Goal: Task Accomplishment & Management: Complete application form

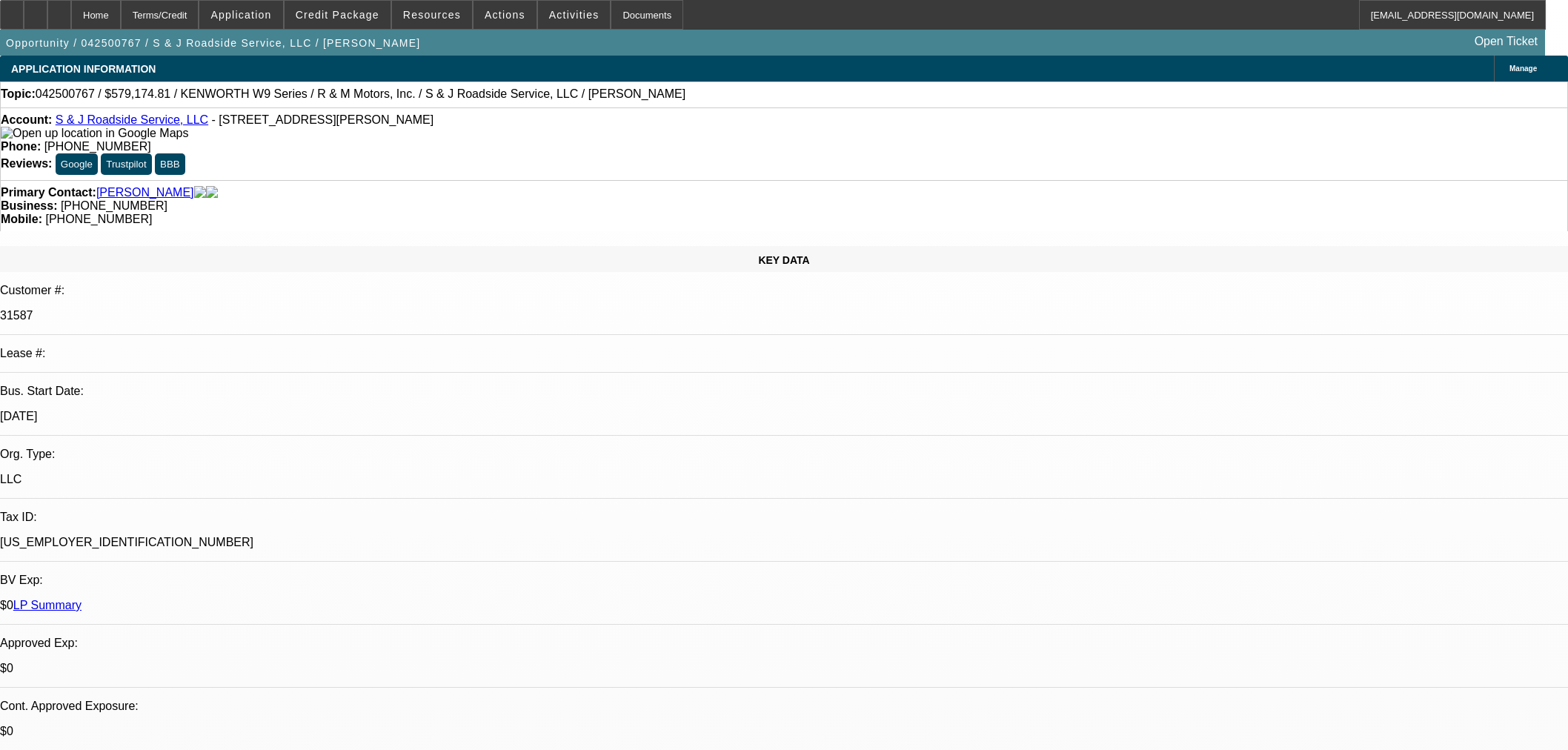
select select "0"
select select "3"
select select "0"
select select "6"
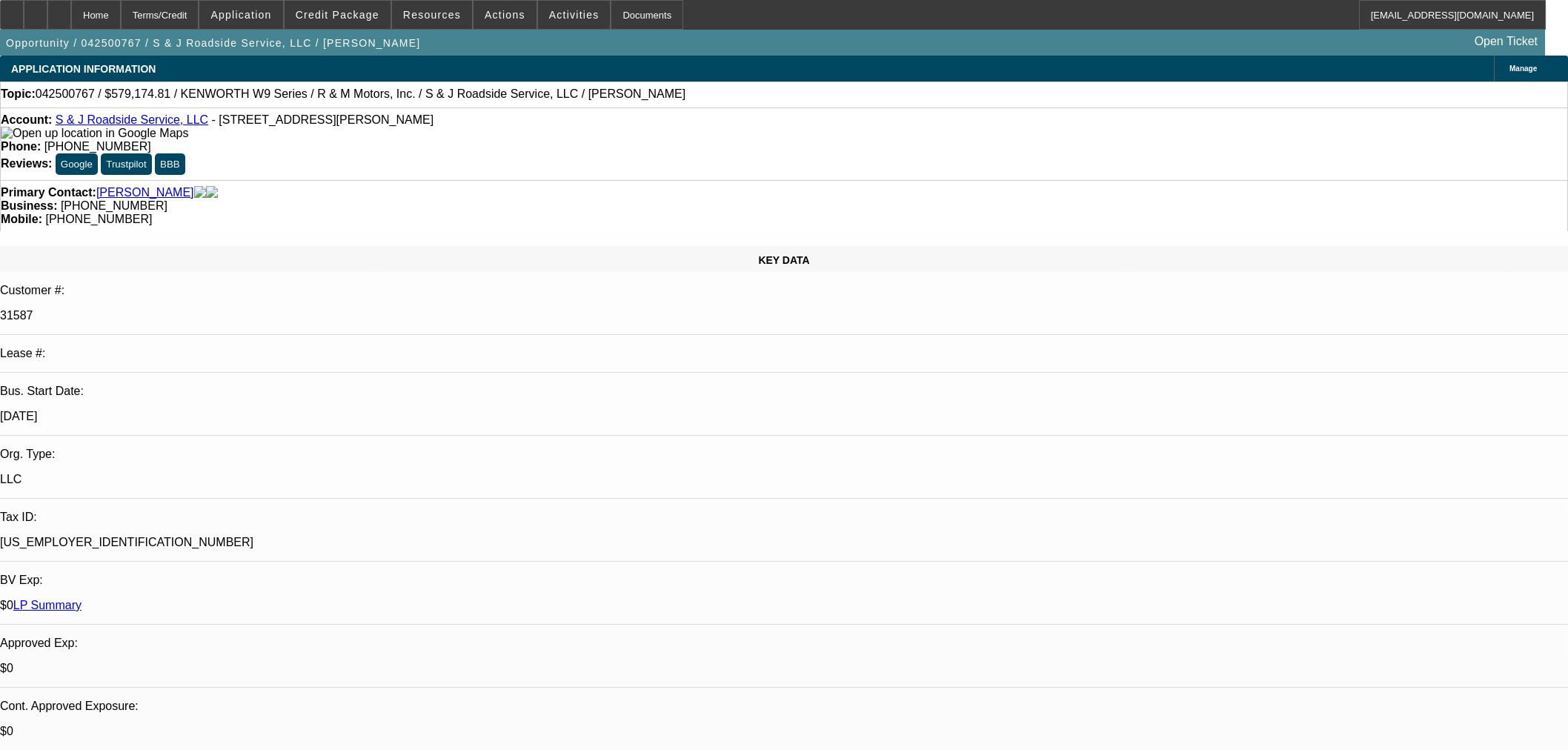
select select "0"
select select "3"
select select "0"
select select "6"
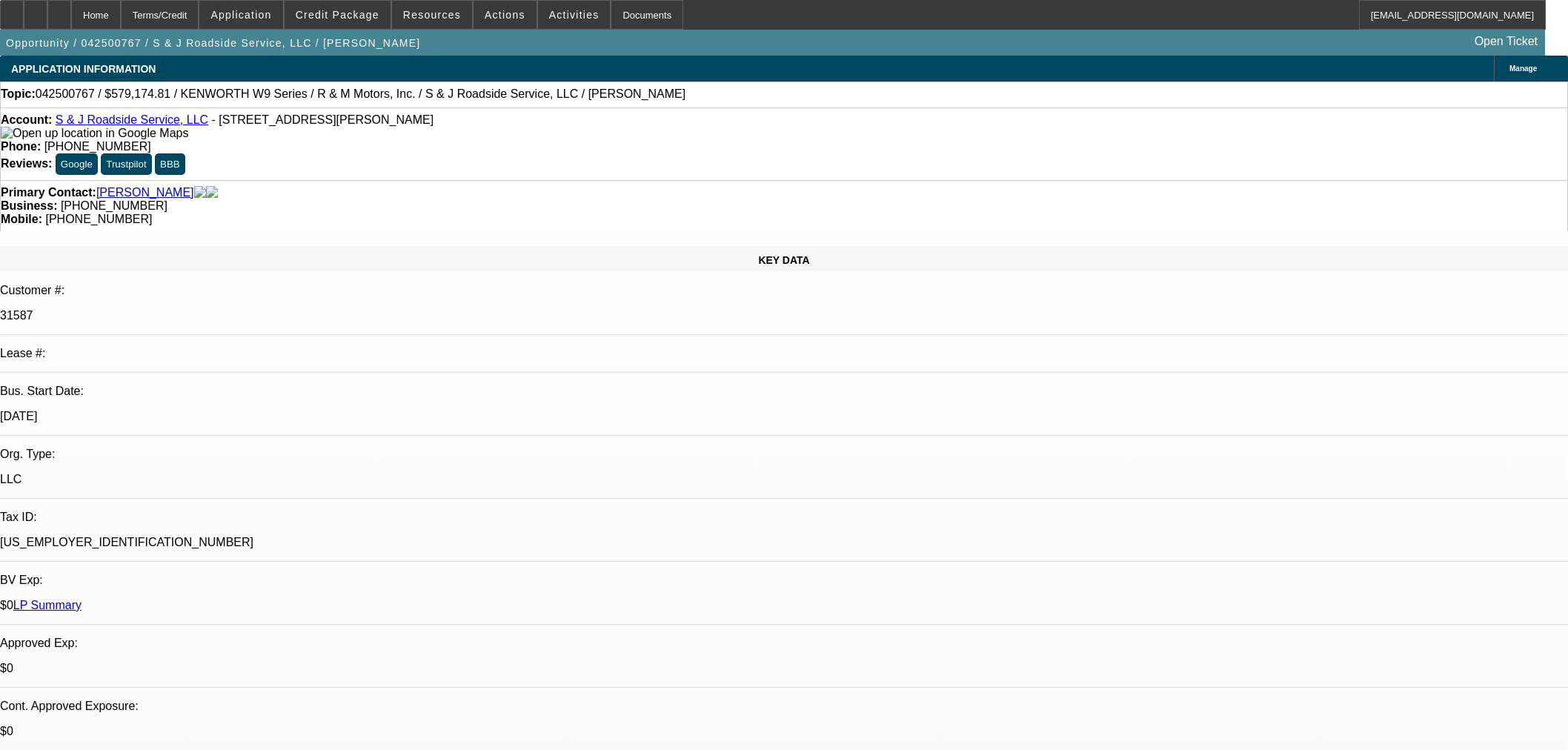
select select "0"
select select "2"
select select "0"
select select "6"
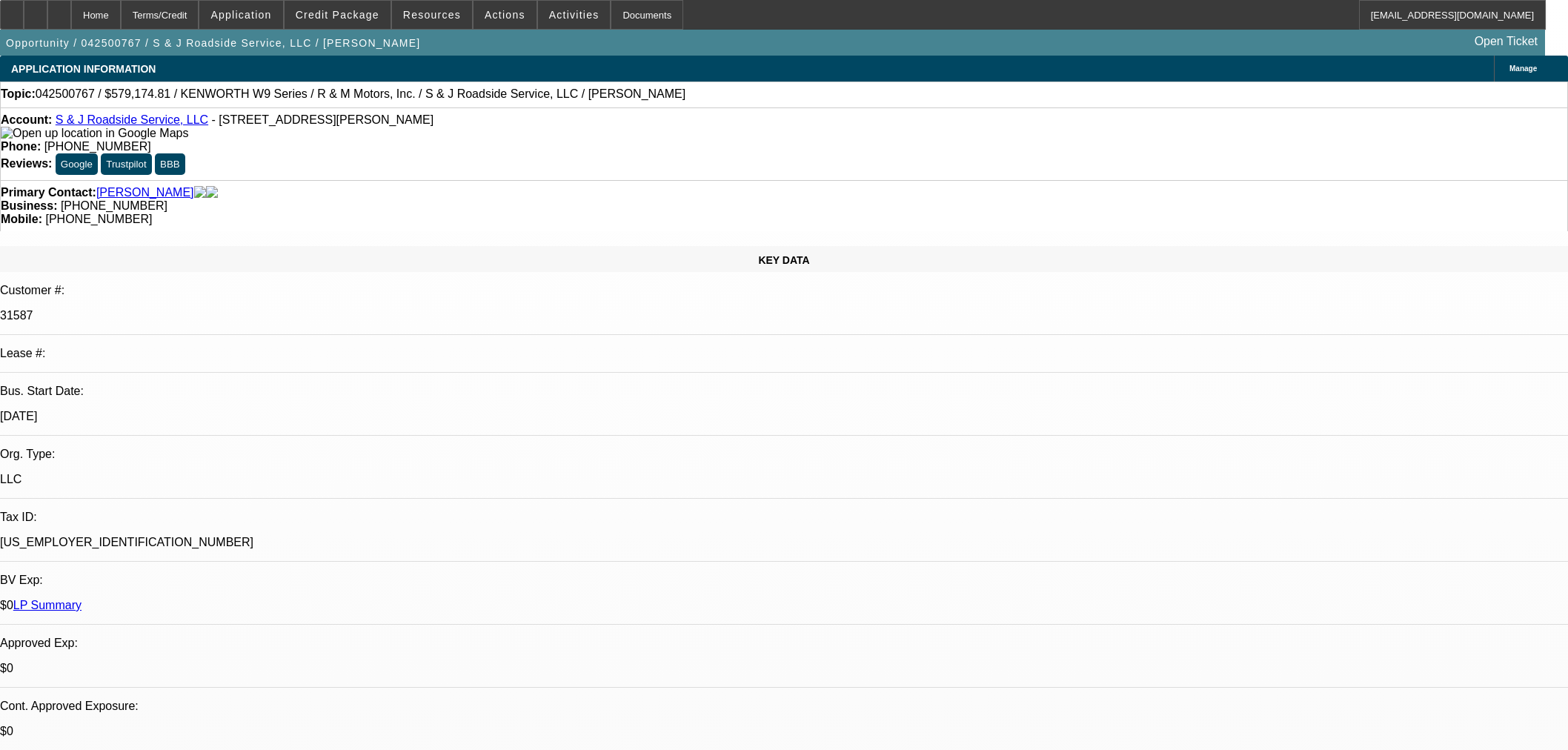
select select "0"
select select "2"
select select "0"
select select "6"
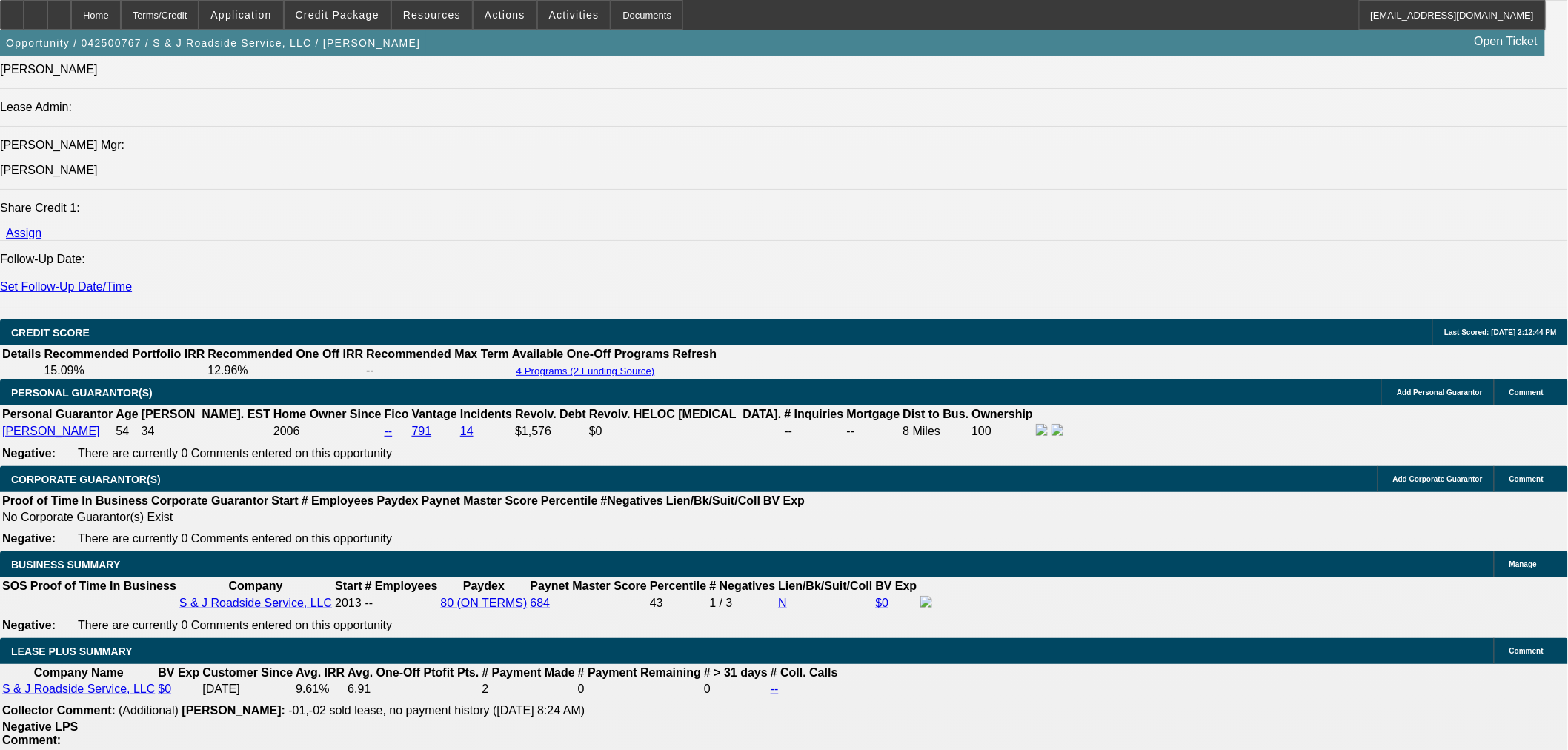
scroll to position [2008, 0]
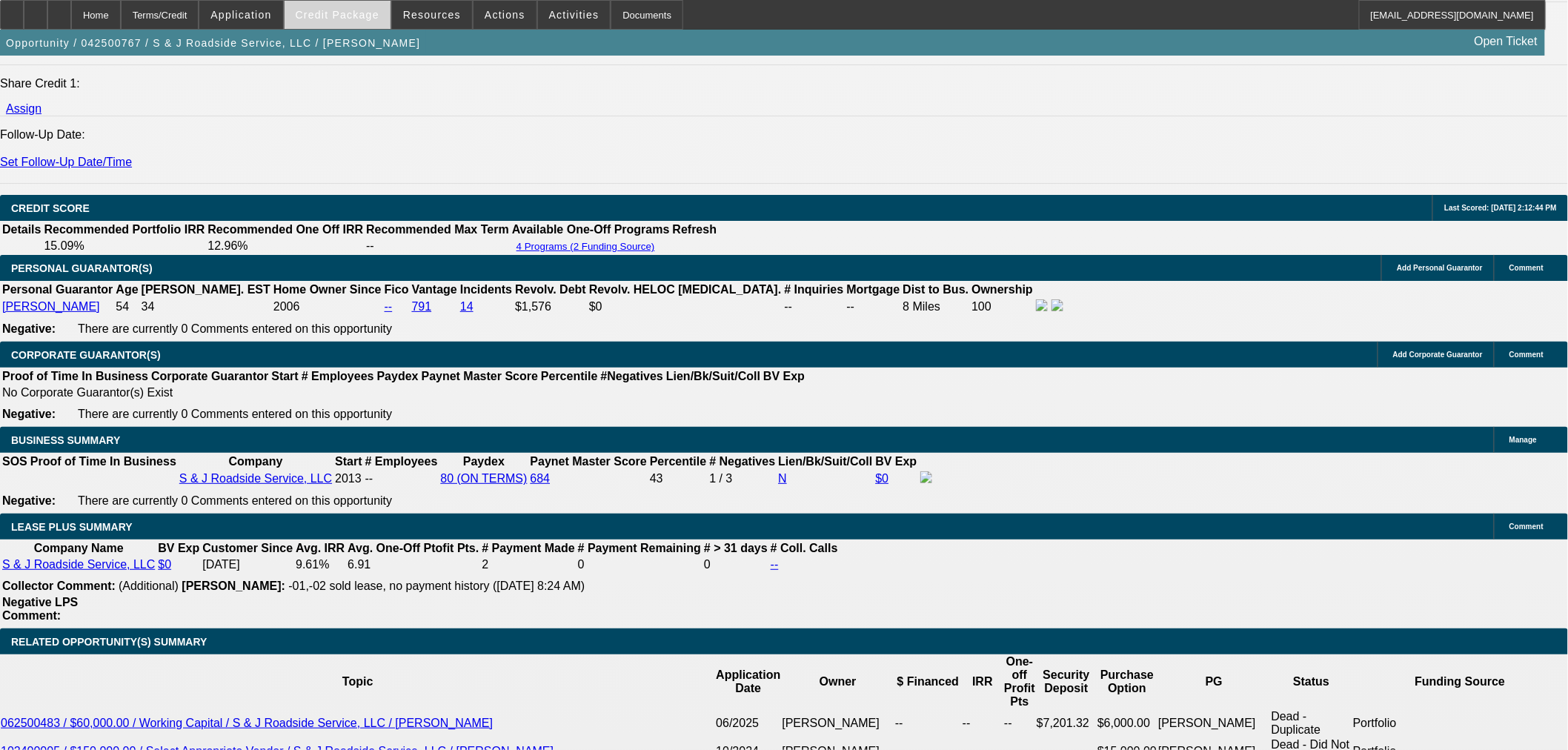
click at [379, 13] on span "Credit Package" at bounding box center [338, 15] width 84 height 12
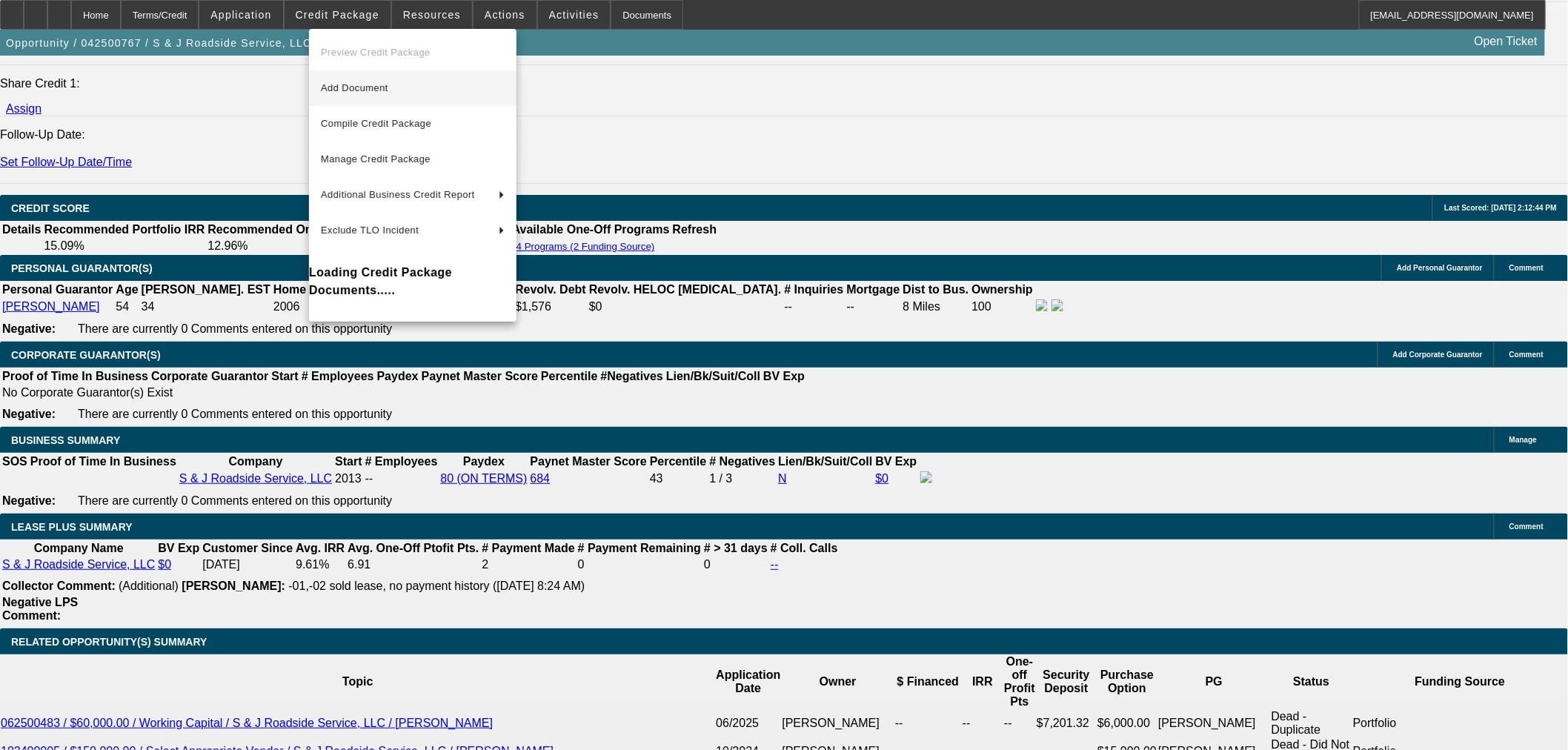
click at [360, 84] on span "Add Document" at bounding box center [355, 87] width 67 height 11
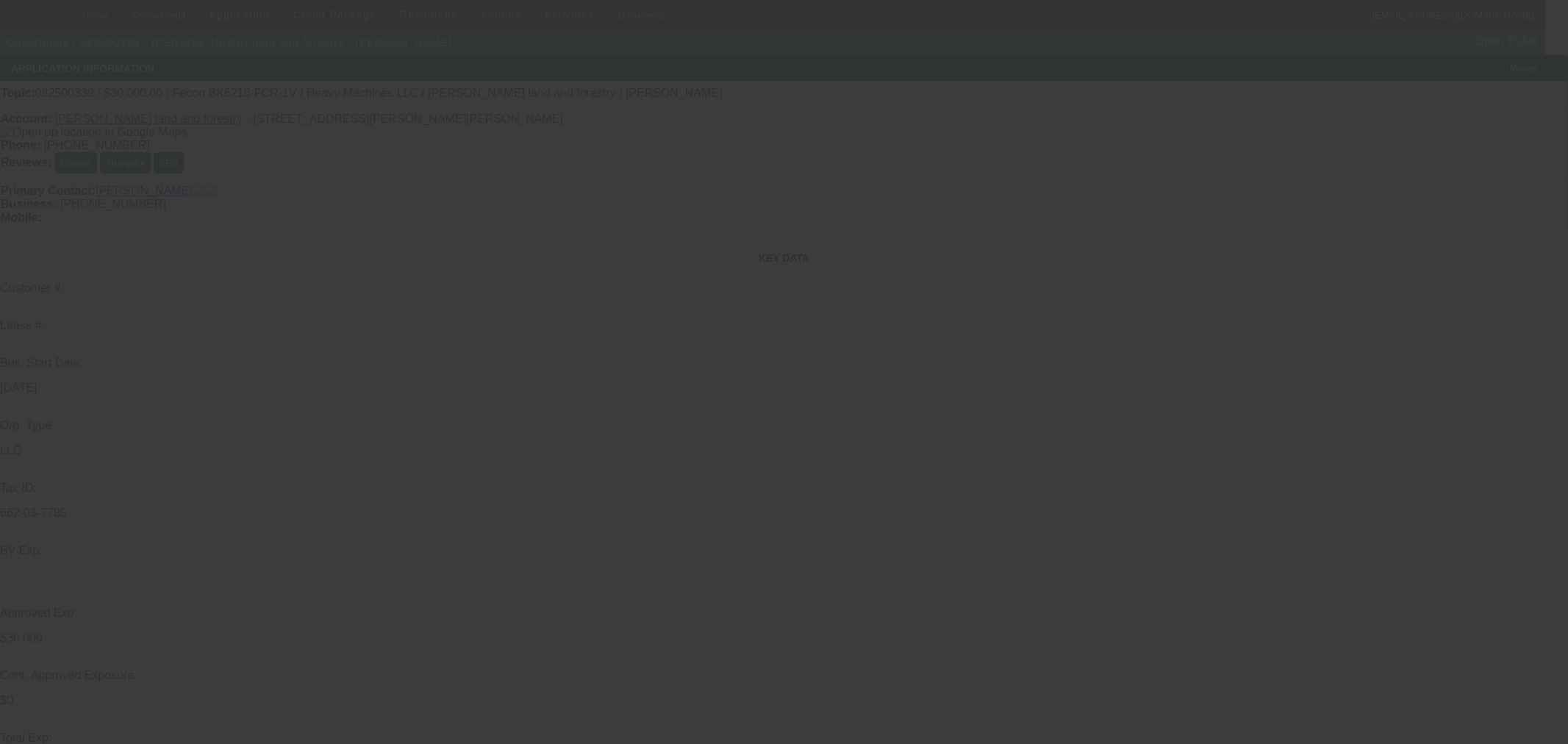
select select "0"
select select "2"
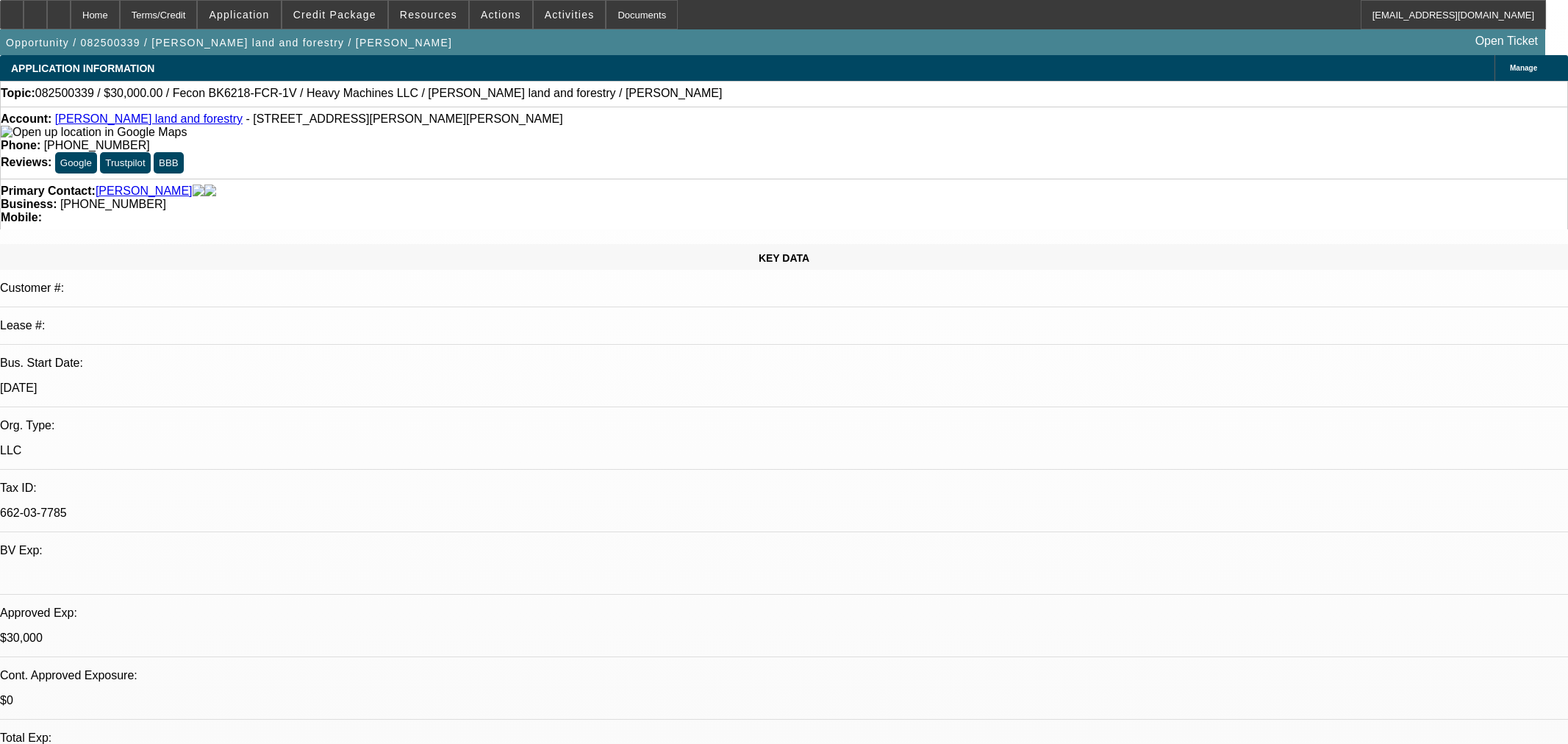
select select "2"
select select "0"
select select "6"
select select "0.2"
select select "2"
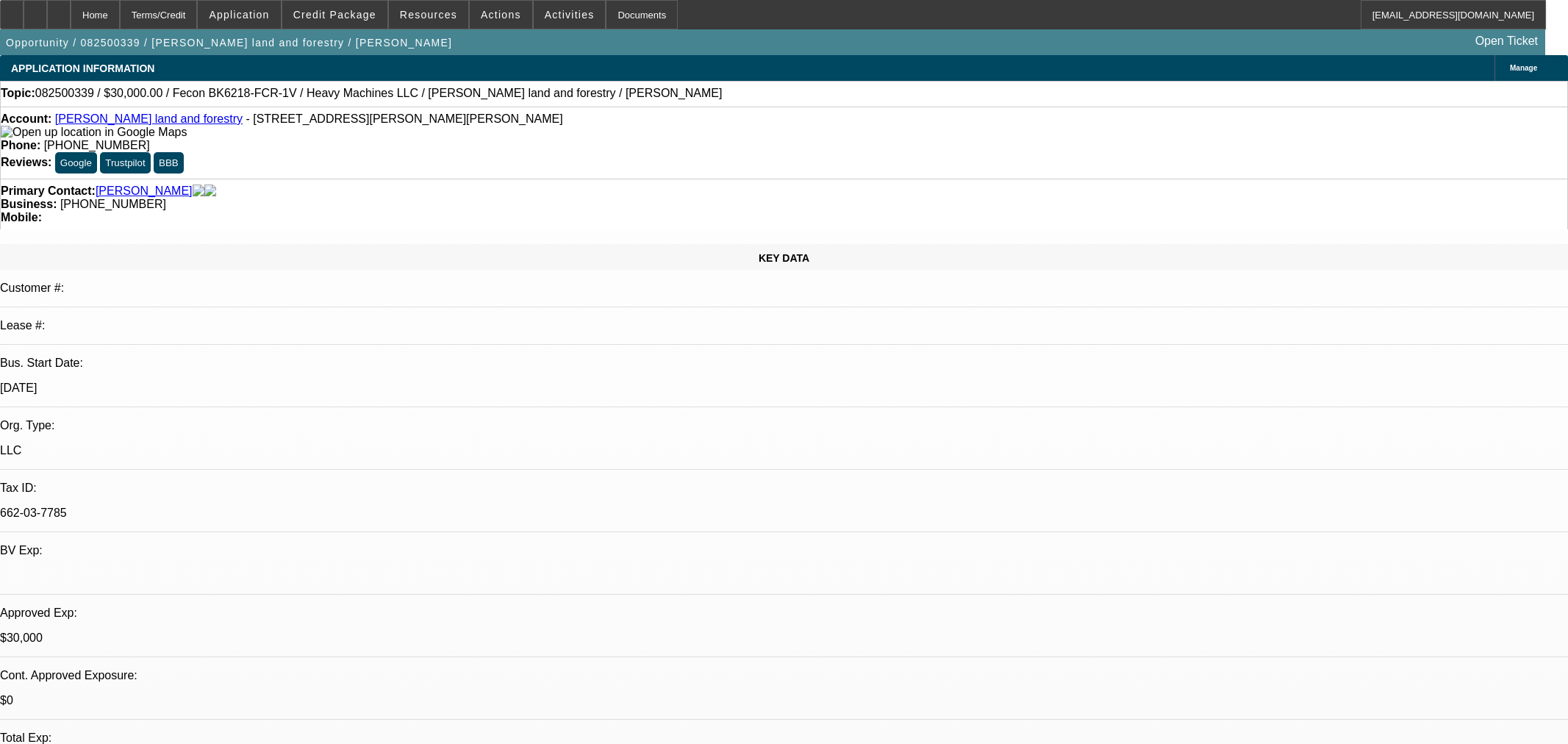
select select "2"
select select "0"
select select "6"
select select "0"
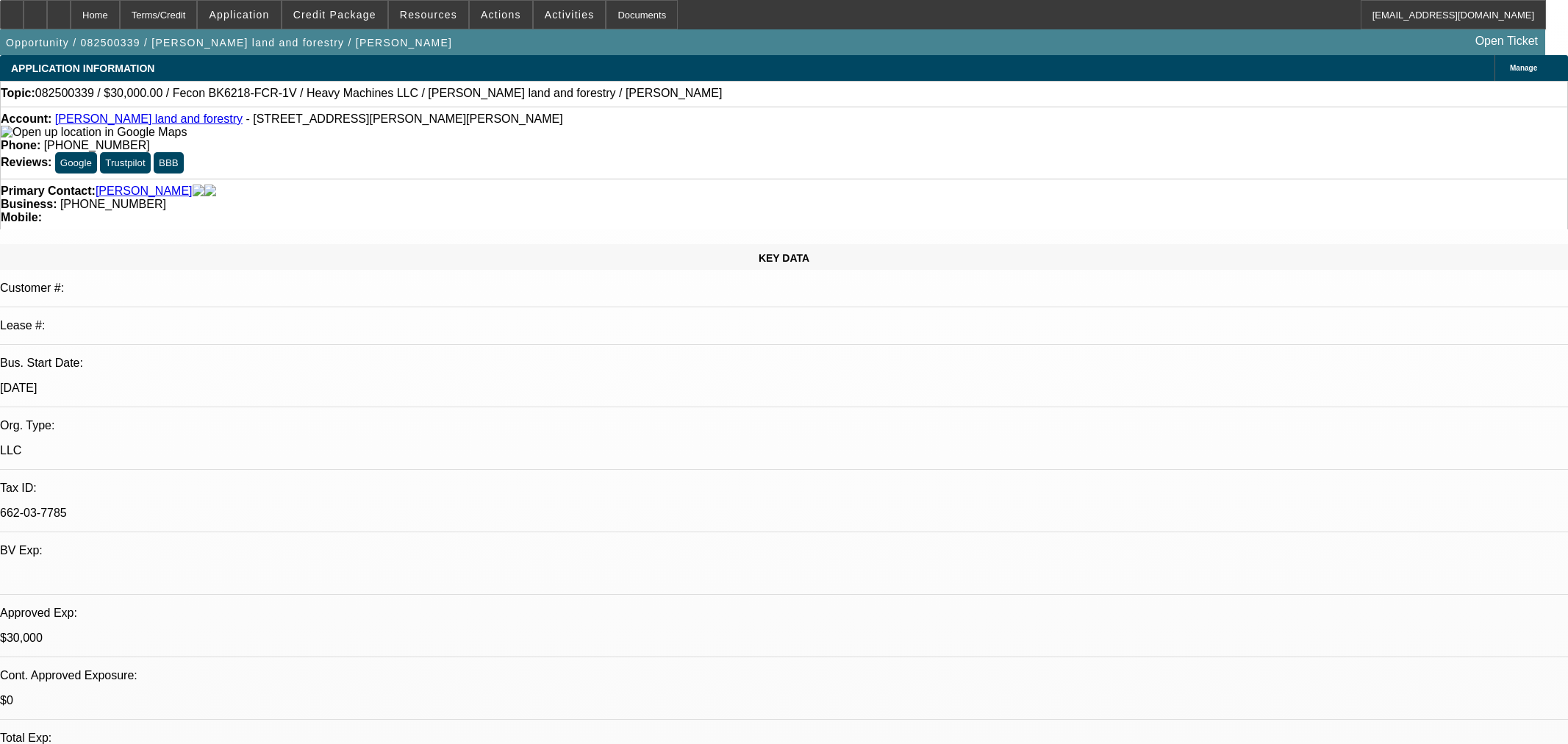
select select "0"
select select "19"
select select "0.2"
select select "2"
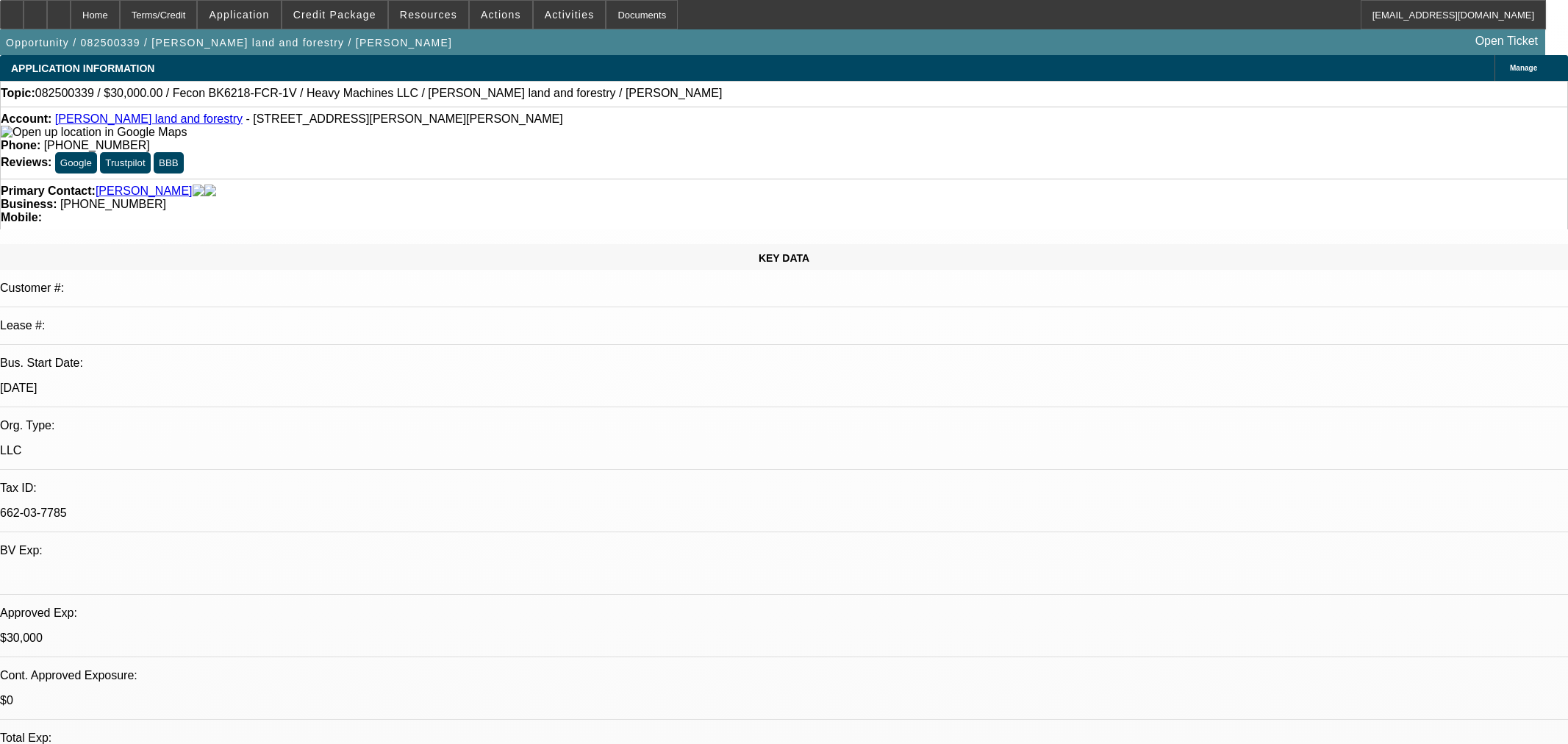
select select "0"
select select "6"
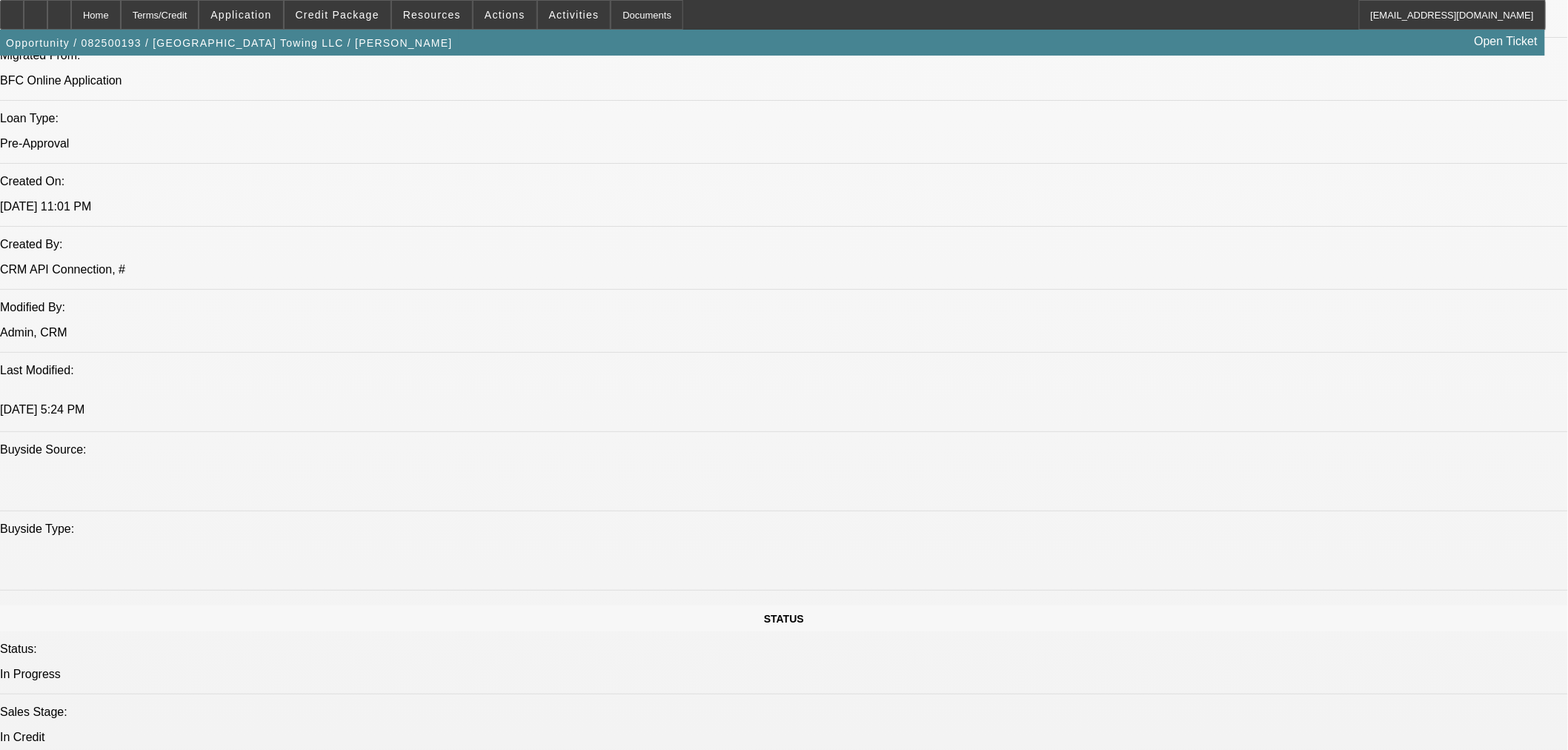
select select "0"
select select "2"
select select "0"
select select "6"
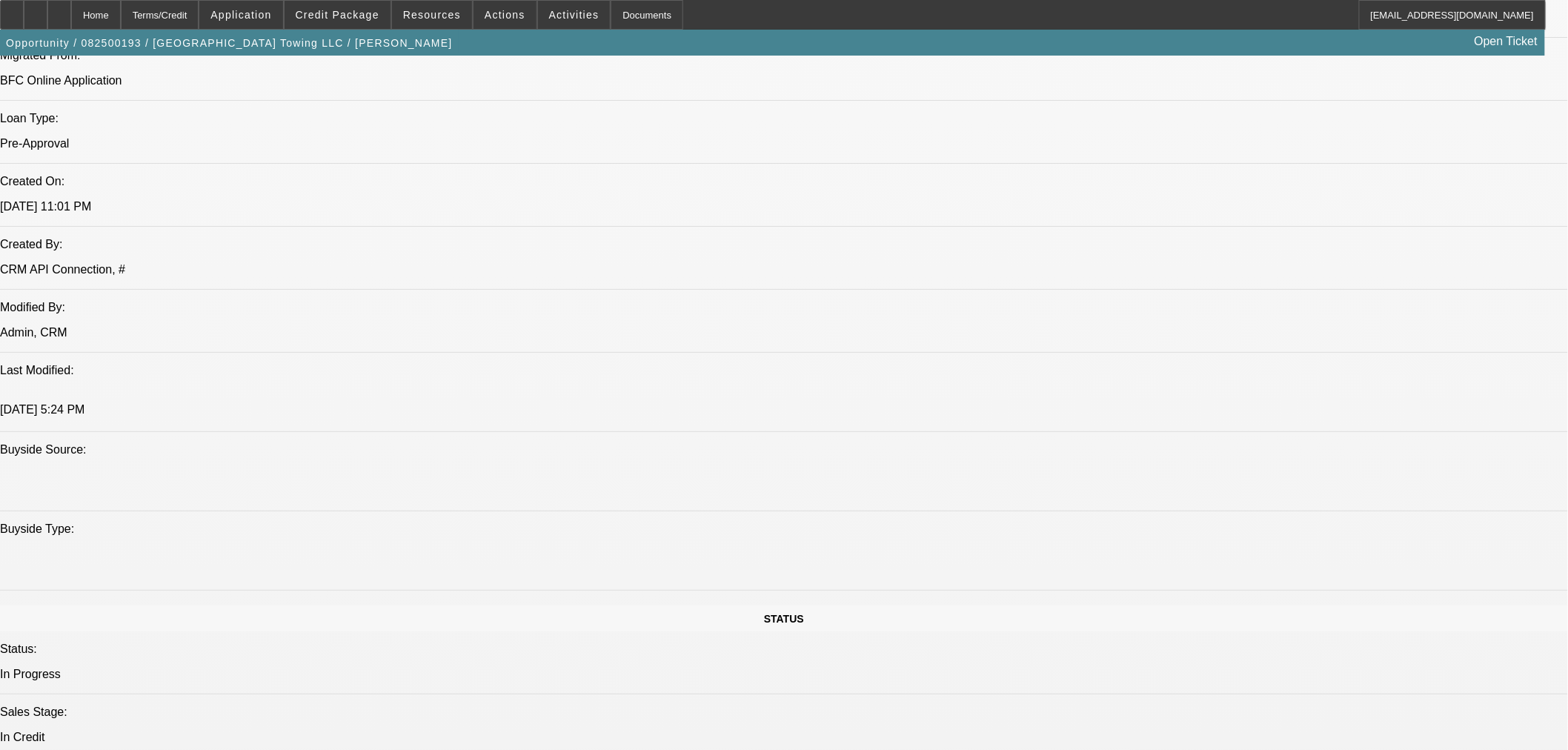
select select "0.1"
select select "0"
select select "2"
select select "0"
select select "6"
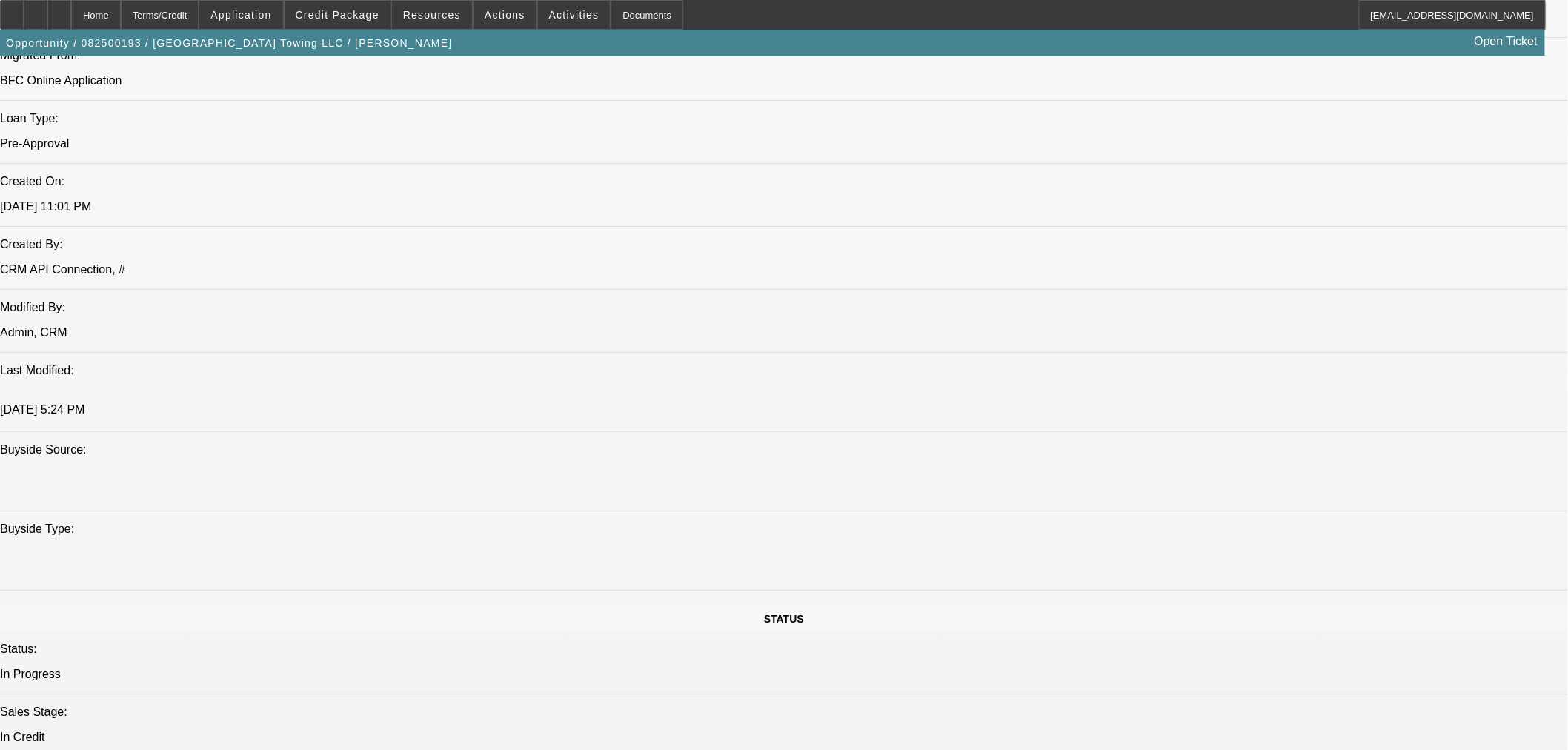
select select "0.1"
select select "0"
select select "2"
select select "0"
select select "6"
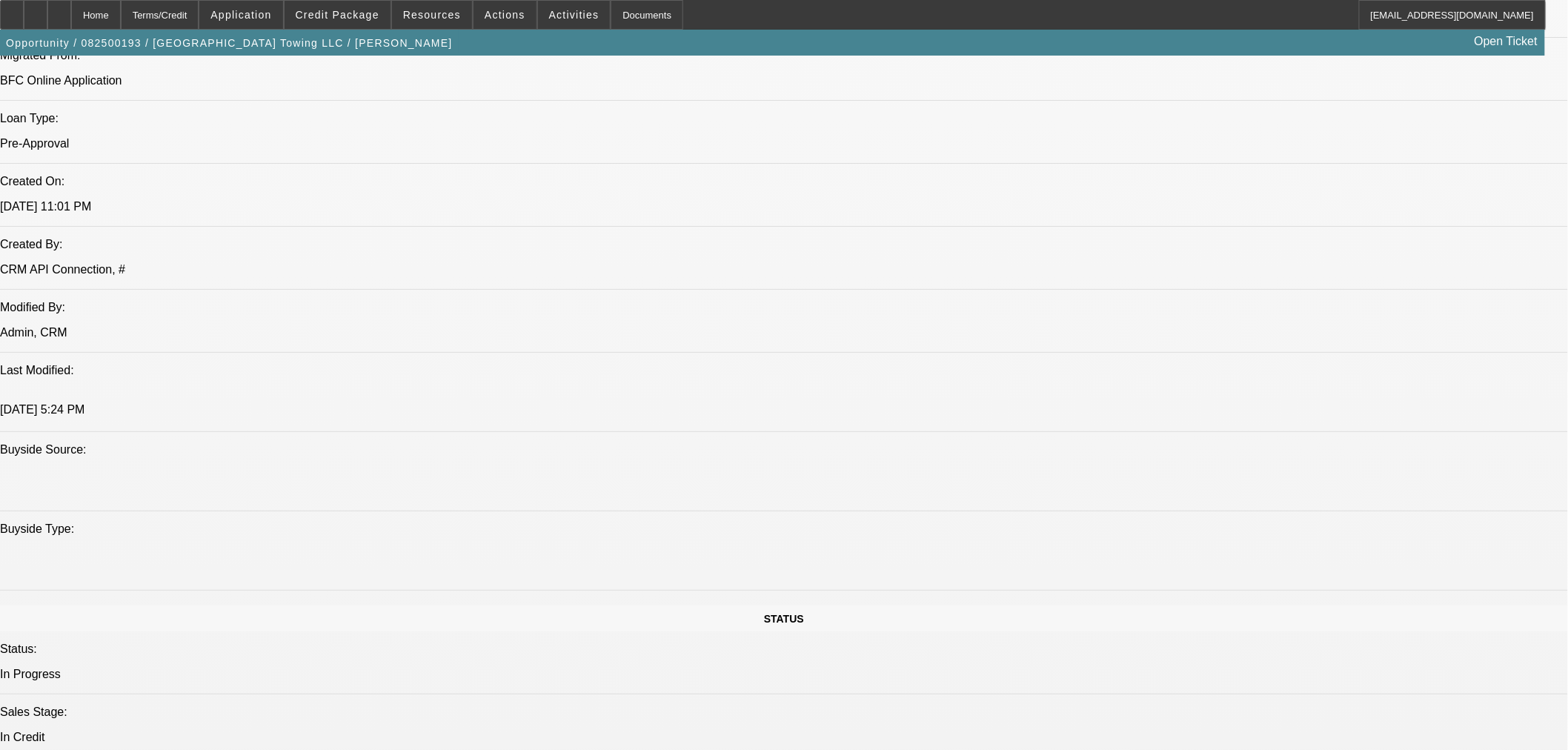
select select "0.1"
select select "2"
select select "0"
select select "6"
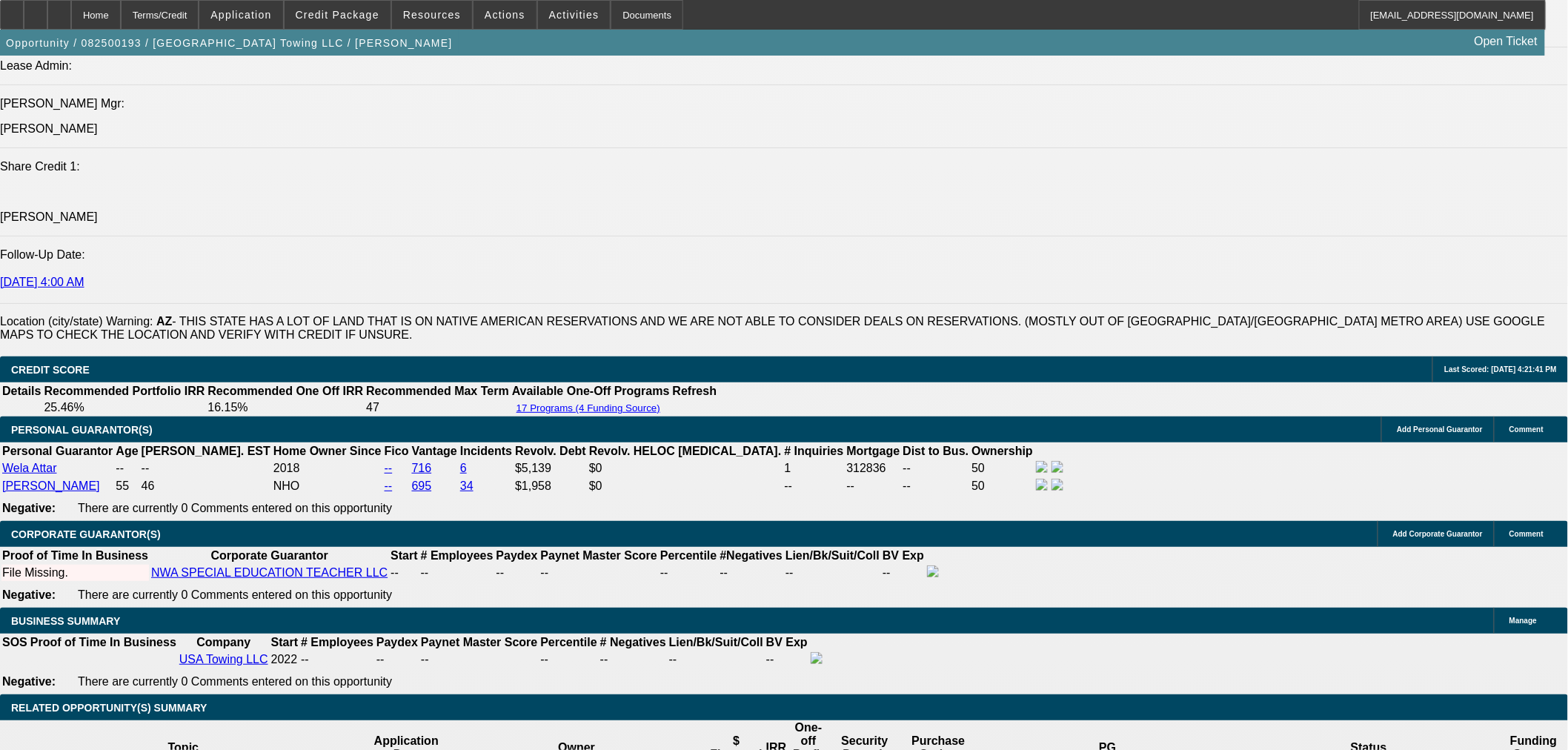
scroll to position [2197, 0]
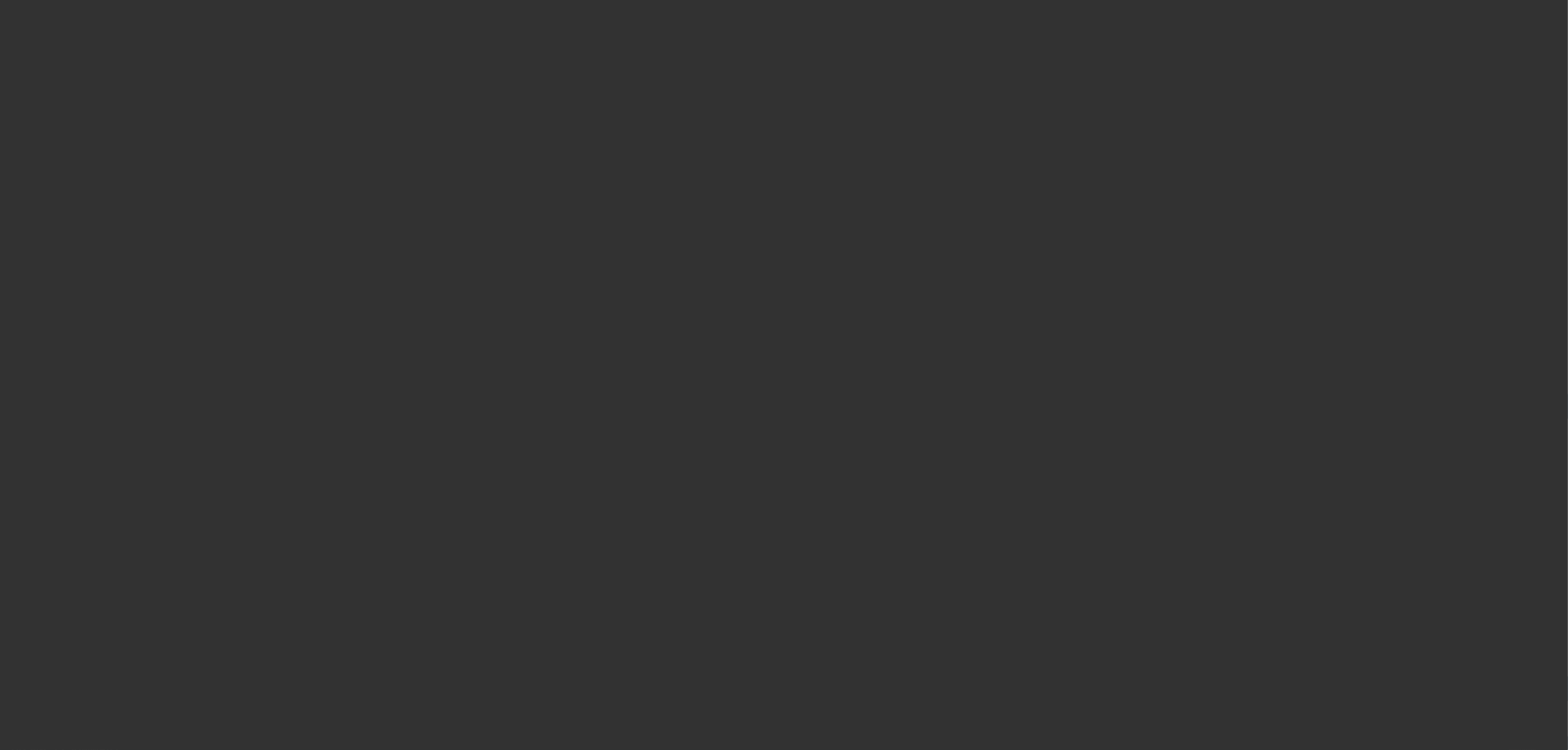
select select "0"
select select "6"
select select "0"
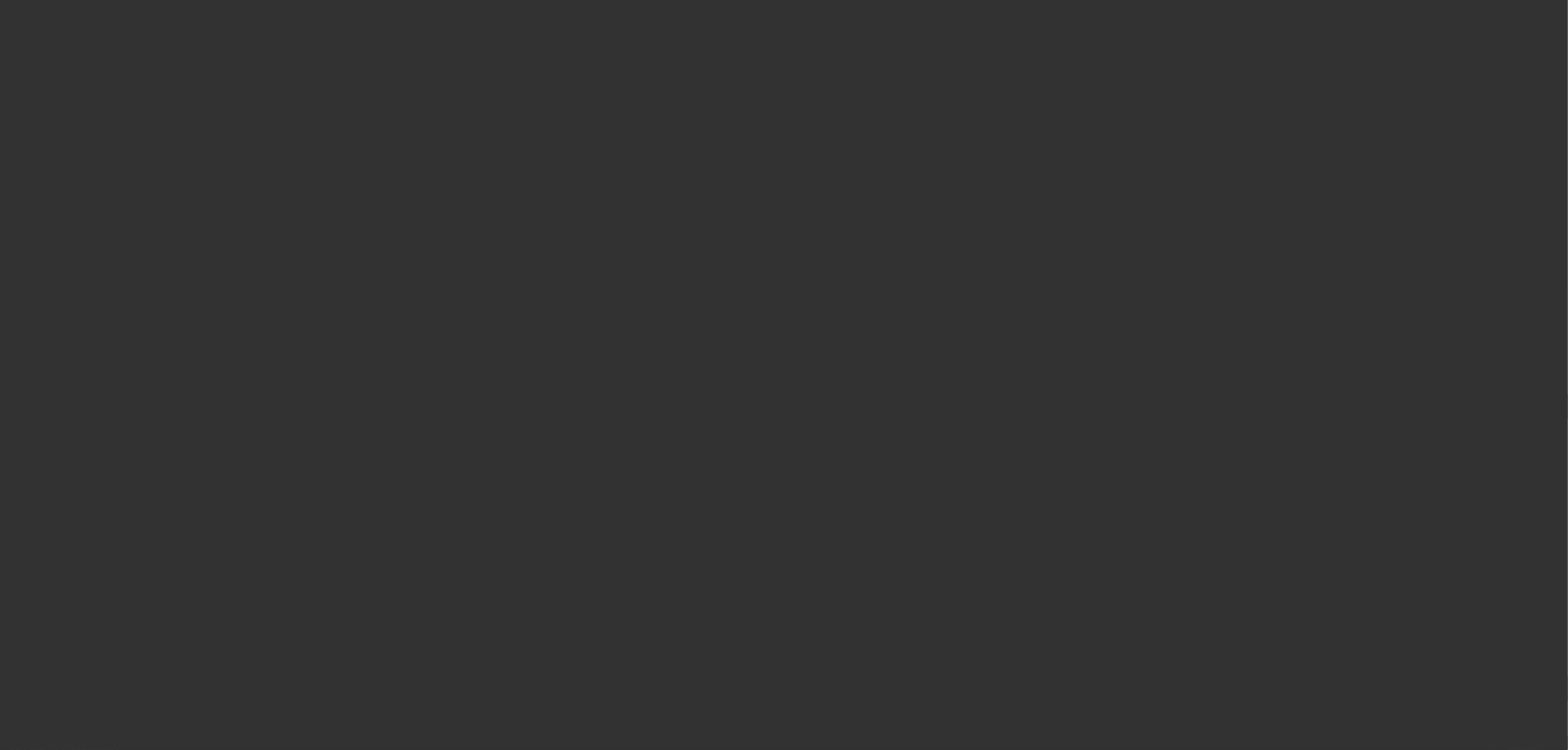
select select "0"
select select "6"
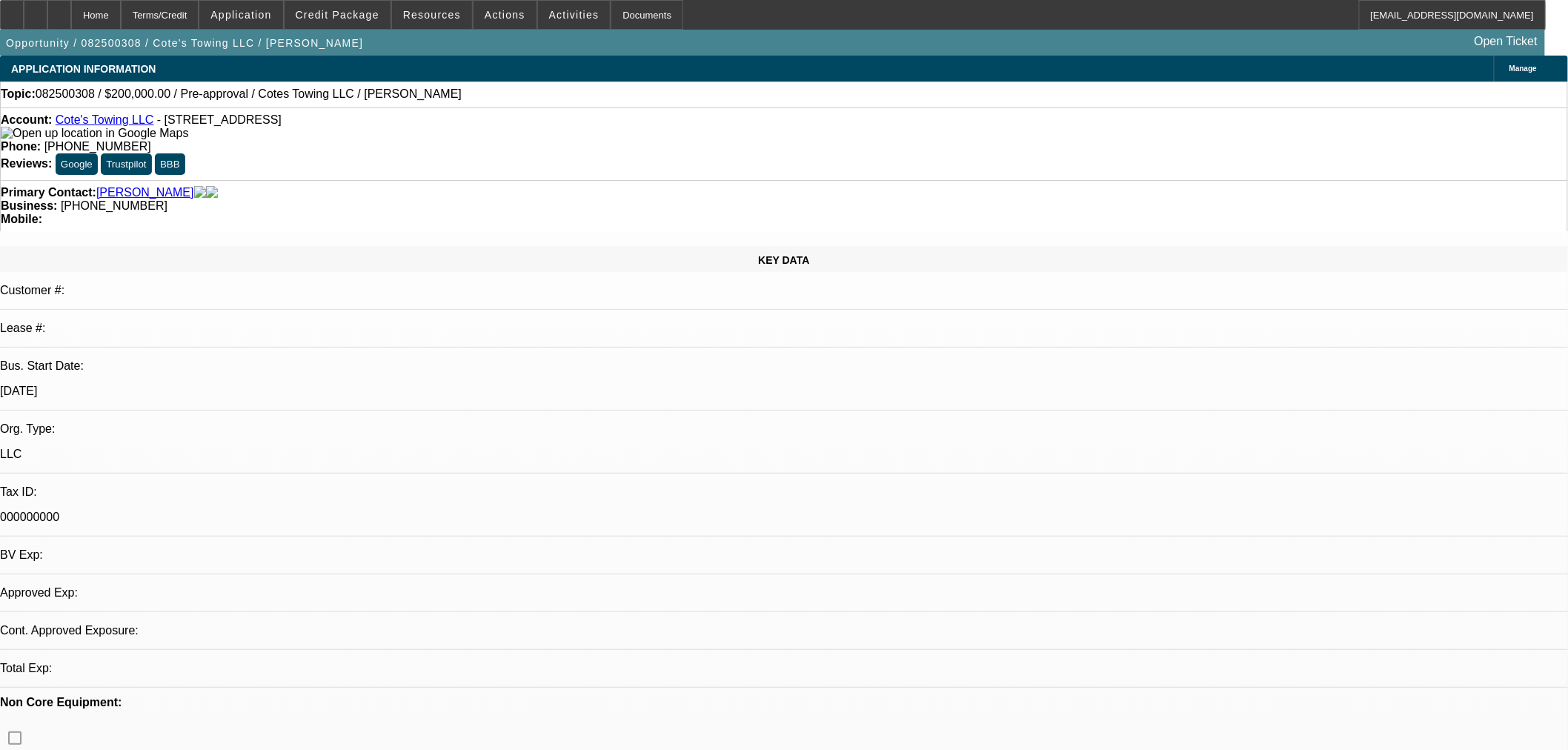
select select "0"
select select "3"
select select "0"
select select "6"
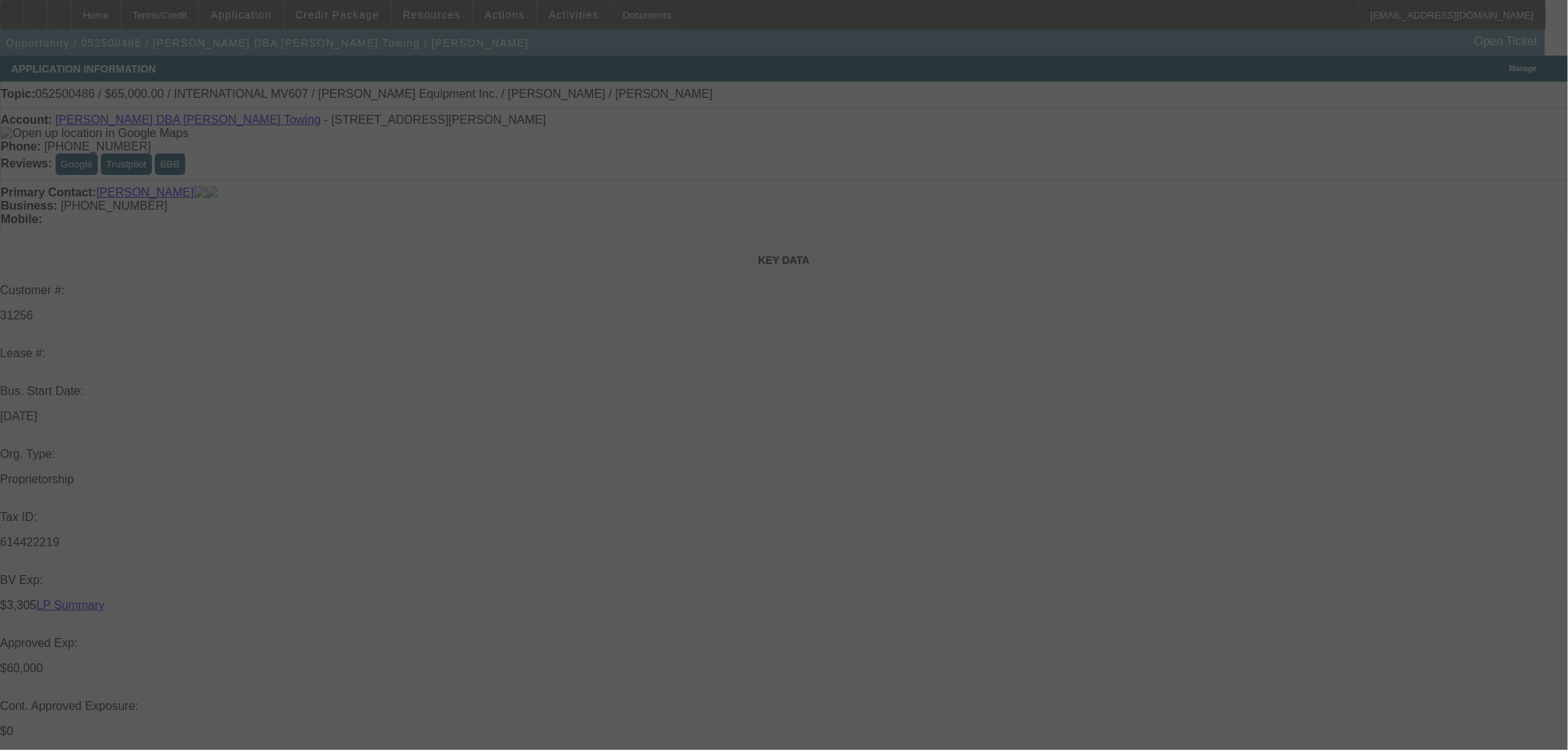
select select "0"
select select "0.1"
select select "4"
select select "0"
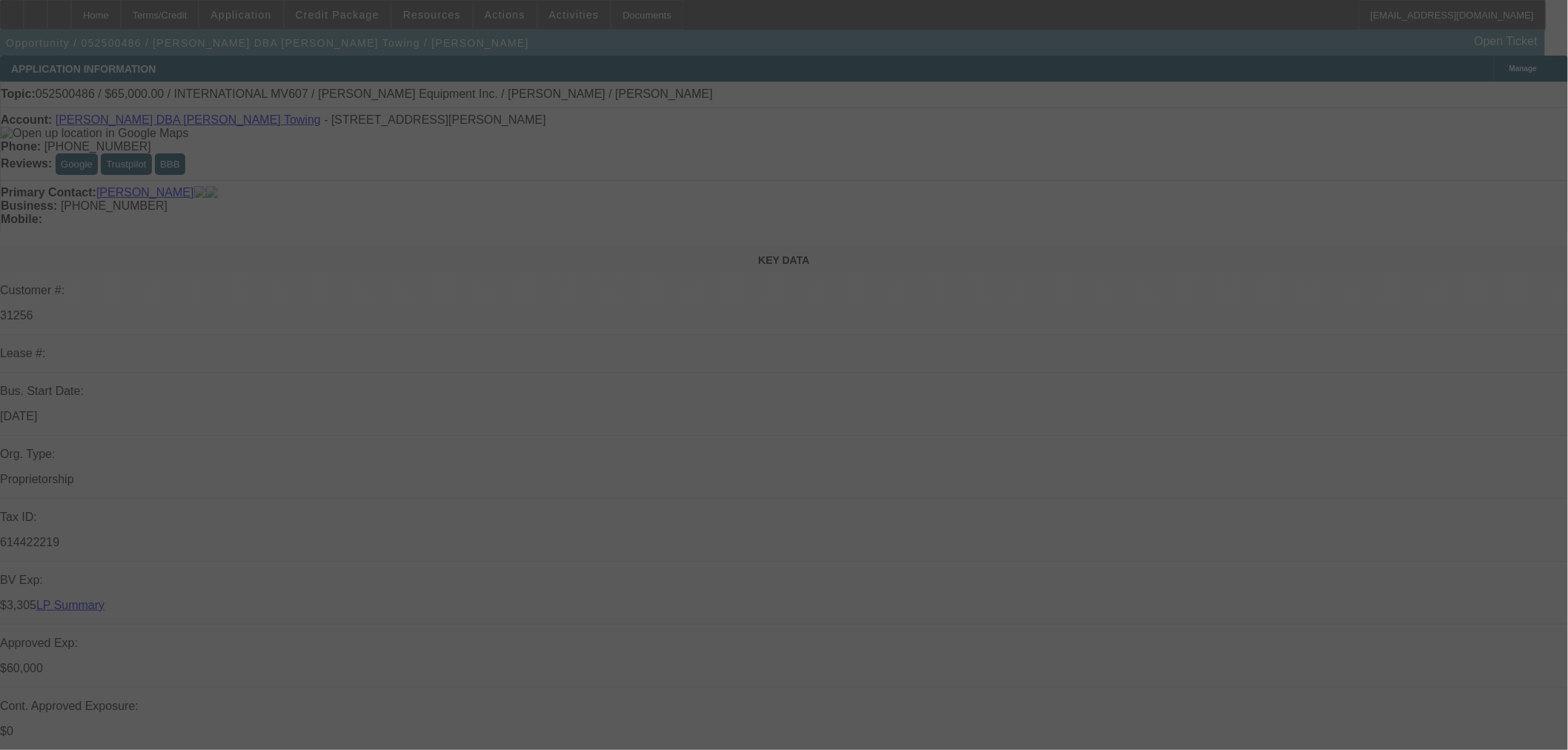
select select "2"
select select "0.1"
select select "4"
select select "0"
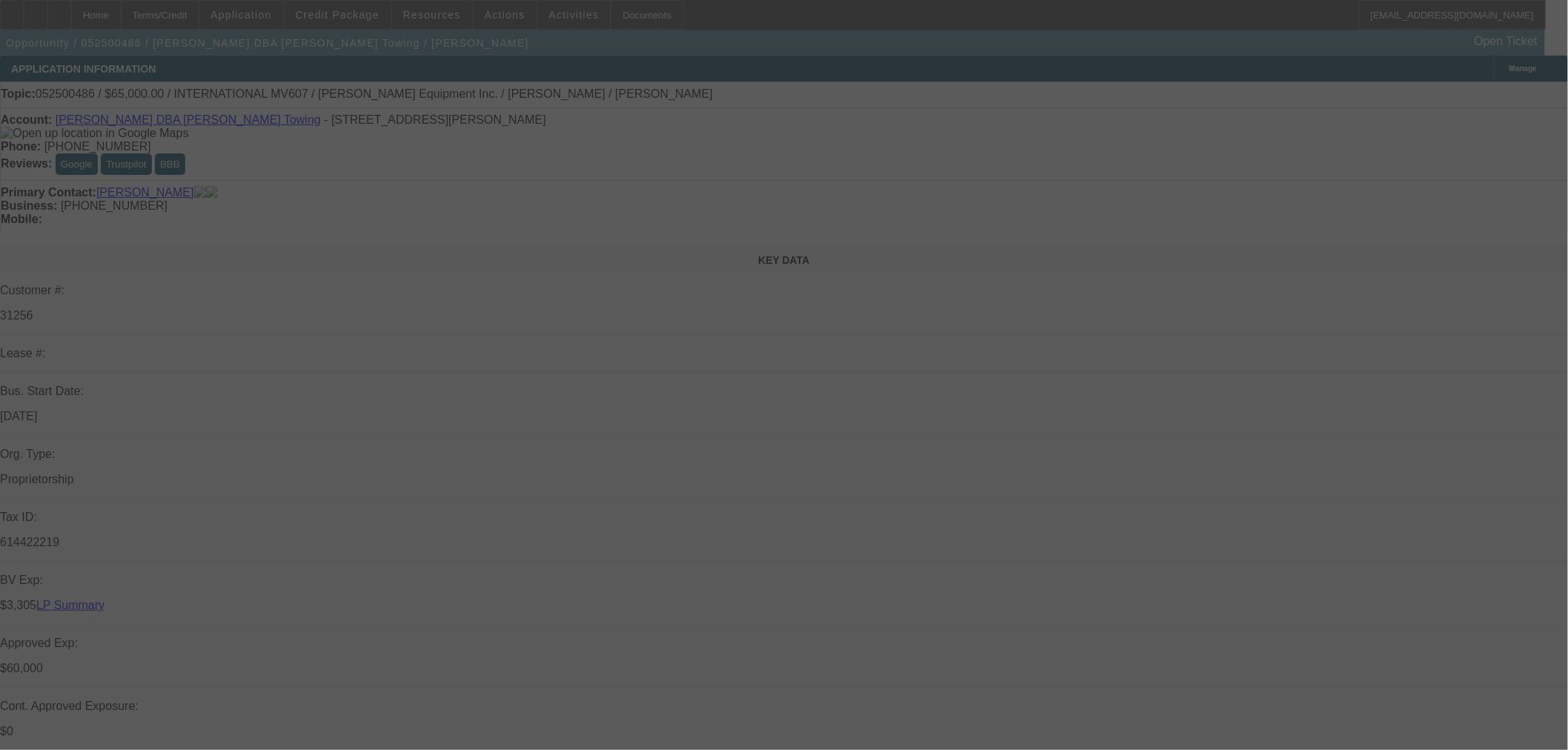
select select "2"
select select "0.1"
select select "4"
select select "0"
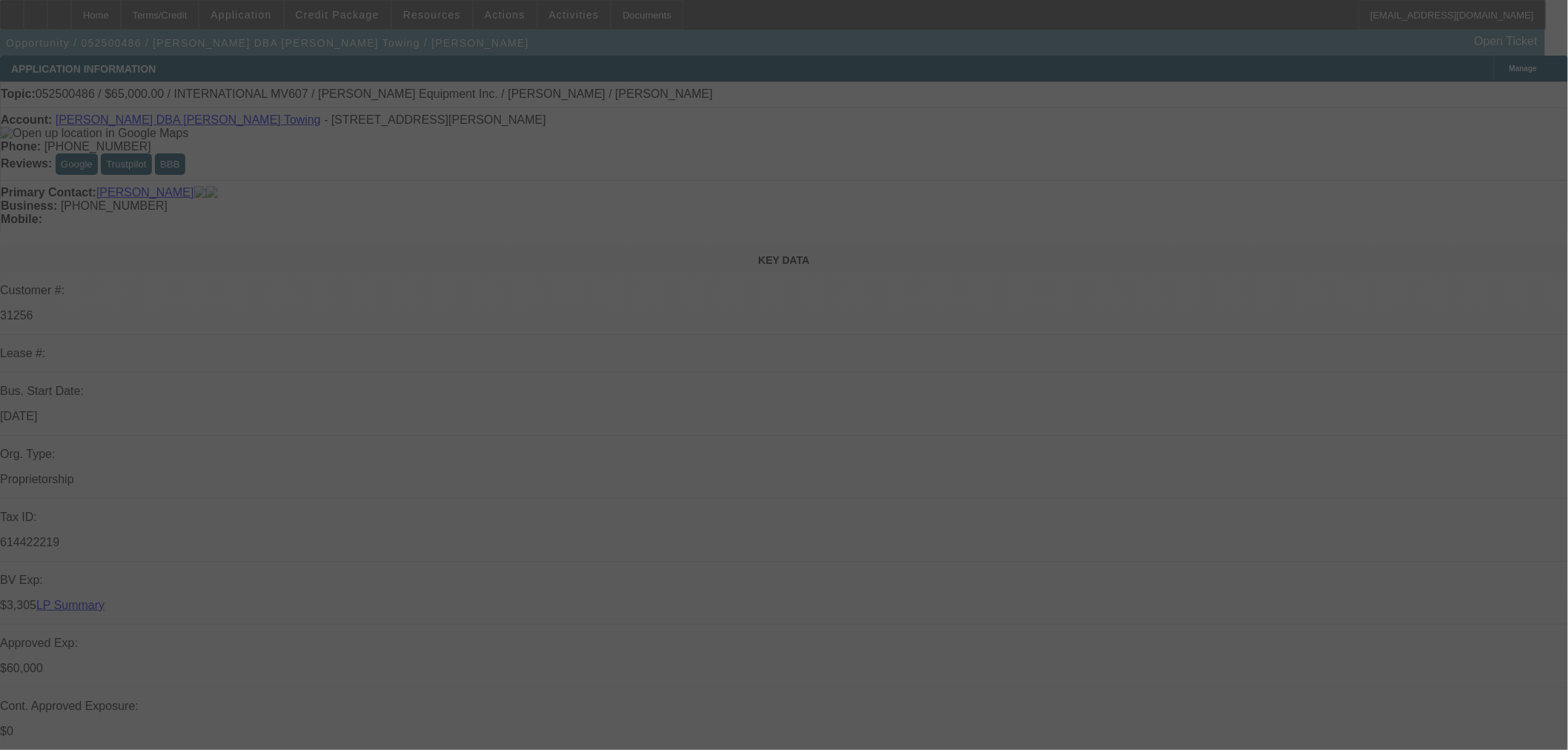
select select "0"
select select "3"
select select "0.1"
select select "4"
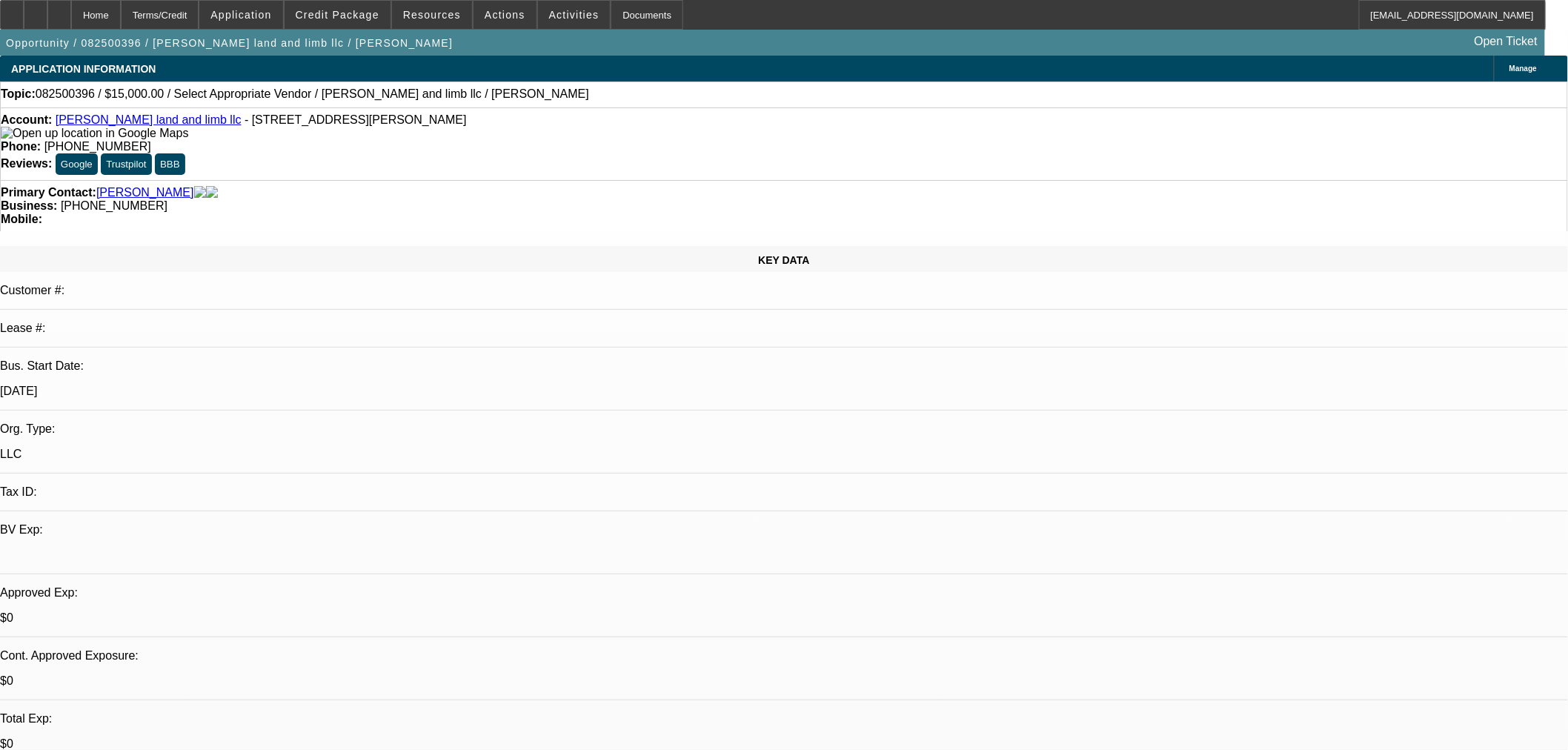
select select "0"
select select "2"
select select "0.1"
select select "4"
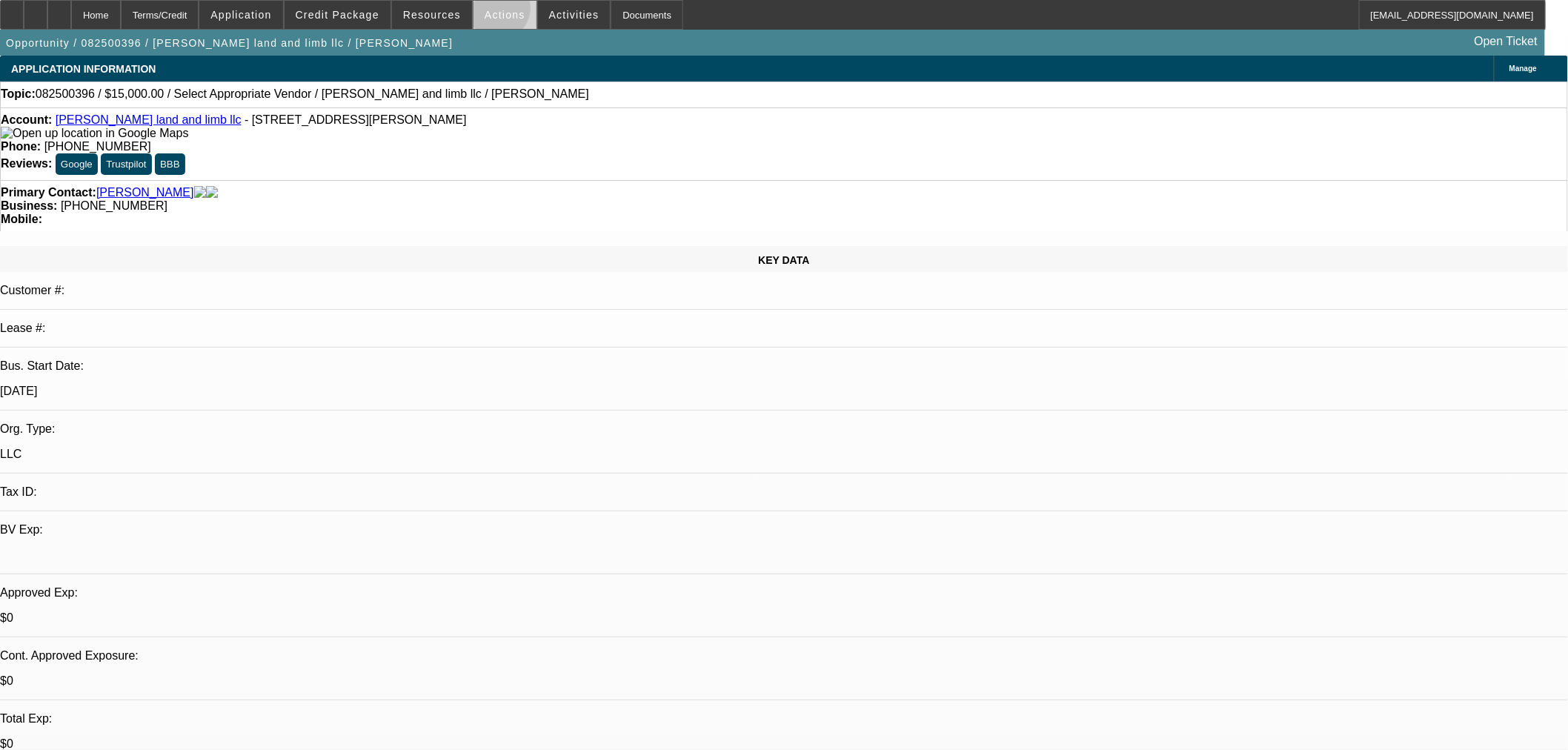
click at [494, 12] on span "Actions" at bounding box center [504, 15] width 40 height 12
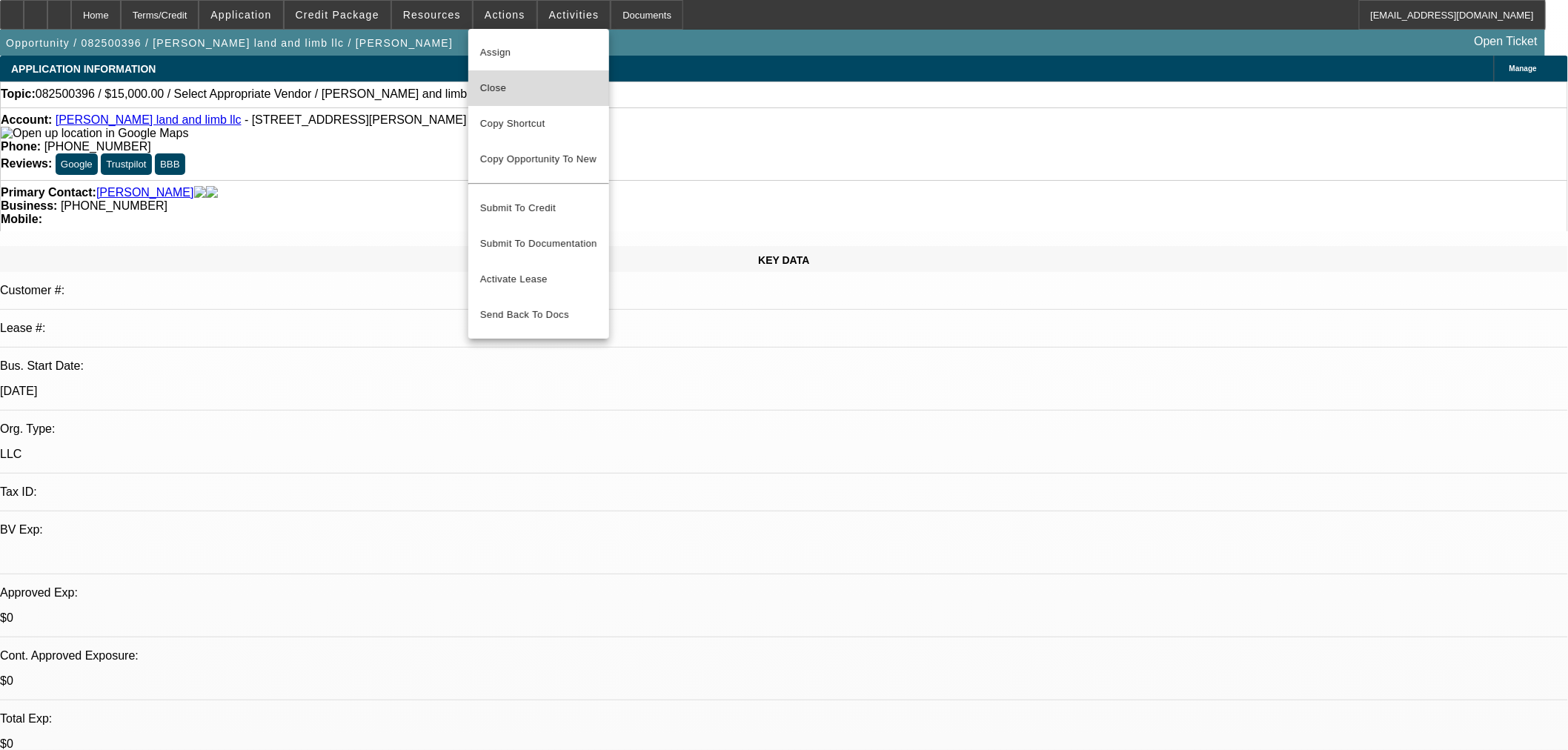
click at [498, 102] on button "Close" at bounding box center [538, 88] width 140 height 35
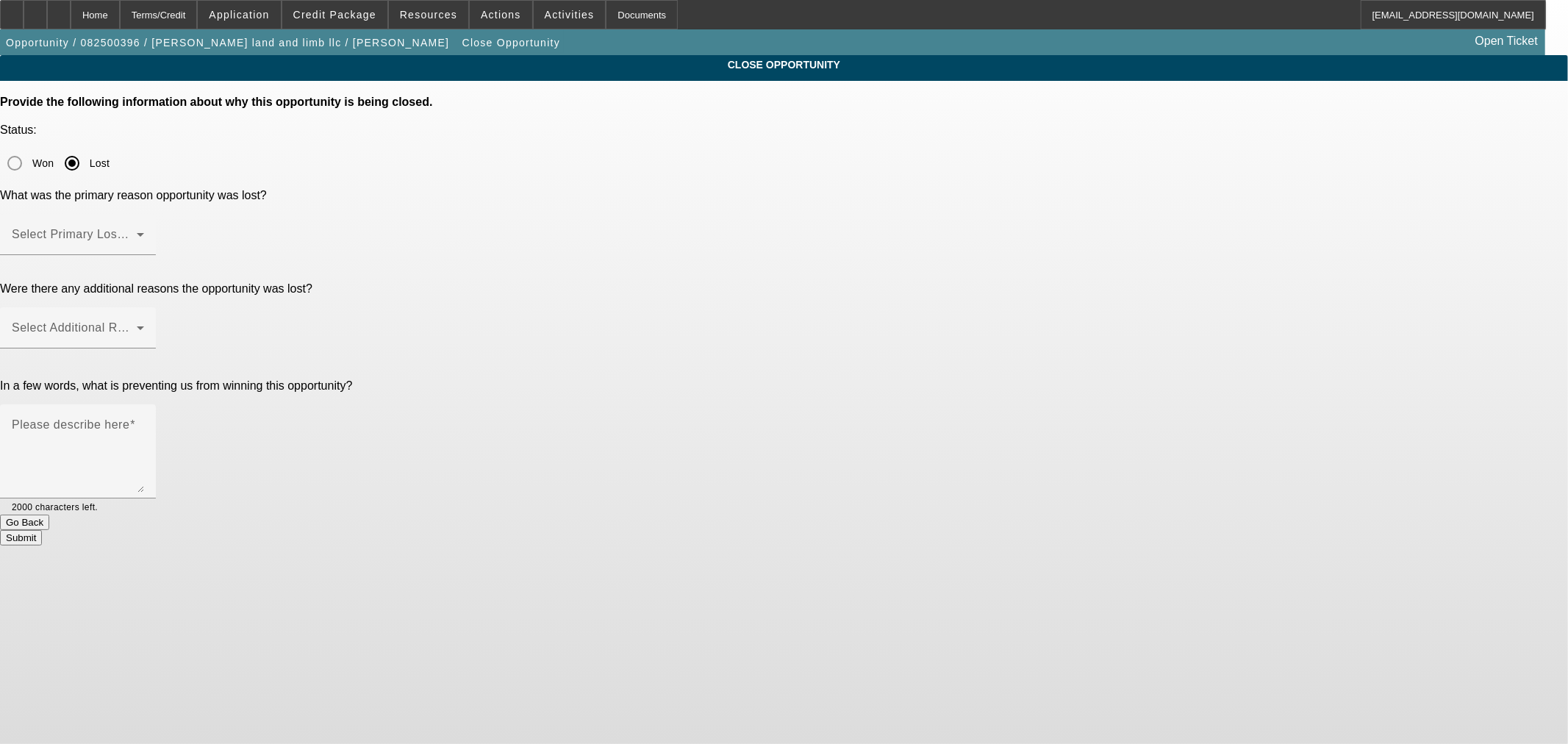
click at [137, 232] on span at bounding box center [74, 240] width 125 height 18
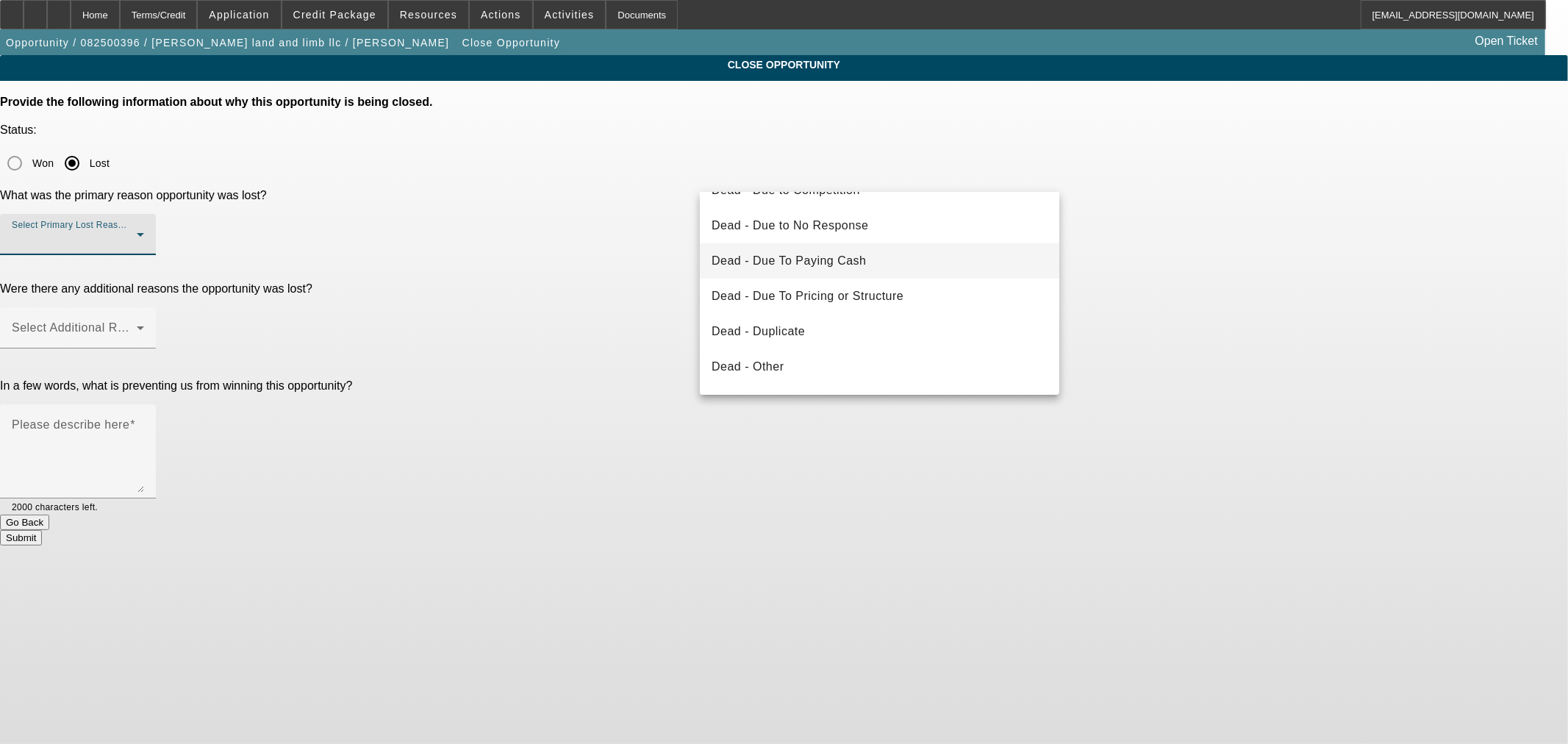
scroll to position [163, 0]
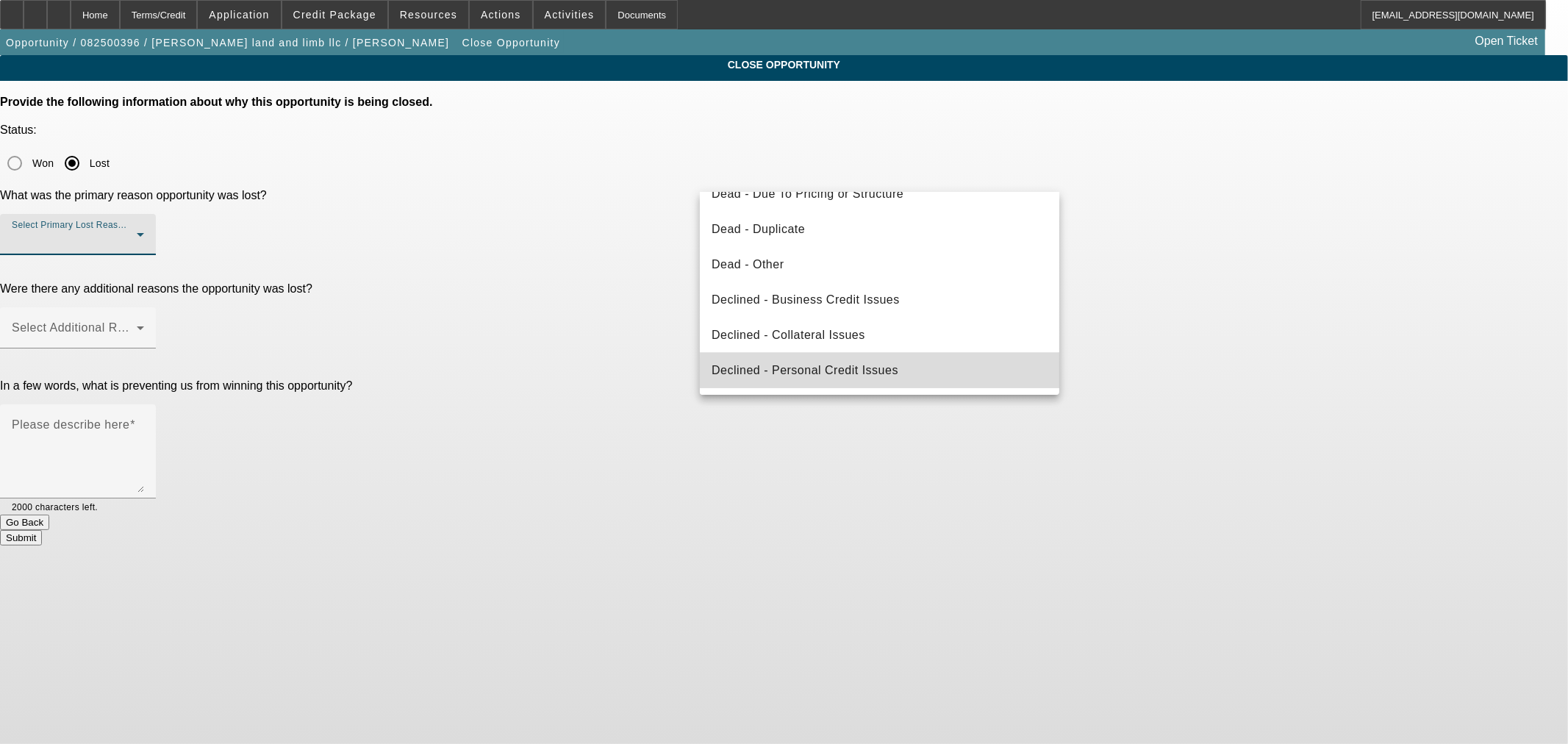
click at [887, 380] on mat-option "Declined - Personal Credit Issues" at bounding box center [879, 370] width 359 height 35
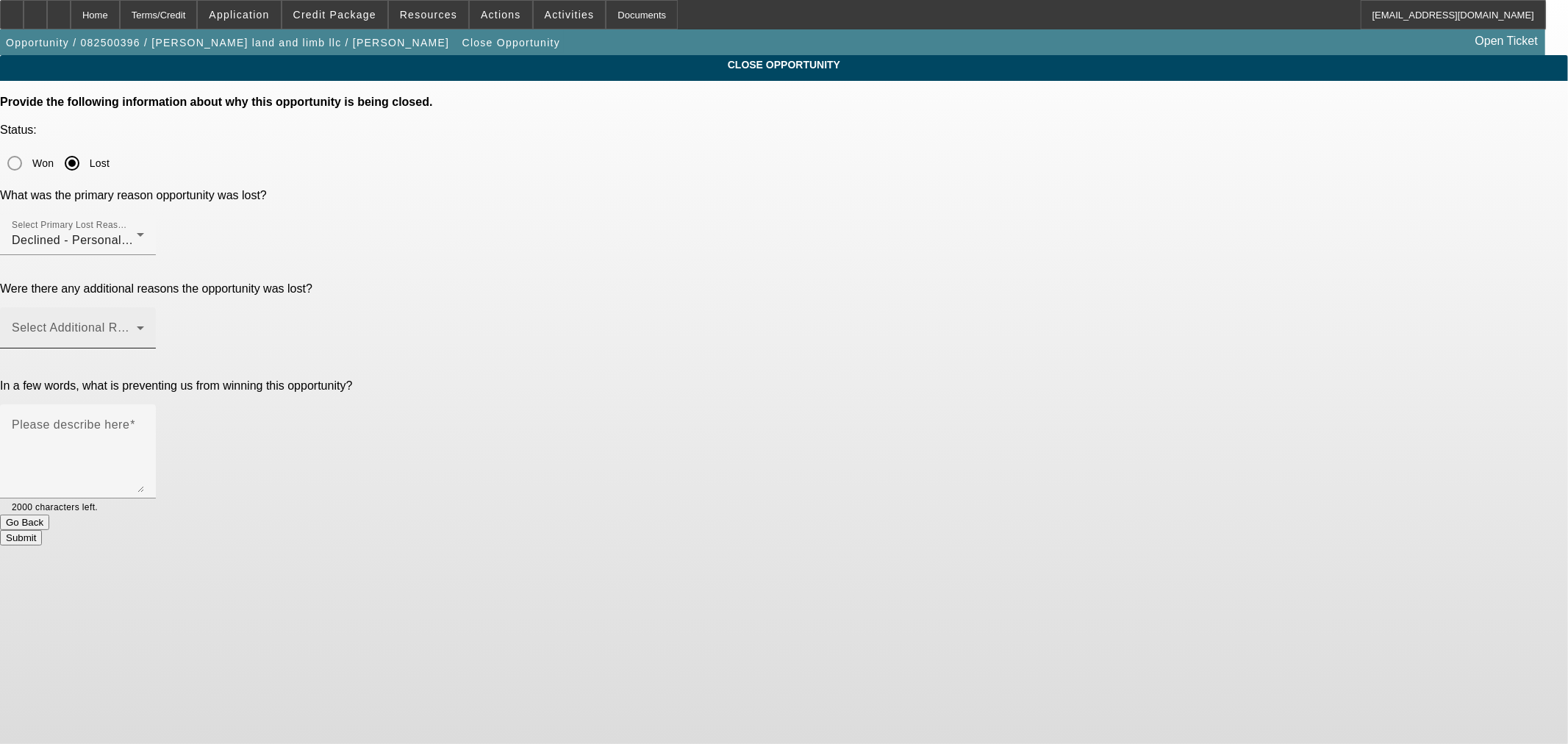
click at [144, 307] on div "Select Additional Reasons" at bounding box center [78, 327] width 133 height 41
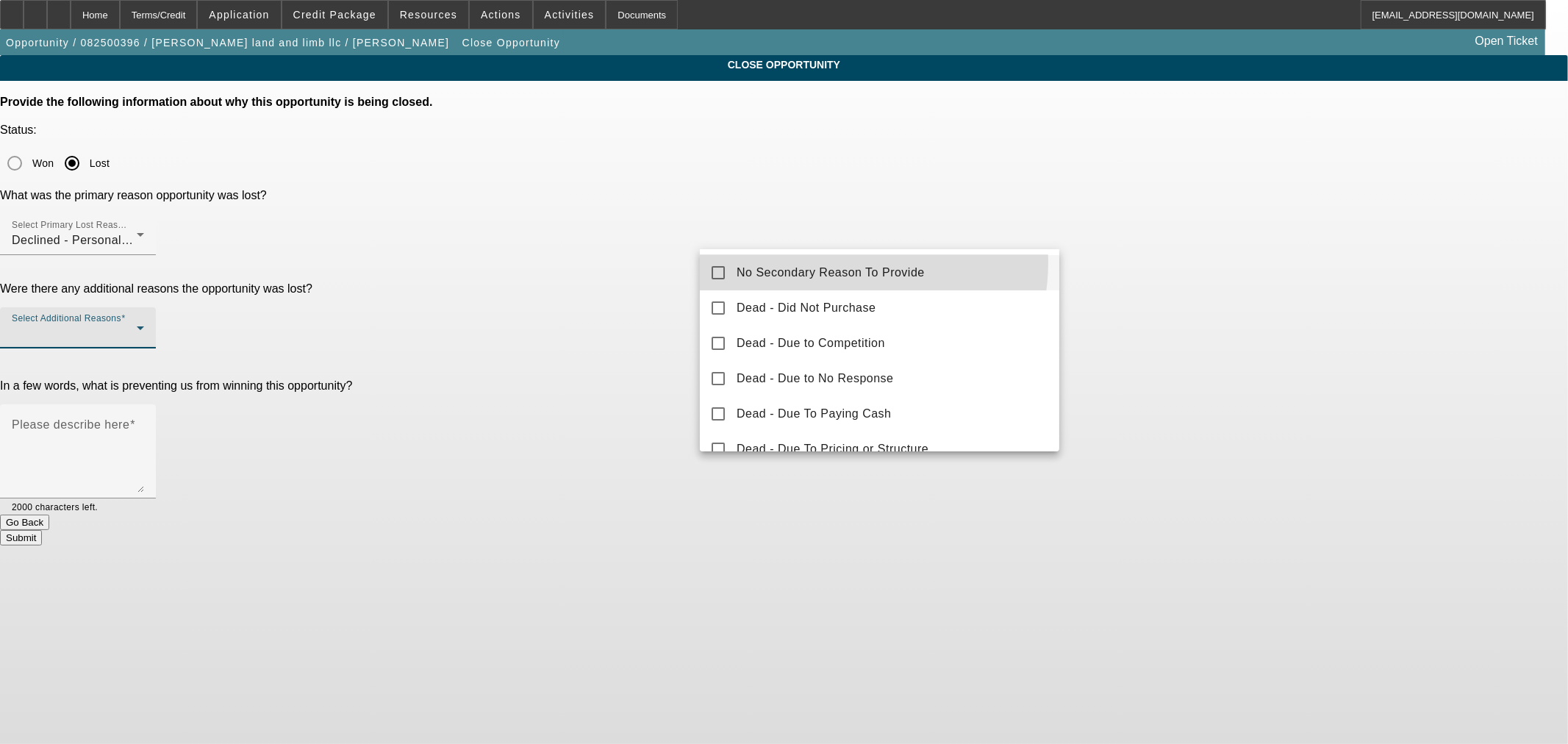
click at [833, 262] on mat-option "No Secondary Reason To Provide" at bounding box center [879, 273] width 359 height 35
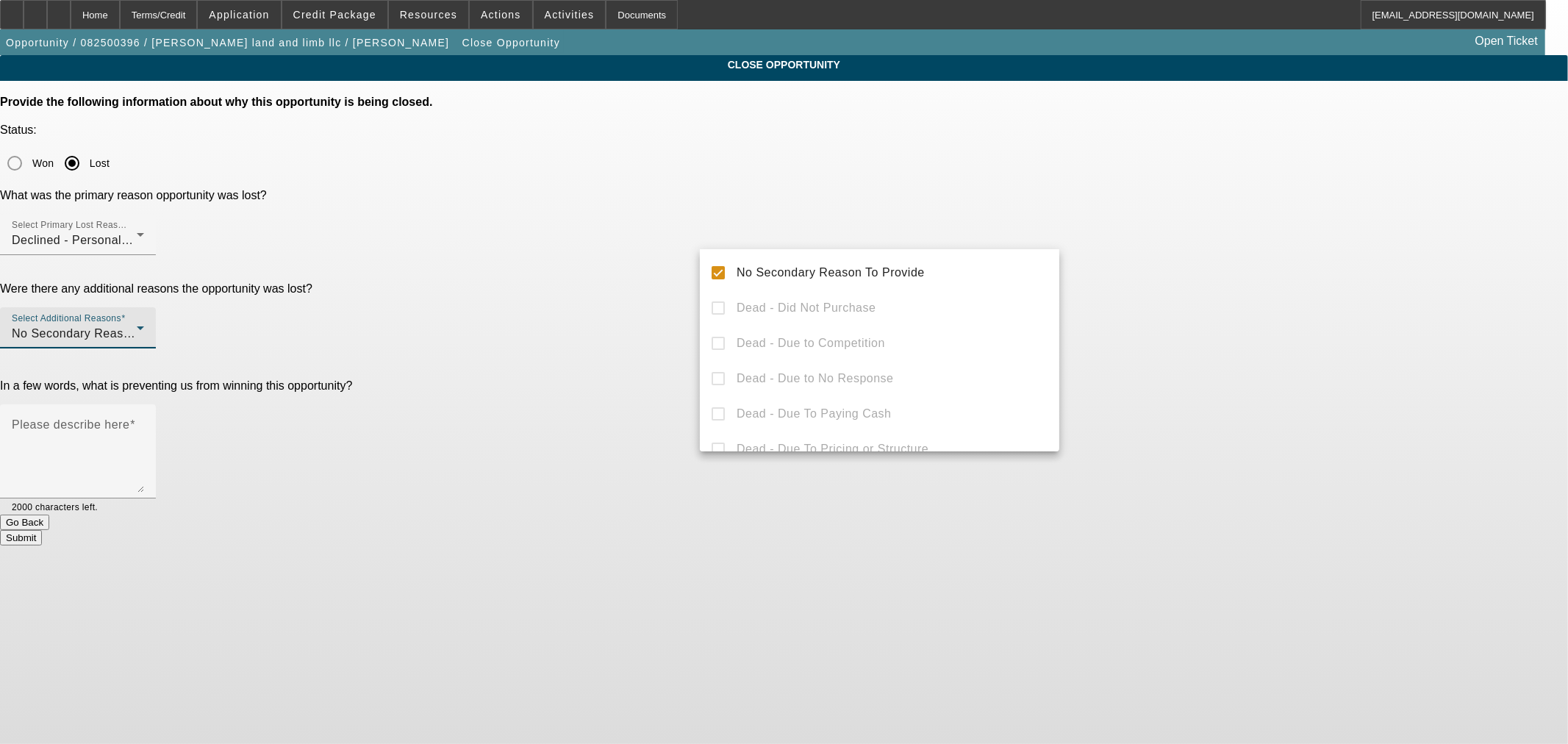
click at [592, 369] on div at bounding box center [784, 372] width 1568 height 744
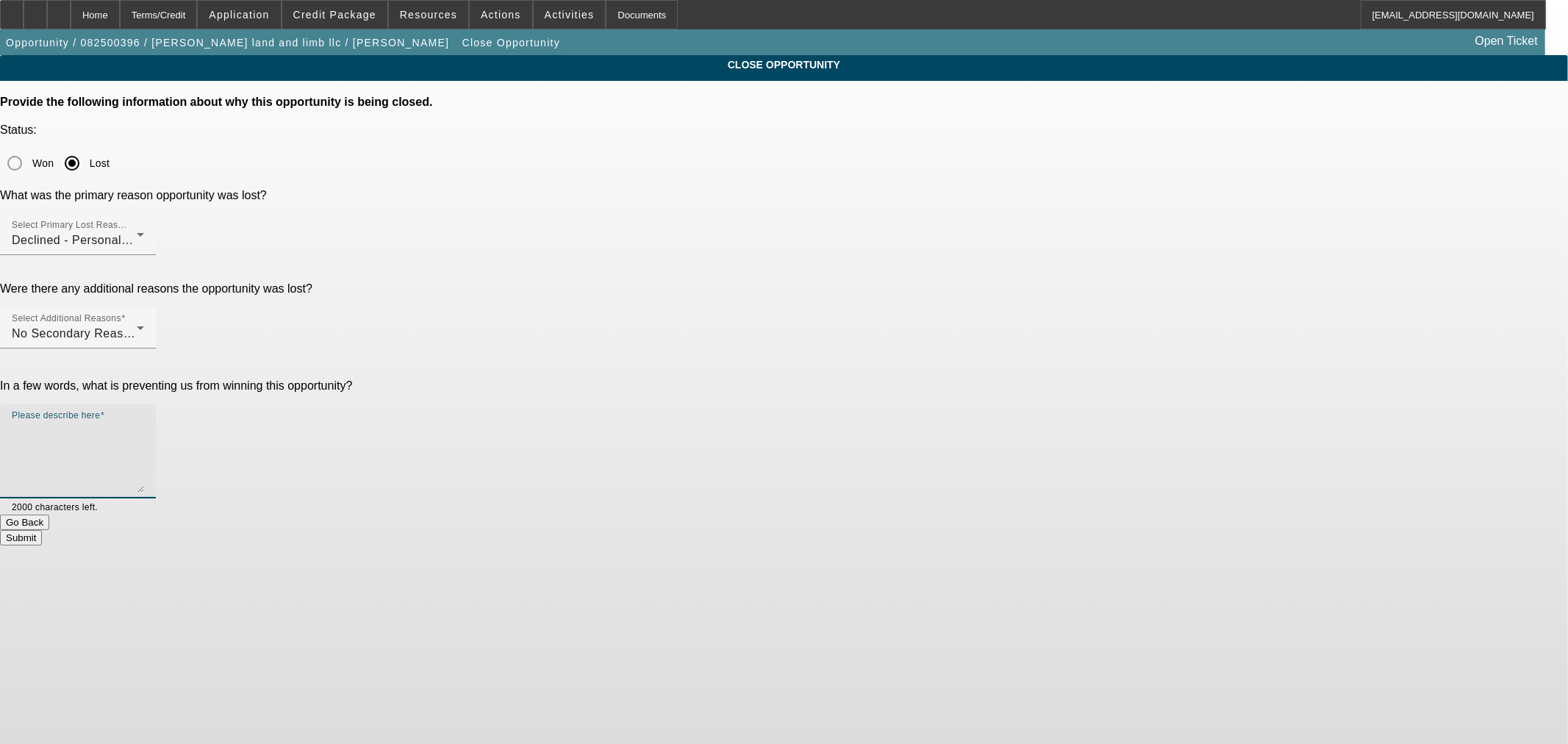
drag, startPoint x: 818, startPoint y: 343, endPoint x: 819, endPoint y: 327, distance: 16.0
click at [144, 422] on textarea "Please describe here" at bounding box center [78, 457] width 133 height 71
type textarea "Bad credit and confirmed he doesn't have any money down."
click at [42, 530] on button "Submit" at bounding box center [21, 537] width 42 height 16
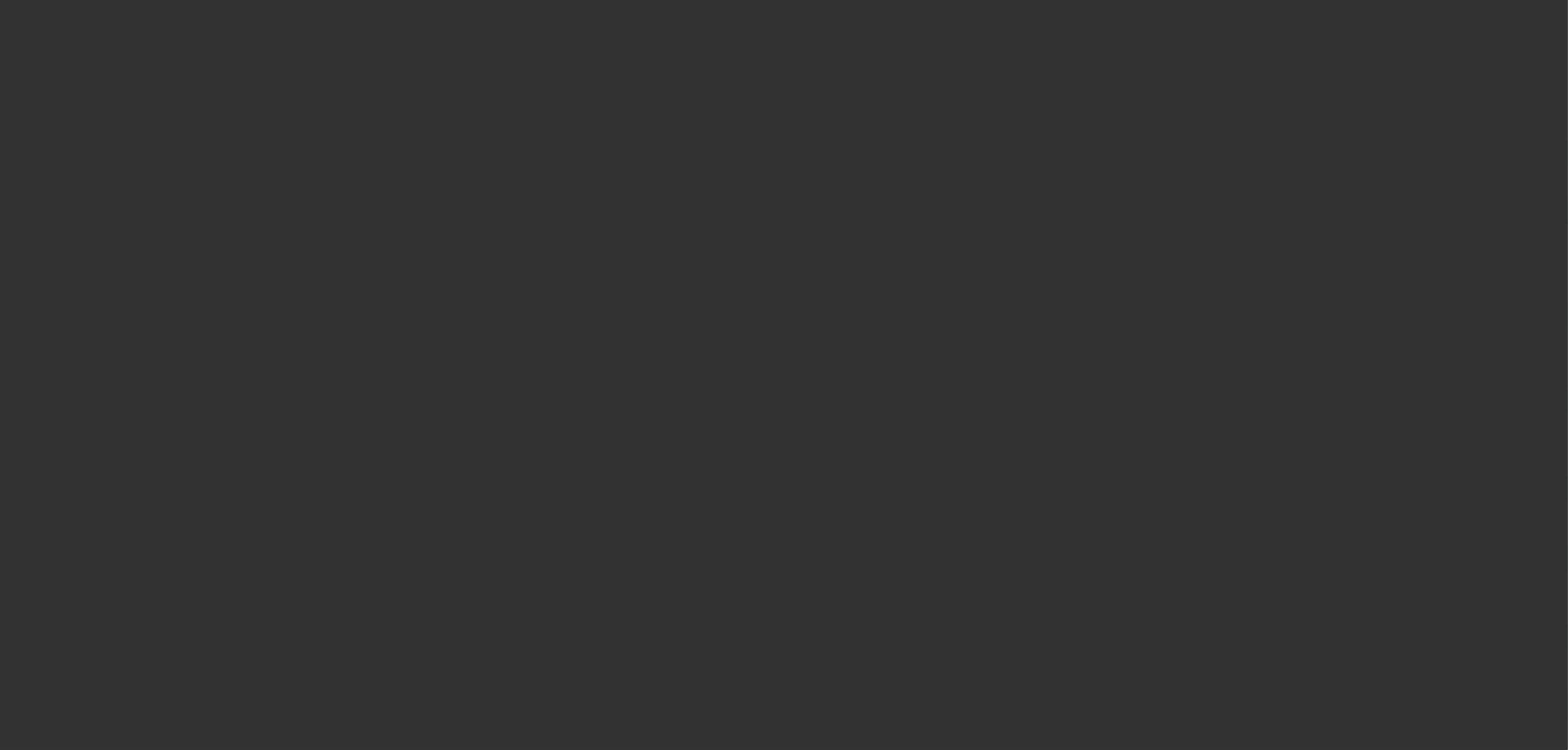
scroll to position [2305, 0]
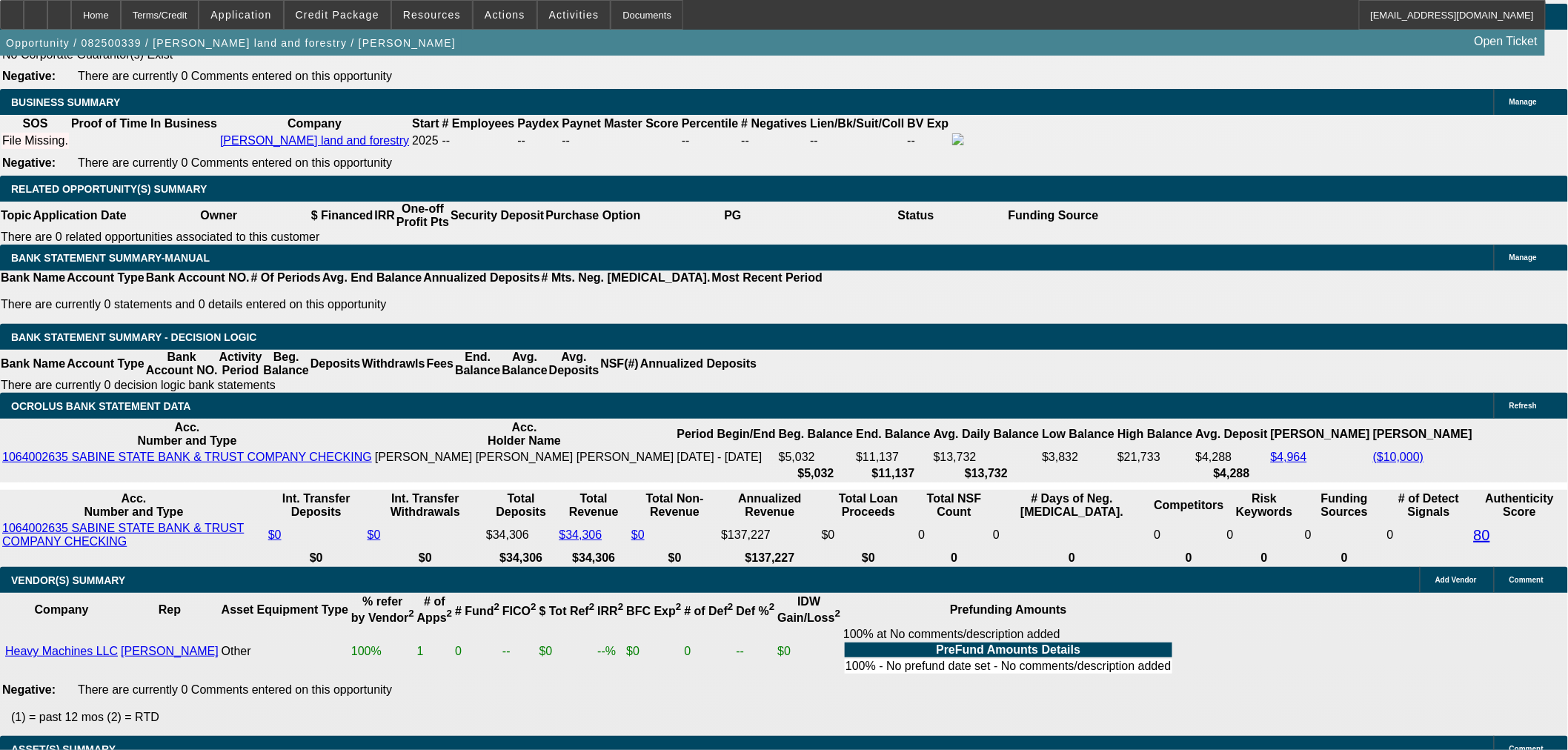
select select "0"
select select "2"
select select "0"
select select "0.2"
select select "2"
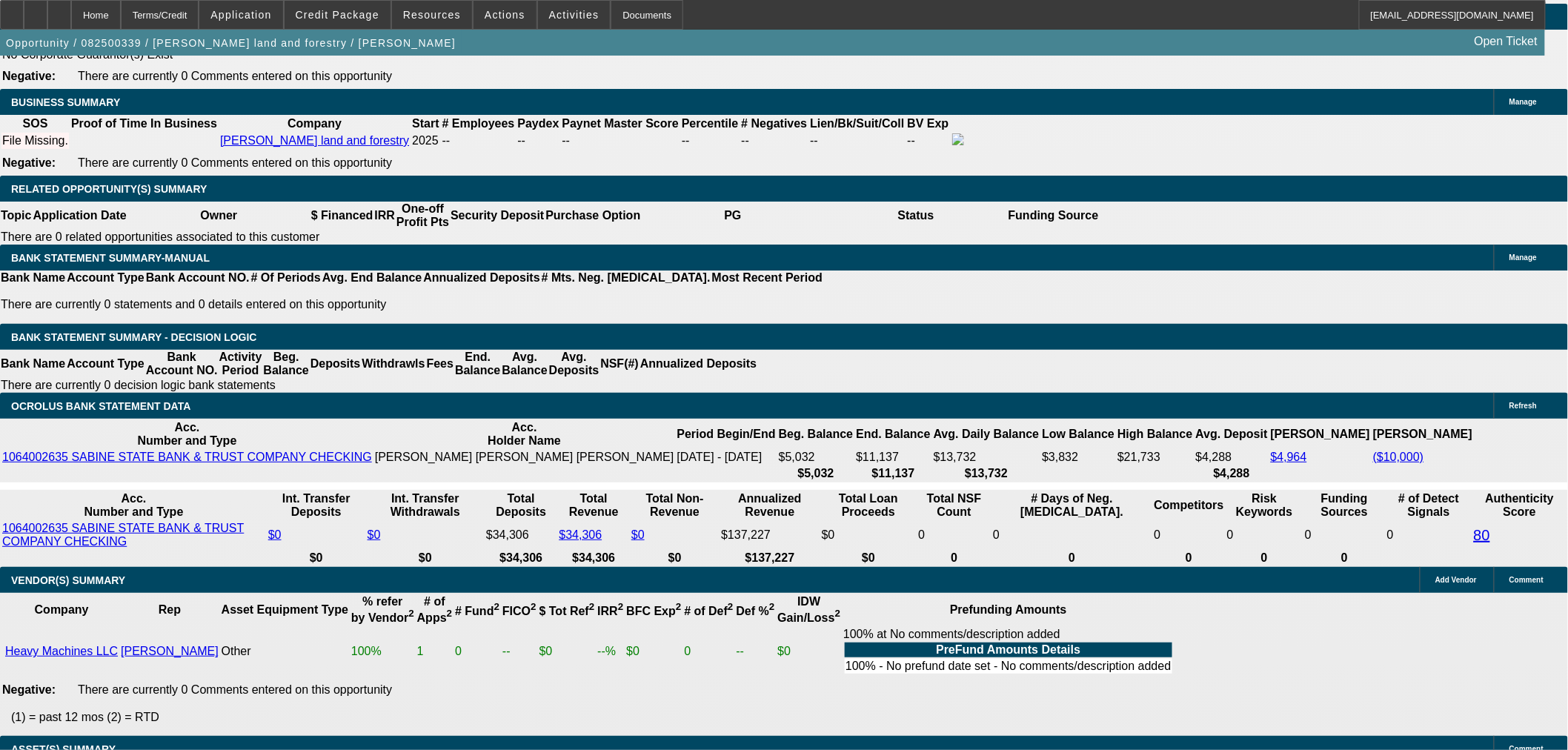
select select "0"
select select "0.2"
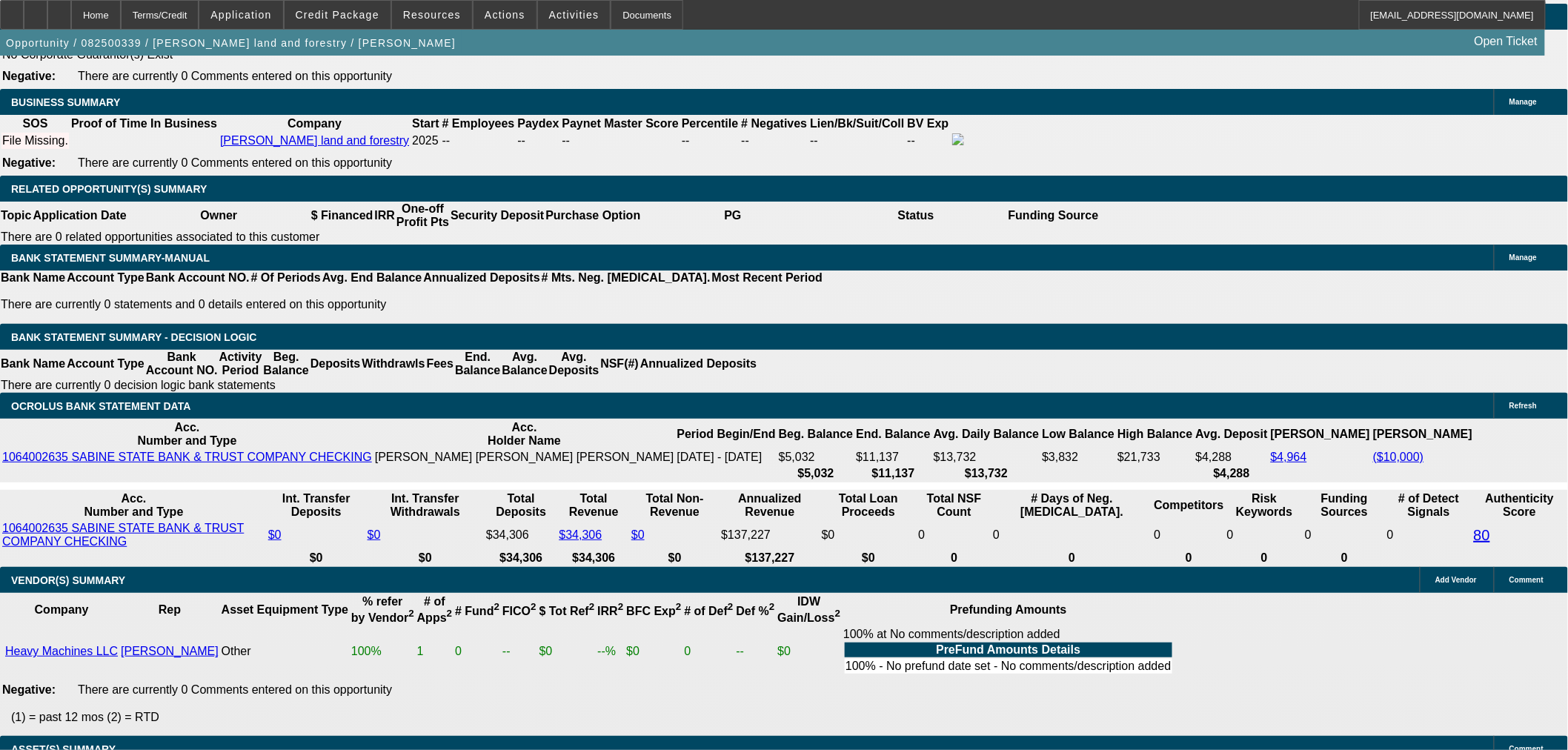
select select "2"
select select "0"
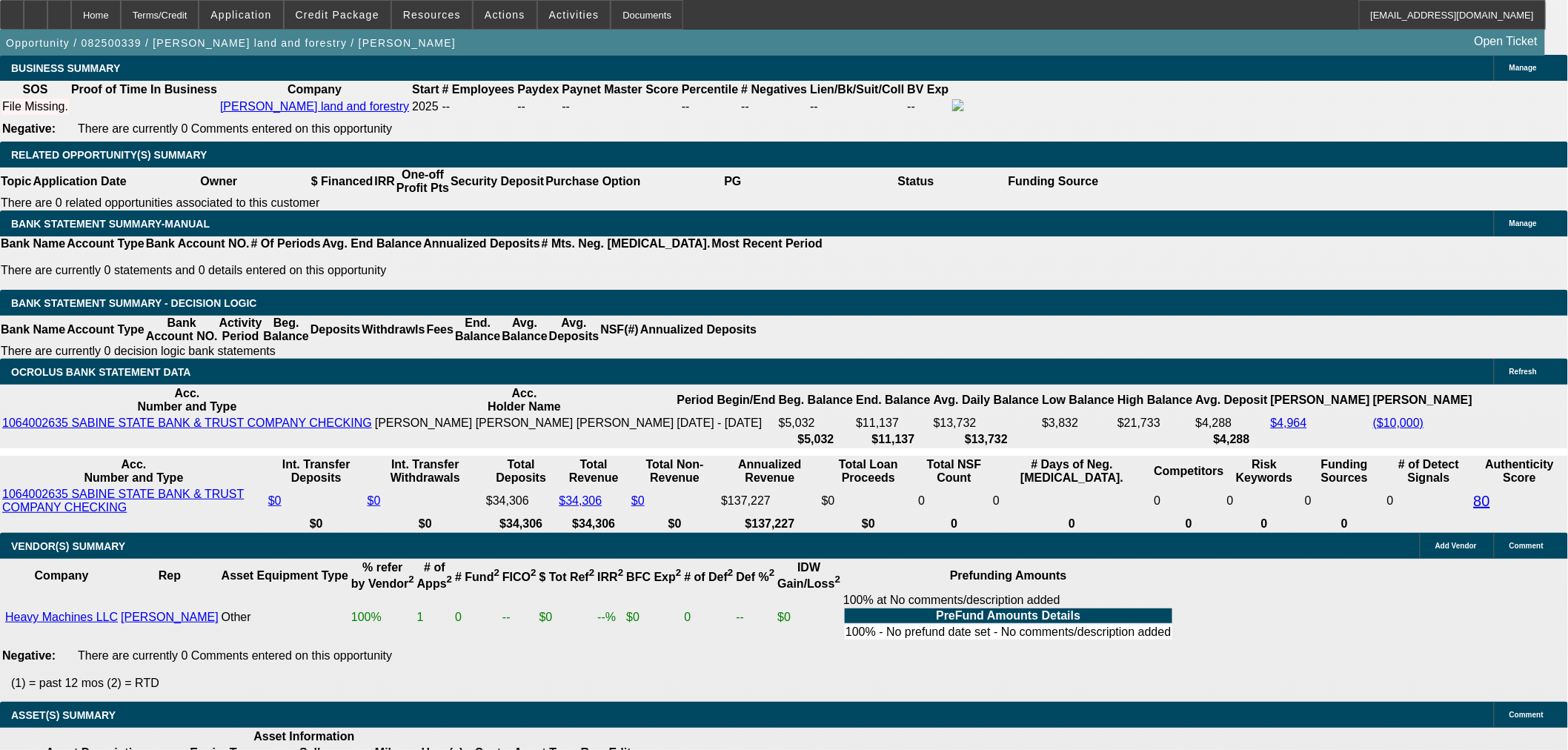
select select "1"
select select "2"
select select "1"
select select "2"
select select "1"
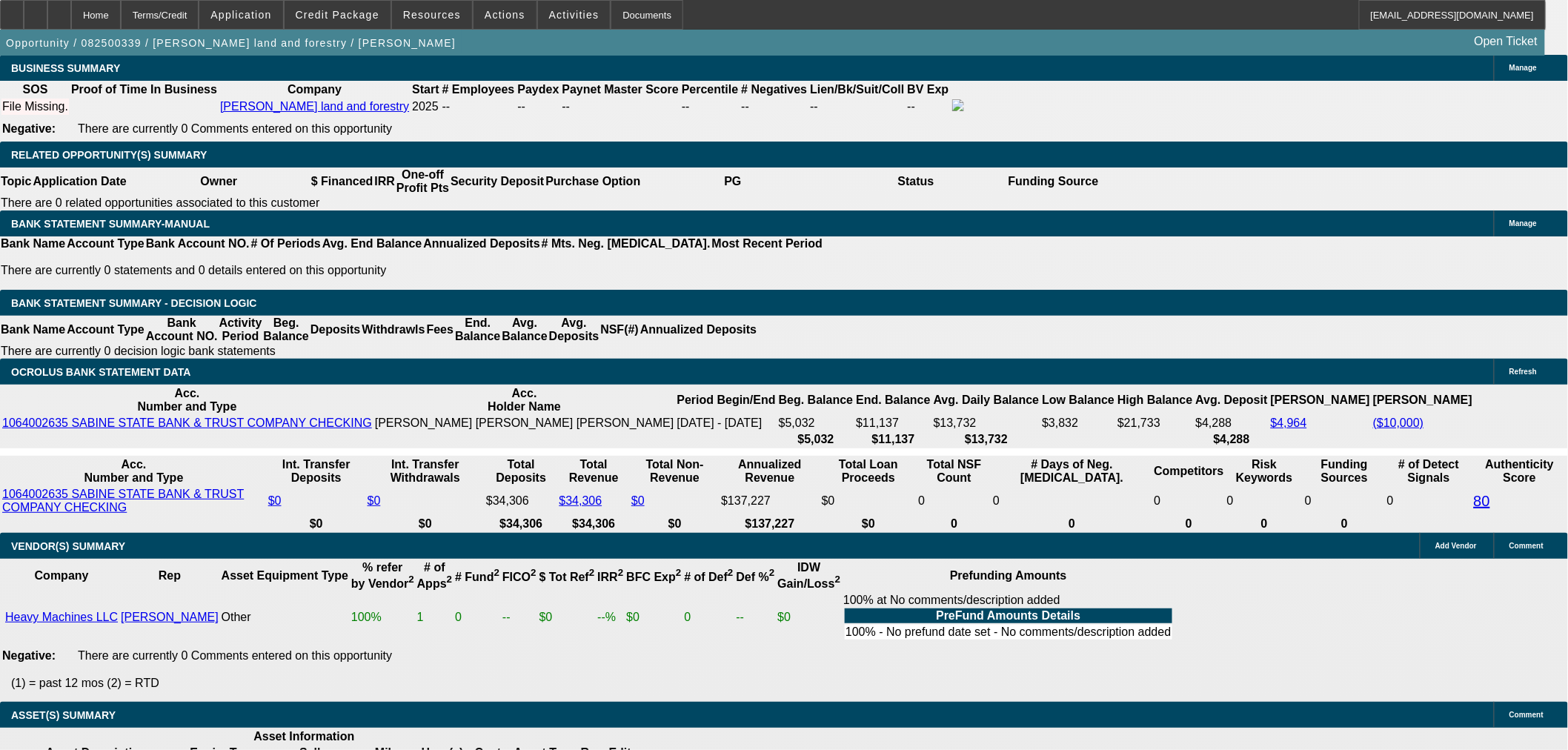
select select "1"
select select "2"
select select "6"
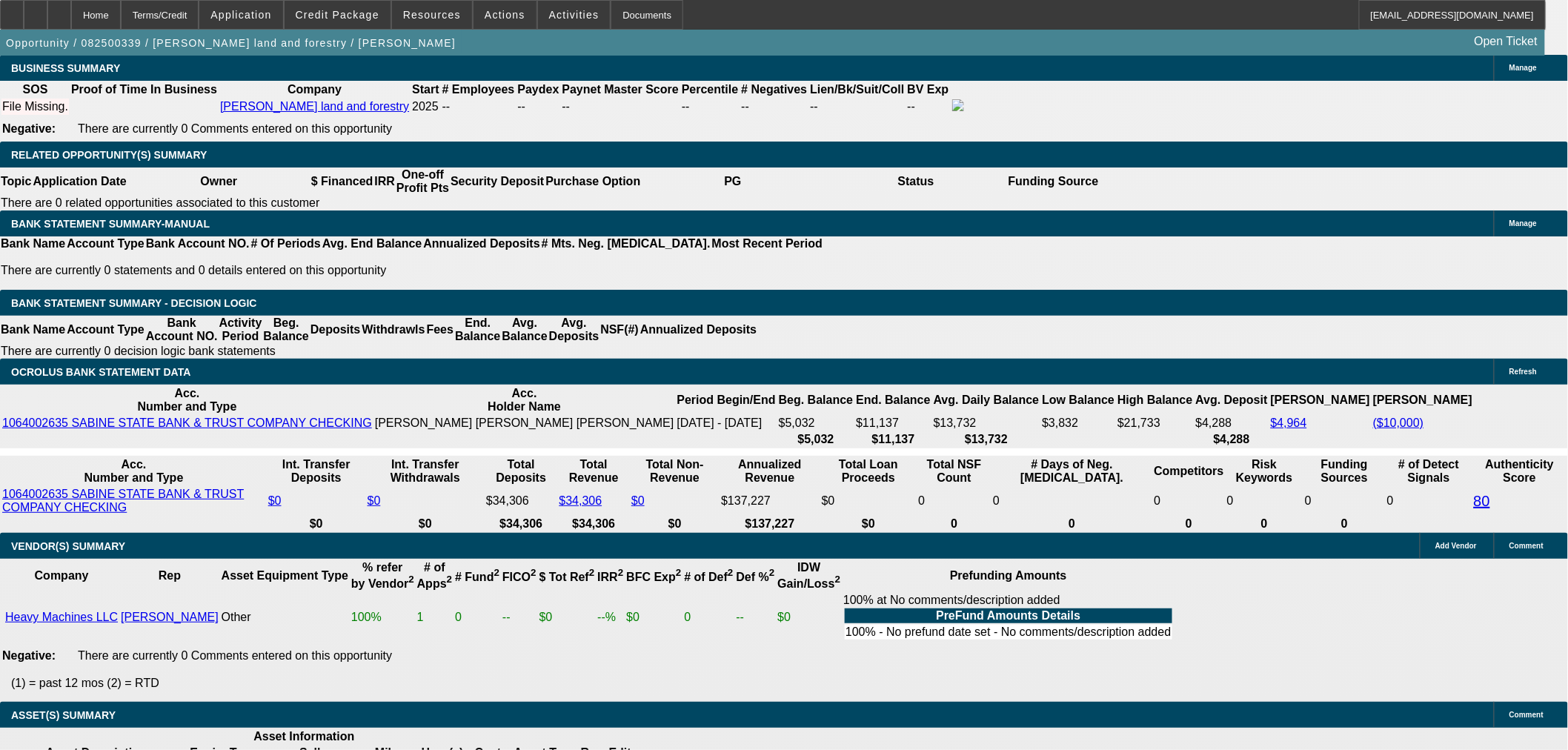
select select "19"
select select "6"
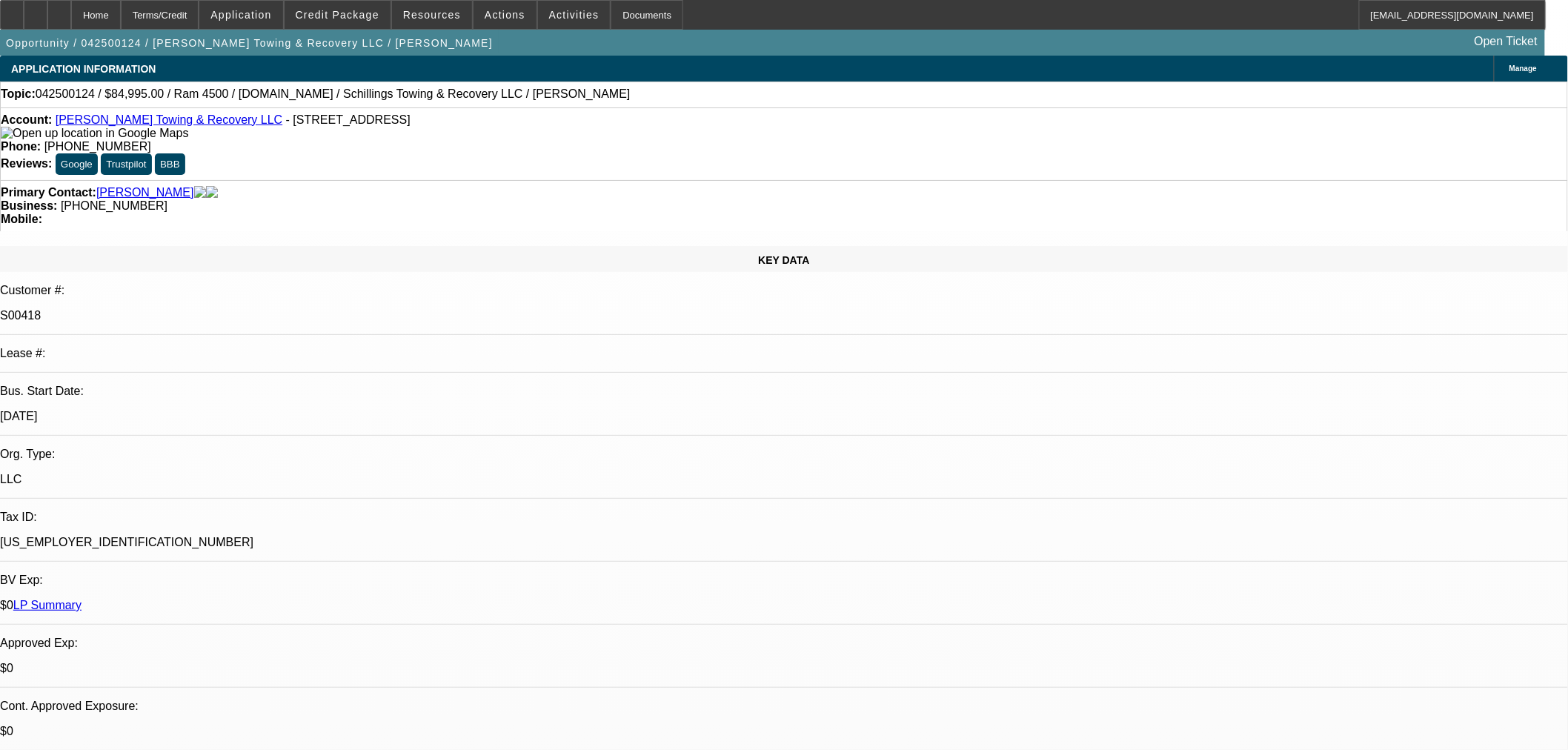
select select "0"
select select "3"
select select "0"
select select "6"
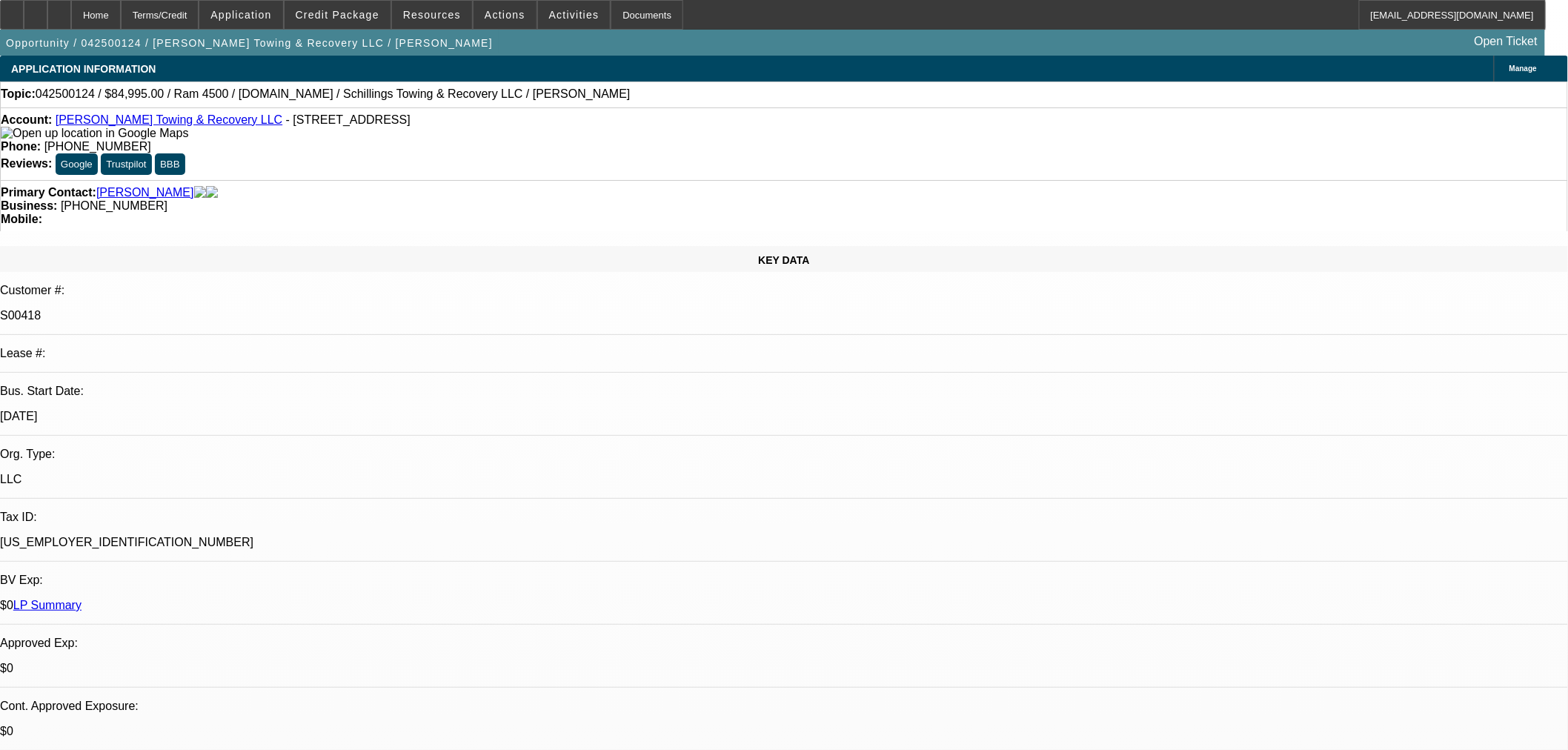
select select "0"
select select "3"
select select "0"
select select "6"
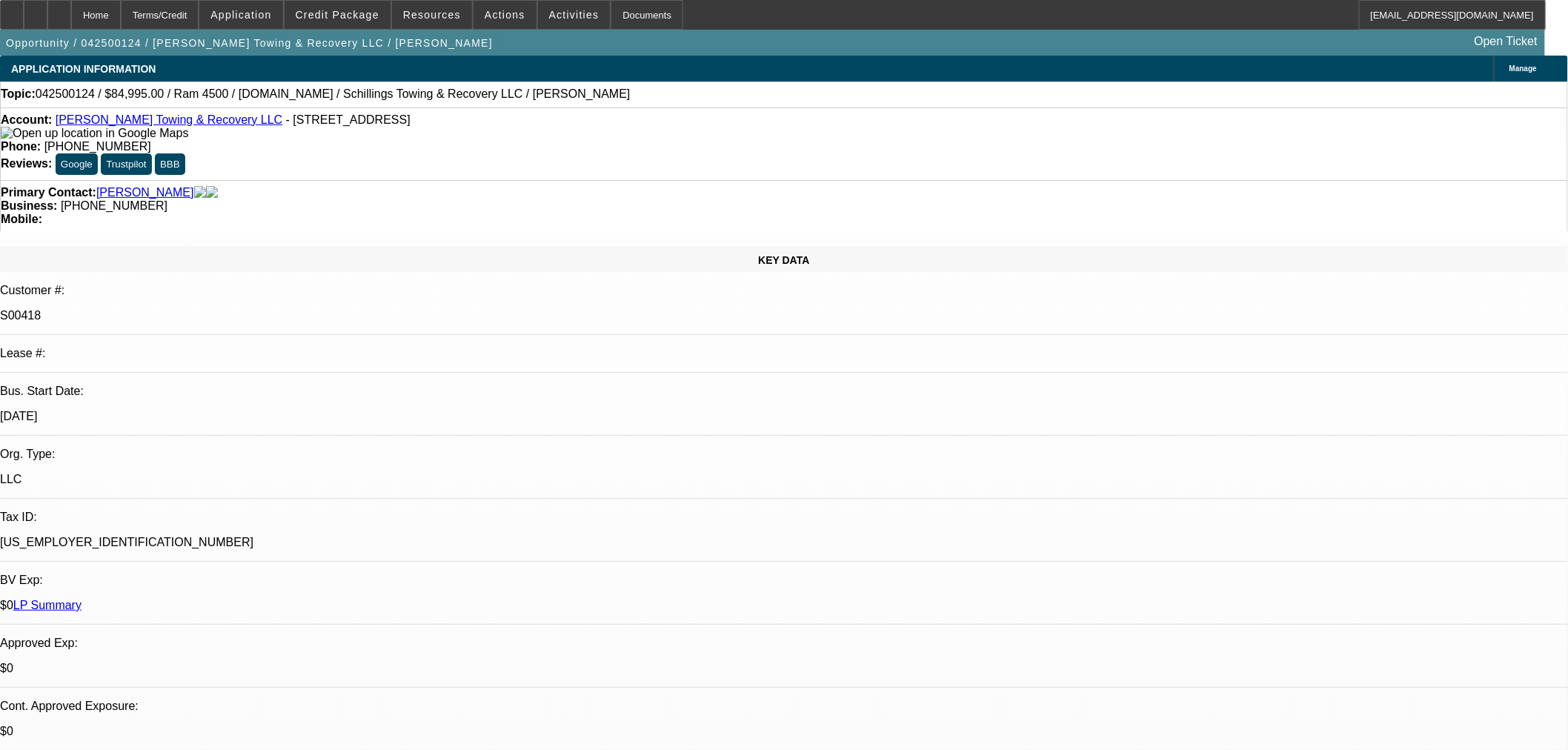
select select "0"
select select "3"
select select "0"
select select "6"
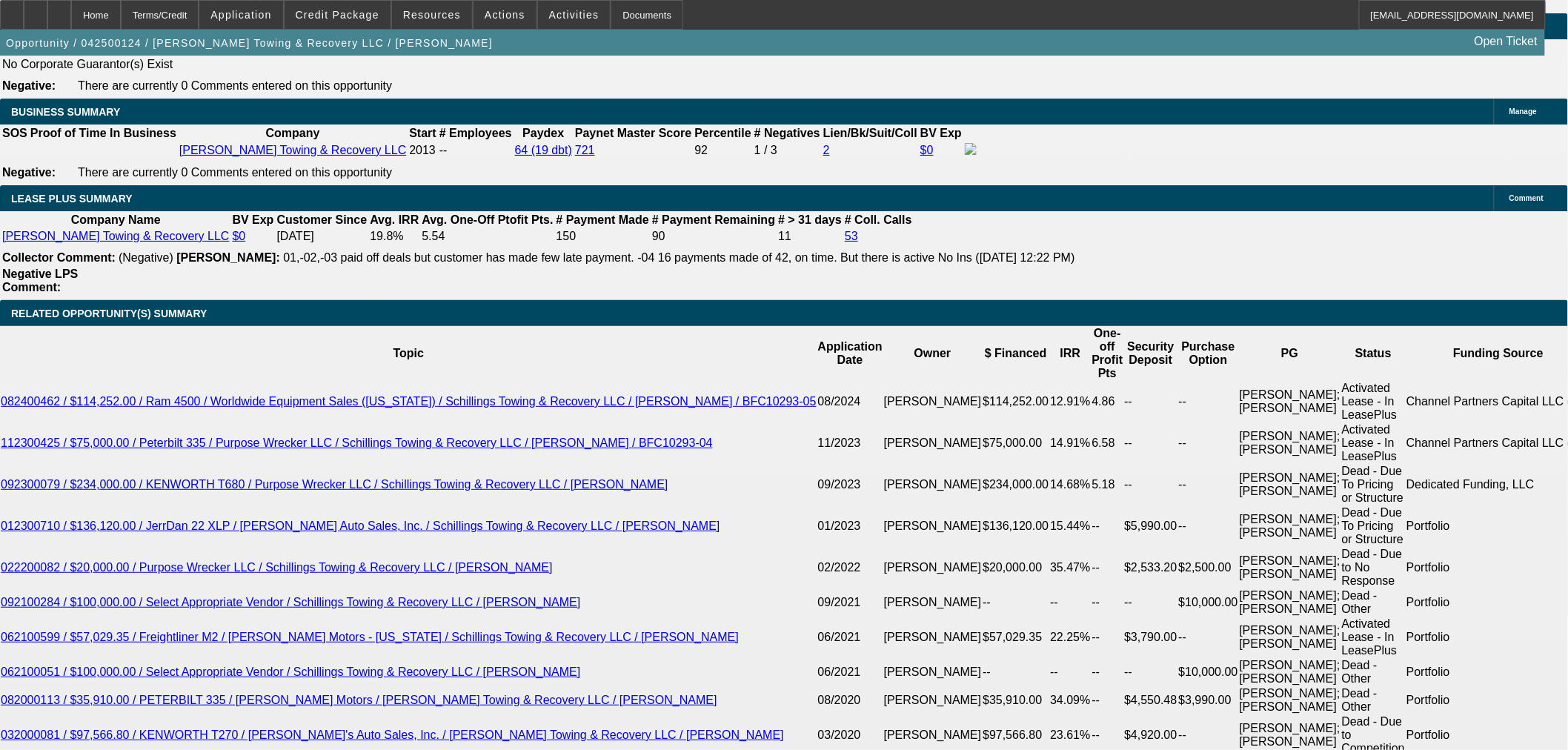
scroll to position [2222, 0]
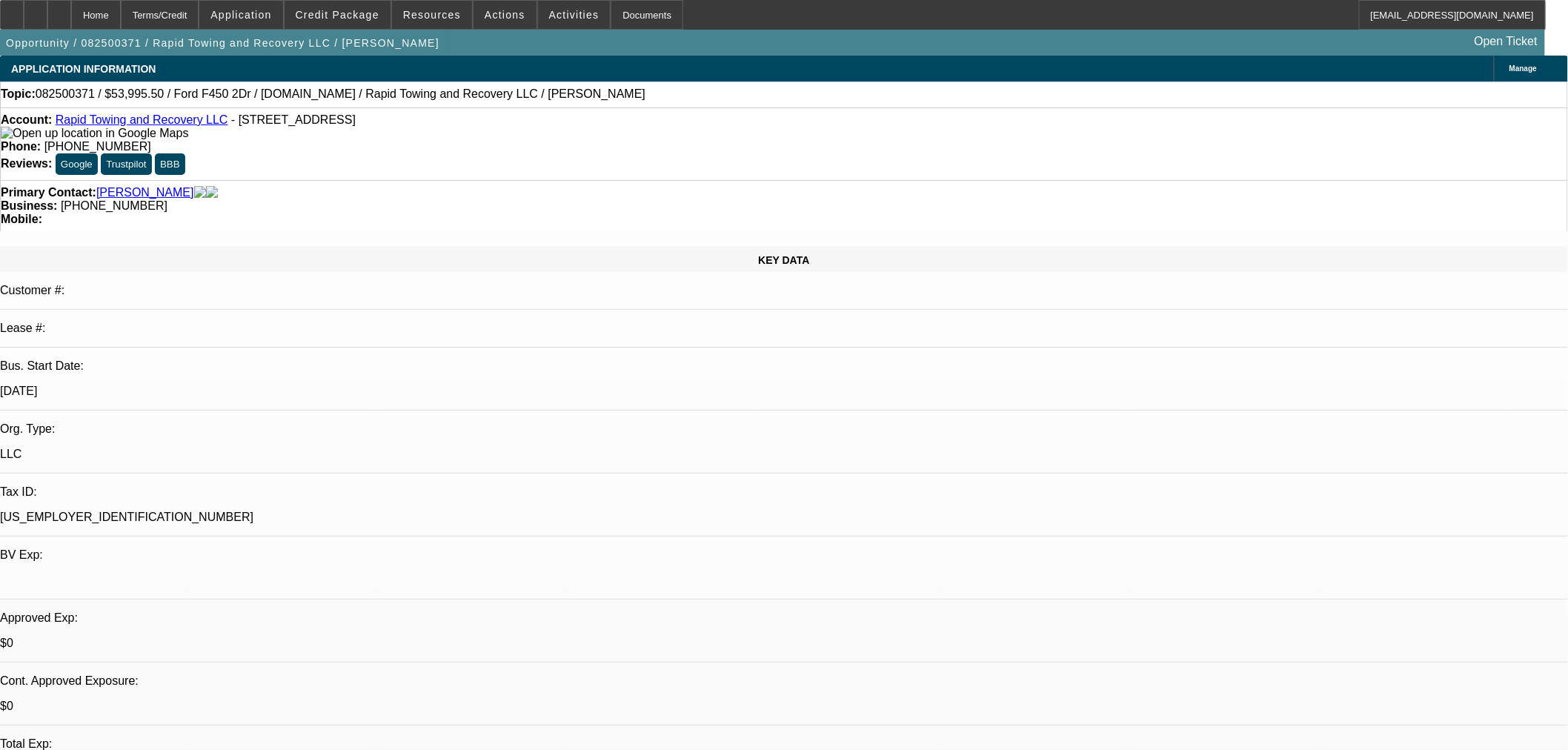
select select "0.1"
select select "0"
select select "2"
select select "0"
select select "6"
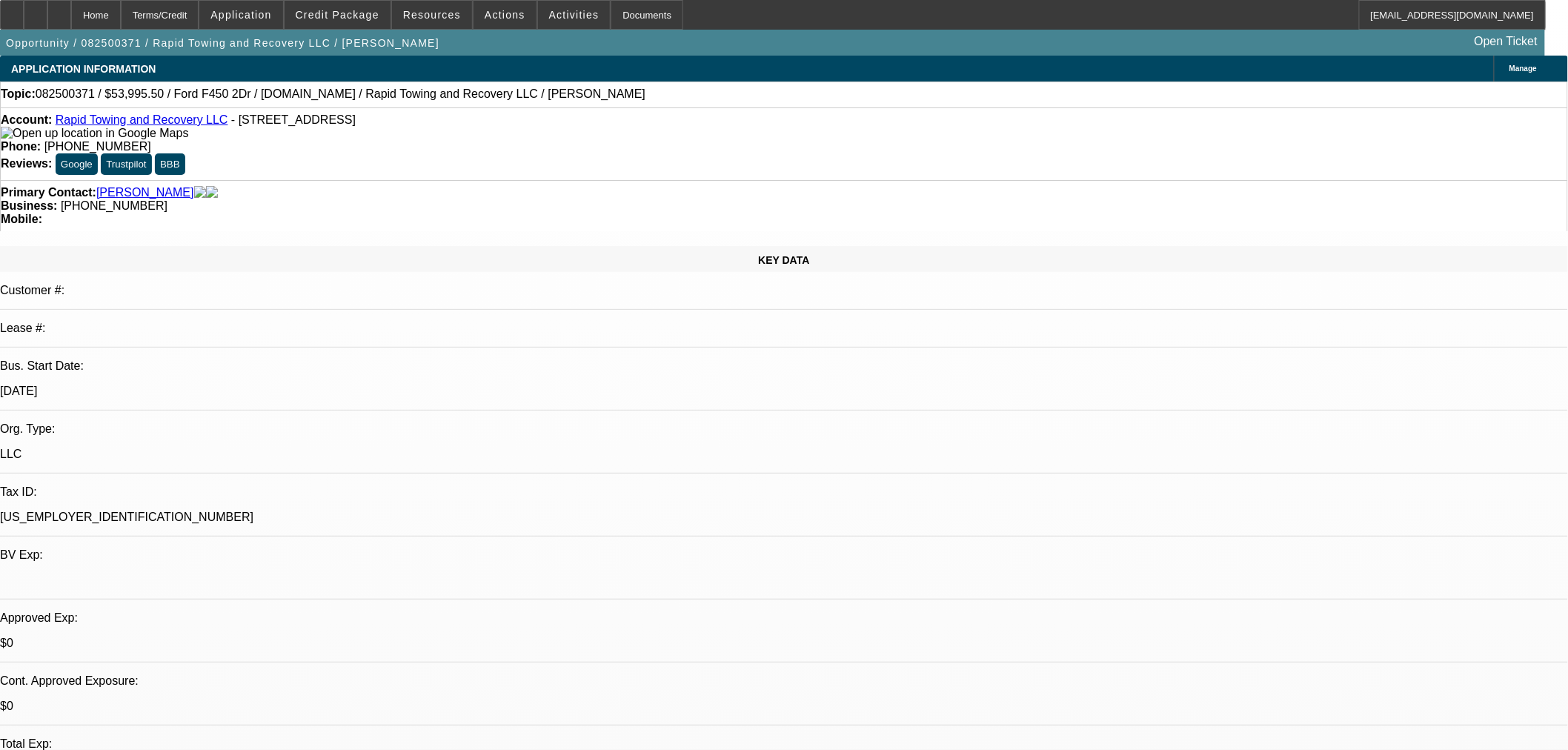
select select "0.1"
select select "0"
select select "2"
select select "0"
select select "6"
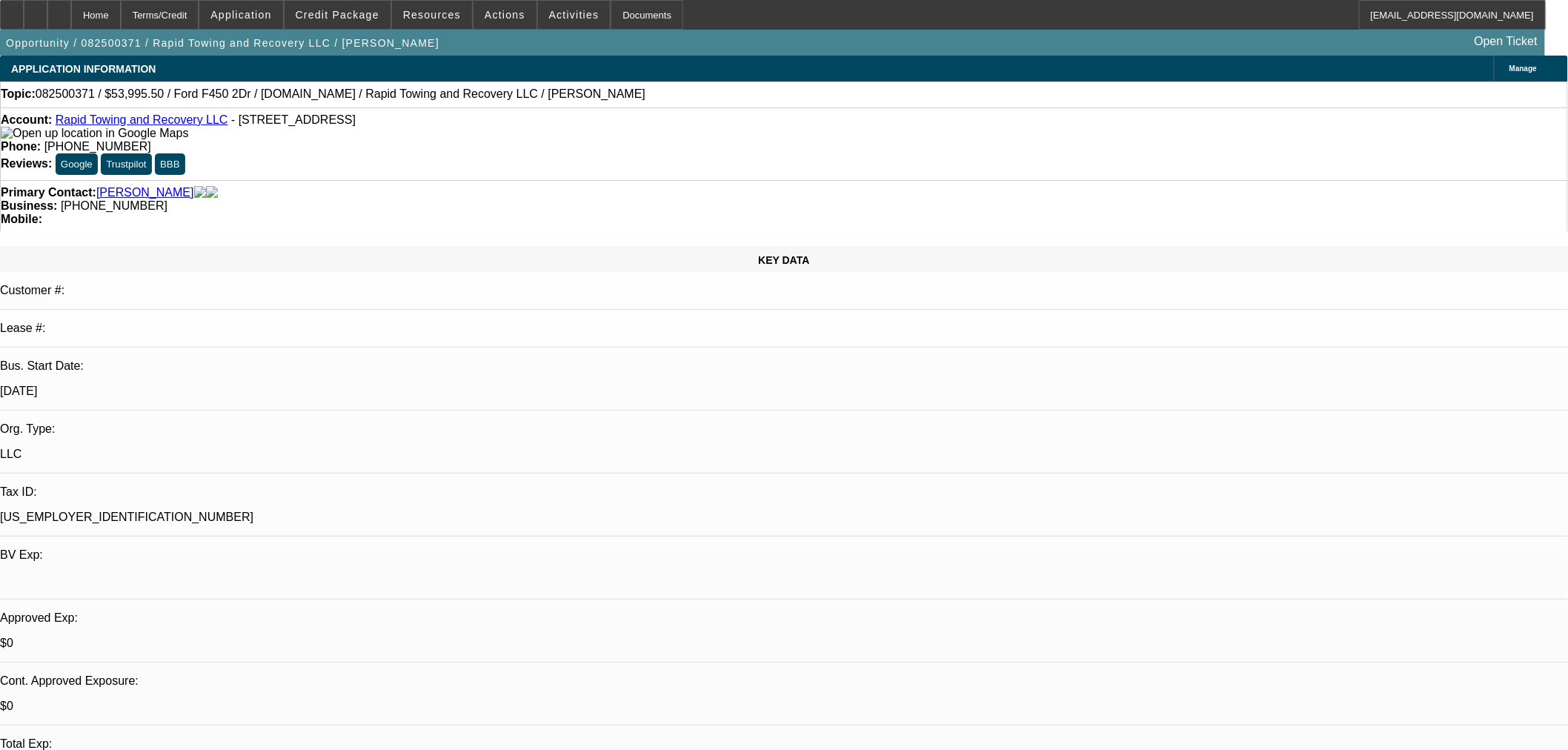
select select "0.1"
select select "0"
select select "2"
select select "0"
select select "6"
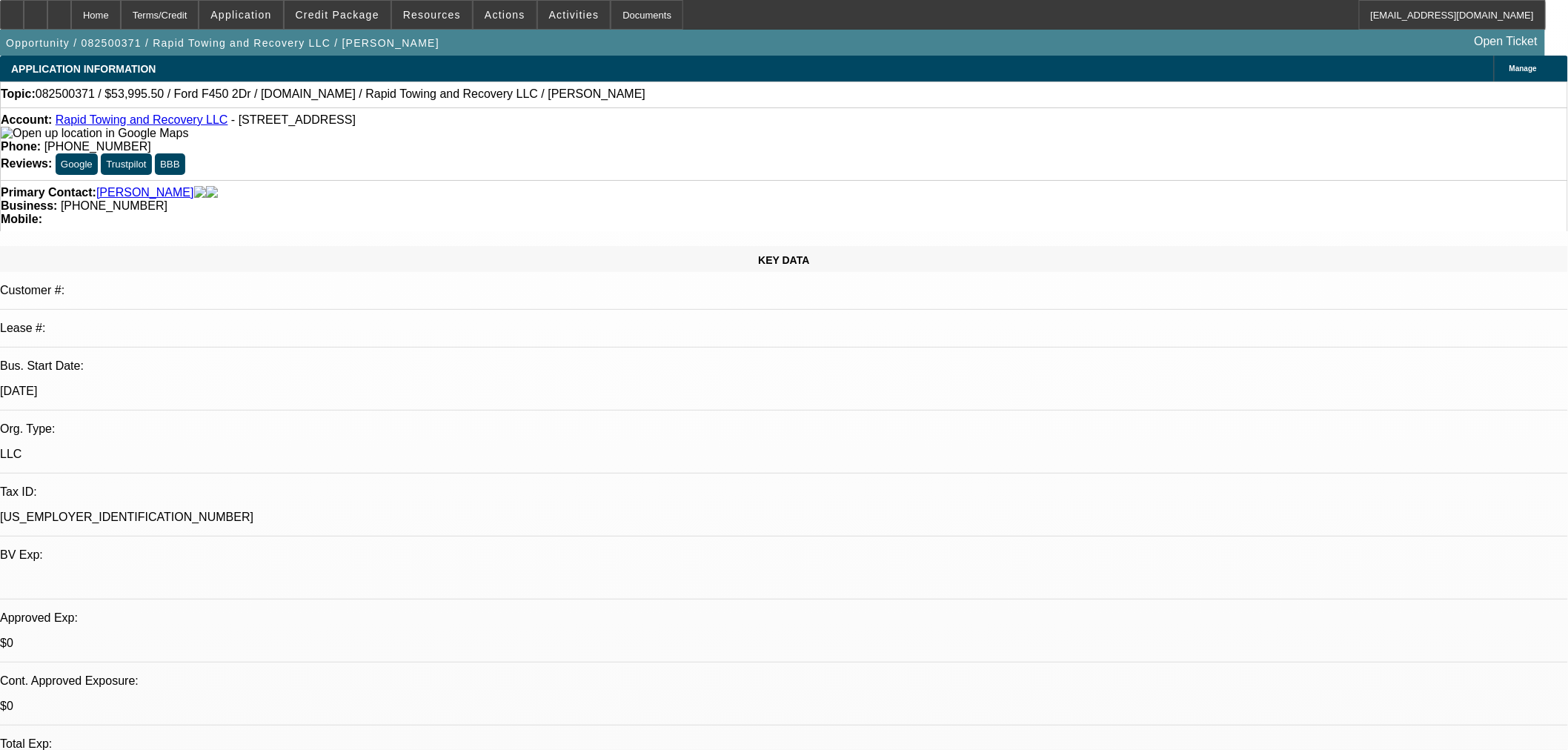
select select "0.1"
select select "0"
select select "2"
select select "0"
select select "6"
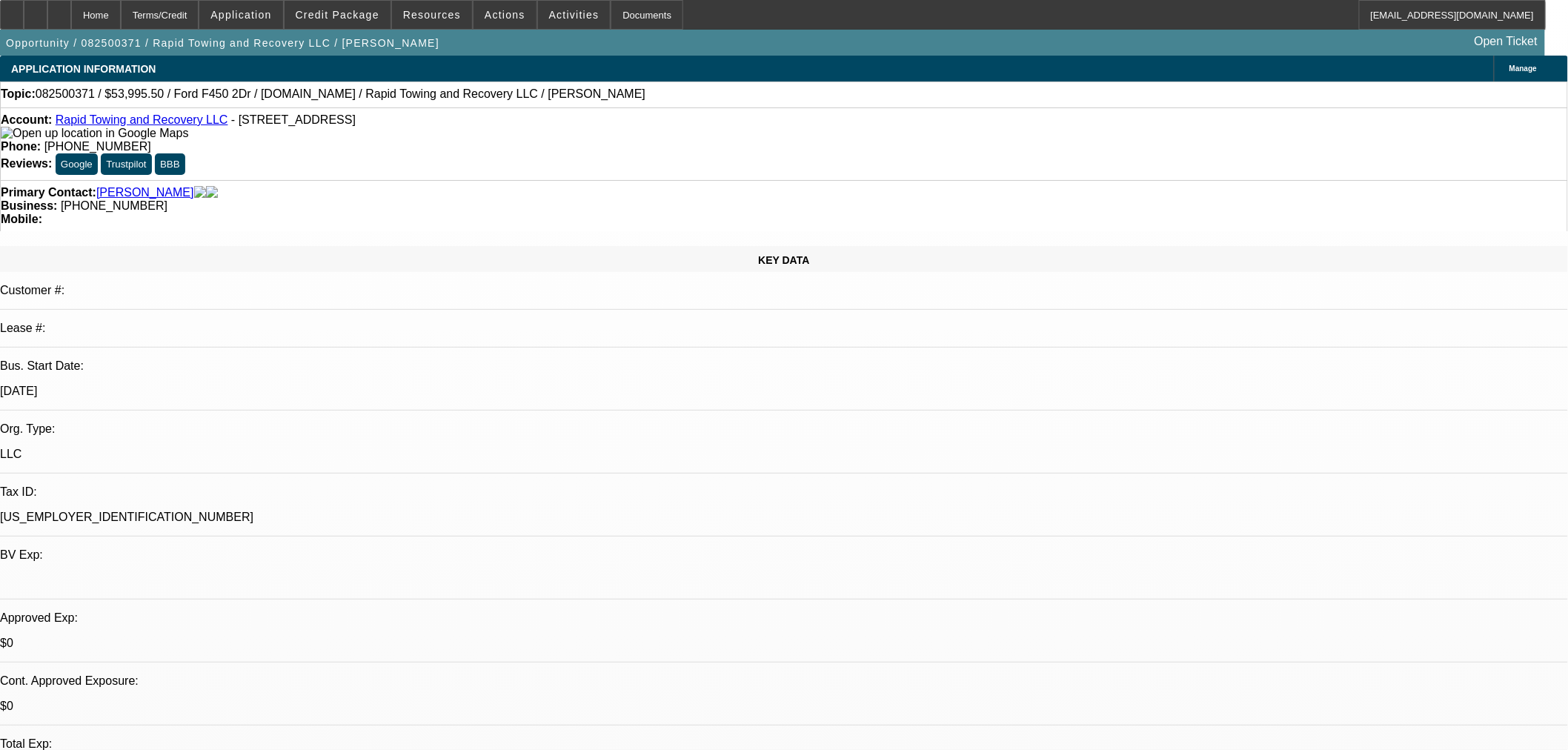
drag, startPoint x: 425, startPoint y: 128, endPoint x: 71, endPoint y: 127, distance: 354.0
click at [71, 127] on div "Account: Rapid Towing and Recovery LLC - 11874 State Highway 24, Maysville, OK …" at bounding box center [784, 127] width 1566 height 27
copy div "Rapid Towing and Recovery LLC - 11874 State Highway 24, Maysville, OK 73057"
click at [365, 21] on span at bounding box center [337, 14] width 106 height 35
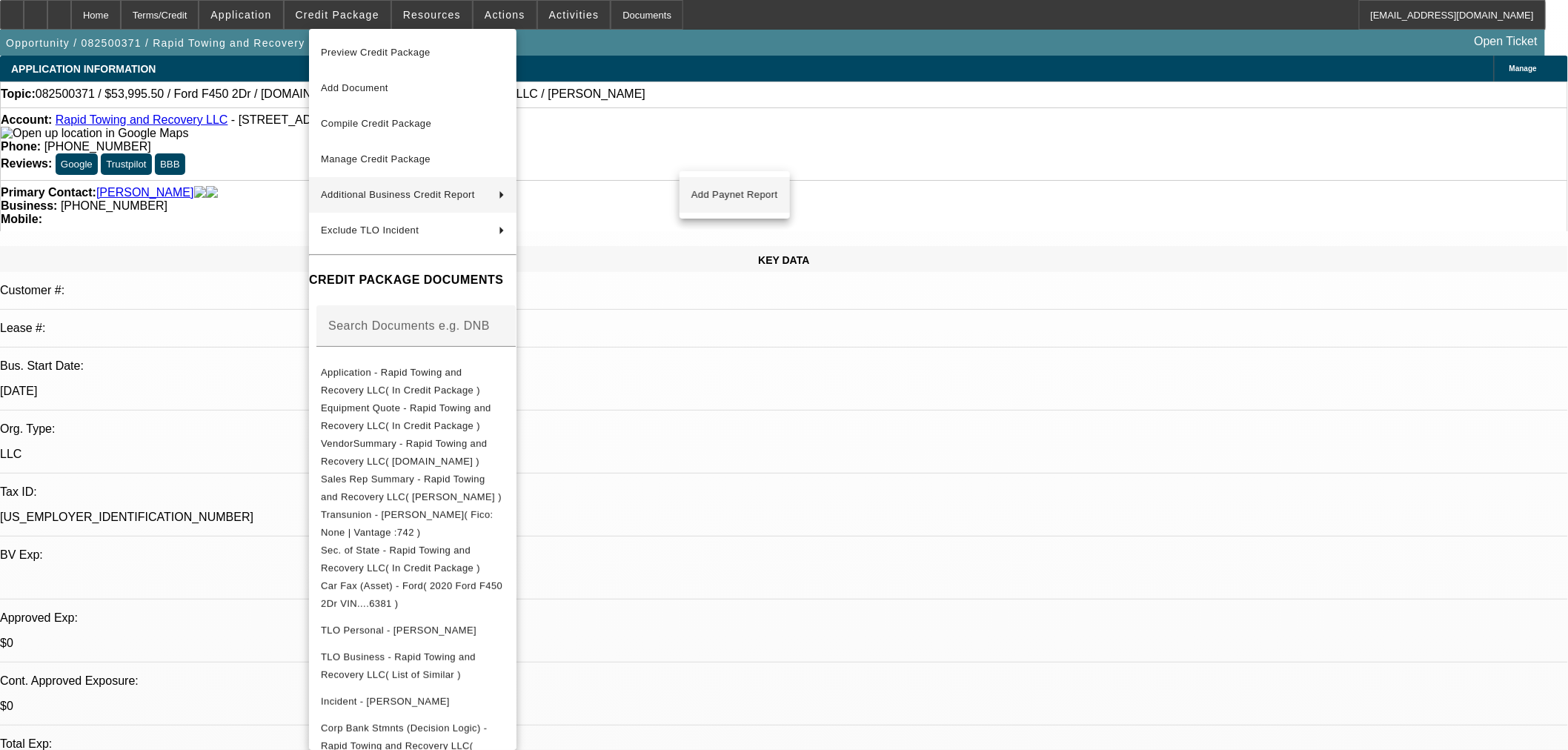
click at [706, 190] on span "Add Paynet Report" at bounding box center [734, 194] width 87 height 18
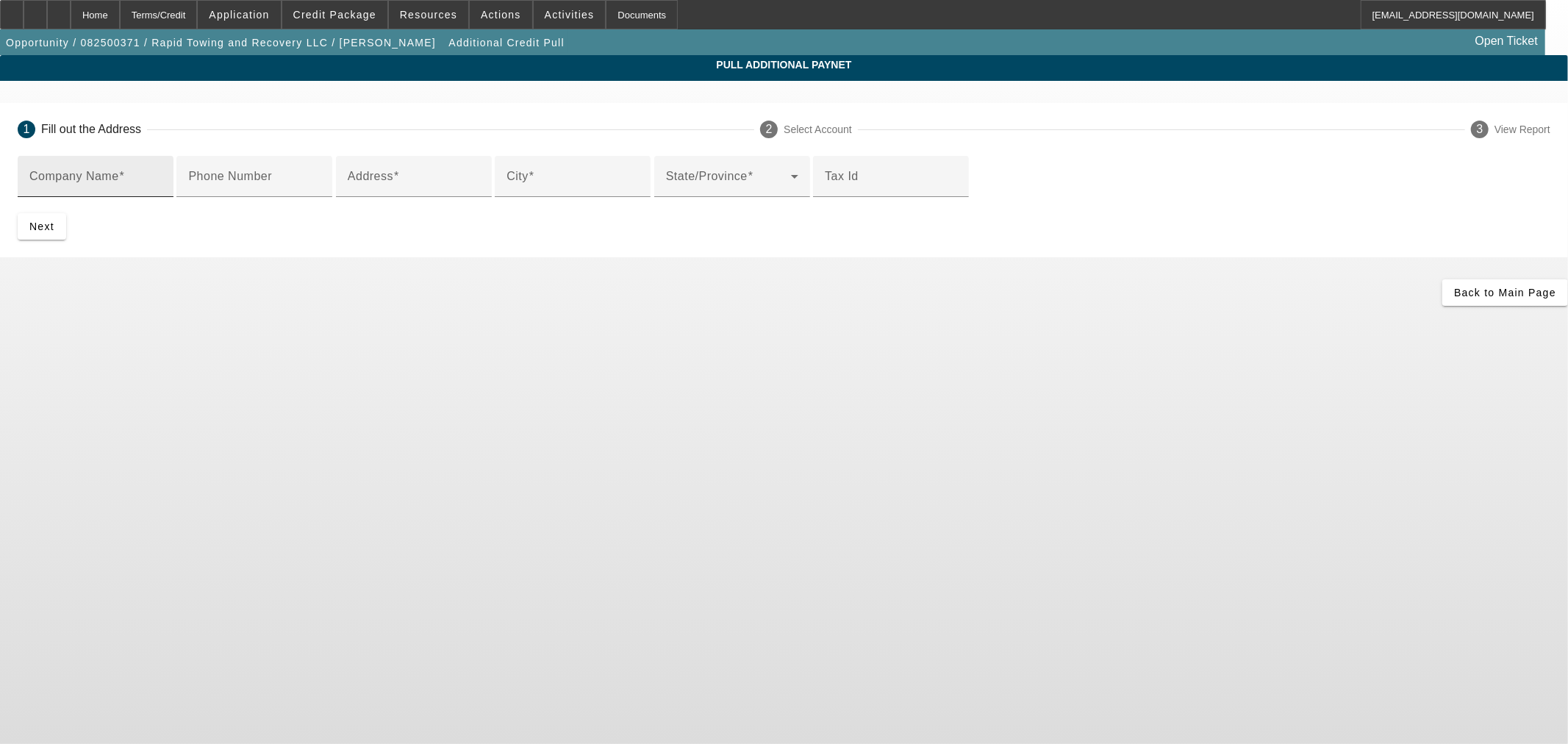
click at [119, 176] on mat-label "Company Name" at bounding box center [74, 176] width 90 height 13
click at [162, 176] on input "Company Name" at bounding box center [95, 182] width 133 height 18
type input "Jonathan Scroggins"
click at [480, 191] on input "Address" at bounding box center [414, 182] width 133 height 18
paste input "Rapid Towing and Recovery LLC - 11874 State Highway 24, Maysville, OK 73057"
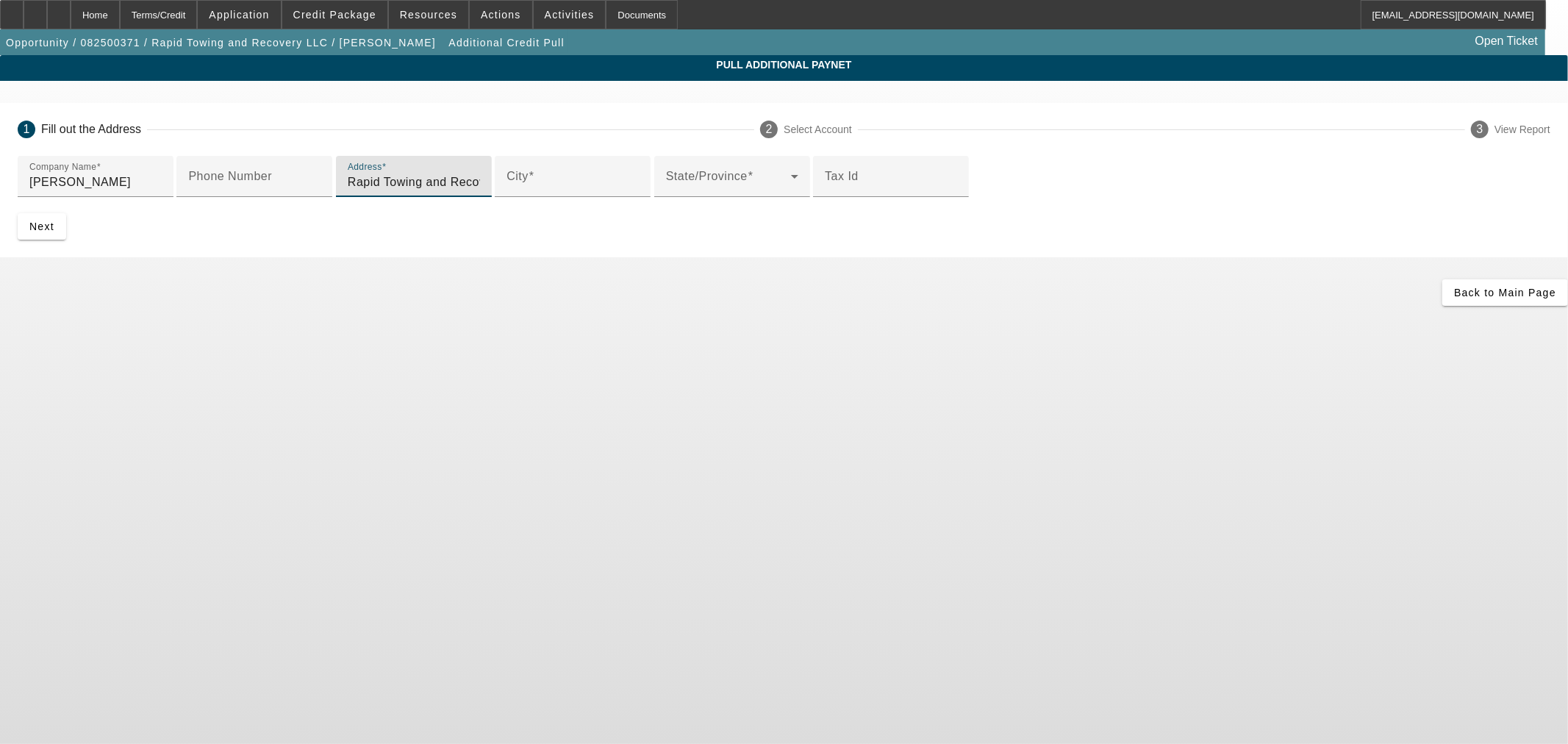
drag, startPoint x: 555, startPoint y: 294, endPoint x: 47, endPoint y: 280, distance: 508.2
click at [47, 280] on app-additional-credit-pull "Pull Additional Paynet 1 Fill out the Address 2 Select Account 3 View Report Co…" at bounding box center [784, 180] width 1568 height 250
drag, startPoint x: 626, startPoint y: 299, endPoint x: 510, endPoint y: 292, distance: 116.2
click at [480, 191] on input "11874 State Highway 24, Maysville, OK 73057" at bounding box center [414, 182] width 133 height 18
type input "11874 State Highway 24"
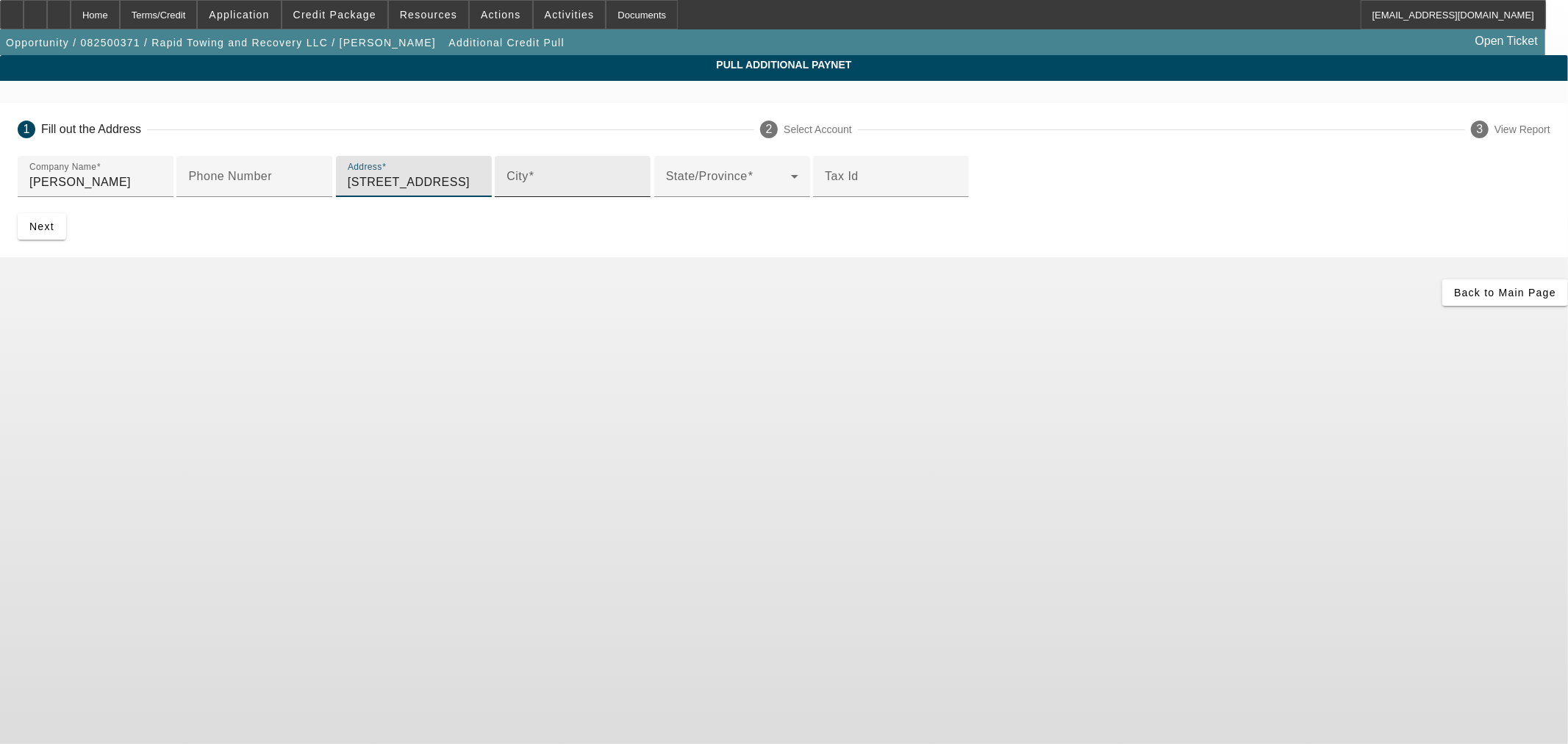
click at [506, 197] on div "City" at bounding box center [572, 176] width 133 height 41
type input "Maysville"
click at [666, 191] on span at bounding box center [728, 182] width 125 height 18
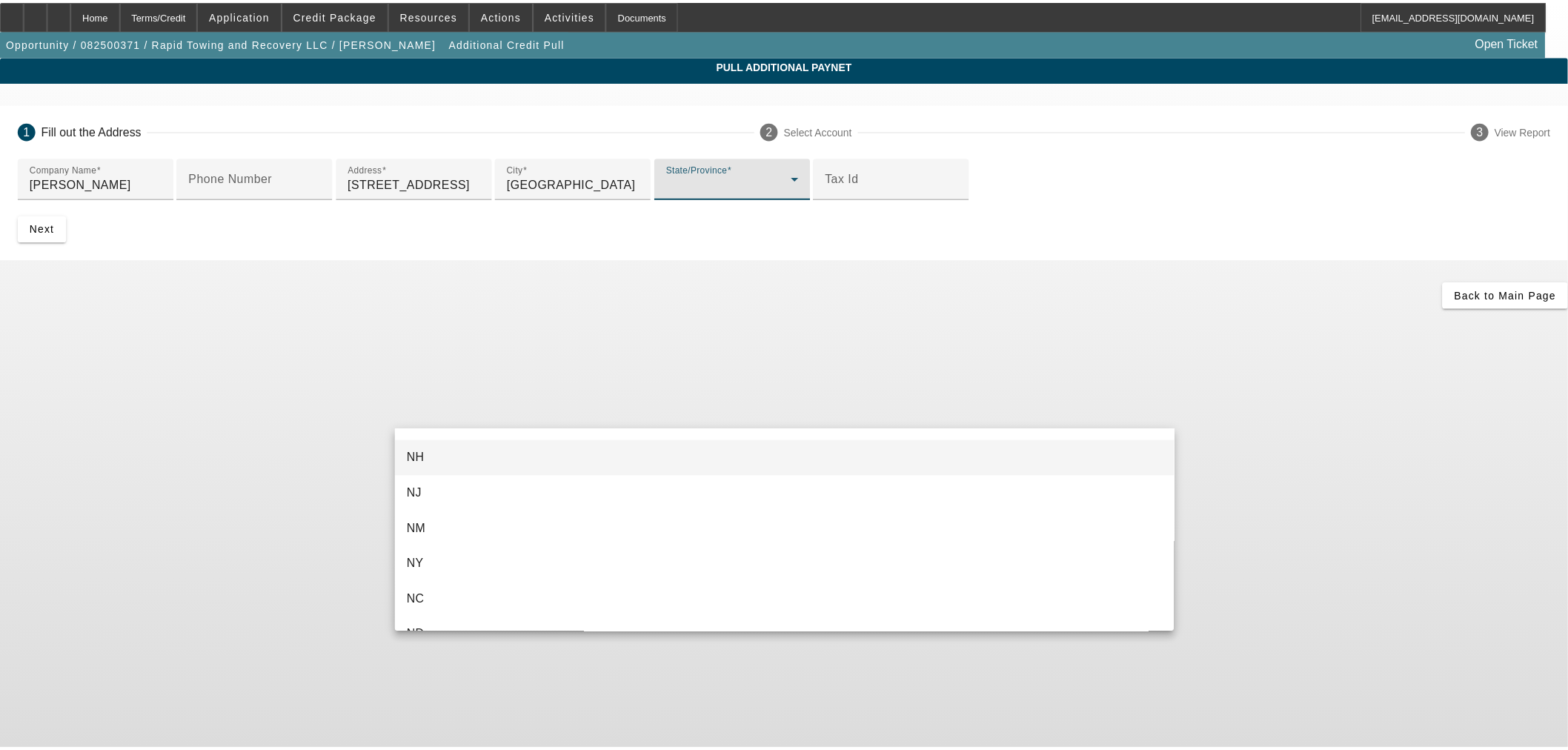
scroll to position [1152, 0]
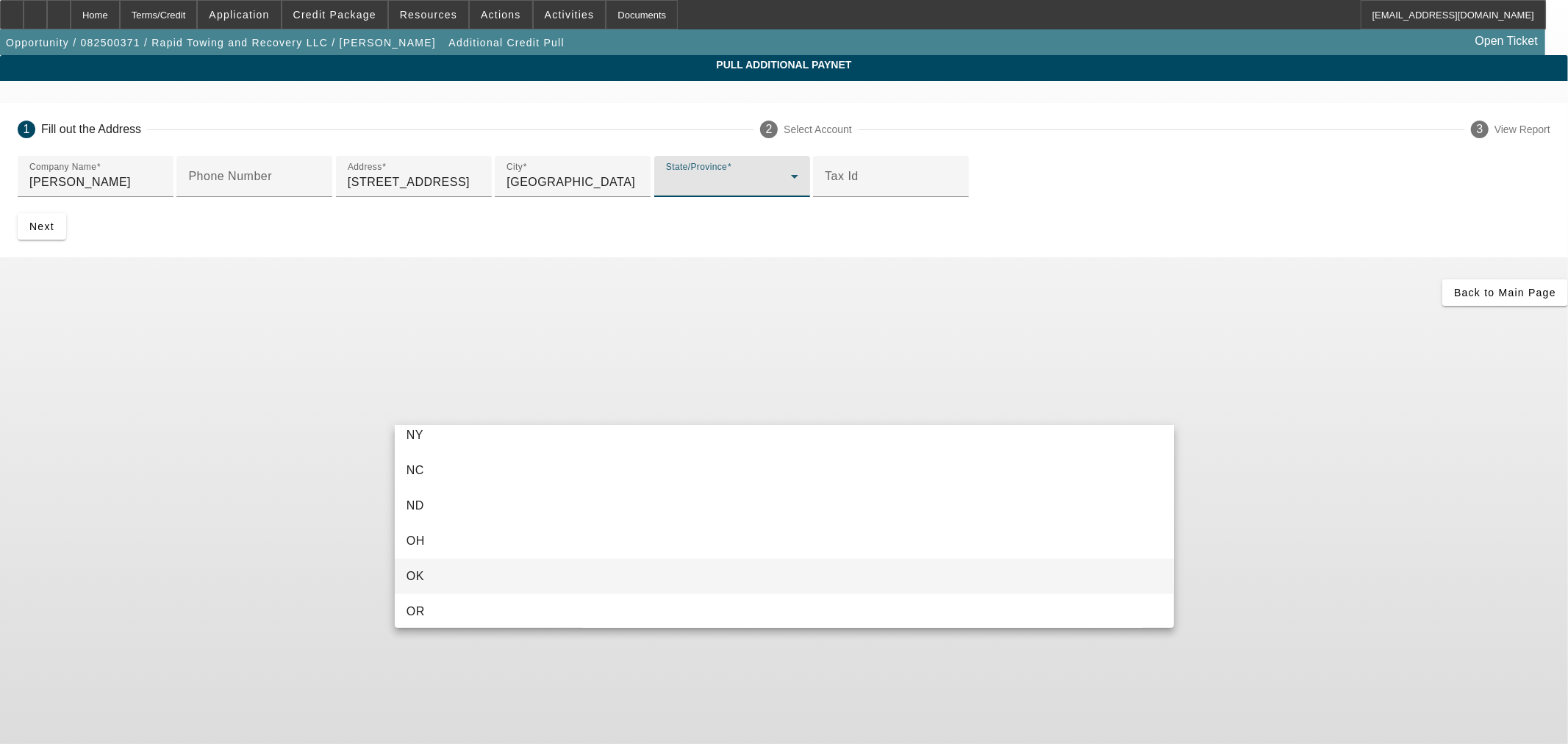
click at [445, 577] on mat-option "OK" at bounding box center [784, 576] width 779 height 35
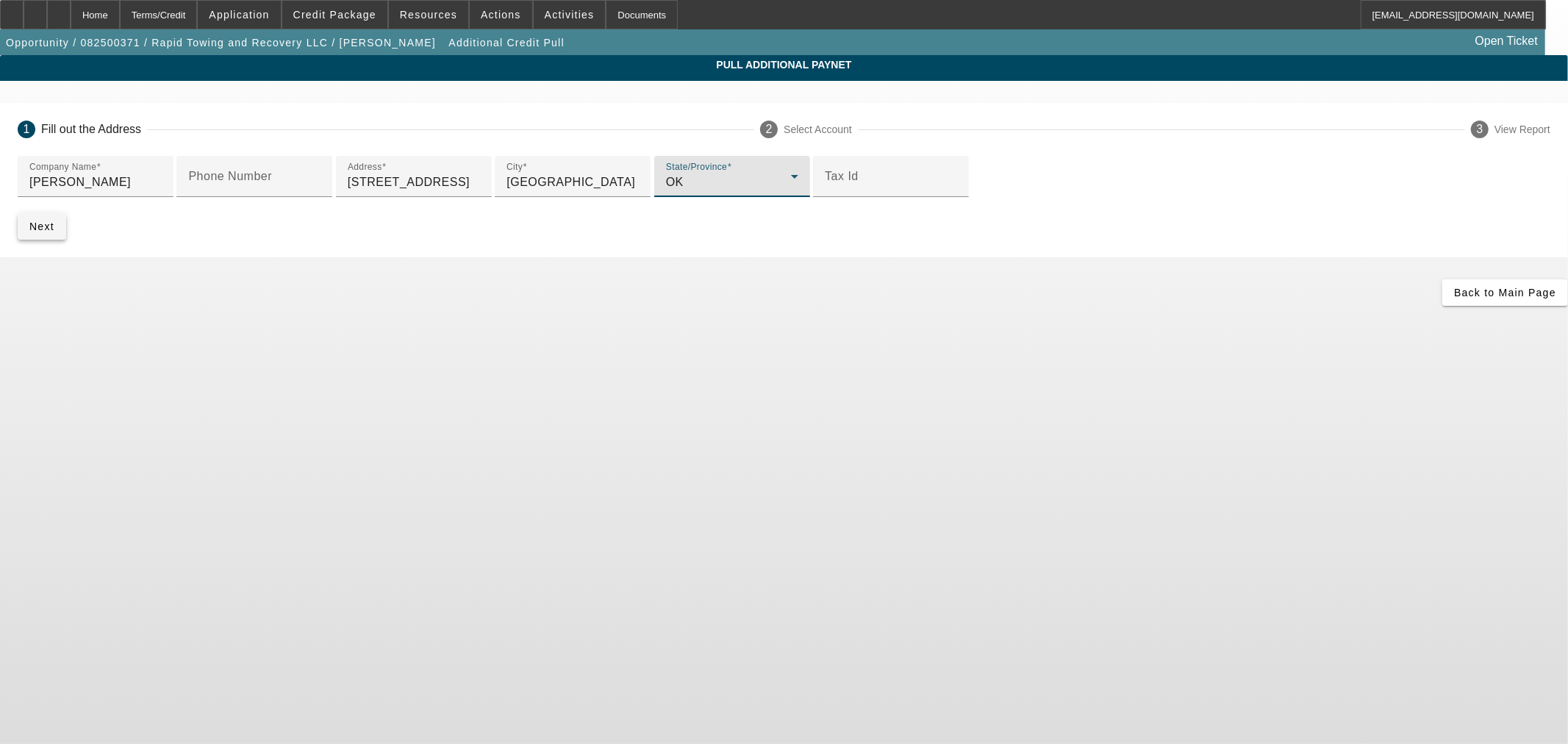
click at [54, 232] on span "Next" at bounding box center [42, 226] width 25 height 12
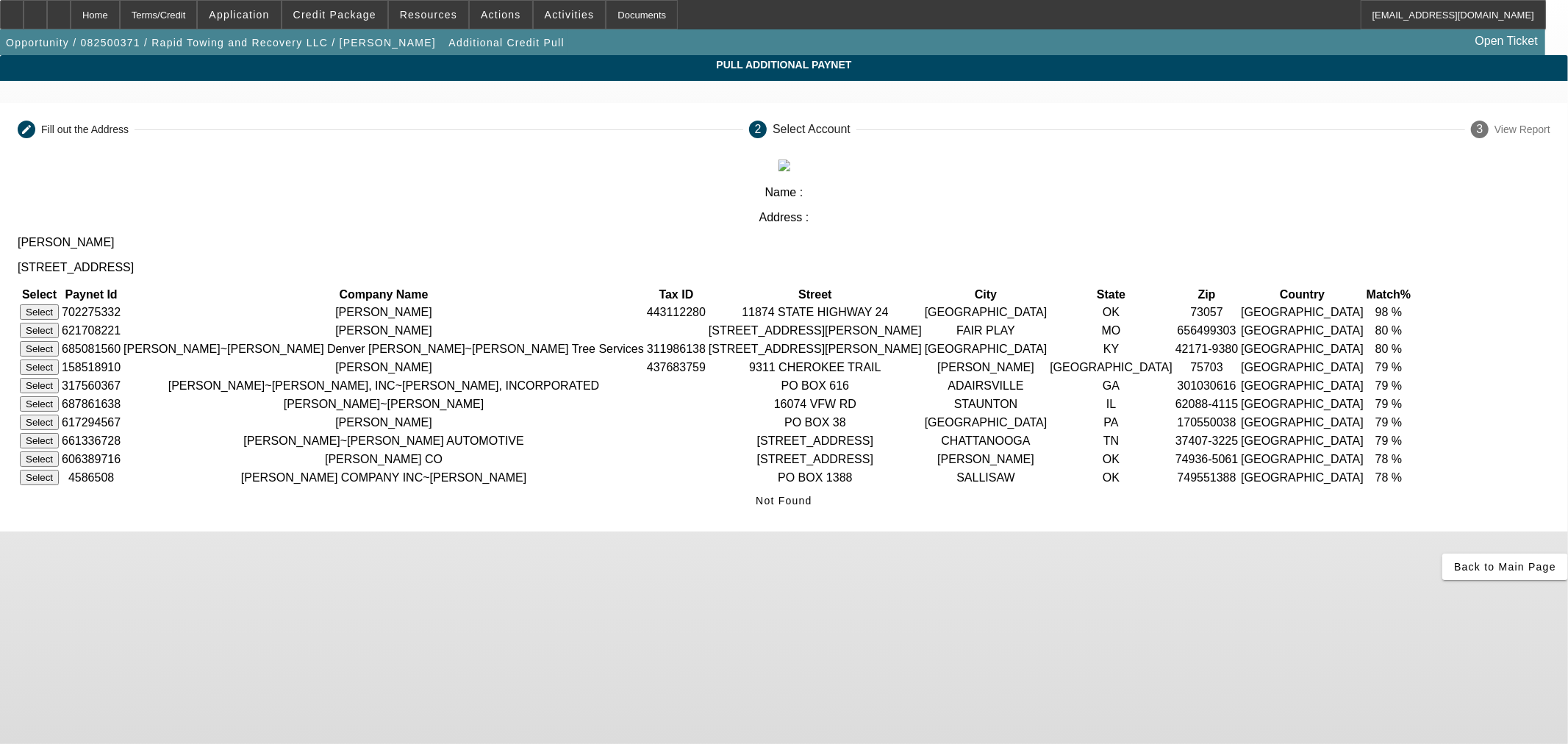
click at [58, 304] on button "Select" at bounding box center [39, 312] width 39 height 16
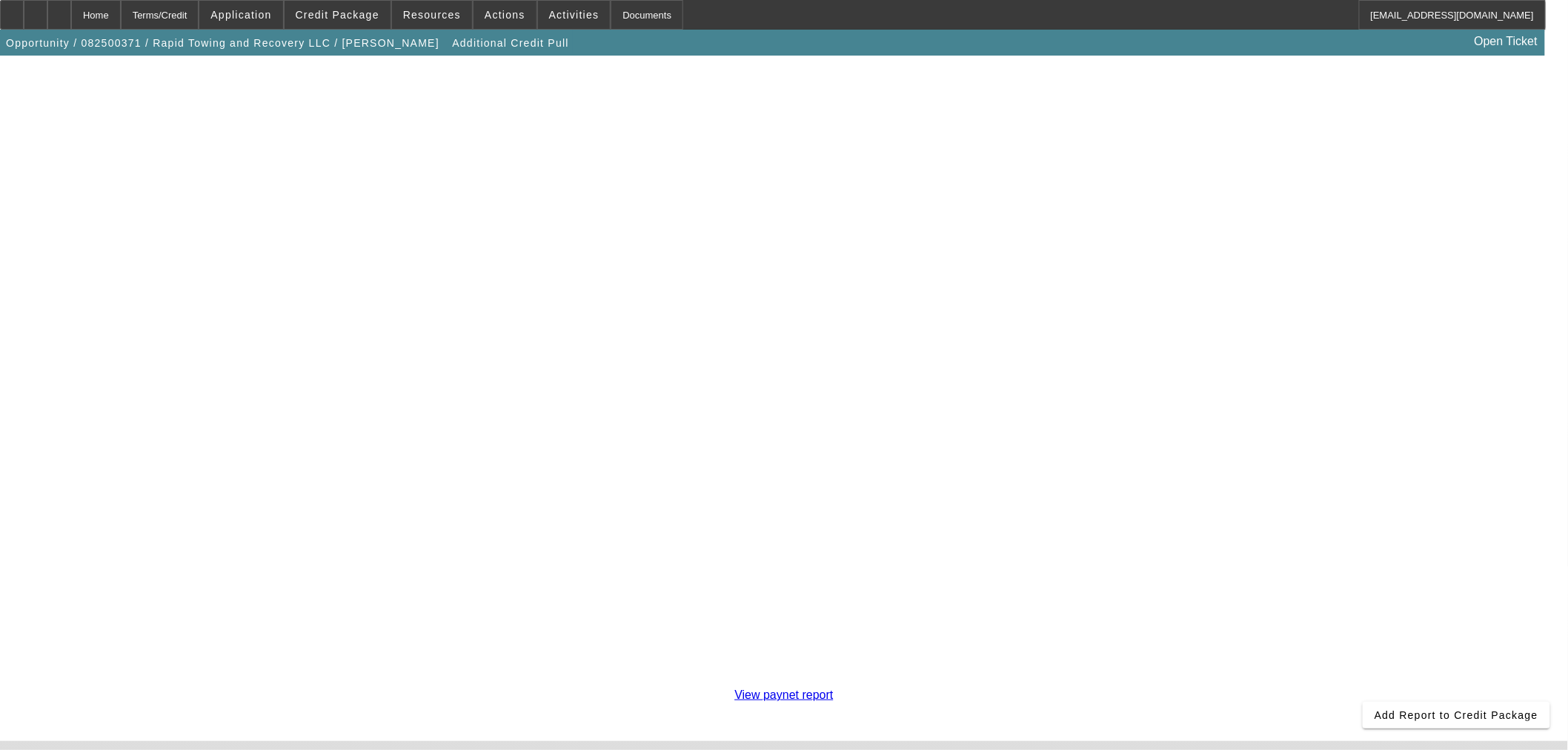
scroll to position [256, 0]
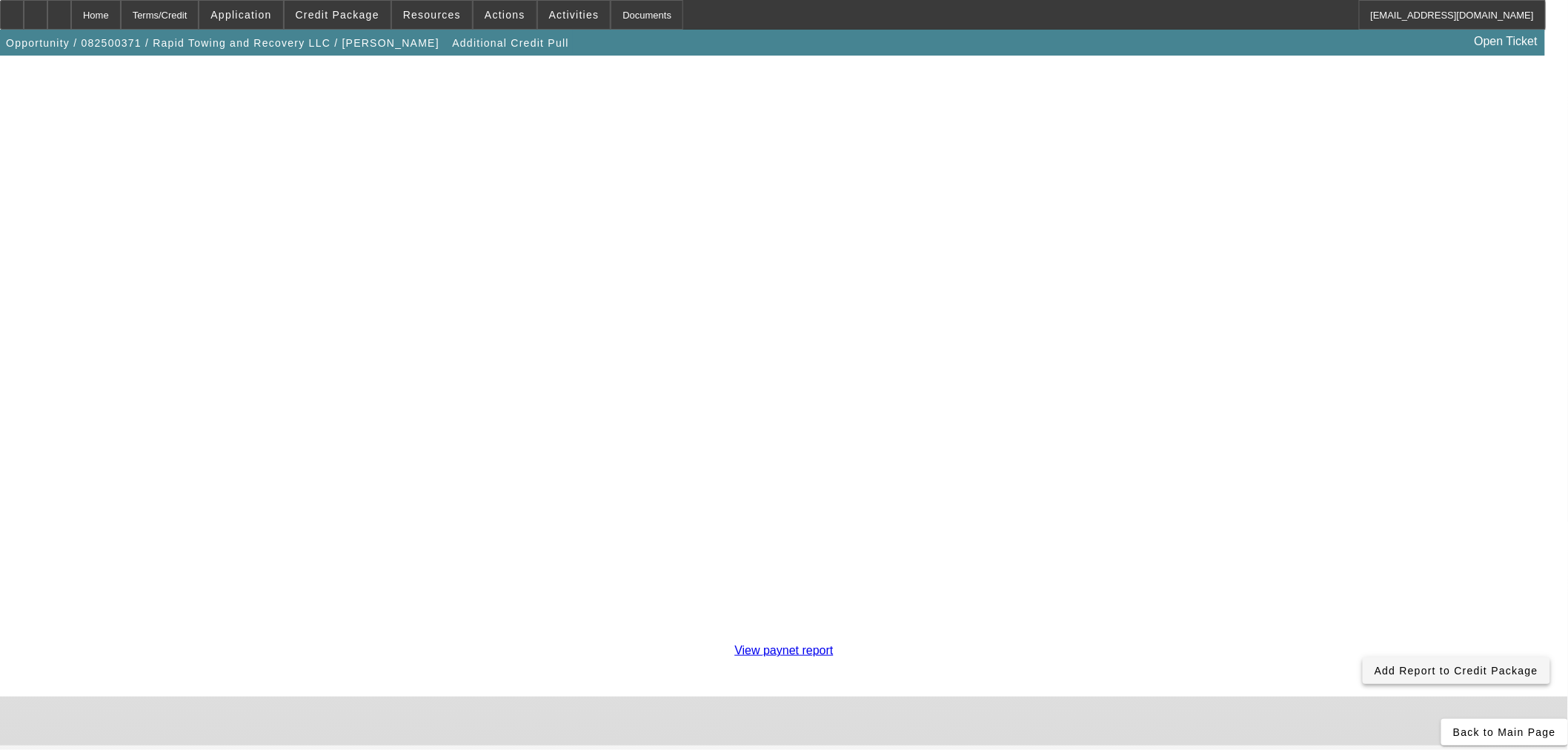
click at [1375, 664] on span "Add Report to Credit Package" at bounding box center [1456, 670] width 164 height 12
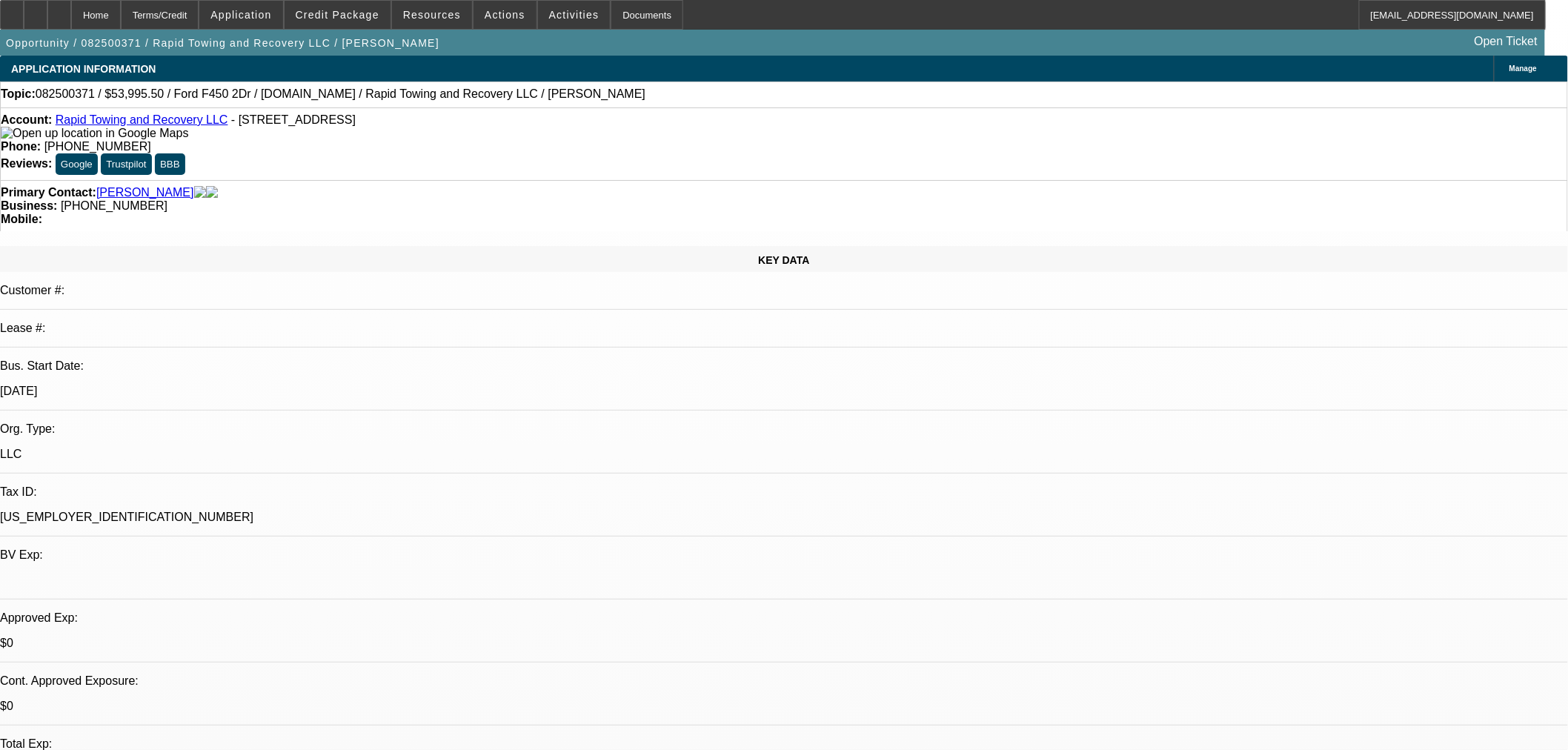
select select "0.1"
select select "0"
select select "2"
select select "0"
select select "6"
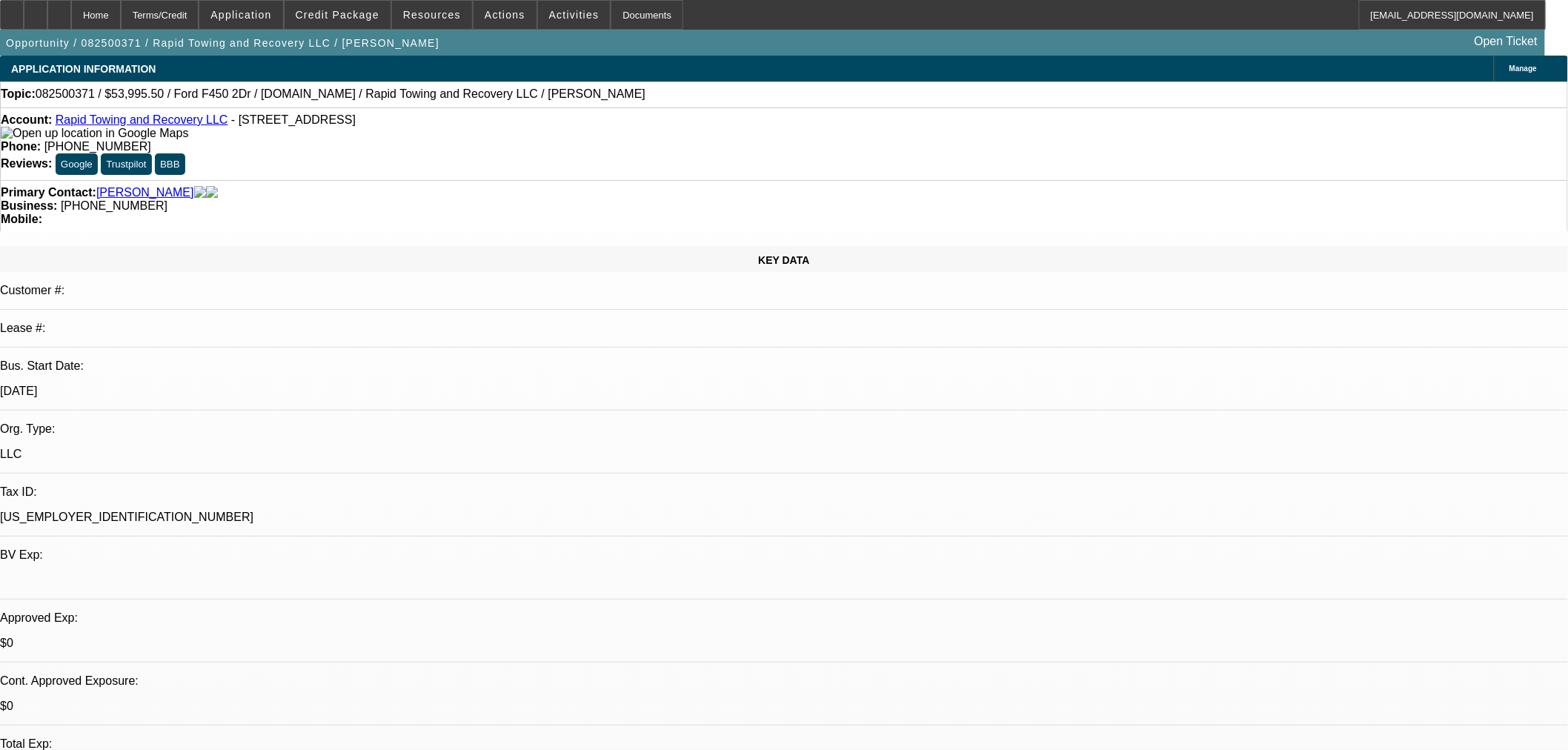
select select "0.1"
select select "0"
select select "2"
select select "0"
select select "6"
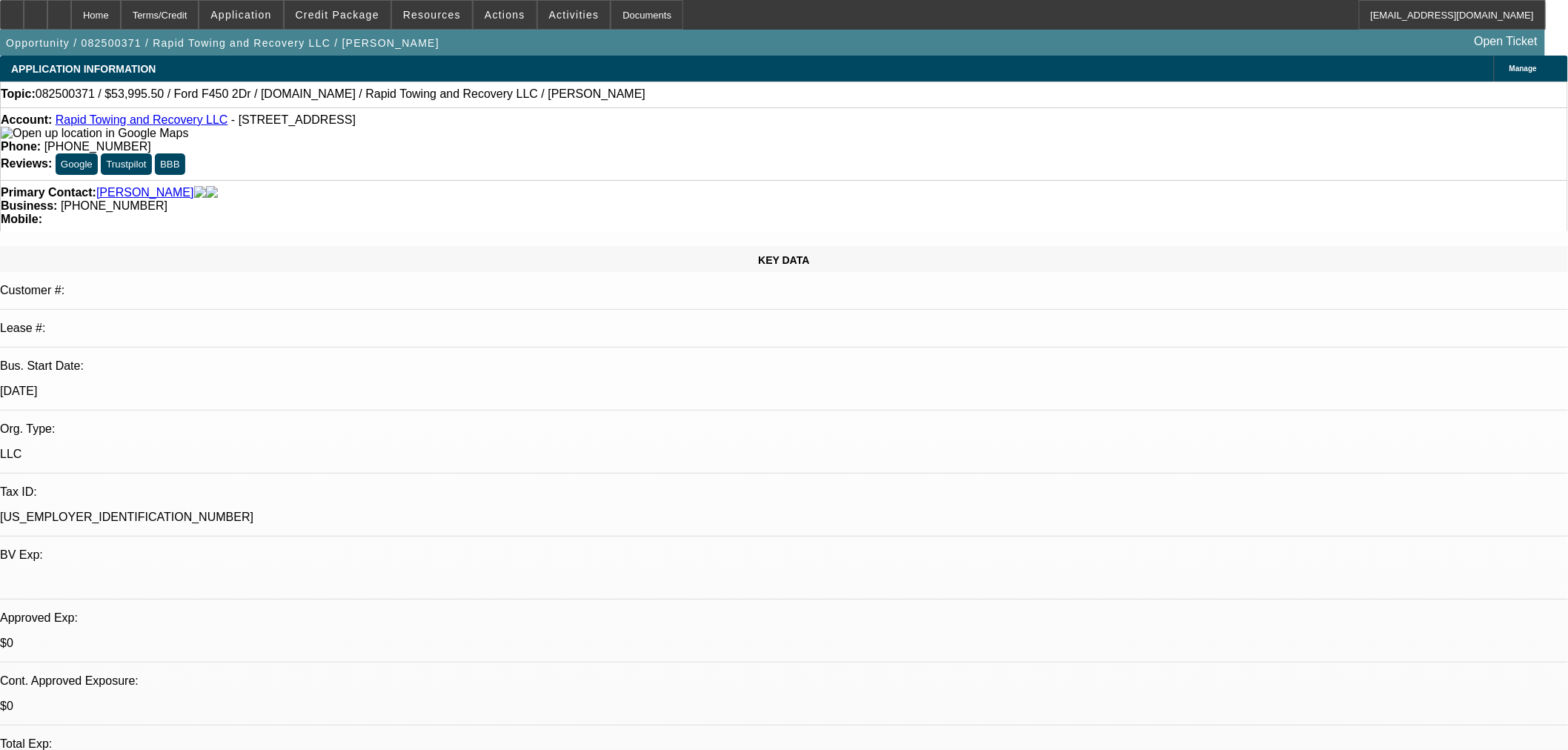
select select "0.1"
select select "0"
select select "2"
select select "0"
select select "6"
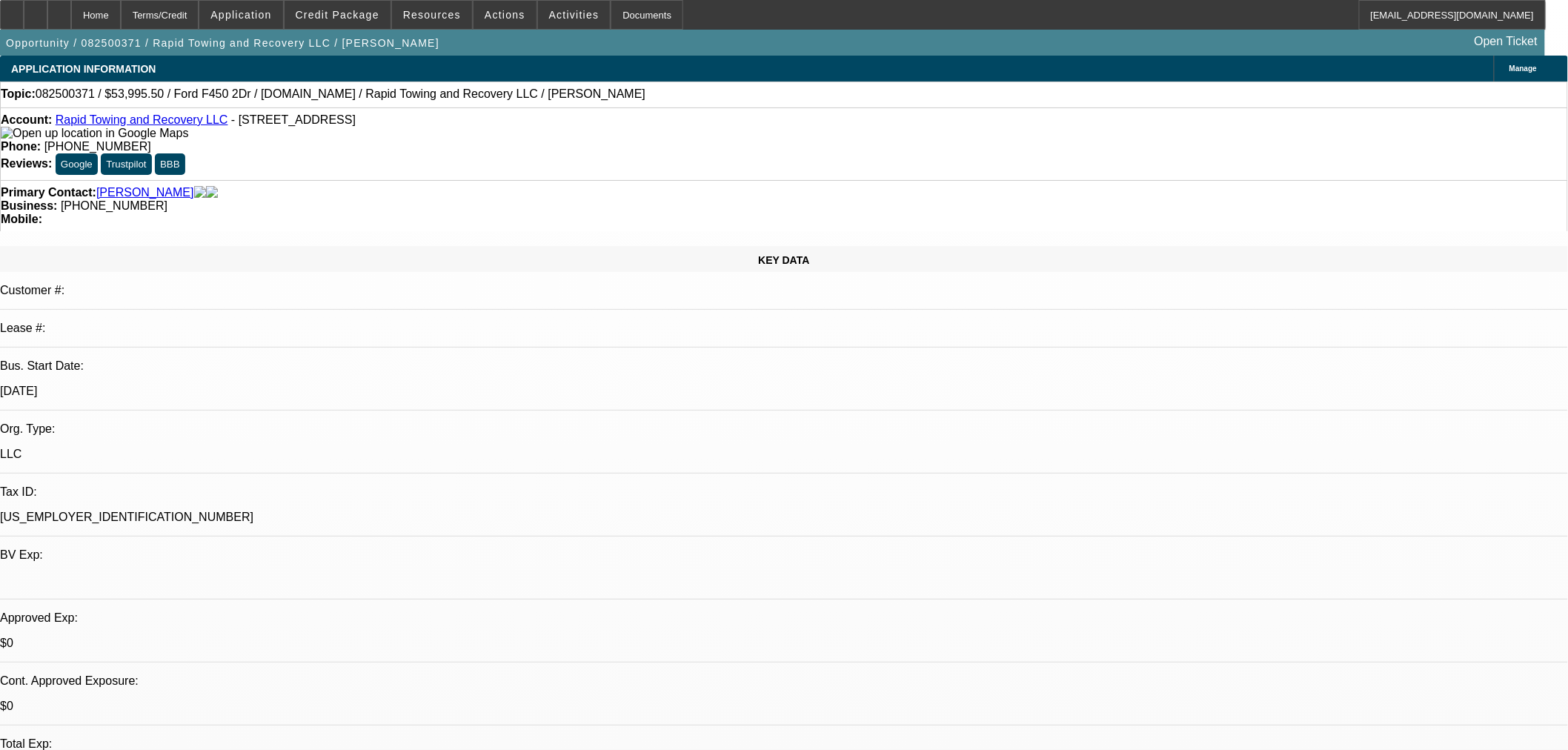
select select "0.1"
select select "0"
select select "2"
select select "0"
select select "6"
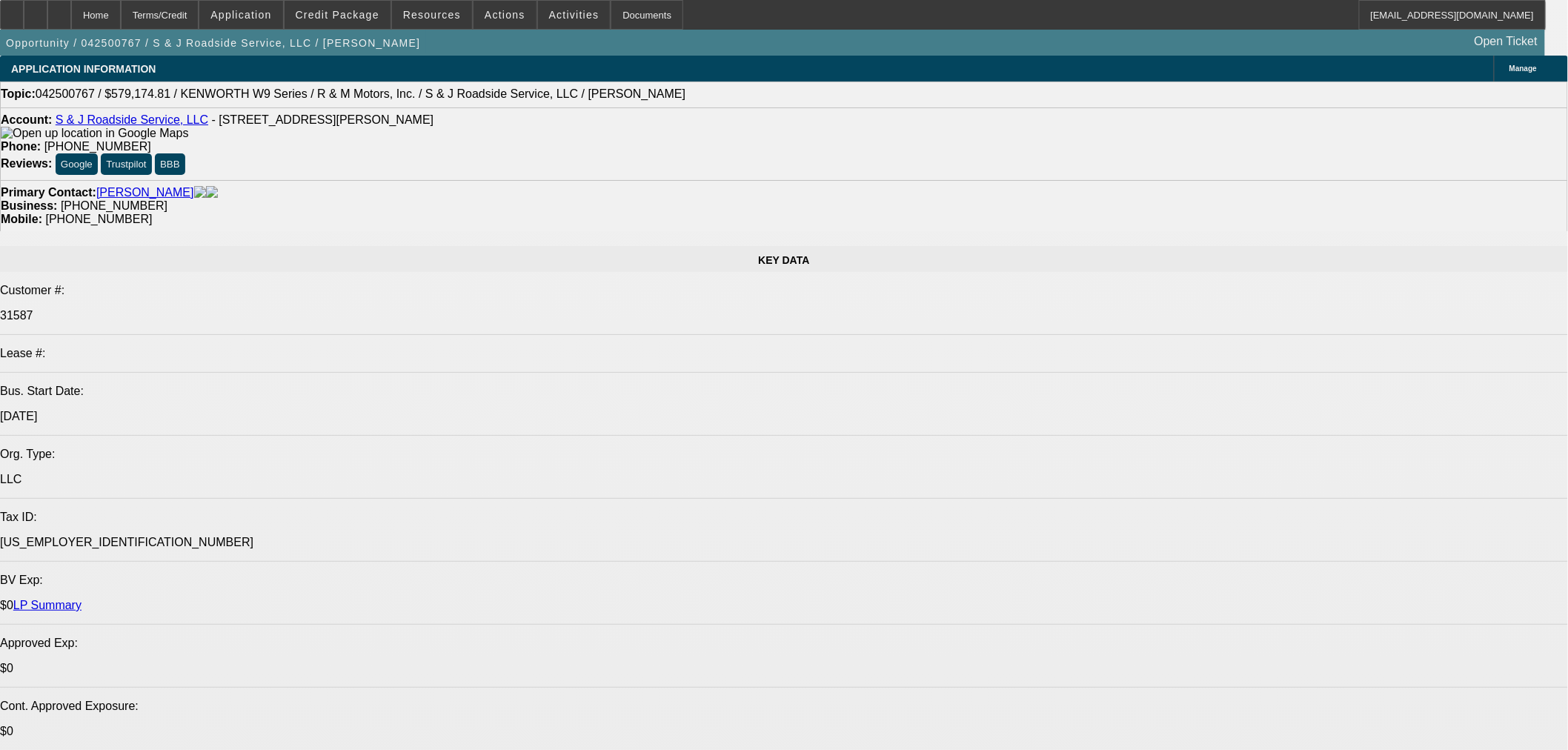
select select "0"
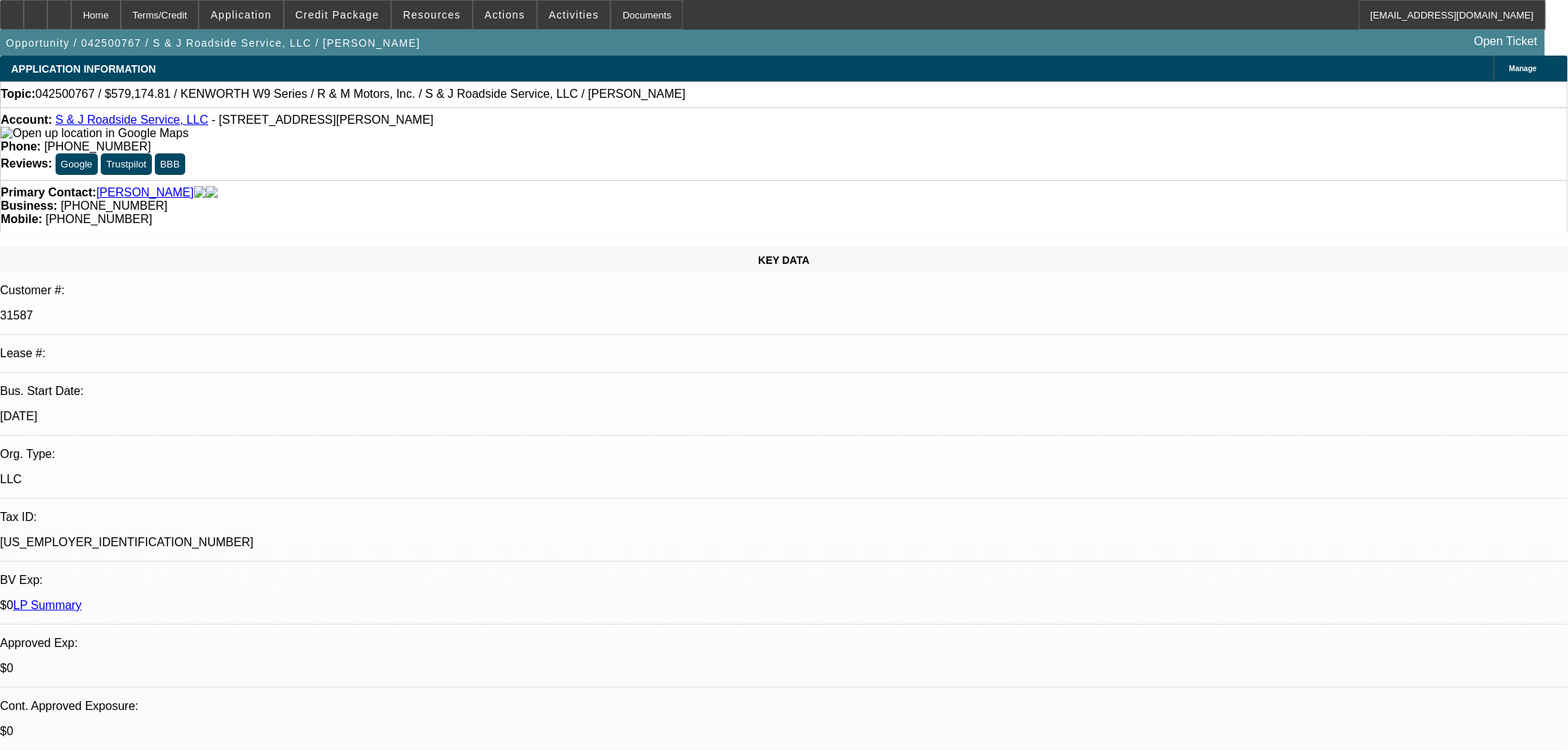
select select "0"
select select "3"
select select "0"
select select "6"
select select "0"
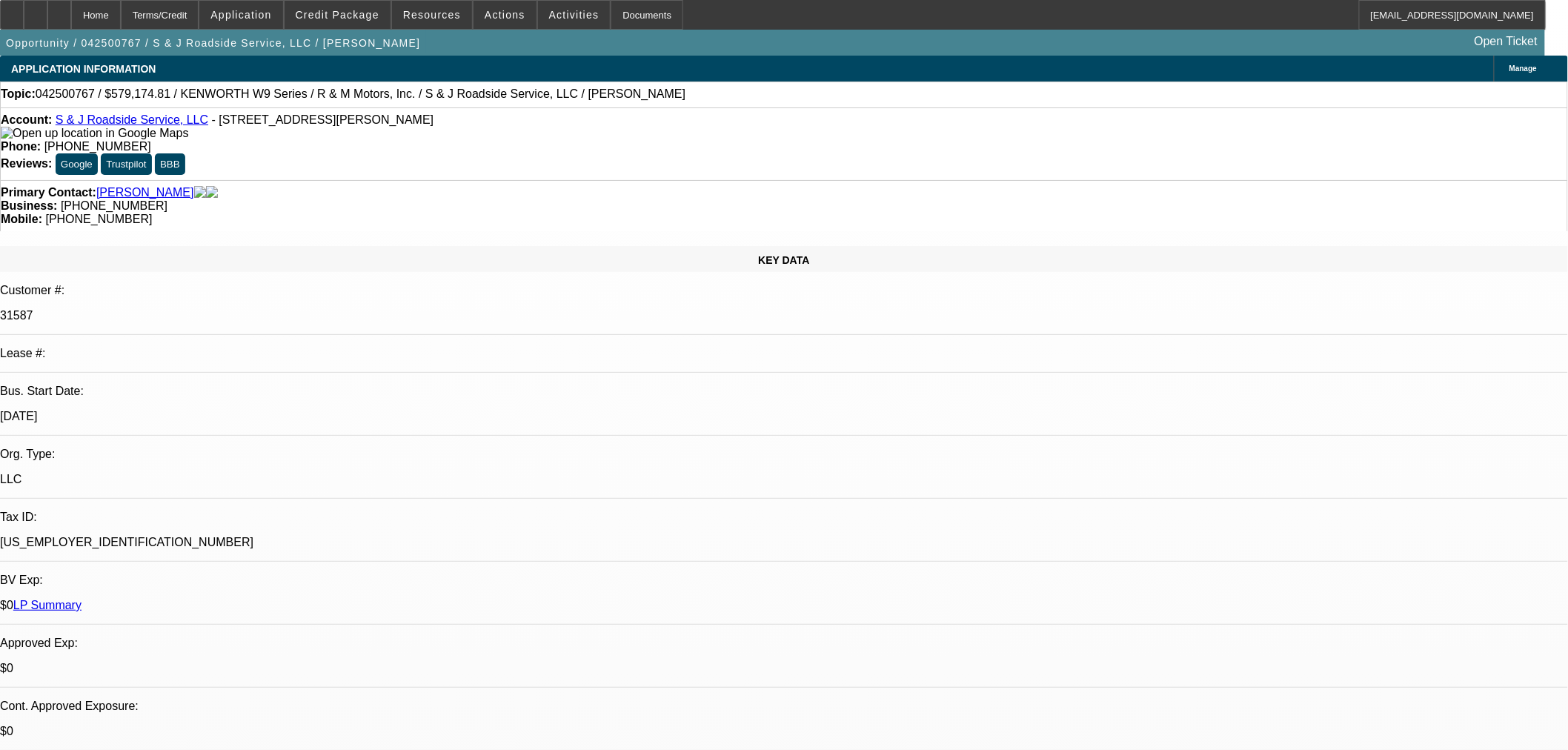
select select "0"
select select "3"
select select "0"
select select "6"
select select "0"
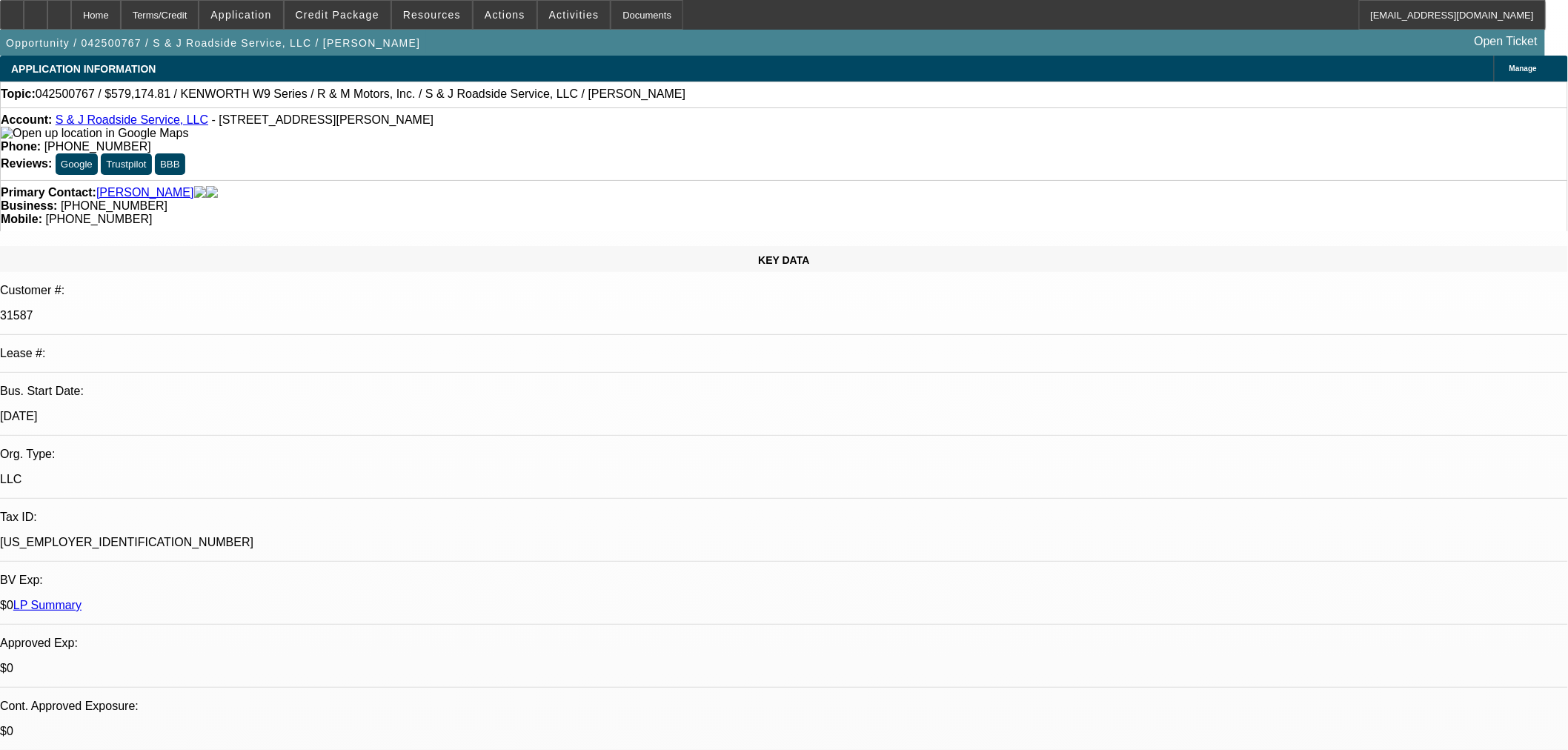
select select "2"
select select "0"
select select "6"
select select "0"
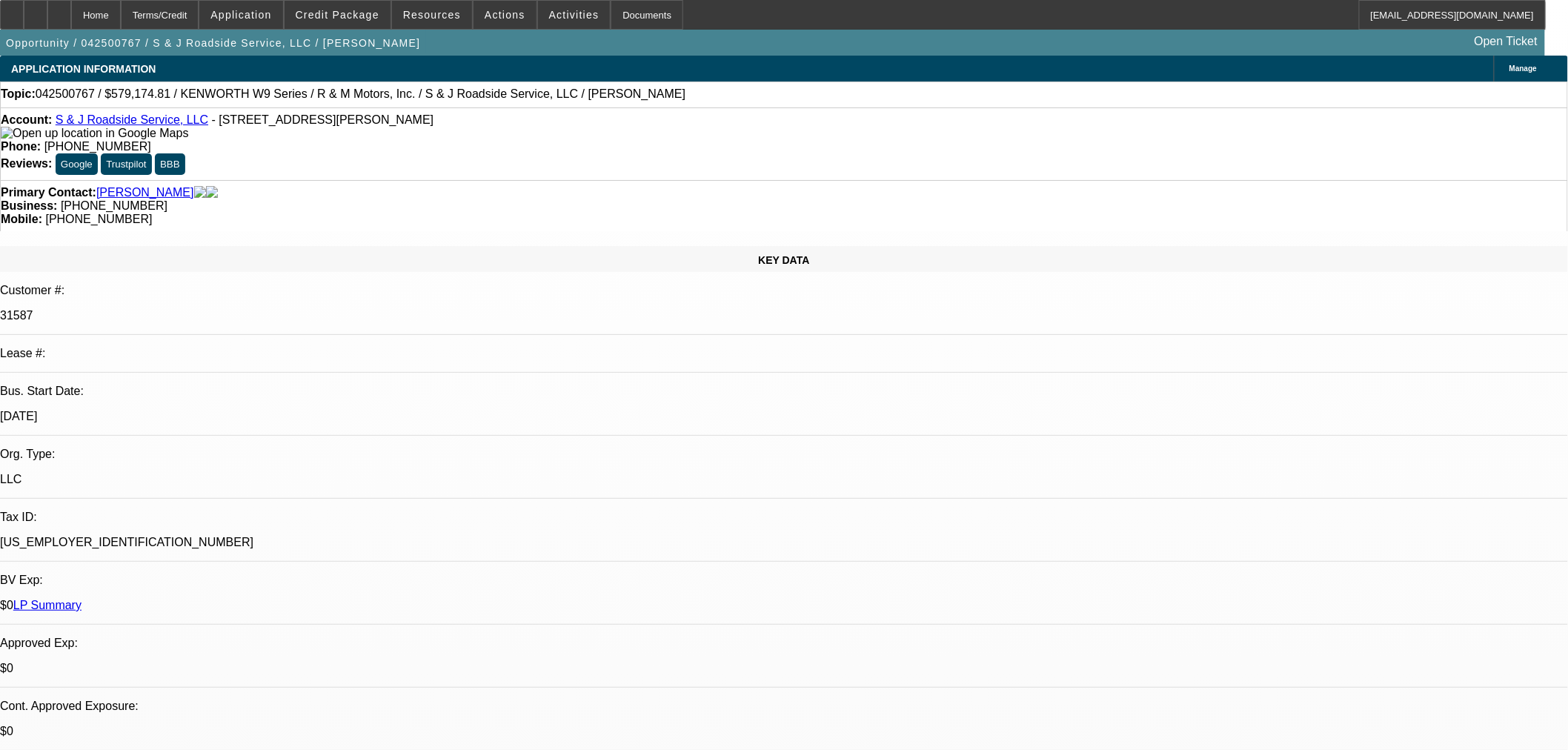
select select "2"
select select "0"
select select "6"
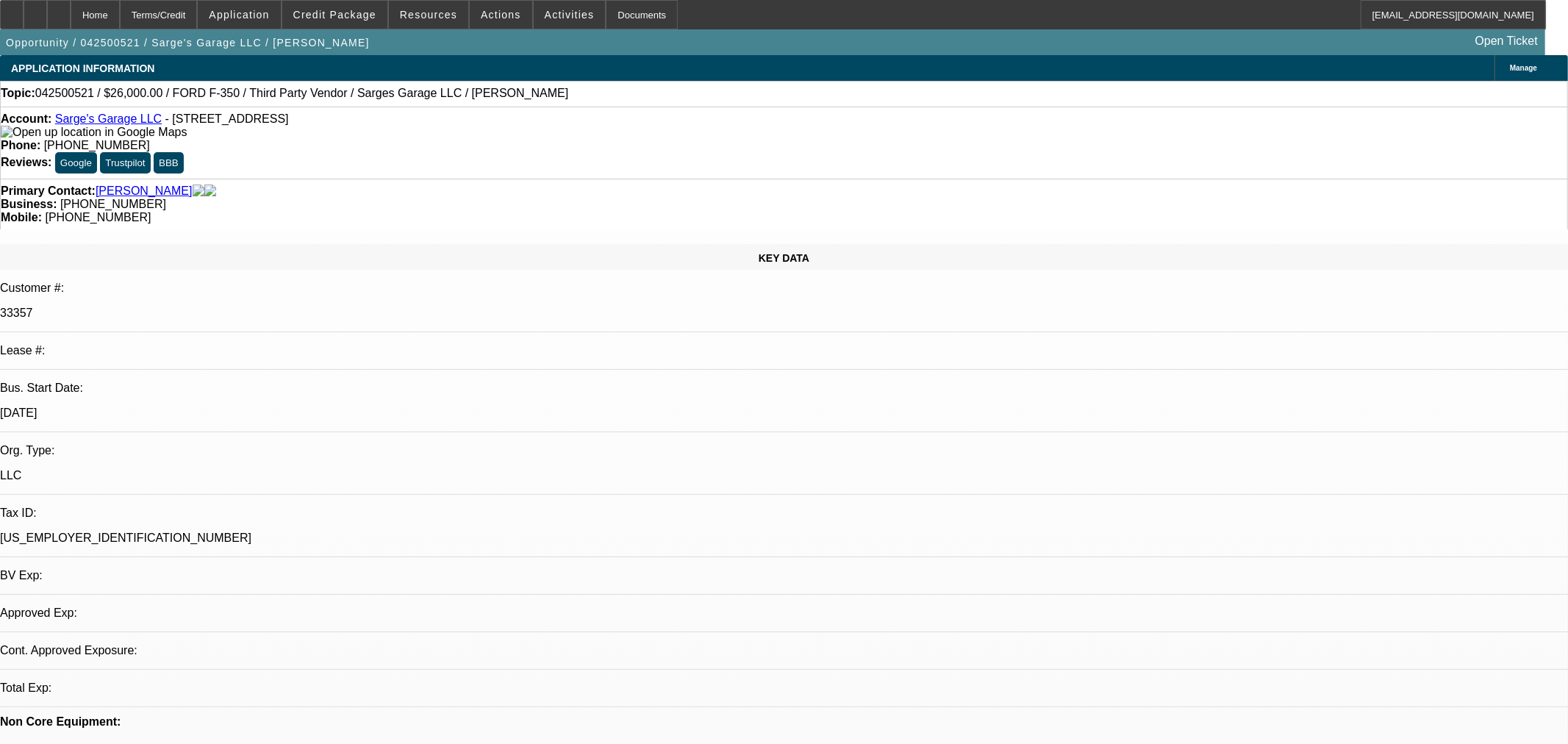
select select "0"
select select "2"
select select "0"
select select "6"
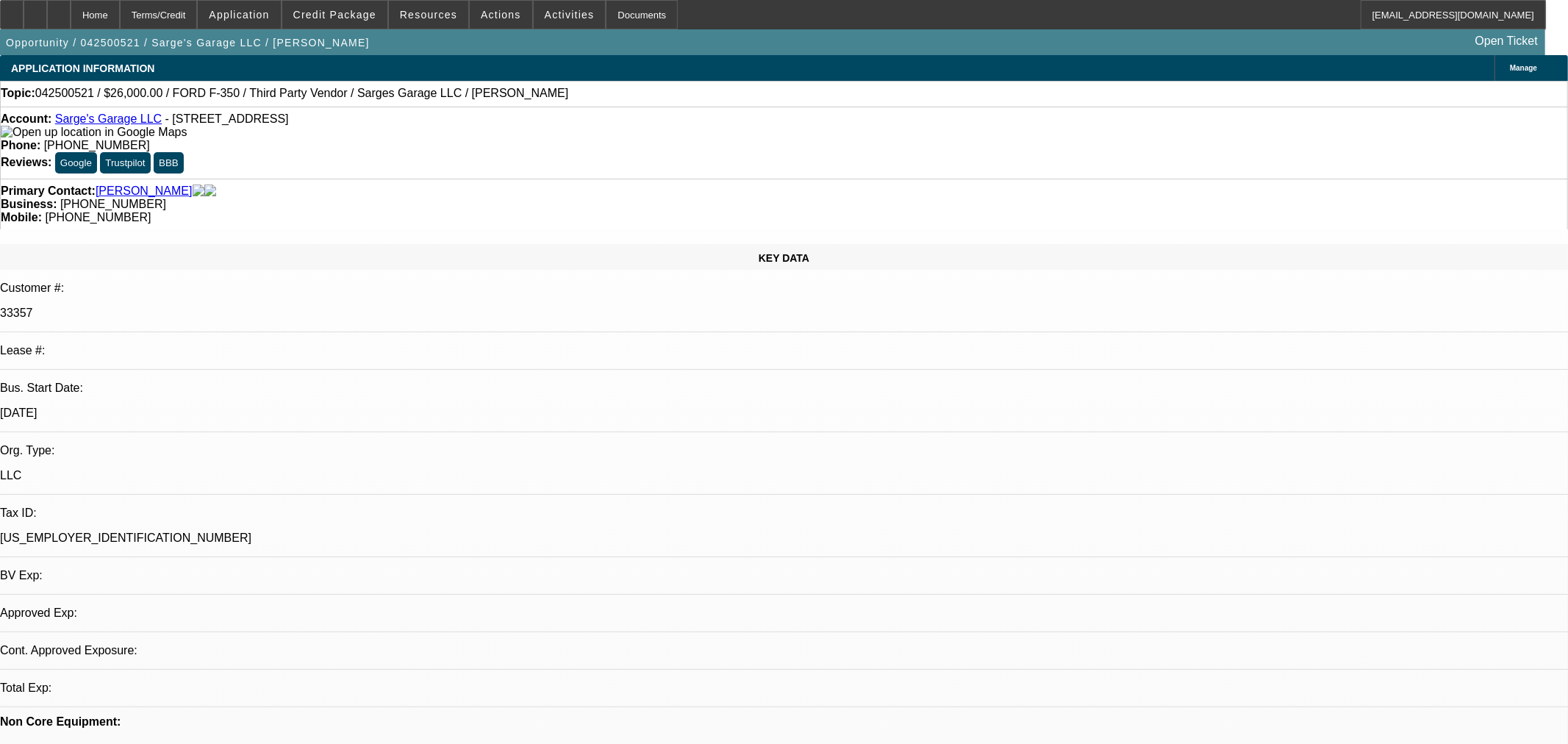
select select "0"
select select "3"
select select "0"
select select "6"
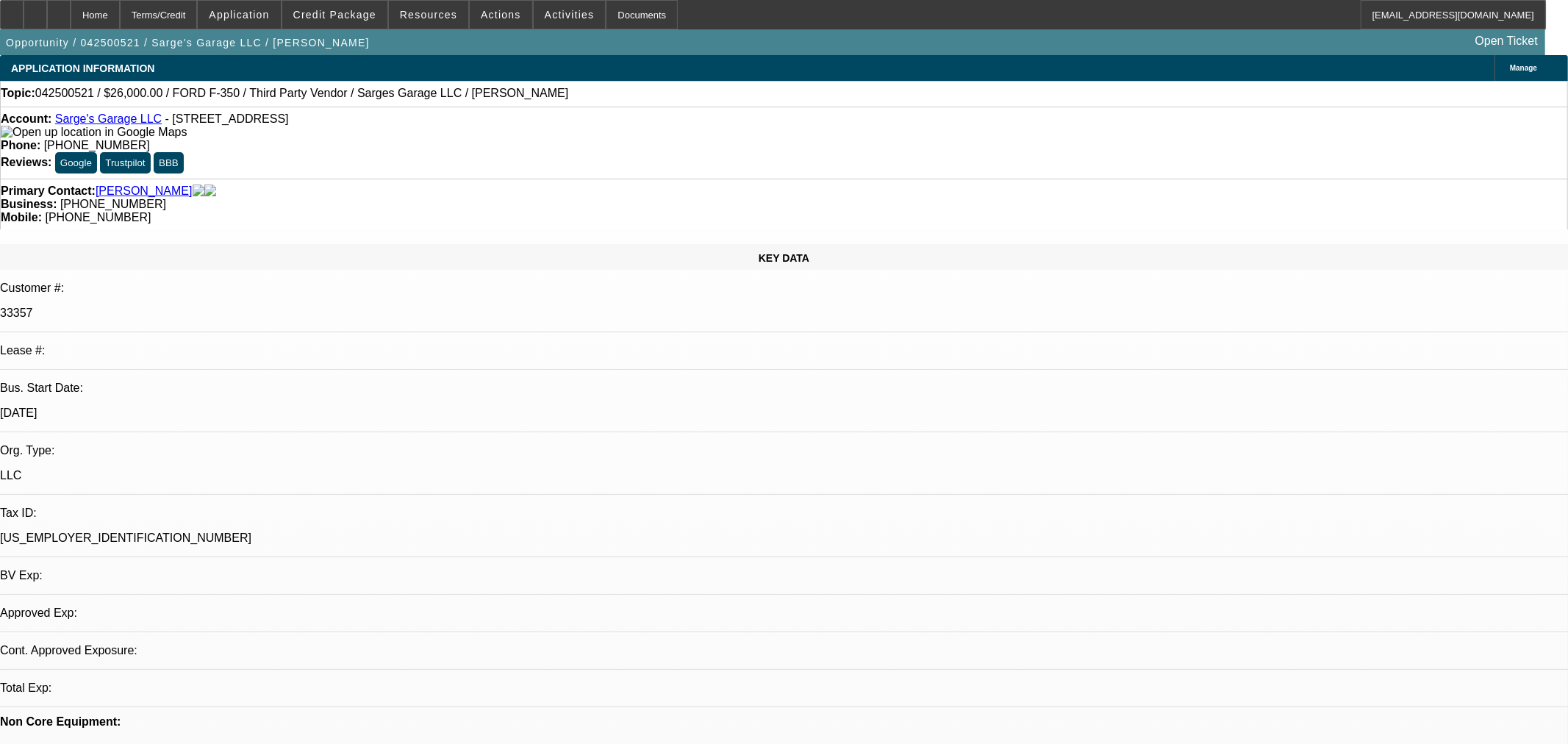
select select "0"
select select "6"
select select "0"
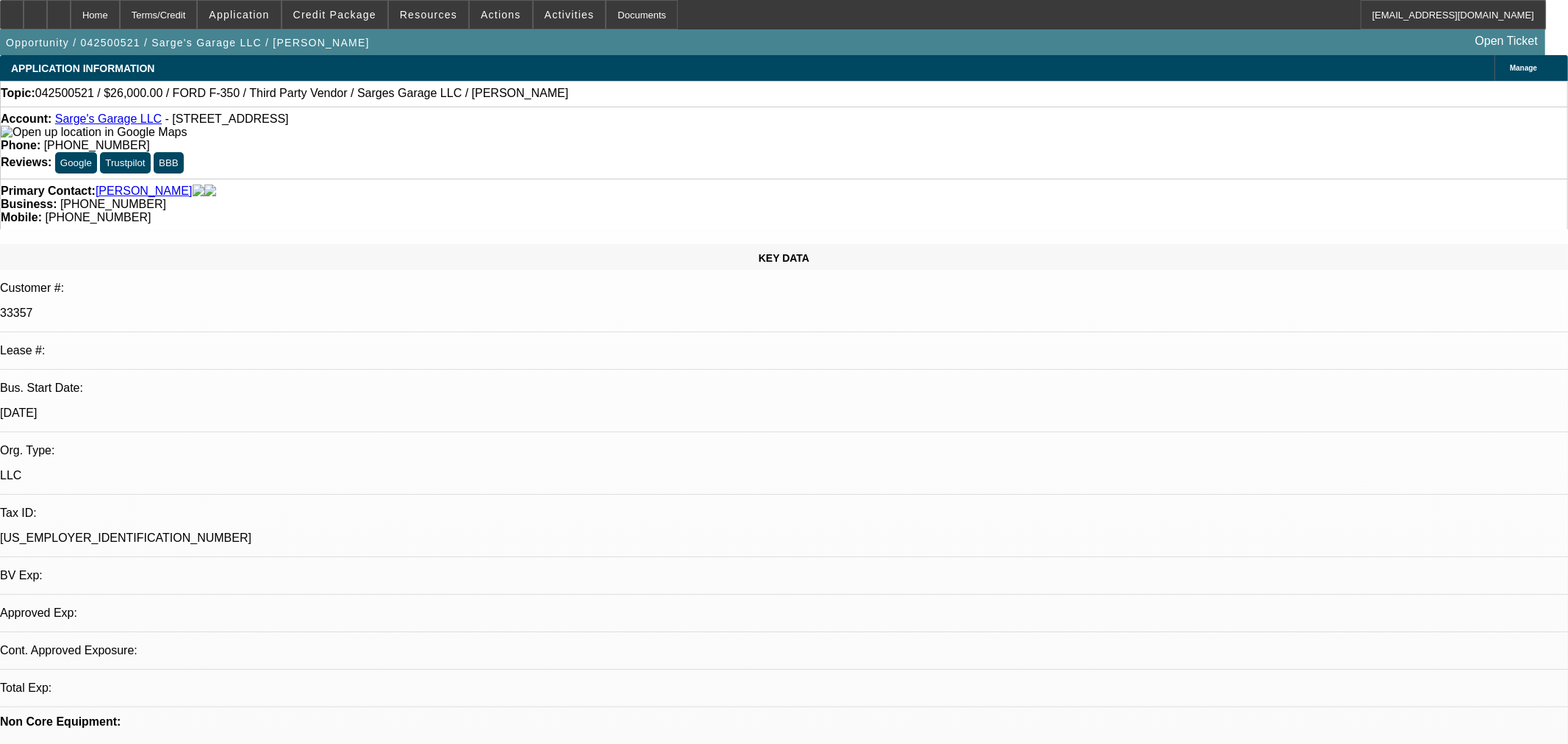
select select "0"
select select "3"
select select "0"
select select "6"
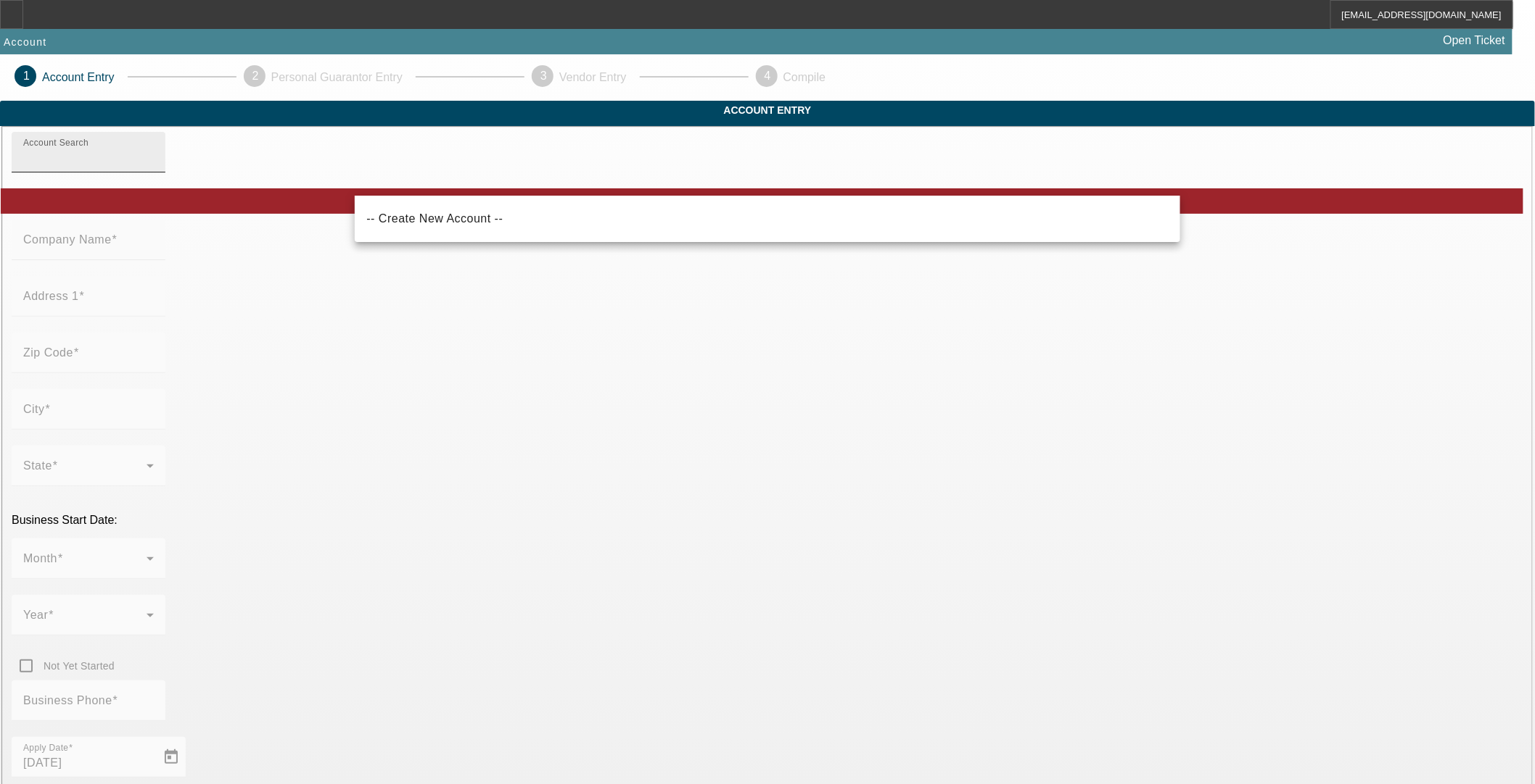
click at [154, 167] on input "Account Search" at bounding box center [88, 158] width 131 height 17
paste input "Davi’s road rescue"
click at [453, 227] on span "-- Create New Account --" at bounding box center [435, 219] width 137 height 17
type input "-- Create New Account --"
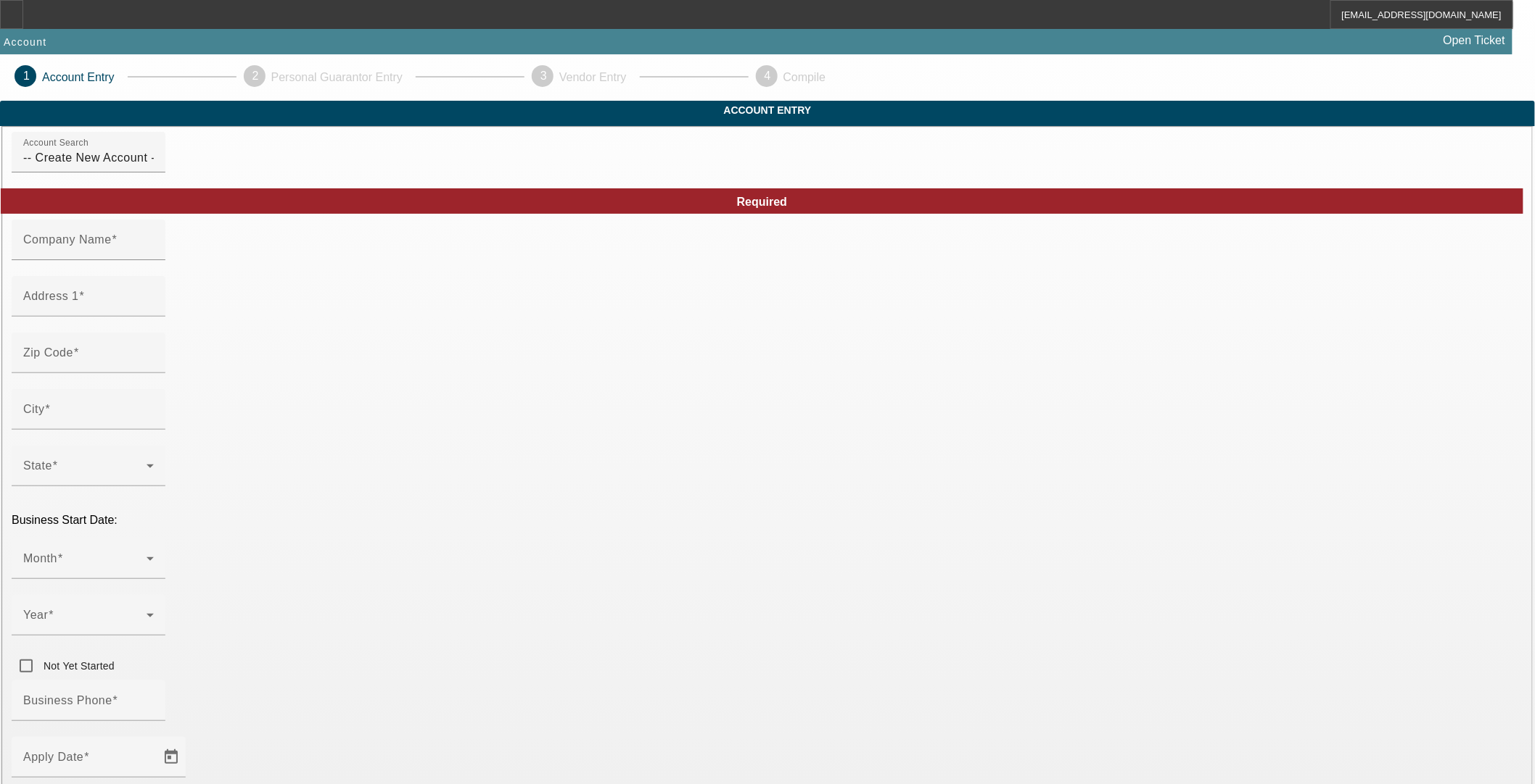
click at [112, 246] on mat-label "Company Name" at bounding box center [67, 239] width 89 height 12
click at [154, 254] on input "Company Name" at bounding box center [88, 245] width 131 height 17
paste input "Davi’s road rescue"
type input "Davi’s road rescue LLC"
click at [73, 359] on mat-label "Zip Code" at bounding box center [48, 352] width 50 height 12
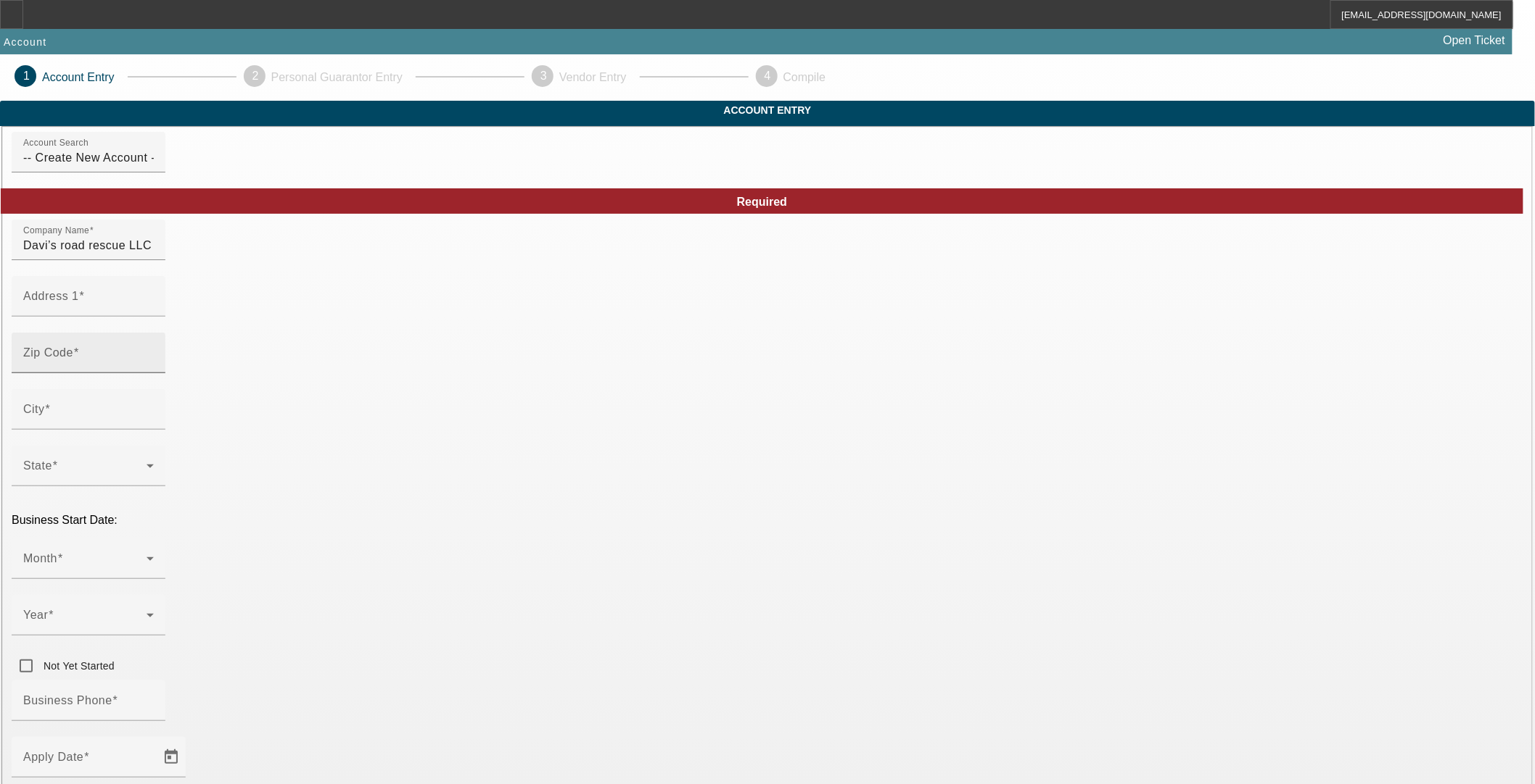
click at [154, 368] on input "Zip Code" at bounding box center [88, 359] width 131 height 17
type input "56377"
type input "Sartell"
click at [147, 556] on span at bounding box center [85, 564] width 123 height 17
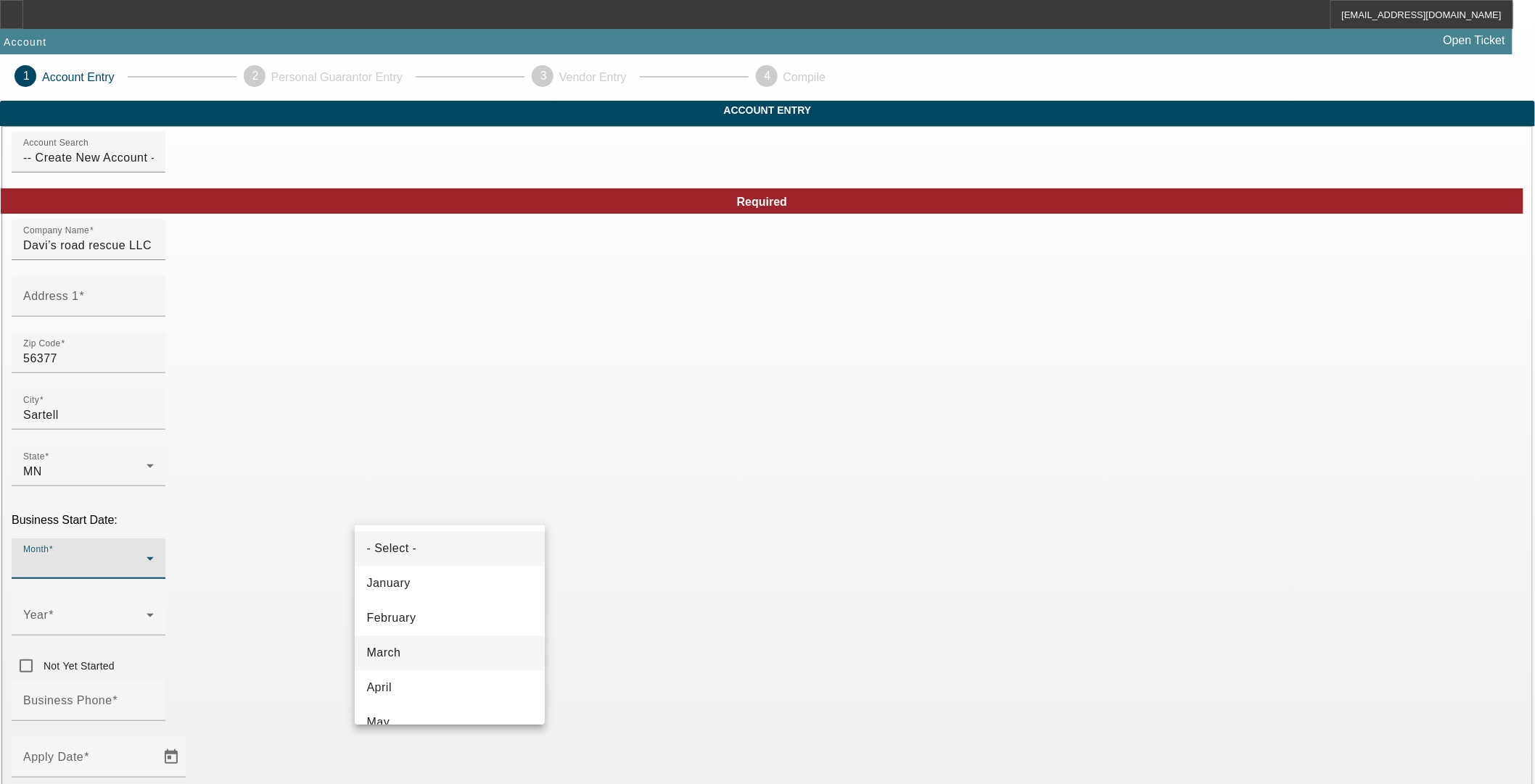
click at [429, 643] on mat-option "March" at bounding box center [449, 653] width 190 height 35
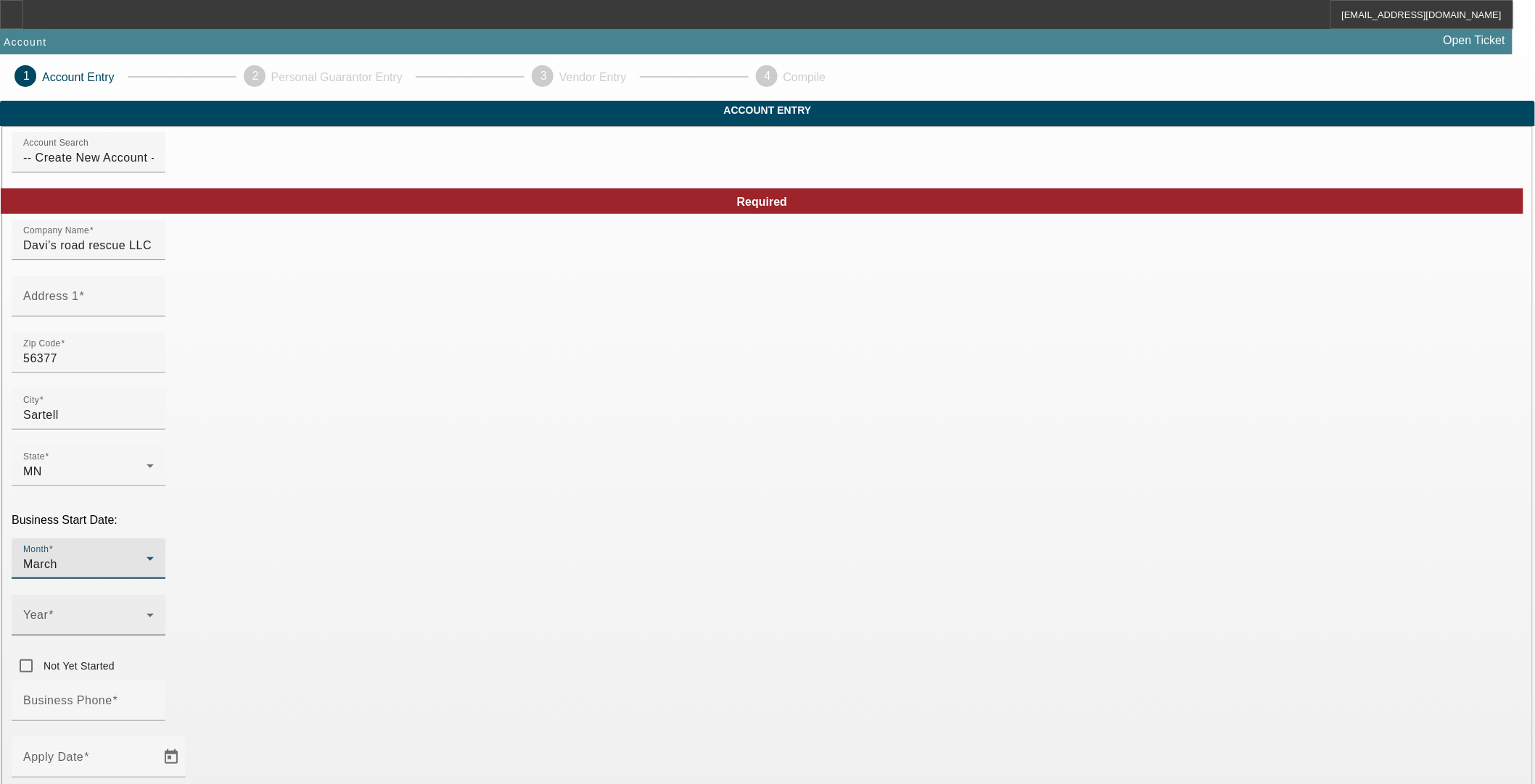
click at [147, 613] on span at bounding box center [85, 621] width 123 height 17
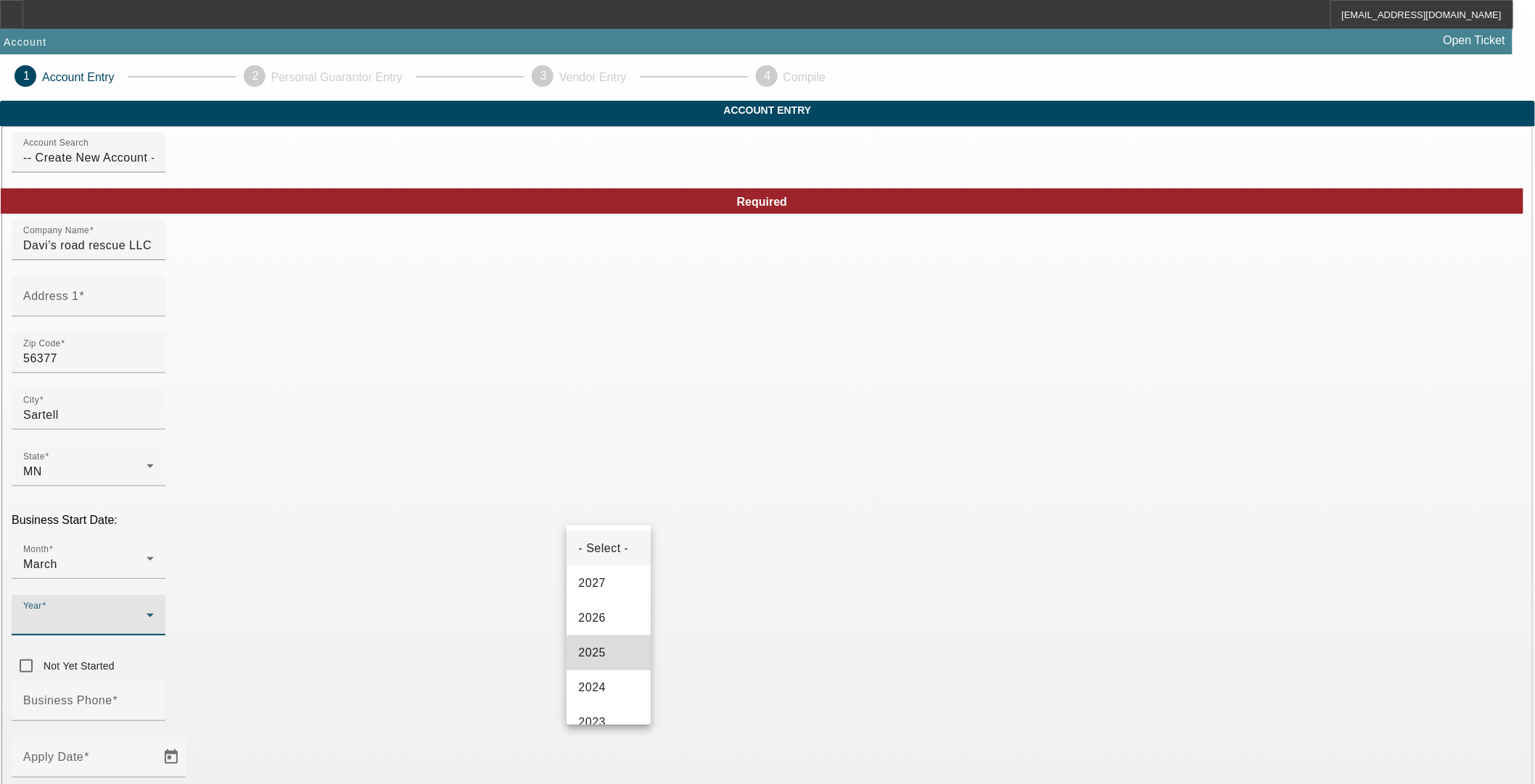
click at [611, 661] on mat-option "2025" at bounding box center [608, 653] width 84 height 35
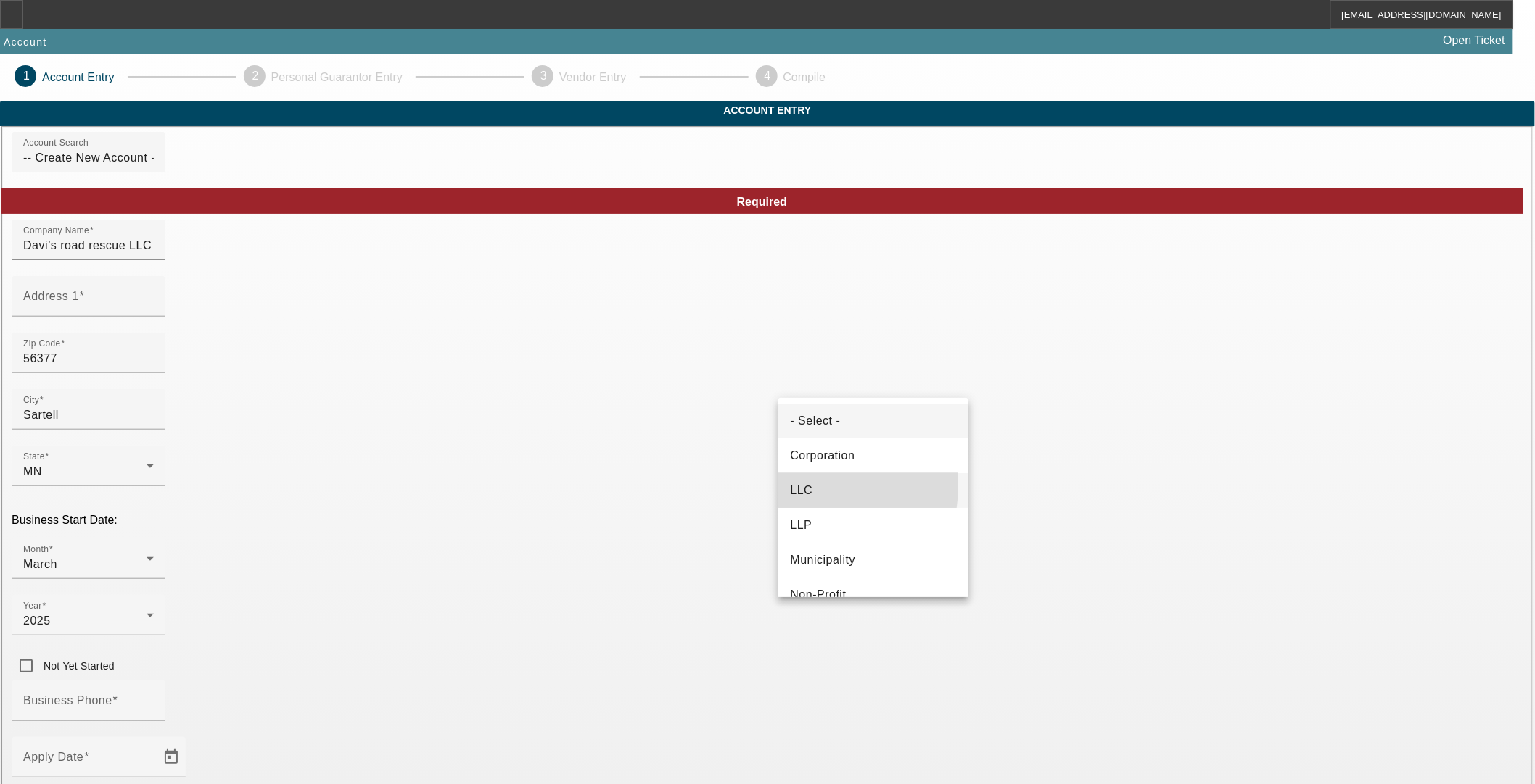
click at [808, 486] on span "LLC" at bounding box center [801, 490] width 22 height 17
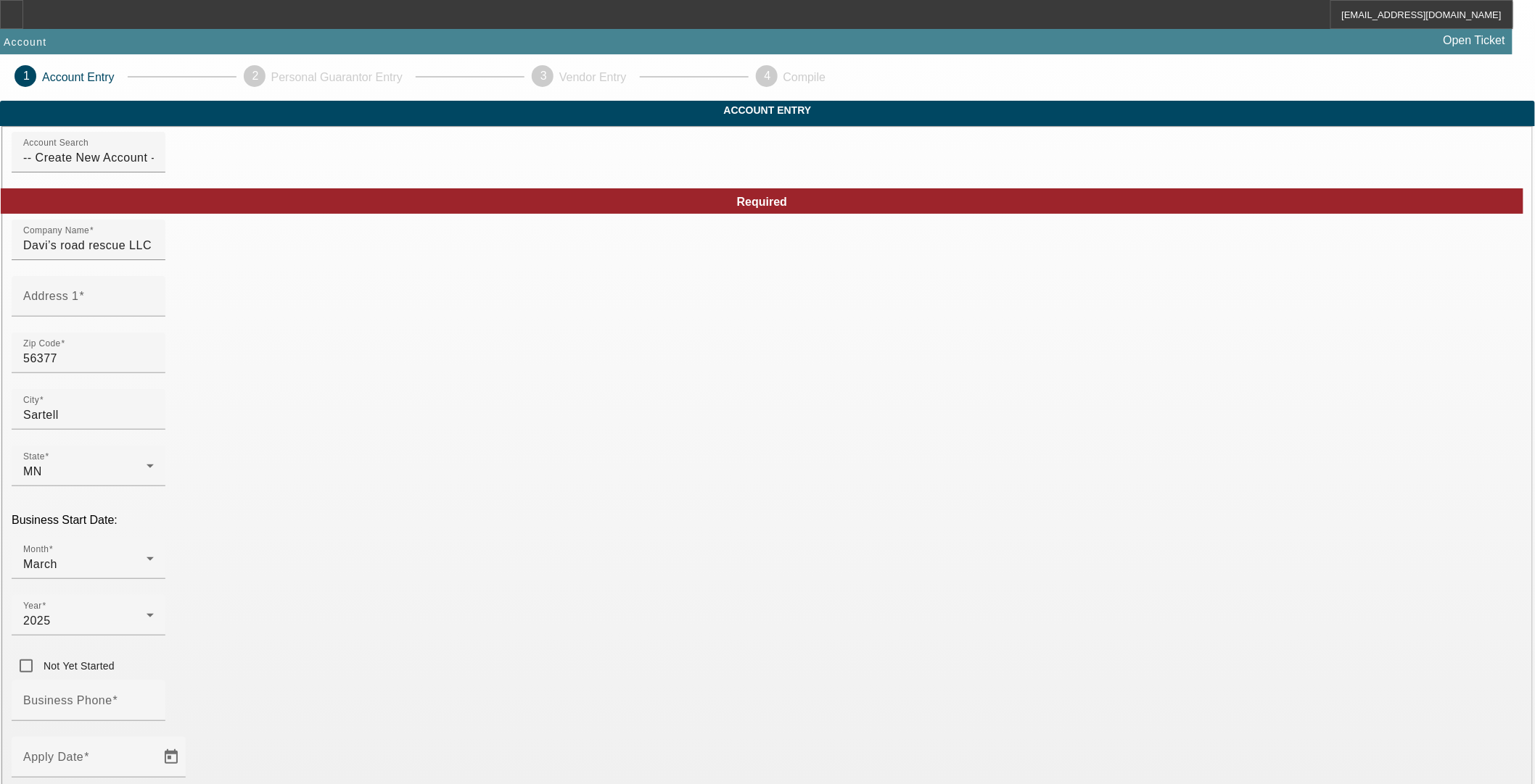
paste input "745349579"
type input "745349579"
click at [188, 740] on span "Open calendar" at bounding box center [171, 758] width 35 height 35
click at [409, 524] on span "18" at bounding box center [404, 517] width 26 height 26
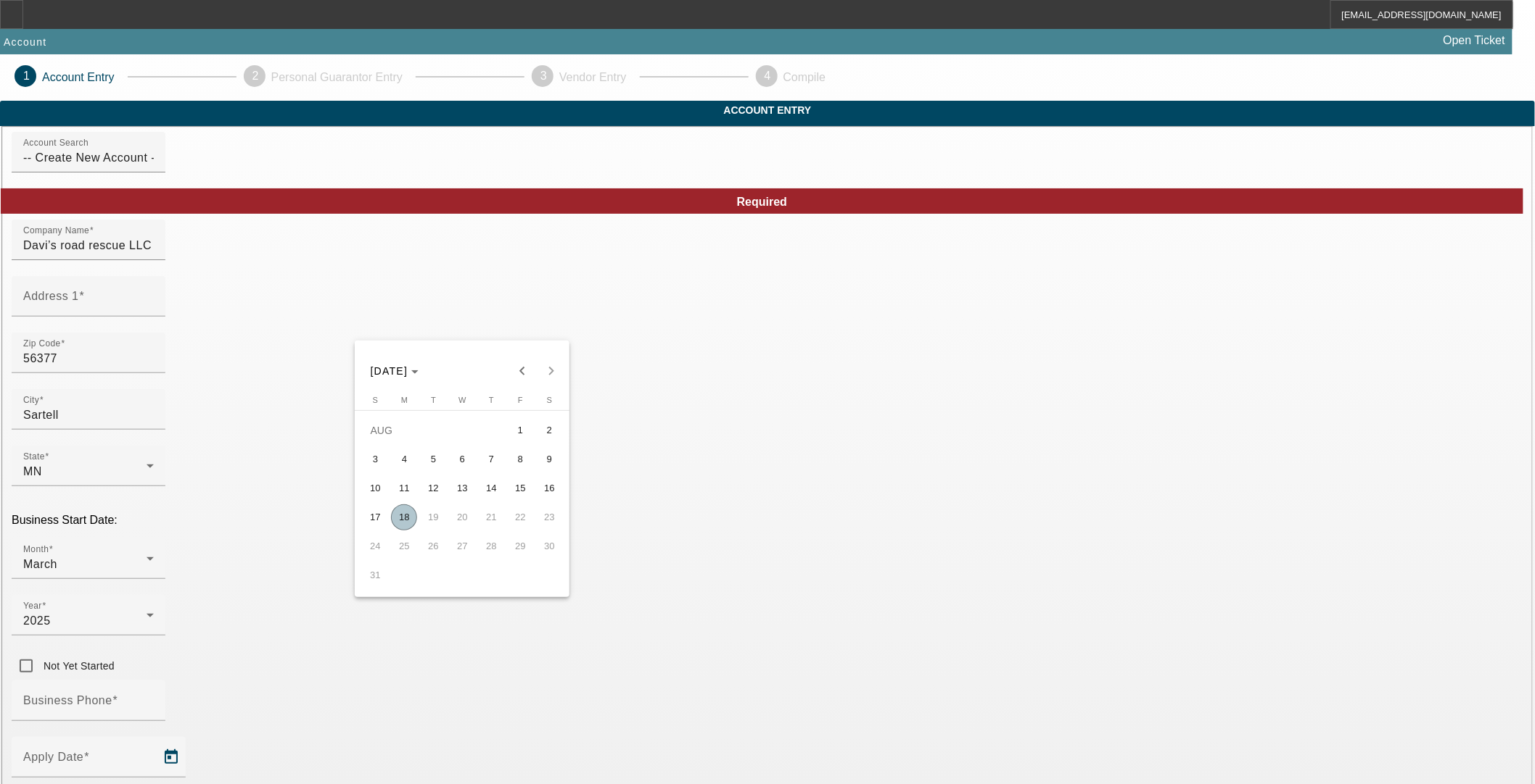
type input "8/18/2025"
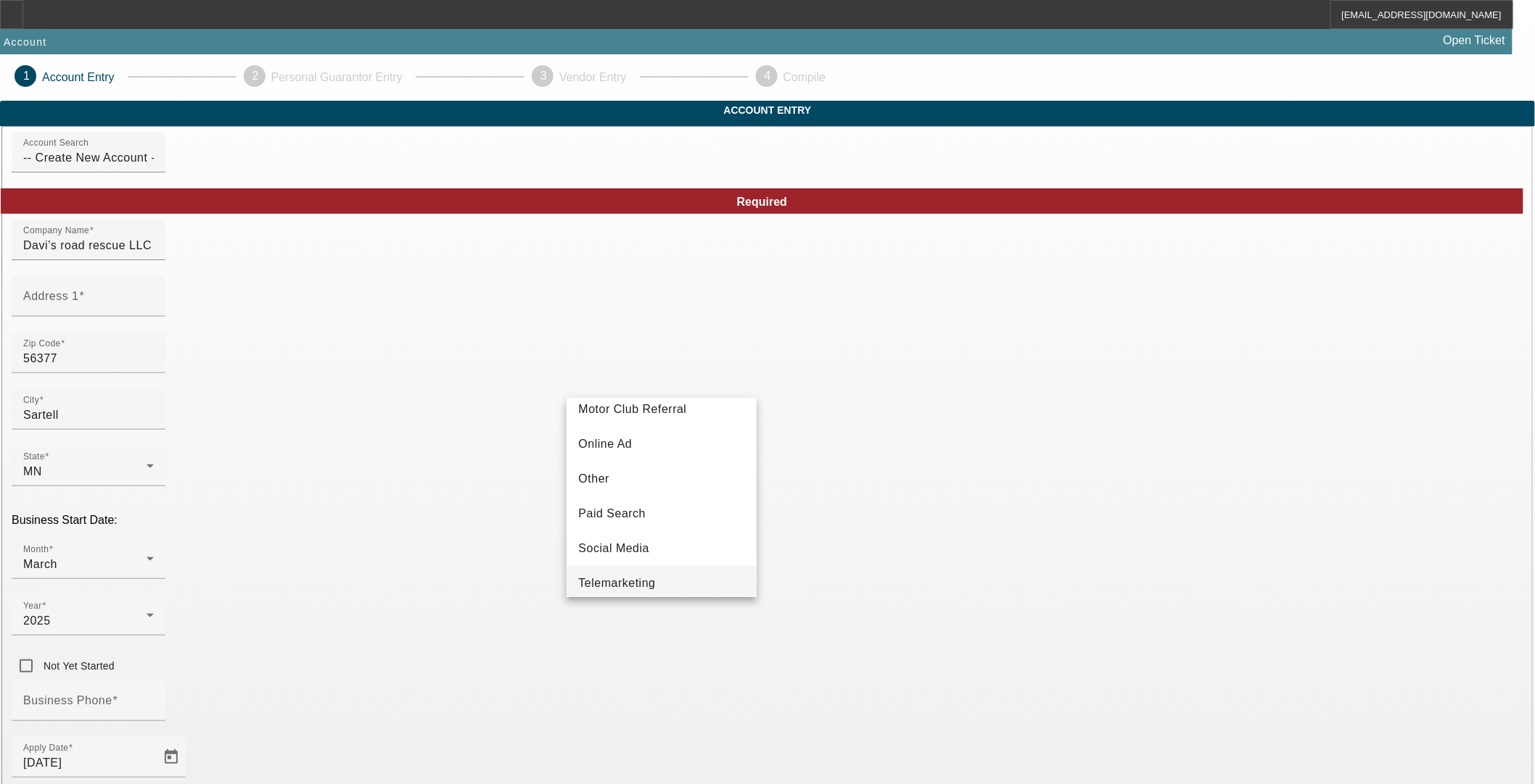
scroll to position [434, 0]
click at [648, 515] on span "Social Media" at bounding box center [613, 509] width 71 height 17
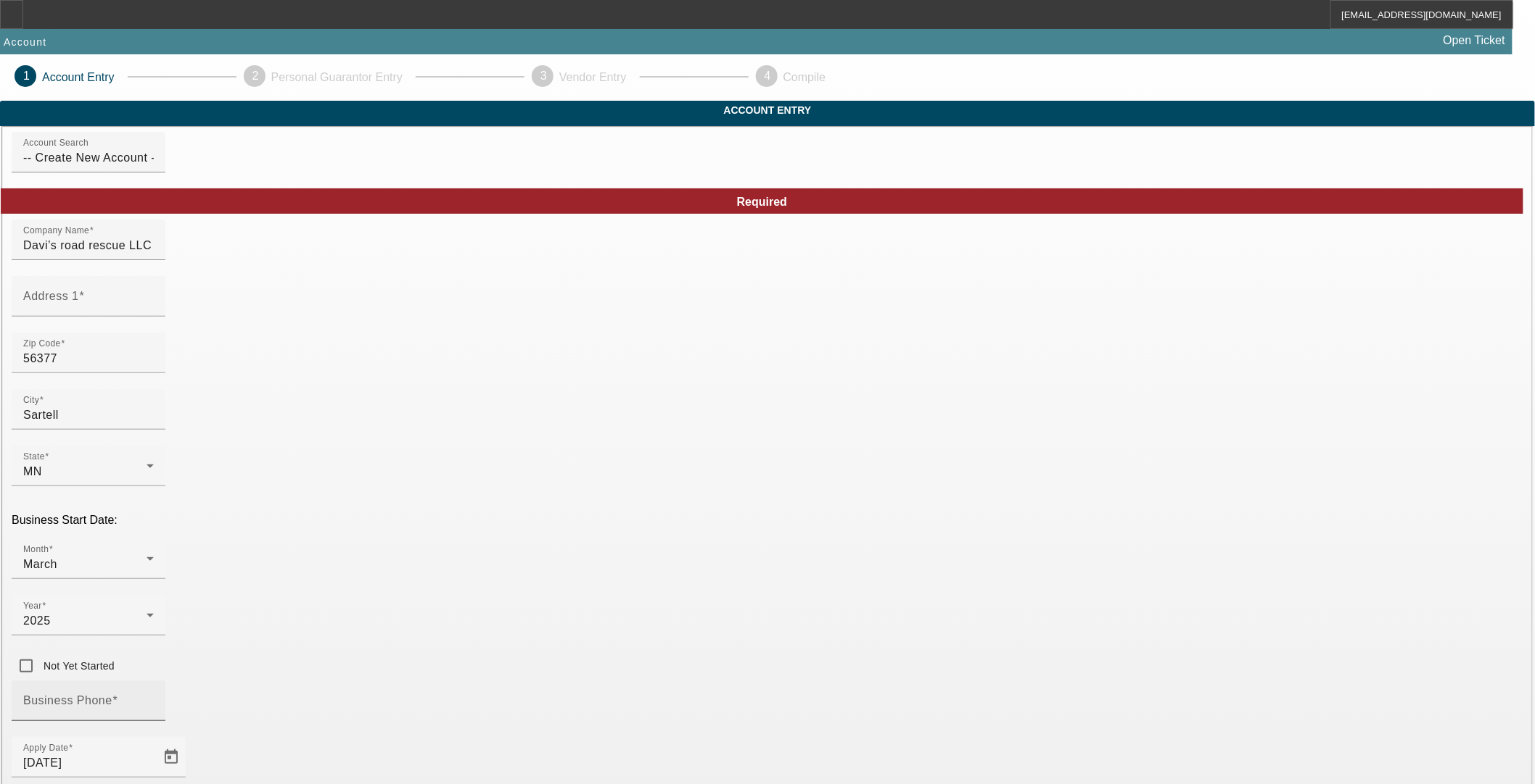
click at [154, 680] on div "Business Phone" at bounding box center [88, 700] width 131 height 40
paste input "(320) 310-2057"
type input "(320) 310-2057"
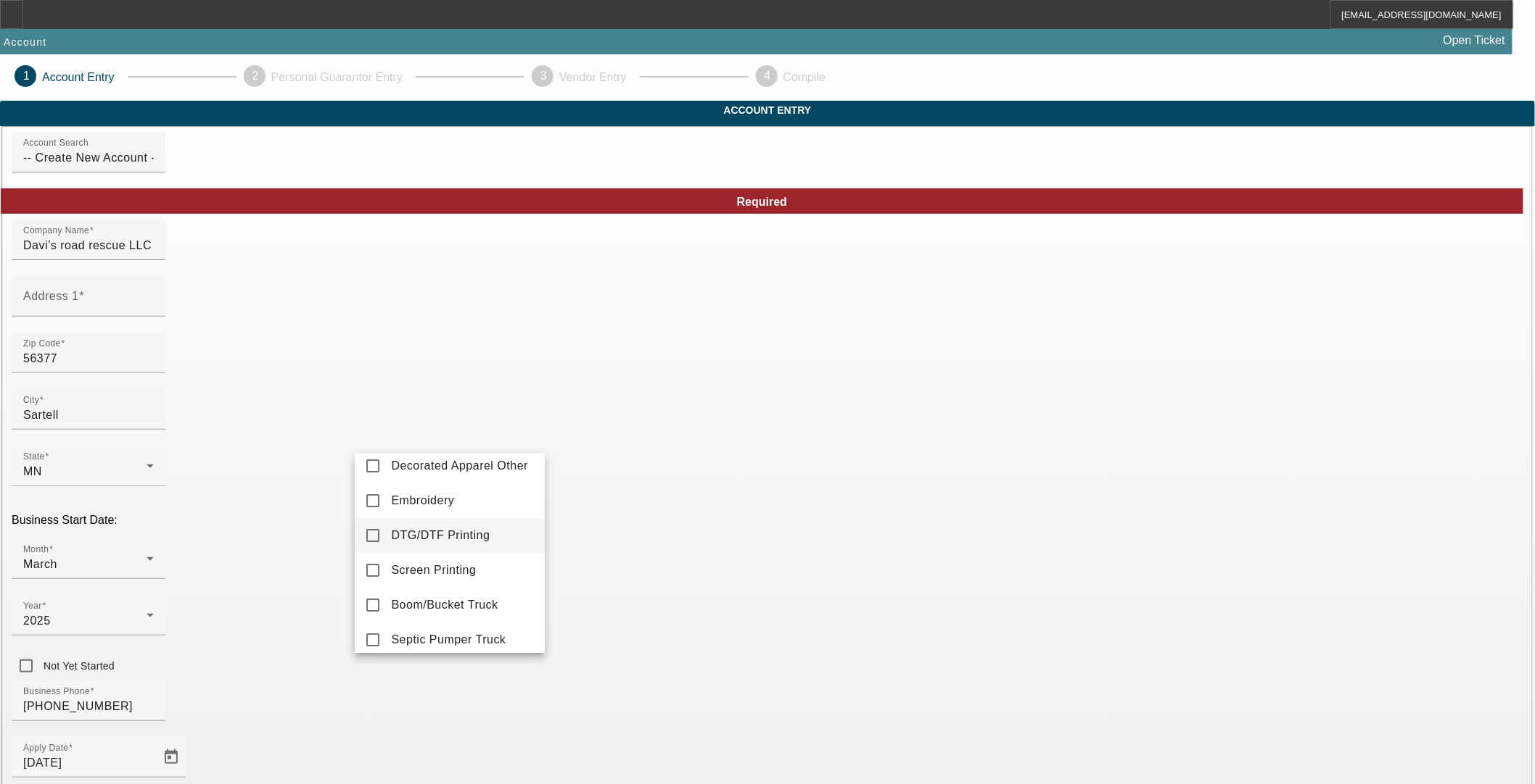
scroll to position [0, 0]
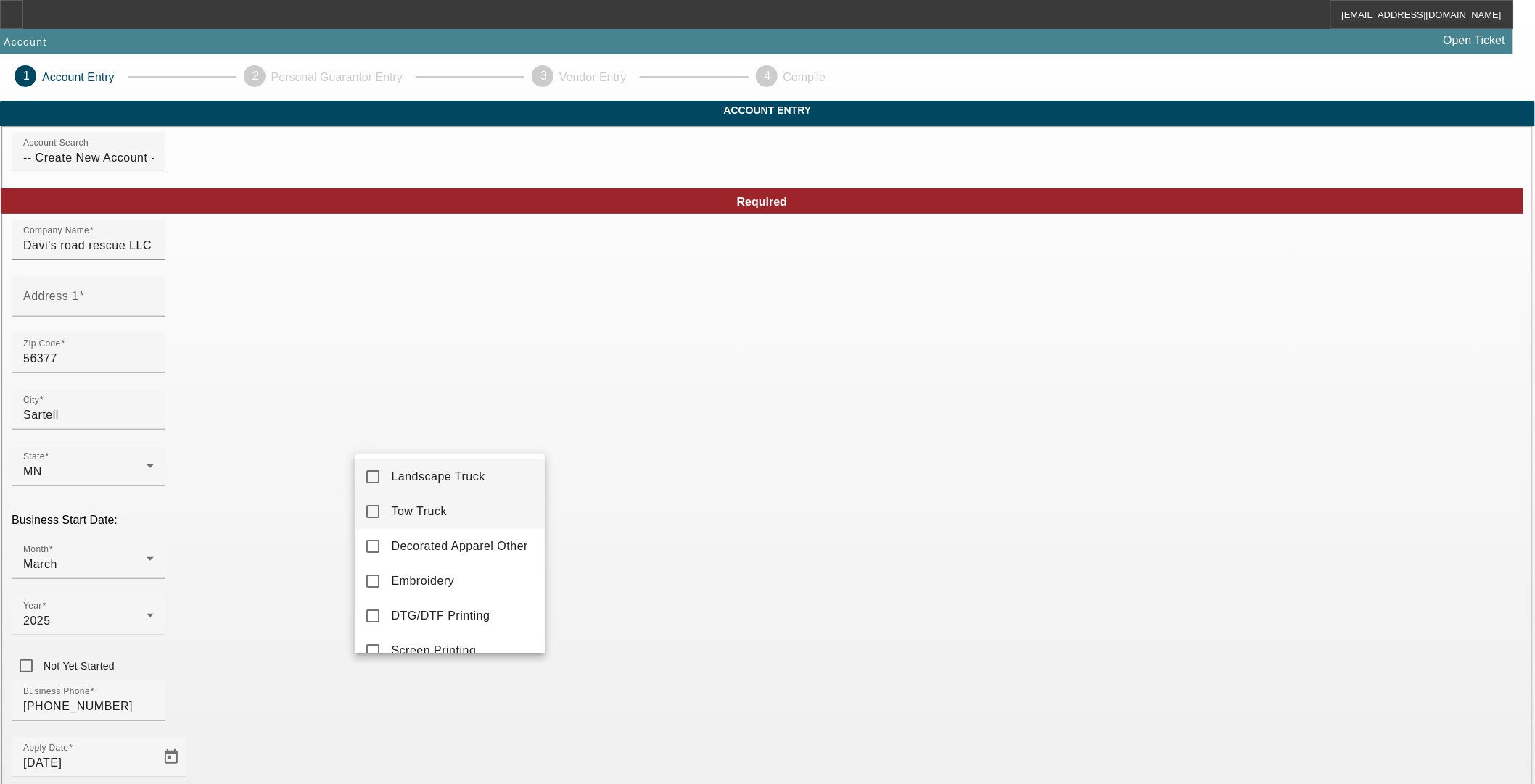
click at [407, 503] on span "Tow Truck" at bounding box center [419, 512] width 56 height 17
click at [713, 728] on div at bounding box center [767, 392] width 1535 height 784
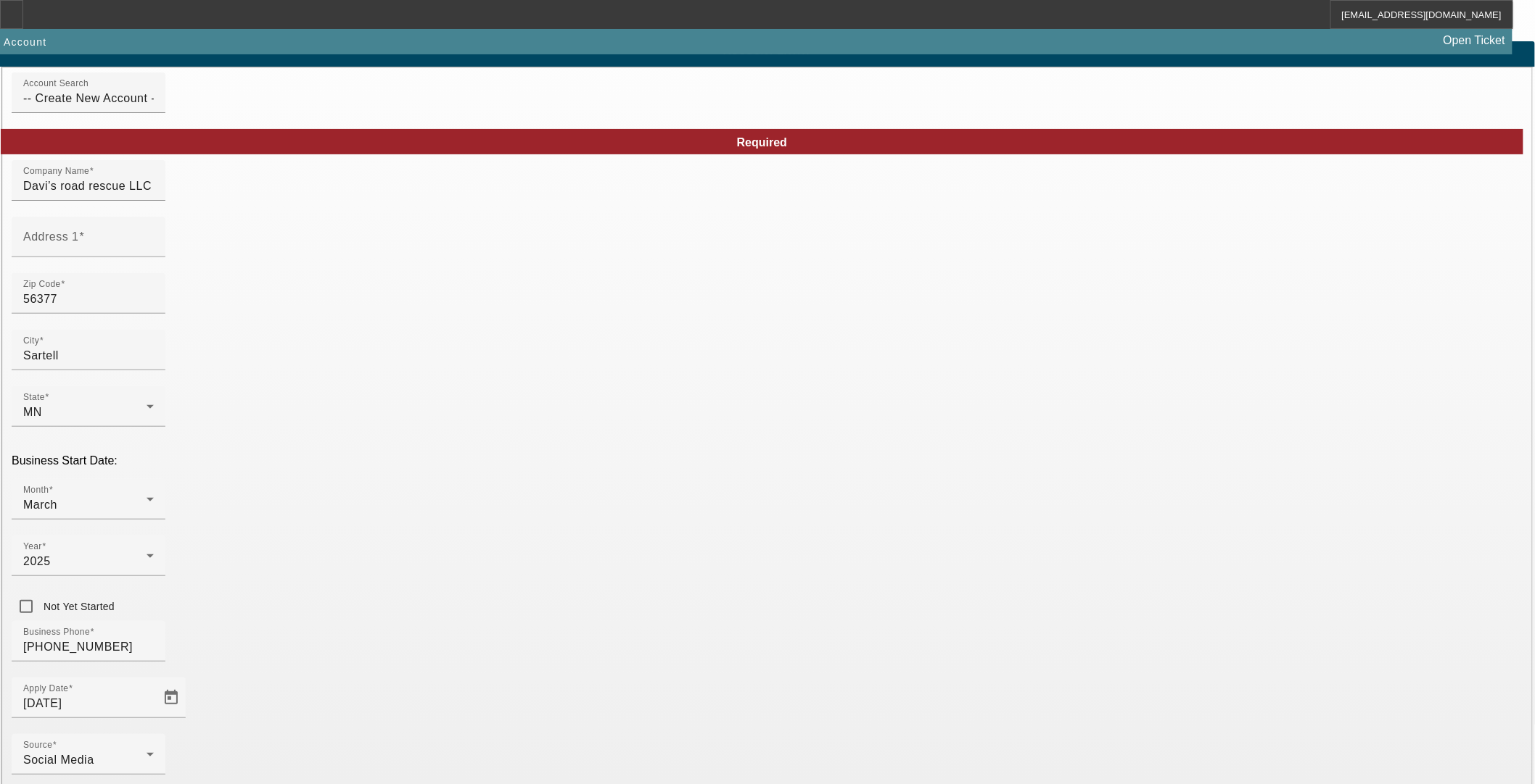
scroll to position [118, 0]
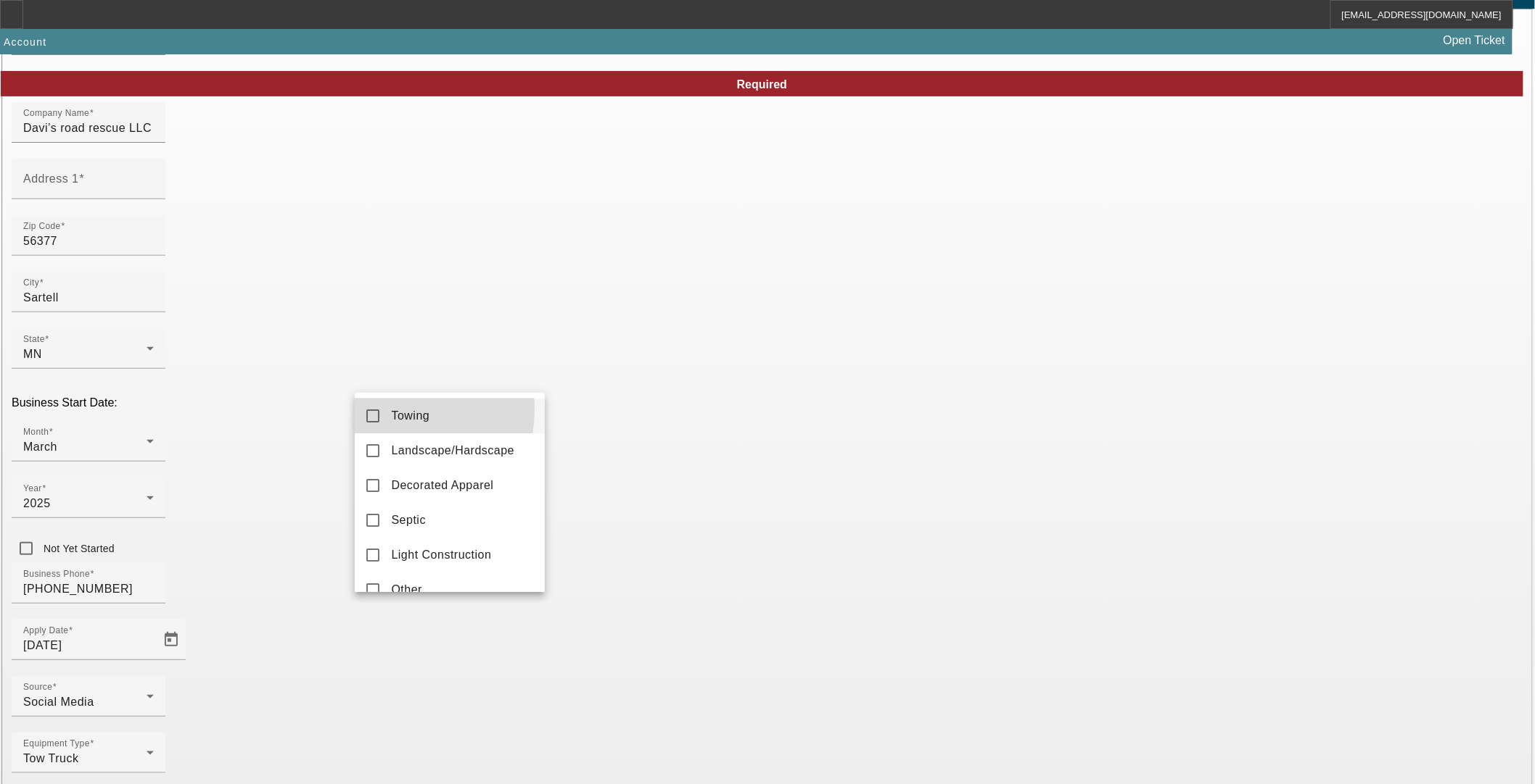
drag, startPoint x: 379, startPoint y: 409, endPoint x: 747, endPoint y: 633, distance: 430.8
click at [379, 411] on mat-pseudo-checkbox at bounding box center [373, 416] width 13 height 13
drag, startPoint x: 709, startPoint y: 591, endPoint x: 699, endPoint y: 602, distance: 14.9
click at [708, 591] on div at bounding box center [767, 392] width 1535 height 784
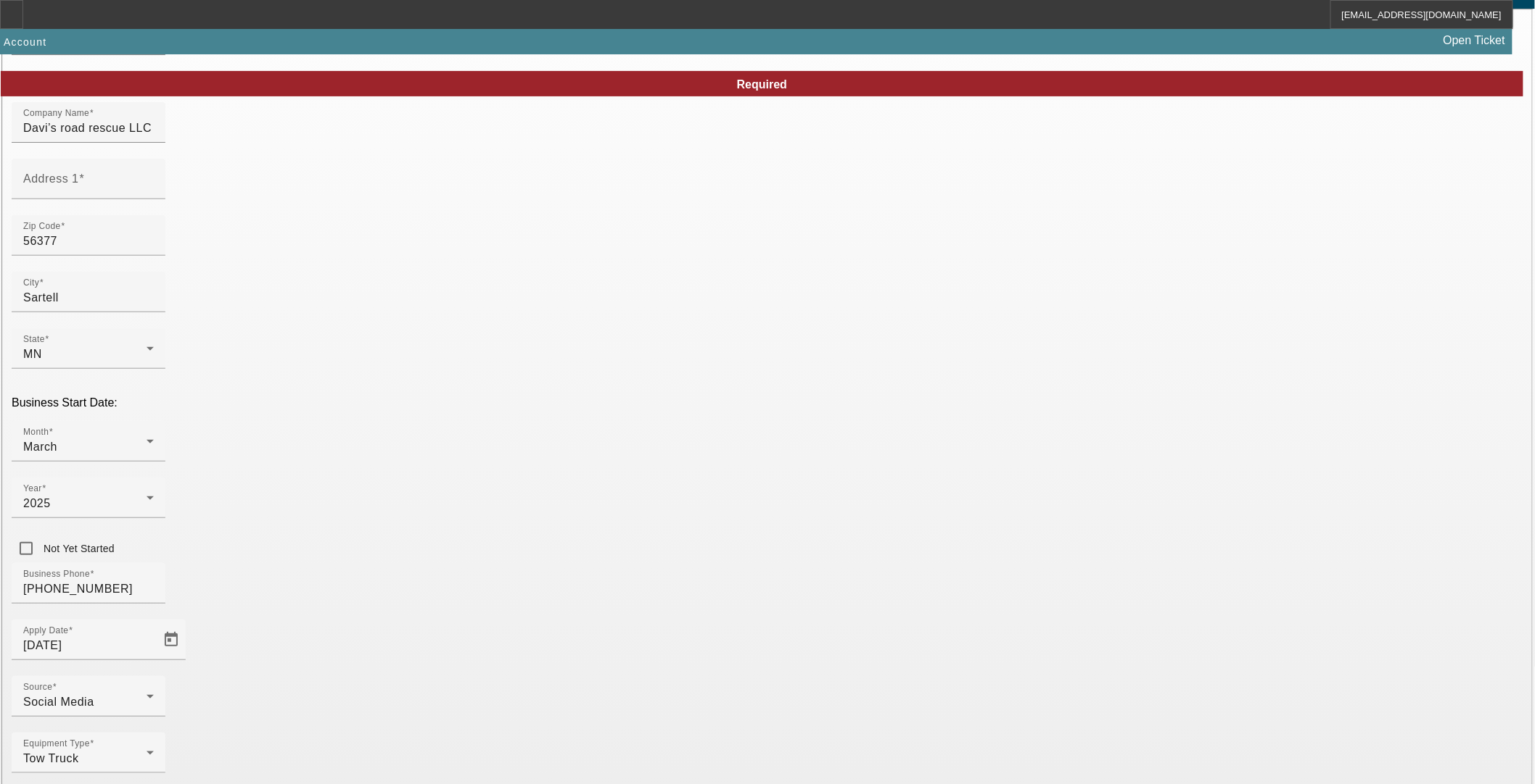
click at [154, 193] on input "Address 1" at bounding box center [88, 184] width 131 height 17
paste input "209 11th Ave E"
type input "209 11th Ave E"
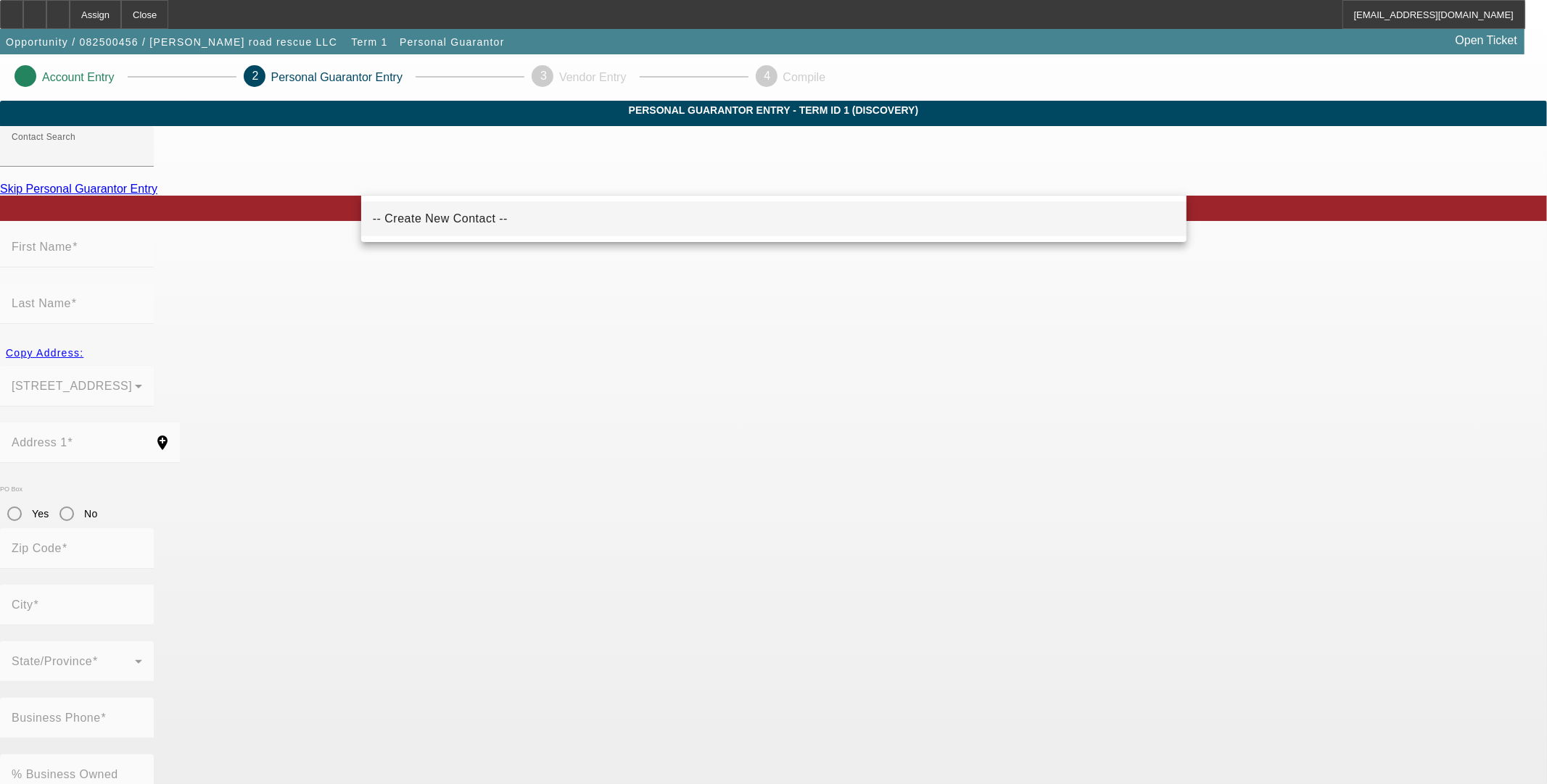
click at [490, 228] on mat-option "-- Create New Contact --" at bounding box center [774, 219] width 825 height 35
type input "-- Create New Contact --"
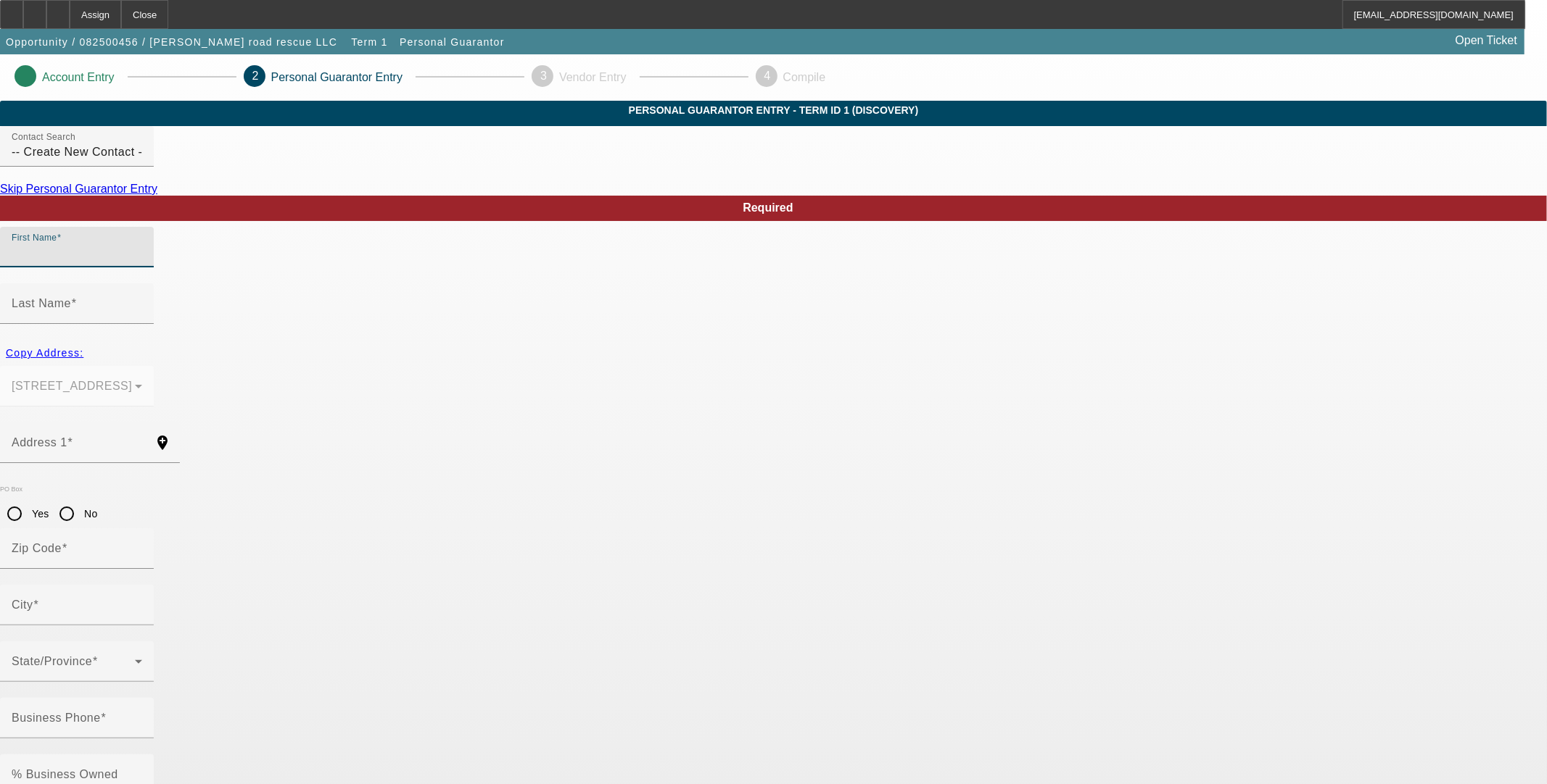
click at [142, 262] on input "First Name" at bounding box center [77, 253] width 131 height 17
type input "Souleymane"
click at [71, 297] on mat-label "Last Name" at bounding box center [41, 303] width 59 height 12
click at [142, 301] on input "Last Name" at bounding box center [77, 309] width 131 height 17
type input "Belem"
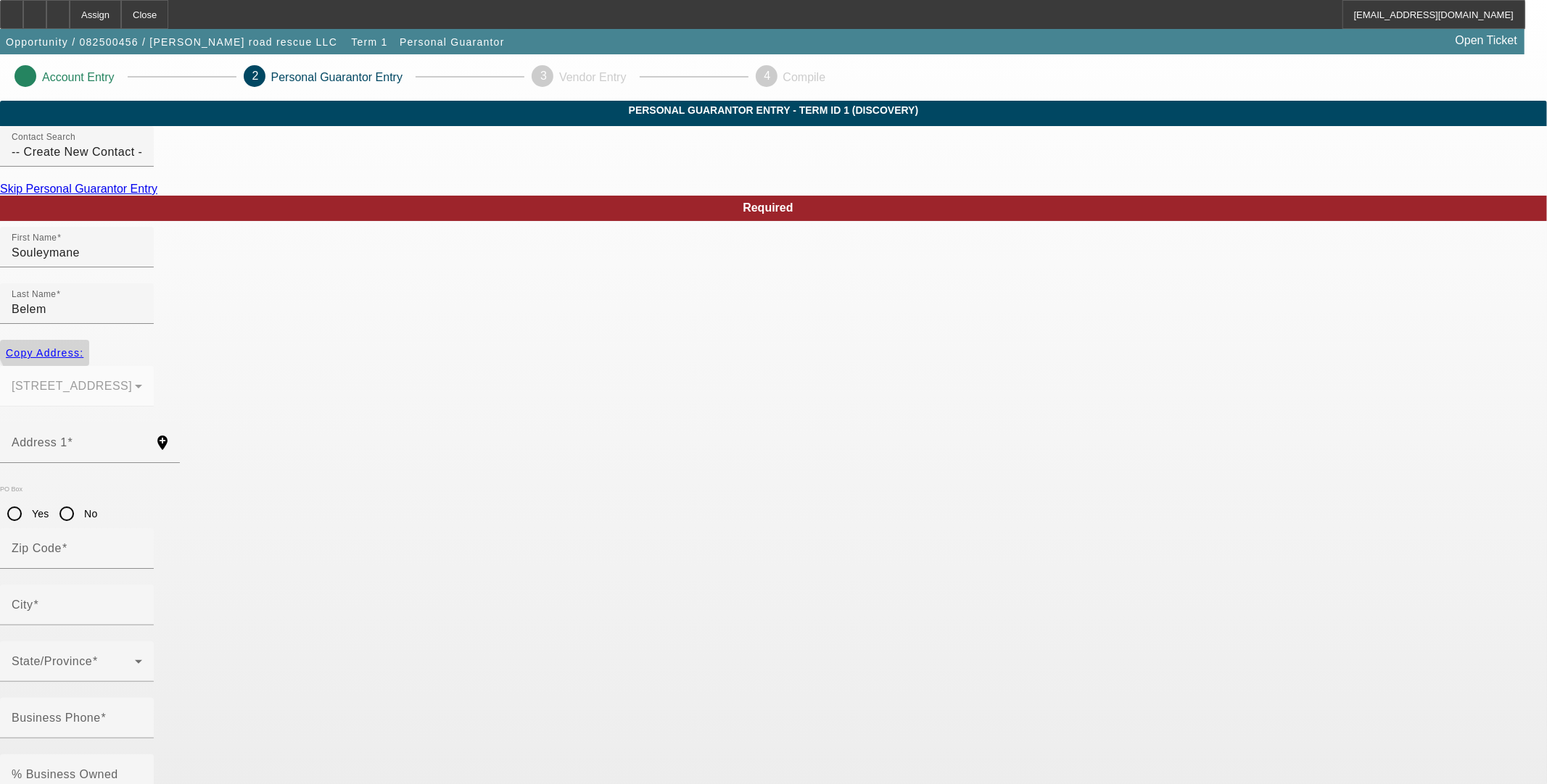
click at [89, 336] on span "button" at bounding box center [44, 353] width 89 height 35
type input "209 11th Ave E"
type input "56377"
type input "Sartell"
click at [142, 716] on input "Business Phone" at bounding box center [77, 724] width 131 height 17
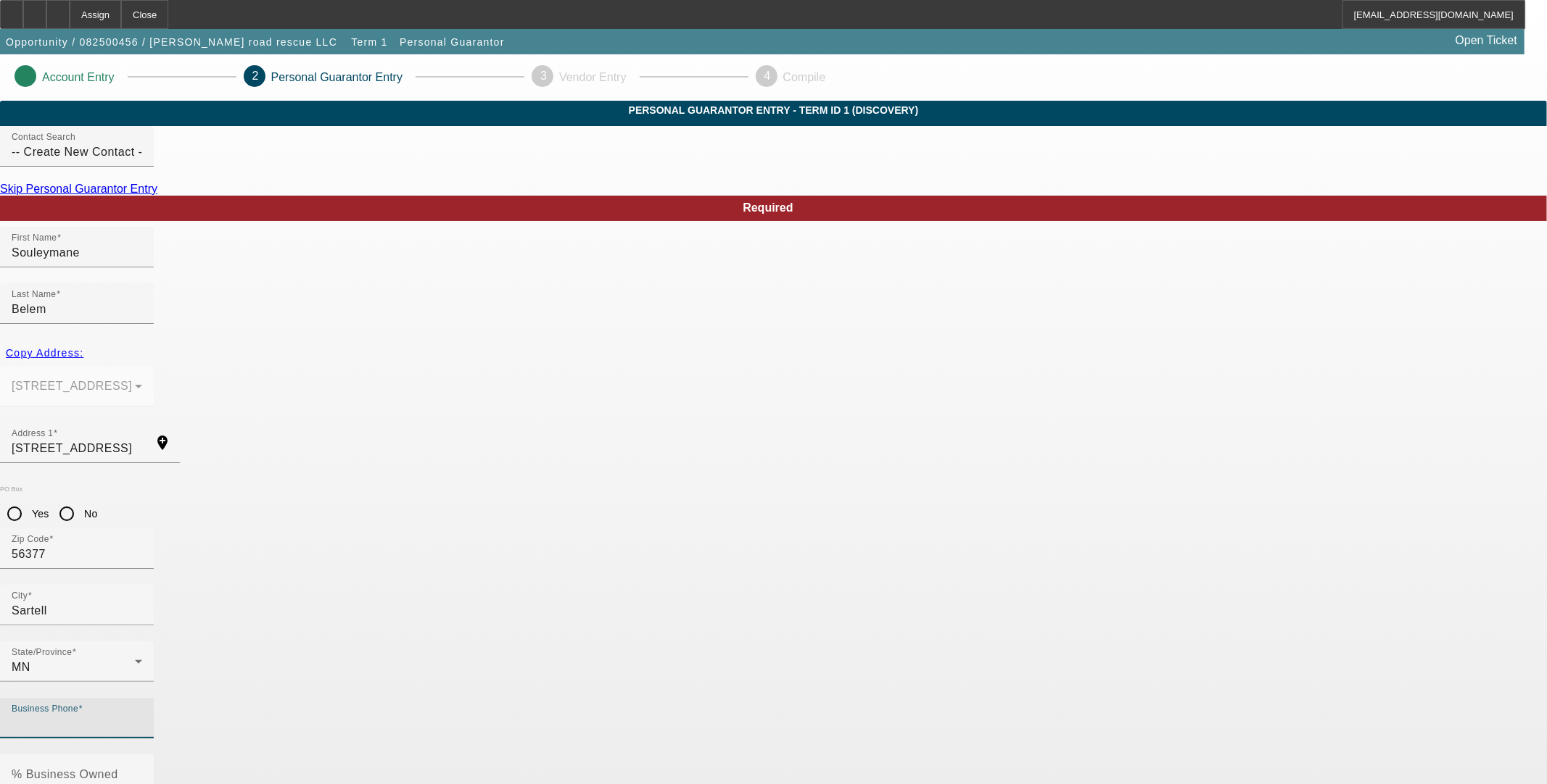
paste input "(320) 310-2057"
type input "(320) 310-2057"
click at [142, 754] on div "% Business Owned" at bounding box center [77, 774] width 131 height 40
type input "100"
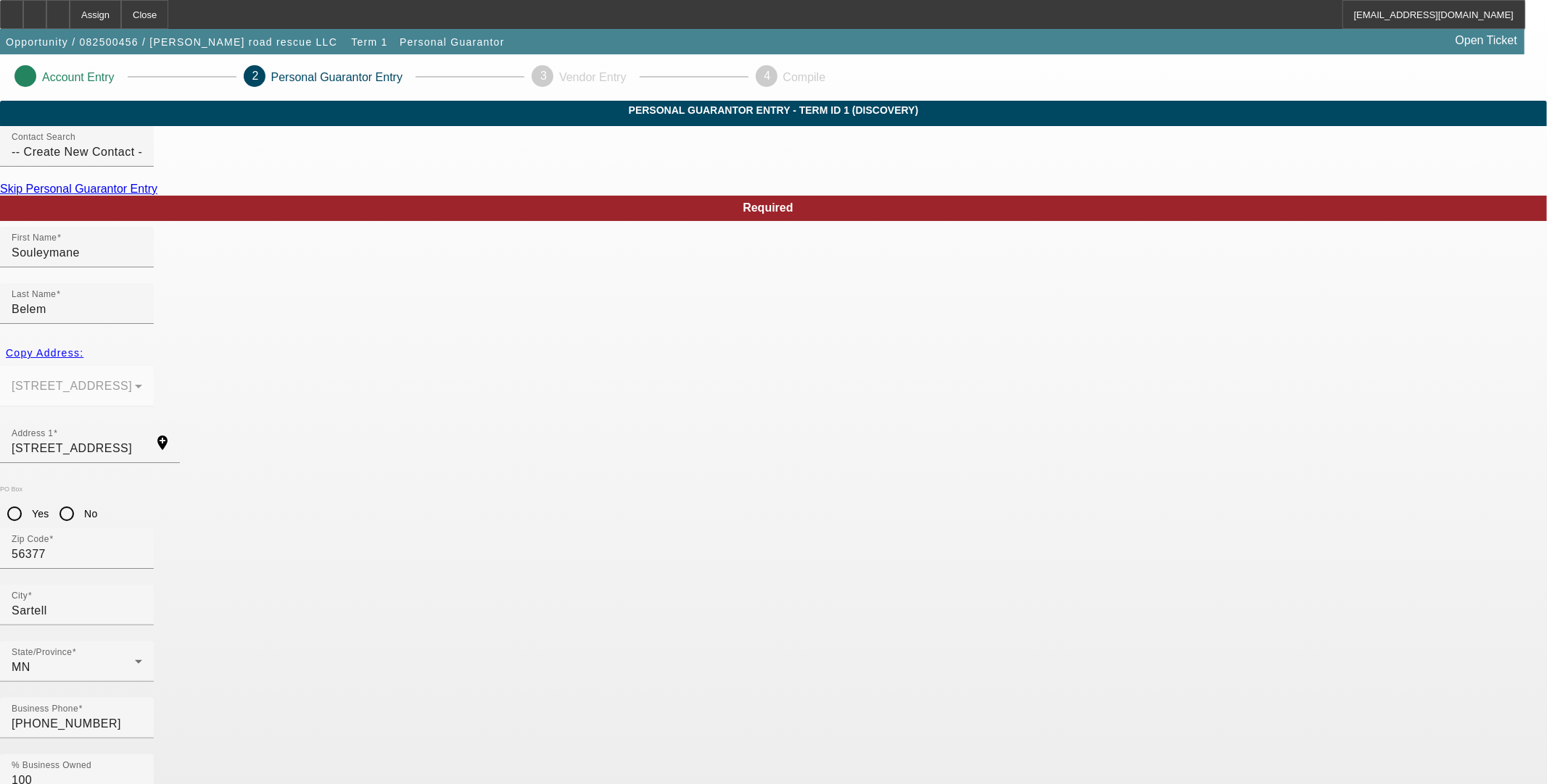
paste input "(929) 240-3457"
type input "(929) 240-3457"
paste input "745-34-9579"
type input "745-34-9579"
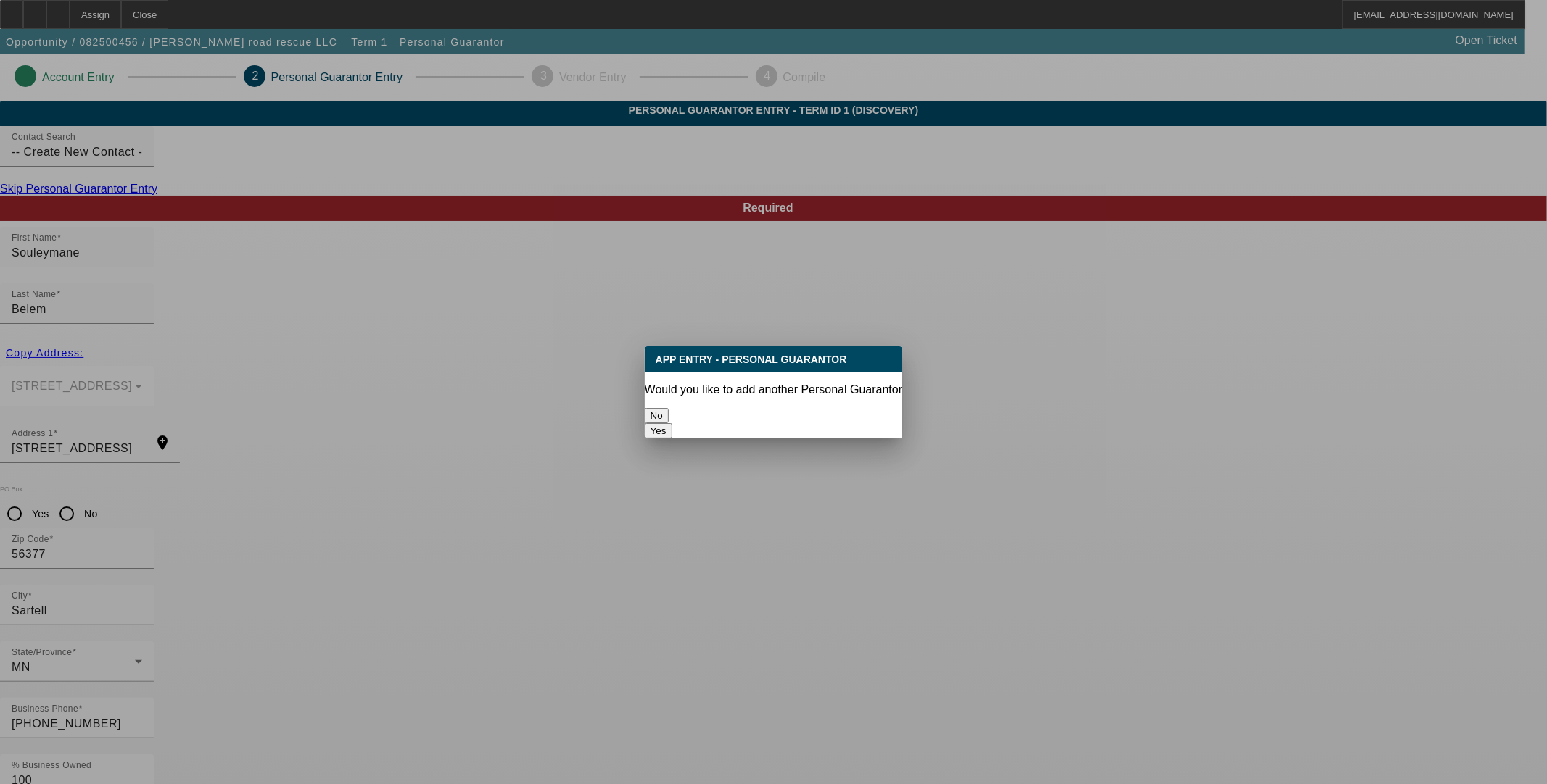
click at [668, 408] on button "No" at bounding box center [656, 415] width 24 height 16
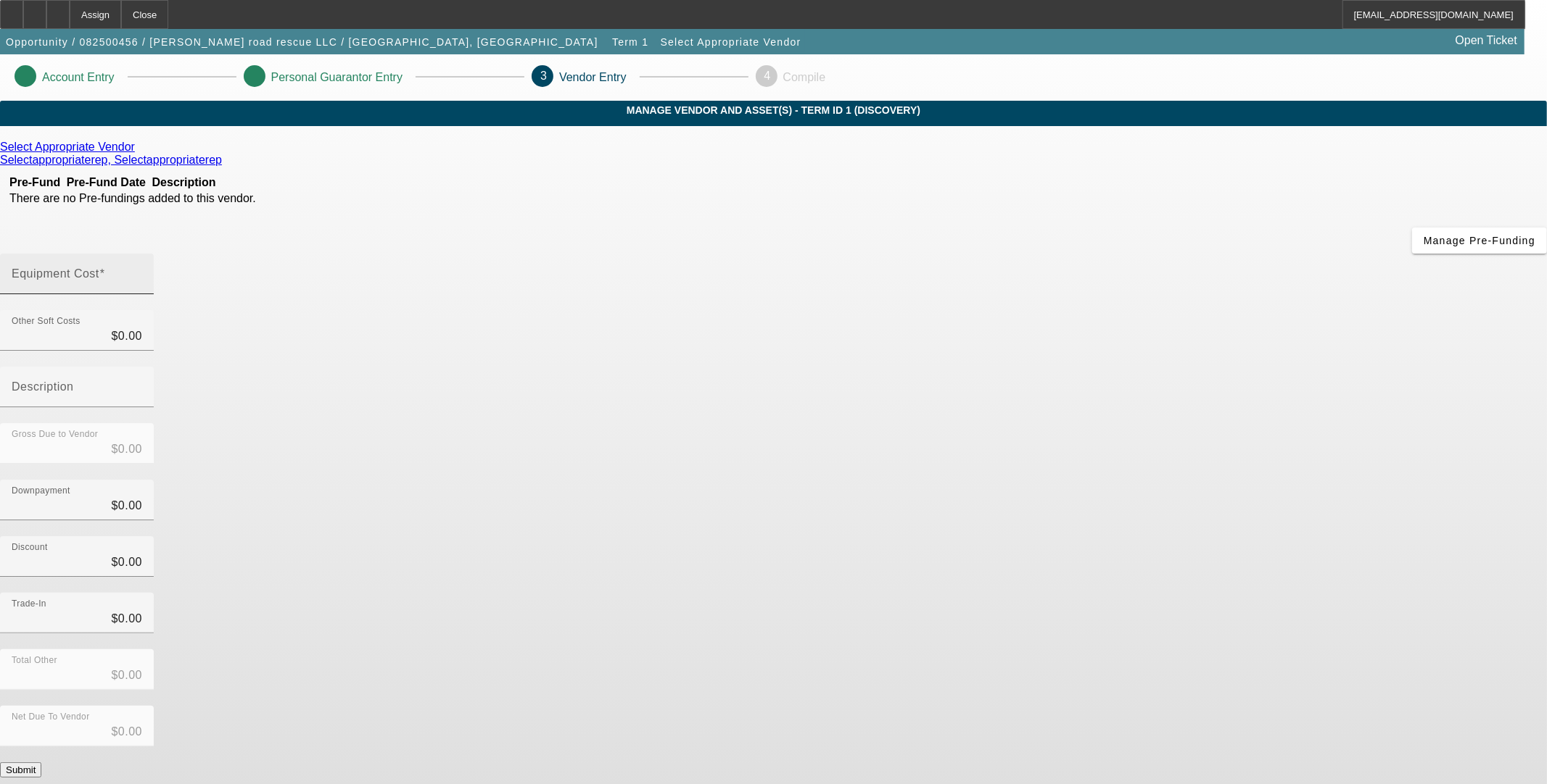
click at [142, 253] on div "Equipment Cost" at bounding box center [77, 273] width 131 height 40
type input "4"
type input "$4.00"
type input "40"
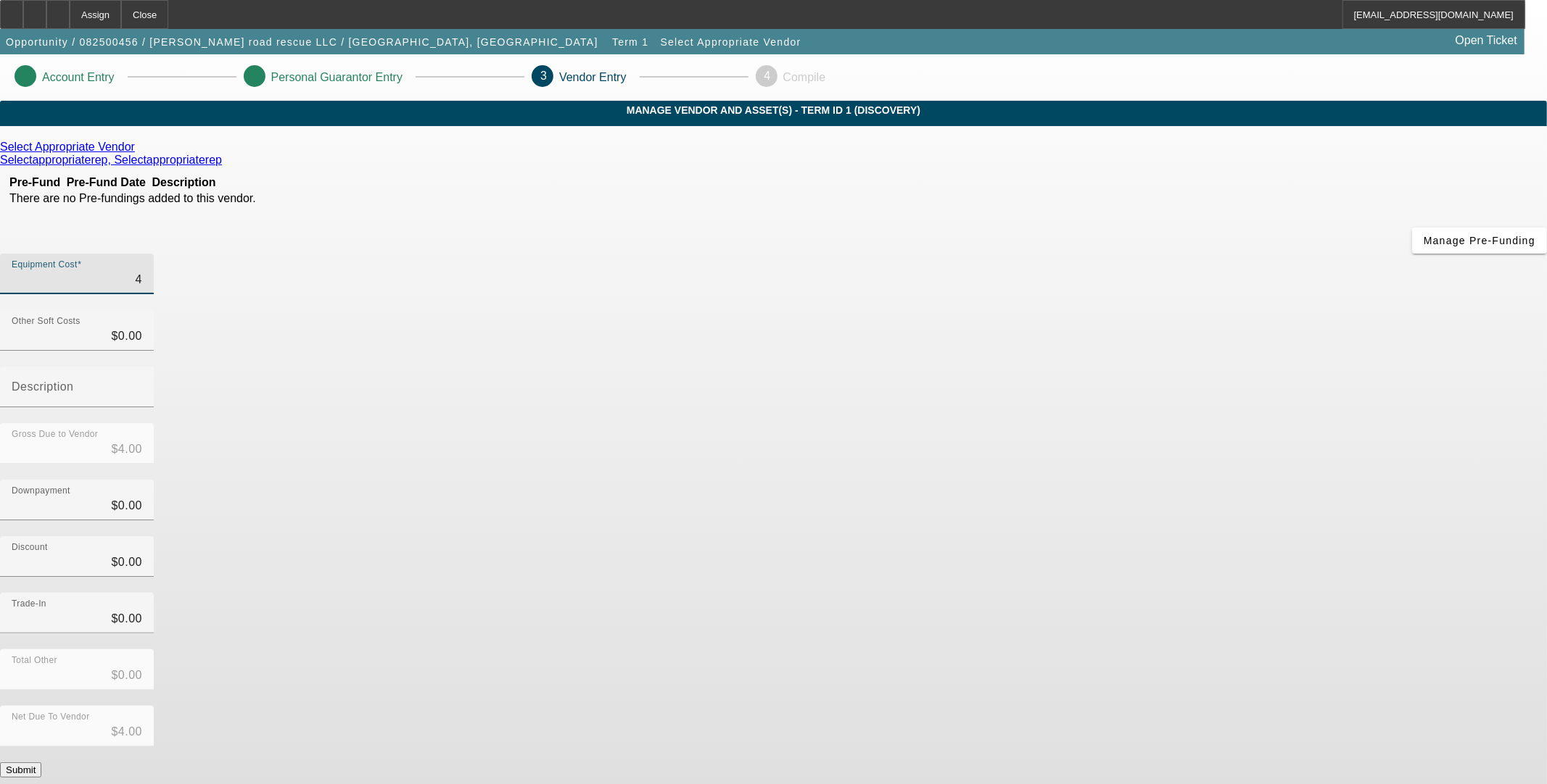
type input "$40.00"
type input "400"
type input "$400.00"
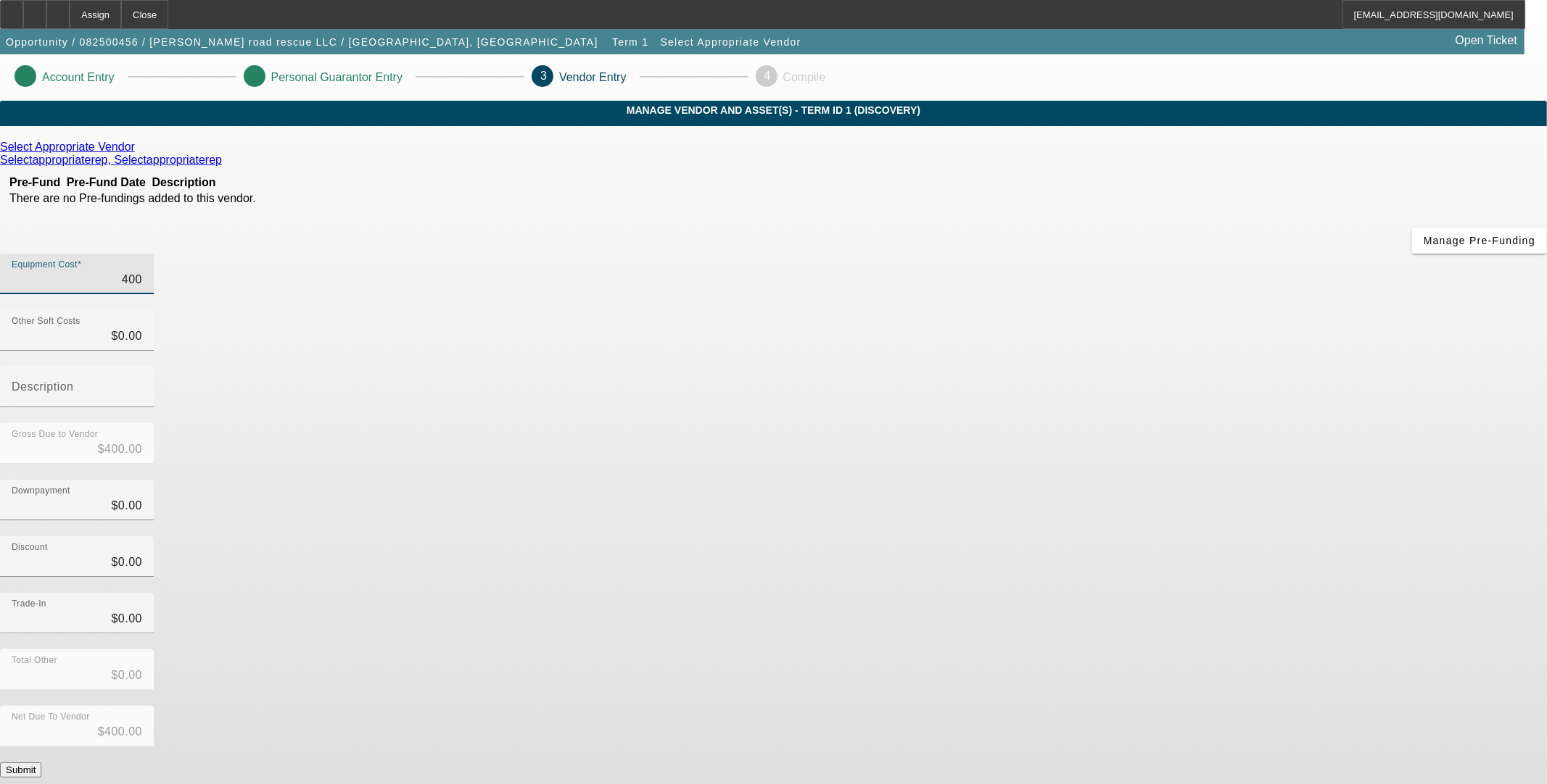
type input "4000"
type input "$4,000.00"
type input "40000"
type input "$40,000.00"
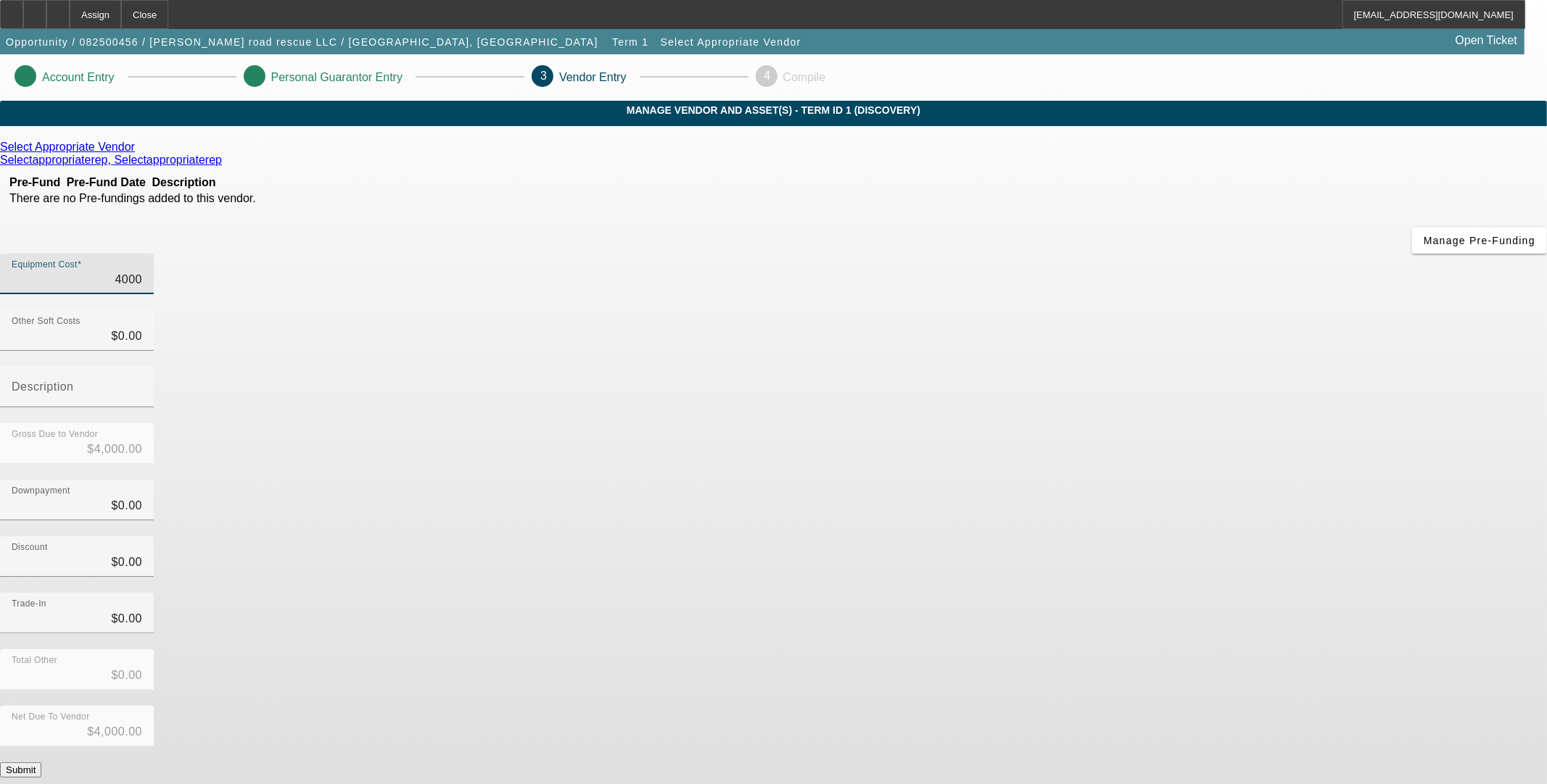
type input "$40,000.00"
click at [1107, 424] on div "Gross Due to Vendor $40,000.00" at bounding box center [774, 452] width 1547 height 57
click at [41, 763] on button "Submit" at bounding box center [21, 770] width 41 height 16
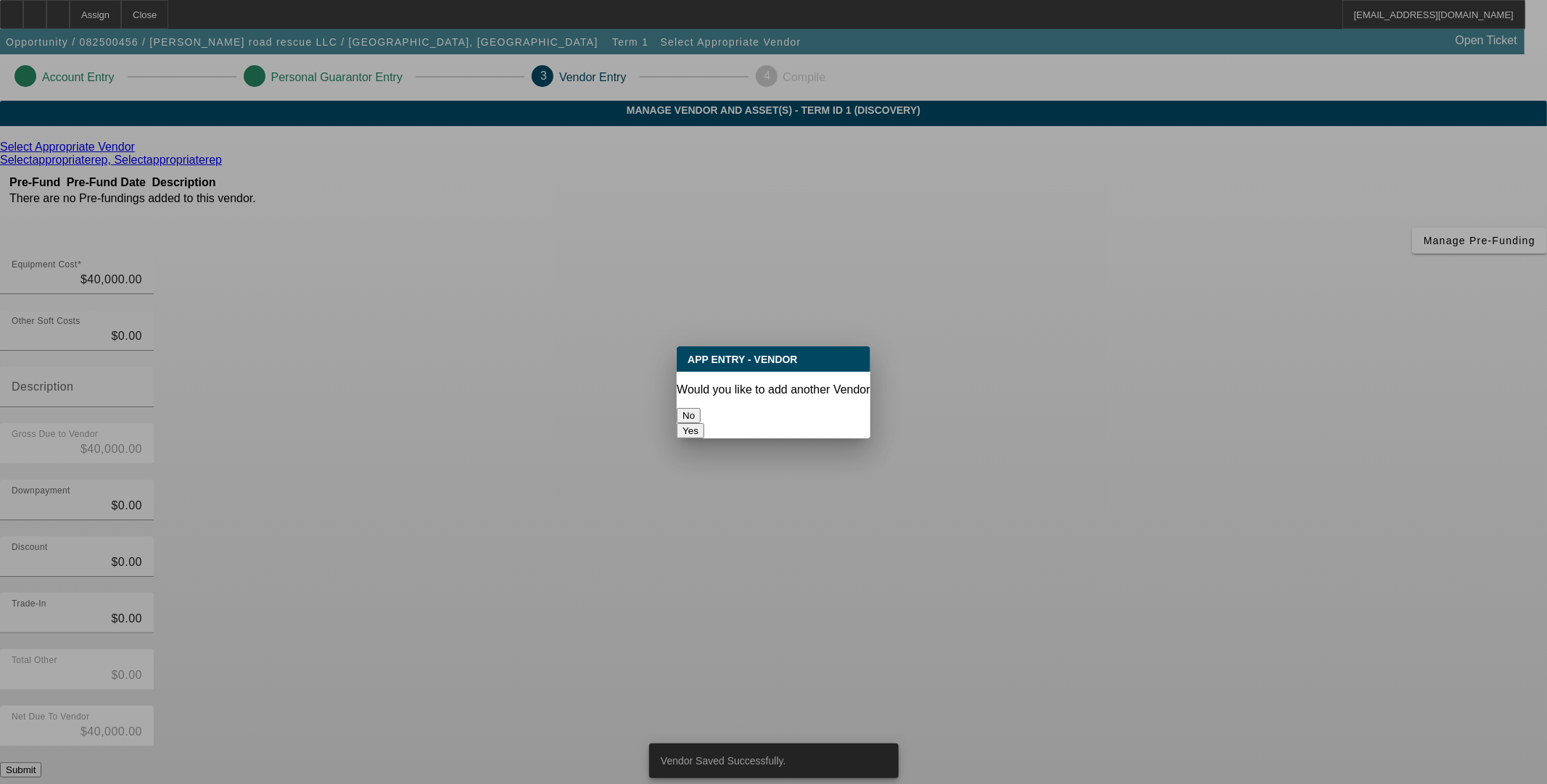
click at [700, 408] on button "No" at bounding box center [688, 415] width 24 height 16
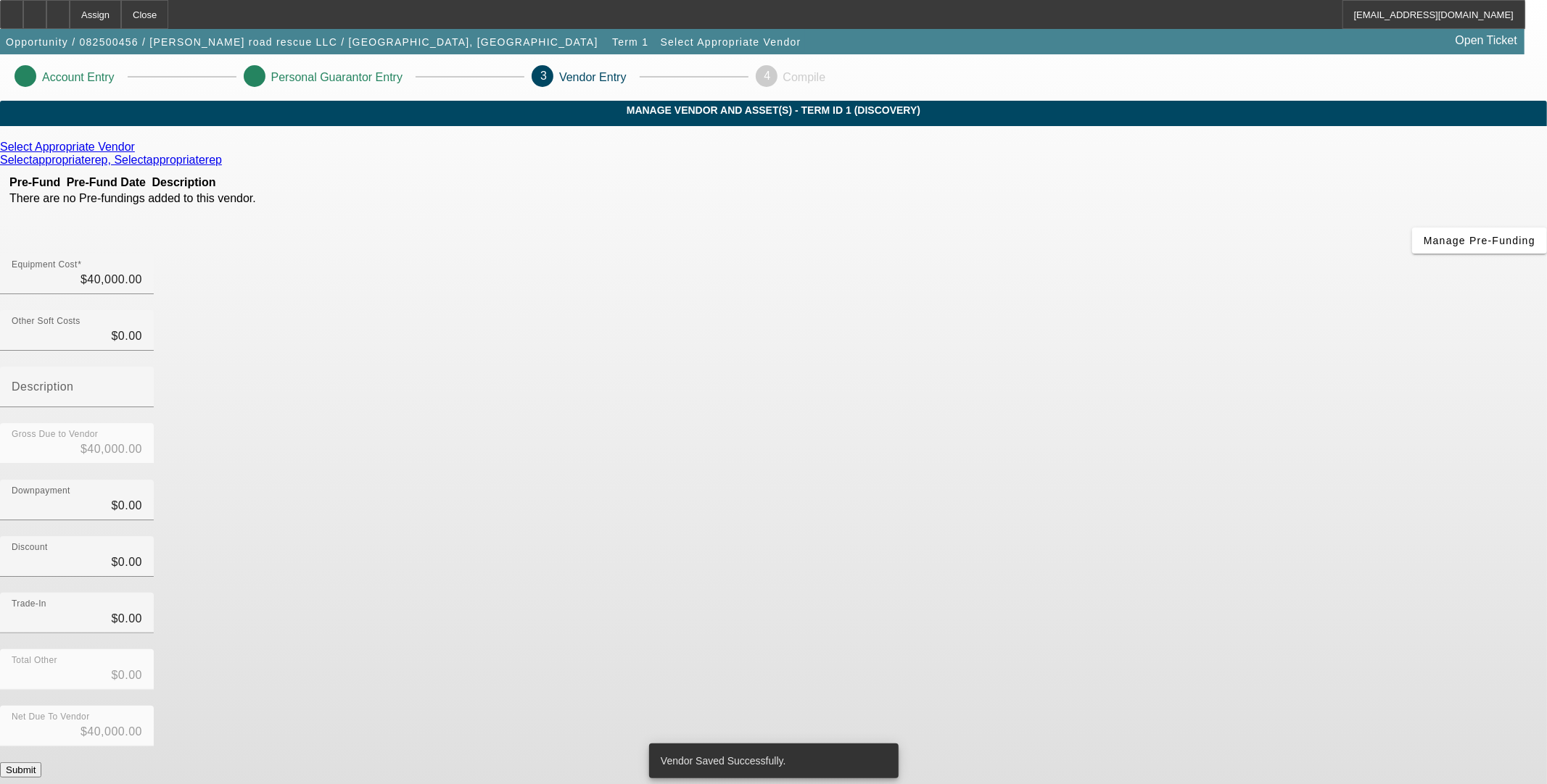
click at [727, 408] on div "Select Appropriate Vendor Selectappropriaterep, Selectappropriaterep Pre-Fund P…" at bounding box center [774, 459] width 1547 height 638
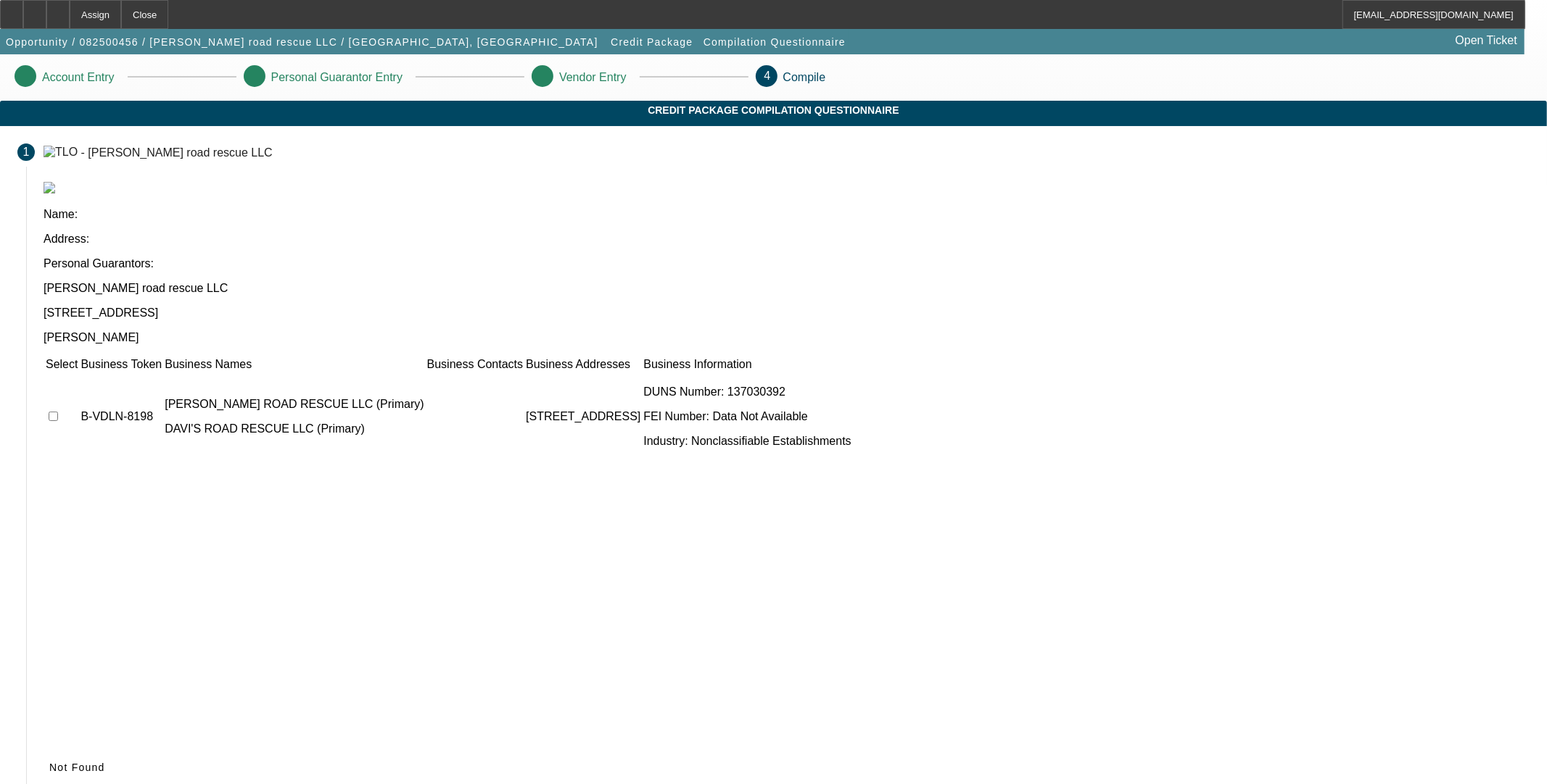
click at [58, 411] on input "checkbox" at bounding box center [53, 415] width 9 height 9
checkbox input "true"
click at [92, 750] on span at bounding box center [67, 768] width 49 height 35
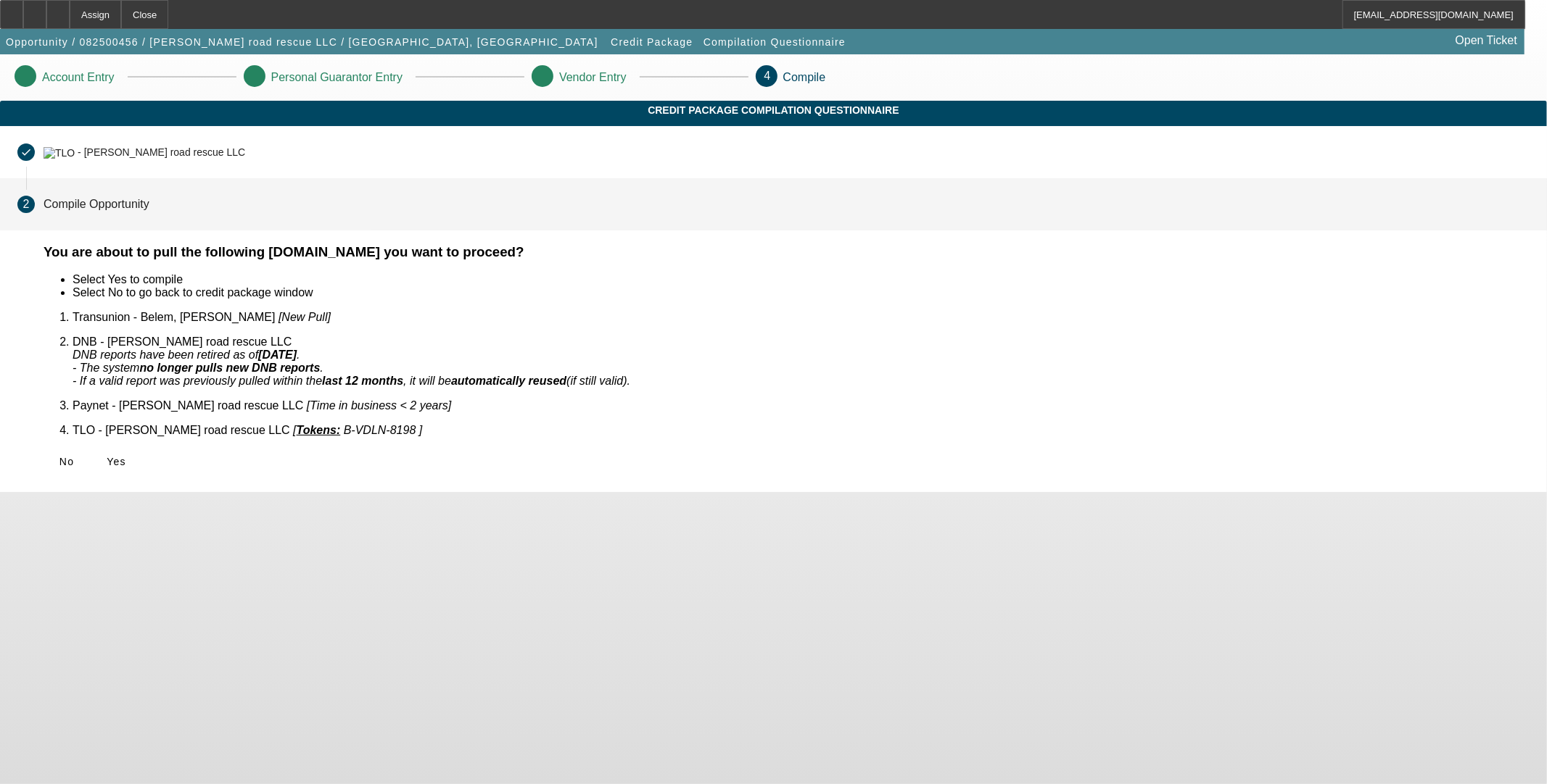
click at [107, 456] on icon at bounding box center [107, 462] width 0 height 12
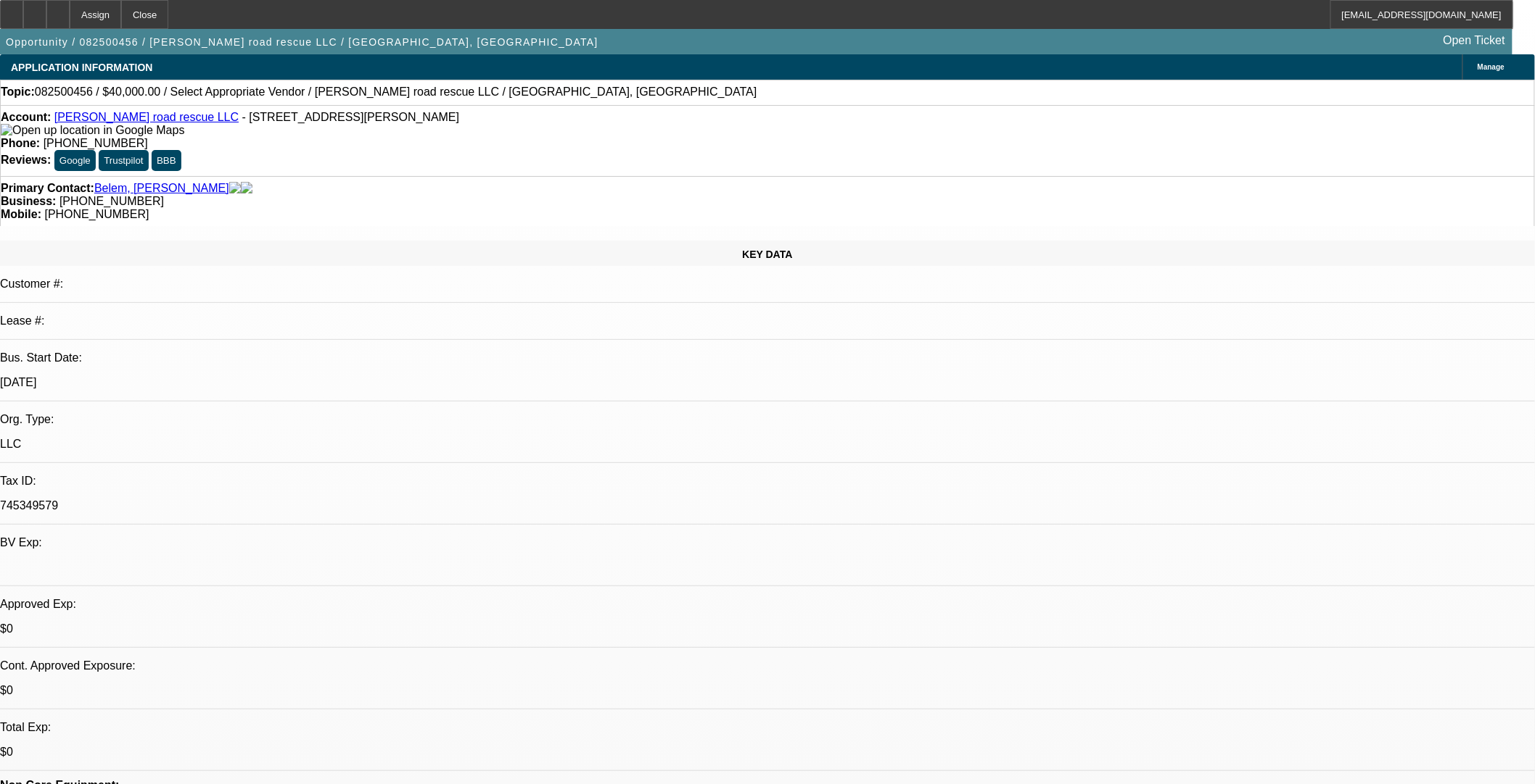
select select "0"
select select "2"
select select "0.1"
select select "4"
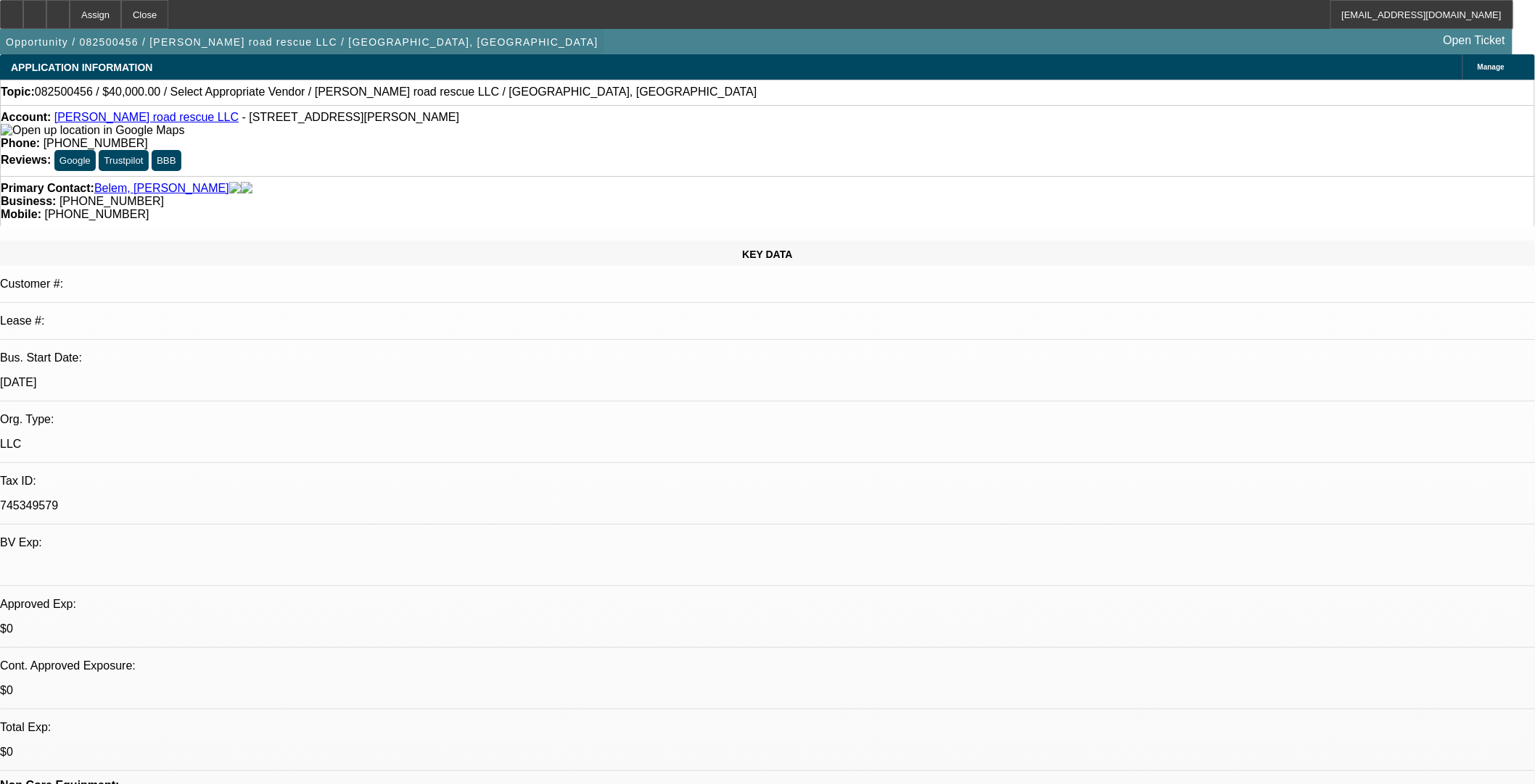
drag, startPoint x: 85, startPoint y: 21, endPoint x: 85, endPoint y: 56, distance: 35.0
click at [70, 21] on div at bounding box center [58, 14] width 23 height 29
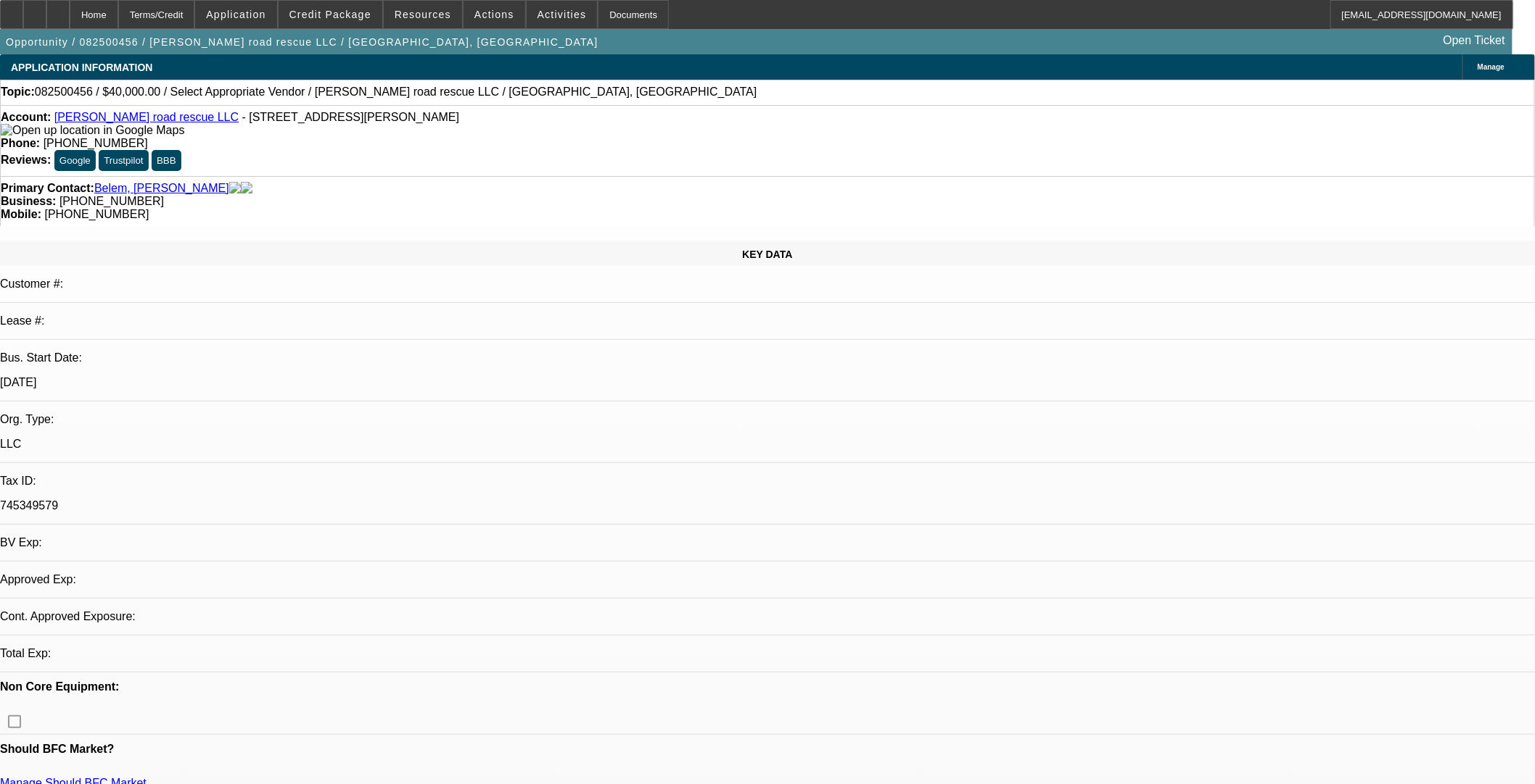
select select "0"
select select "2"
select select "0.1"
select select "4"
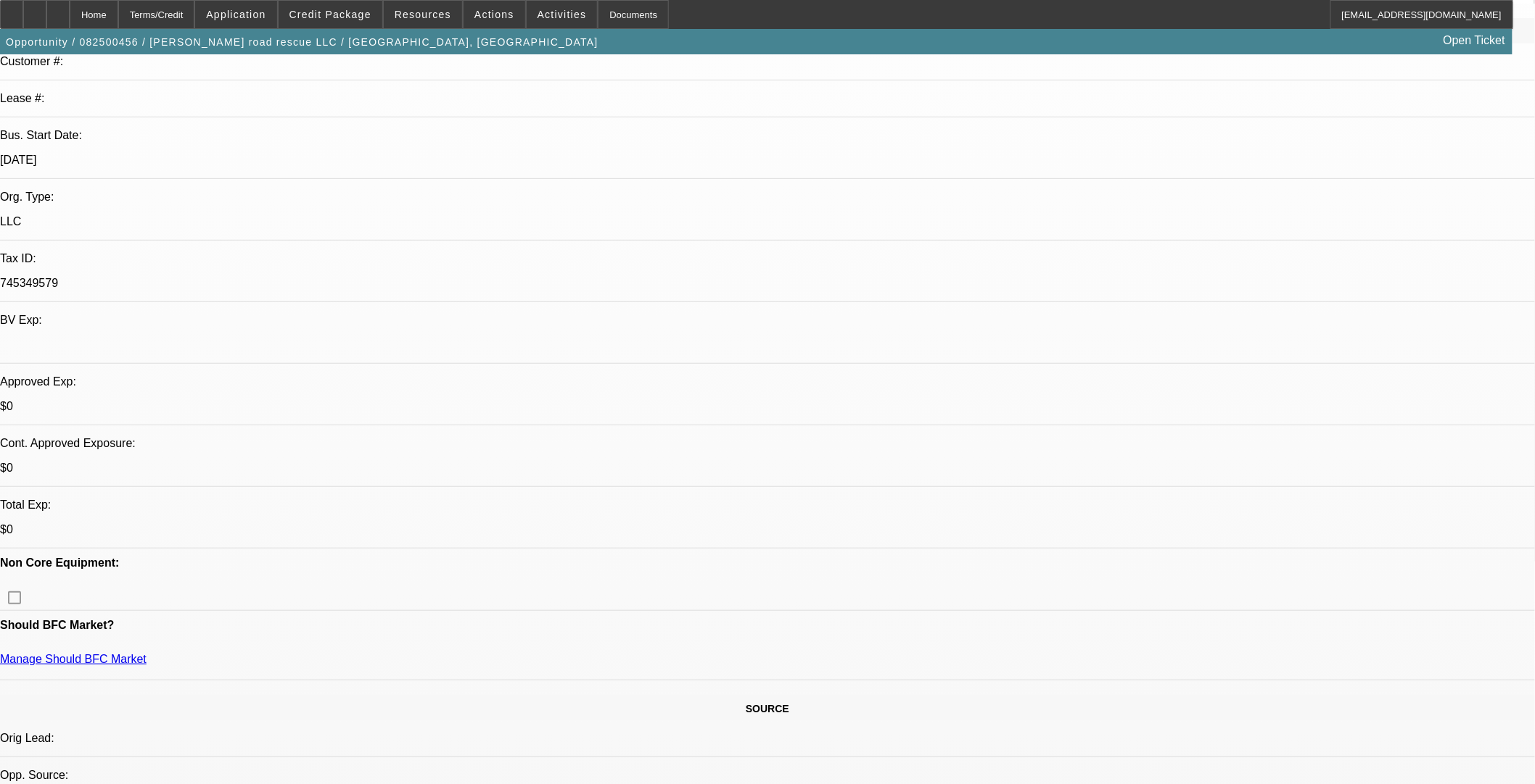
scroll to position [402, 0]
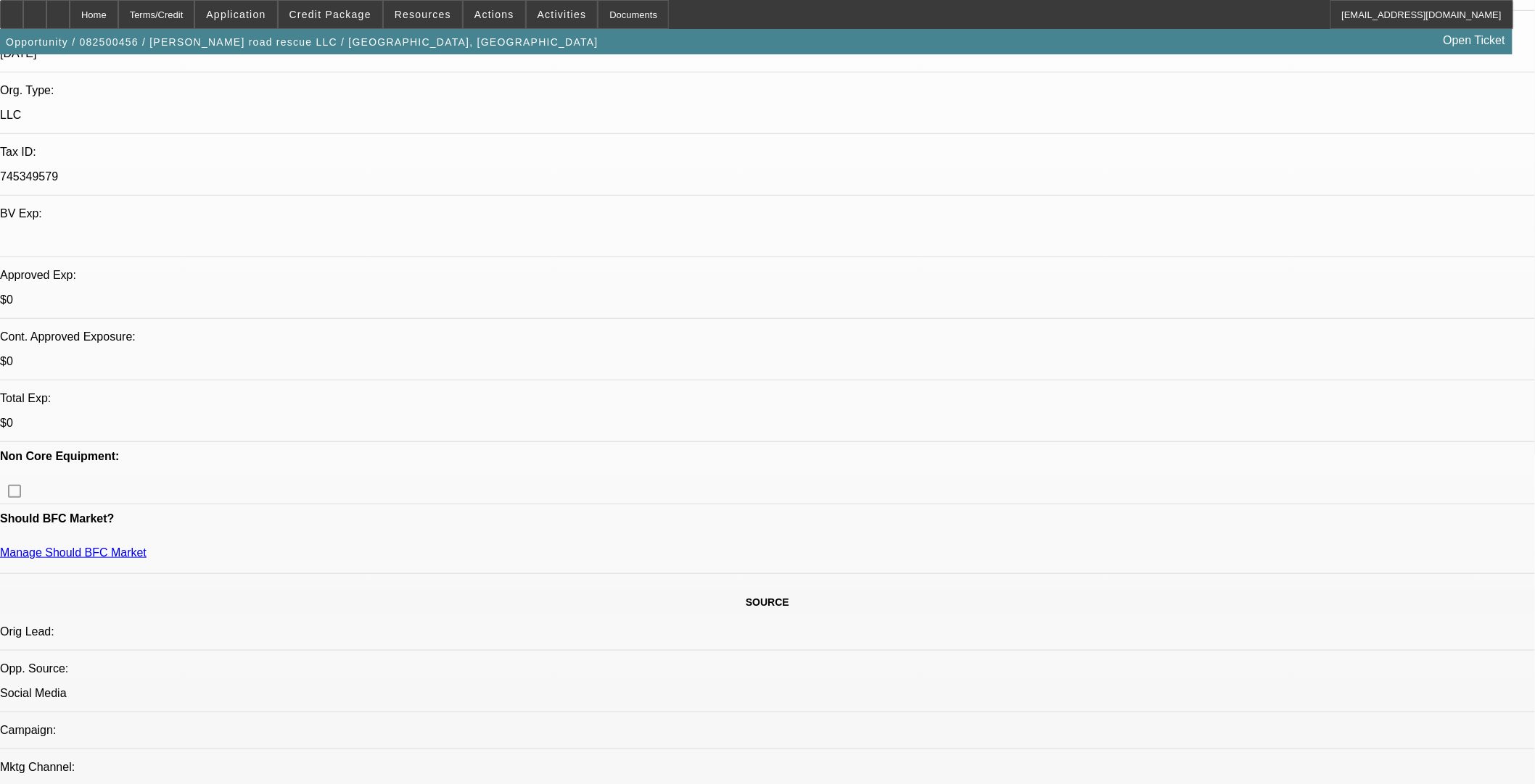
scroll to position [322, 0]
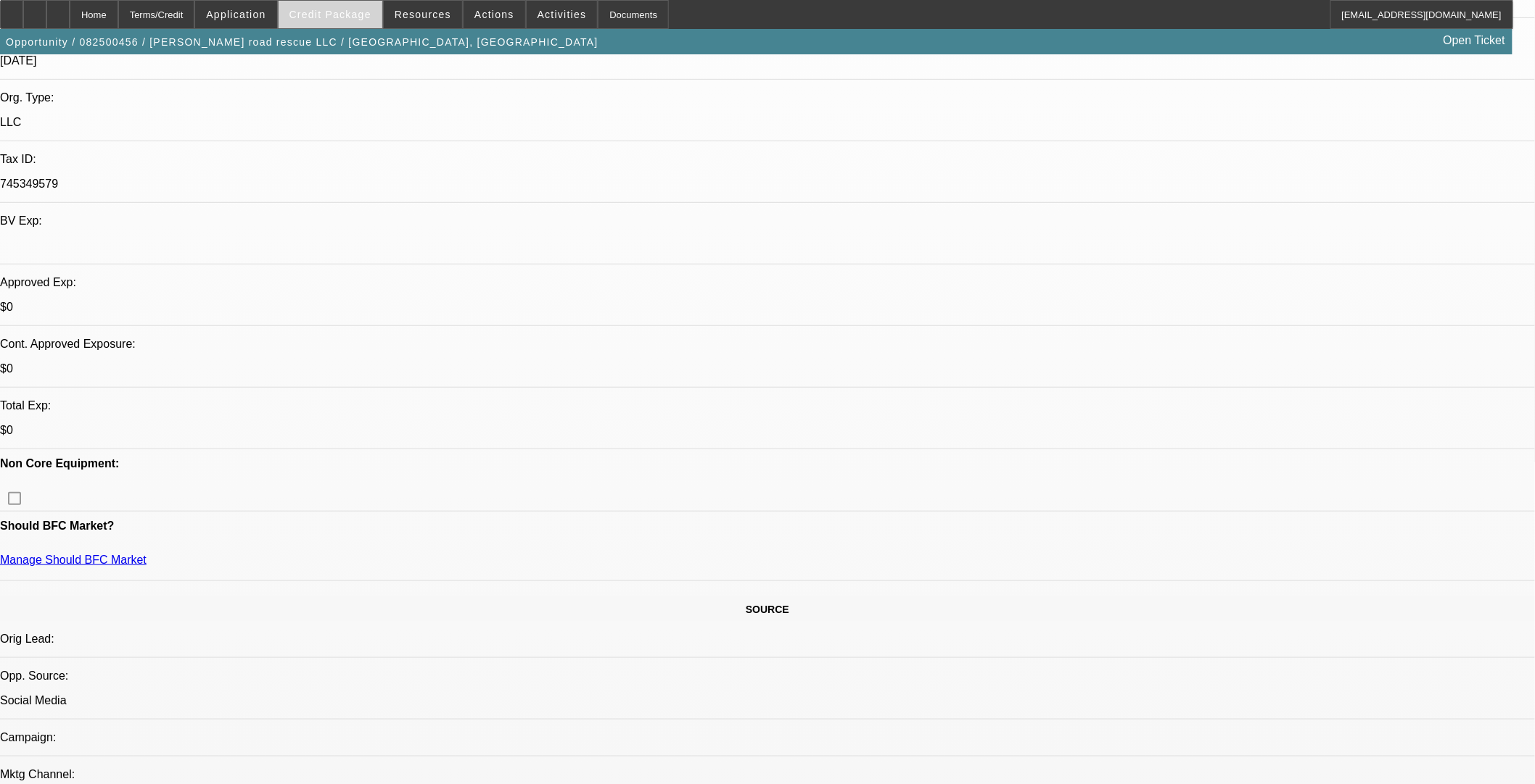
click at [337, 17] on span "Credit Package" at bounding box center [331, 15] width 82 height 12
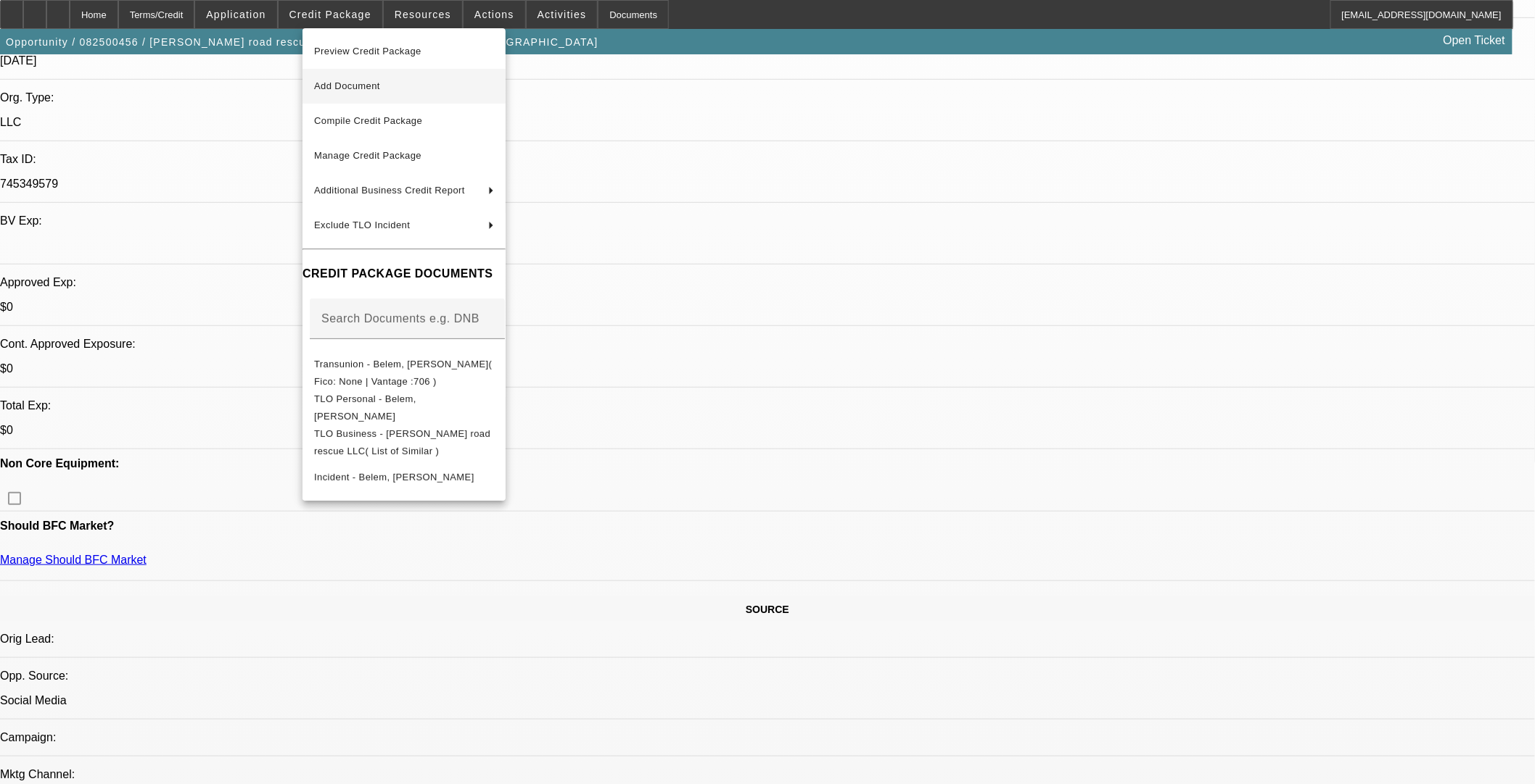
click at [333, 80] on span "Add Document" at bounding box center [404, 86] width 180 height 17
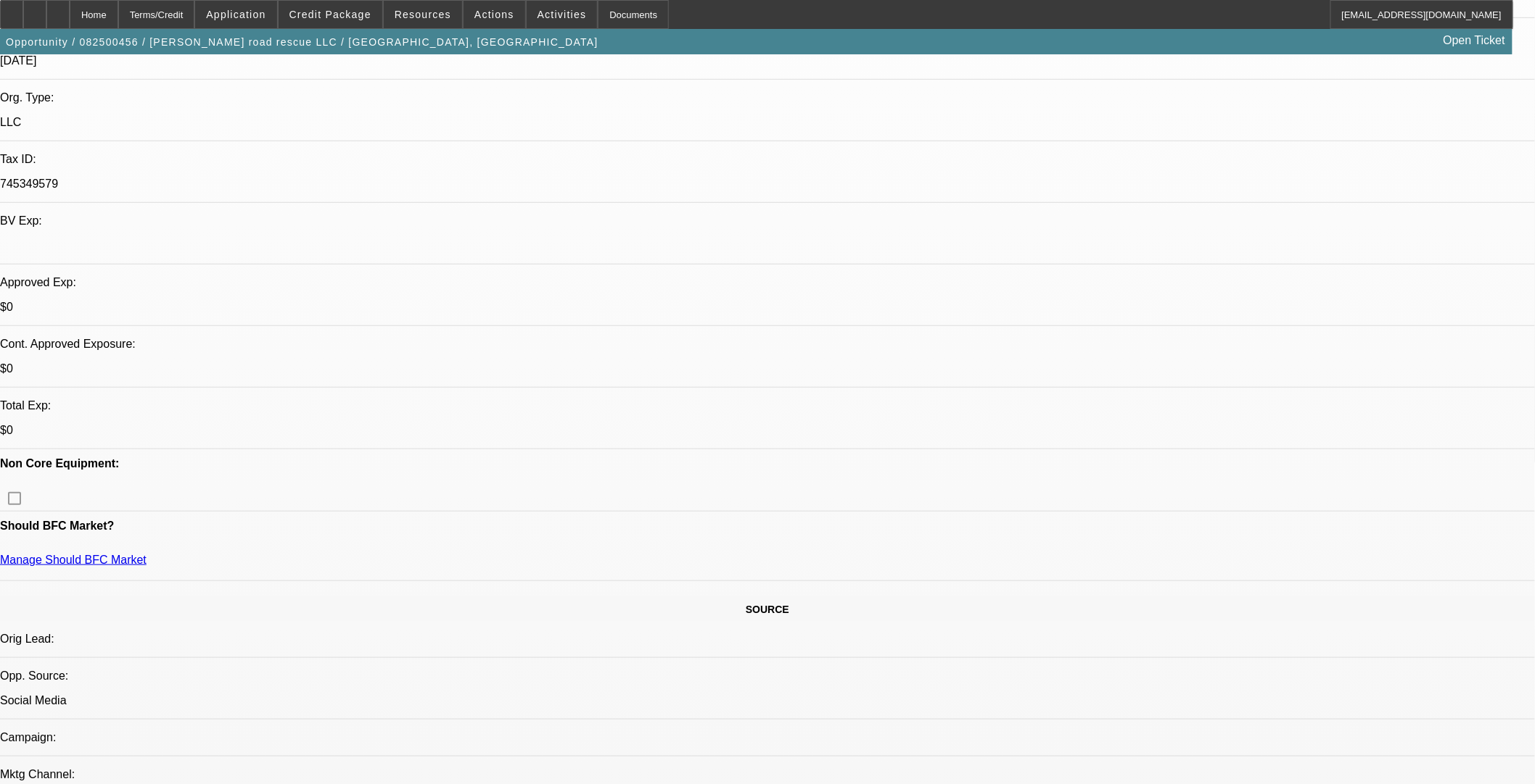
scroll to position [0, 0]
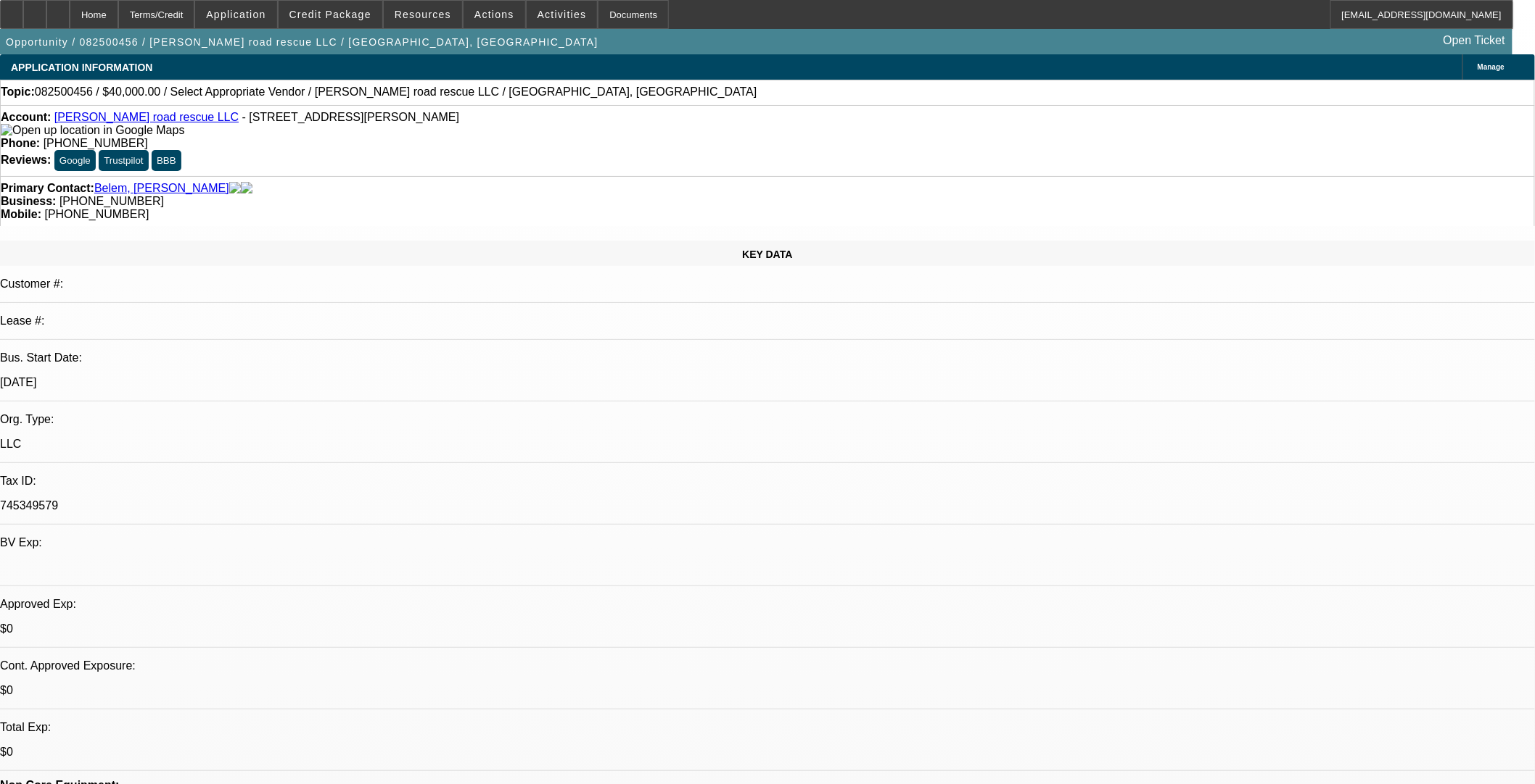
drag, startPoint x: 109, startPoint y: 626, endPoint x: 29, endPoint y: 625, distance: 80.0
copy link "[PERSON_NAME]"
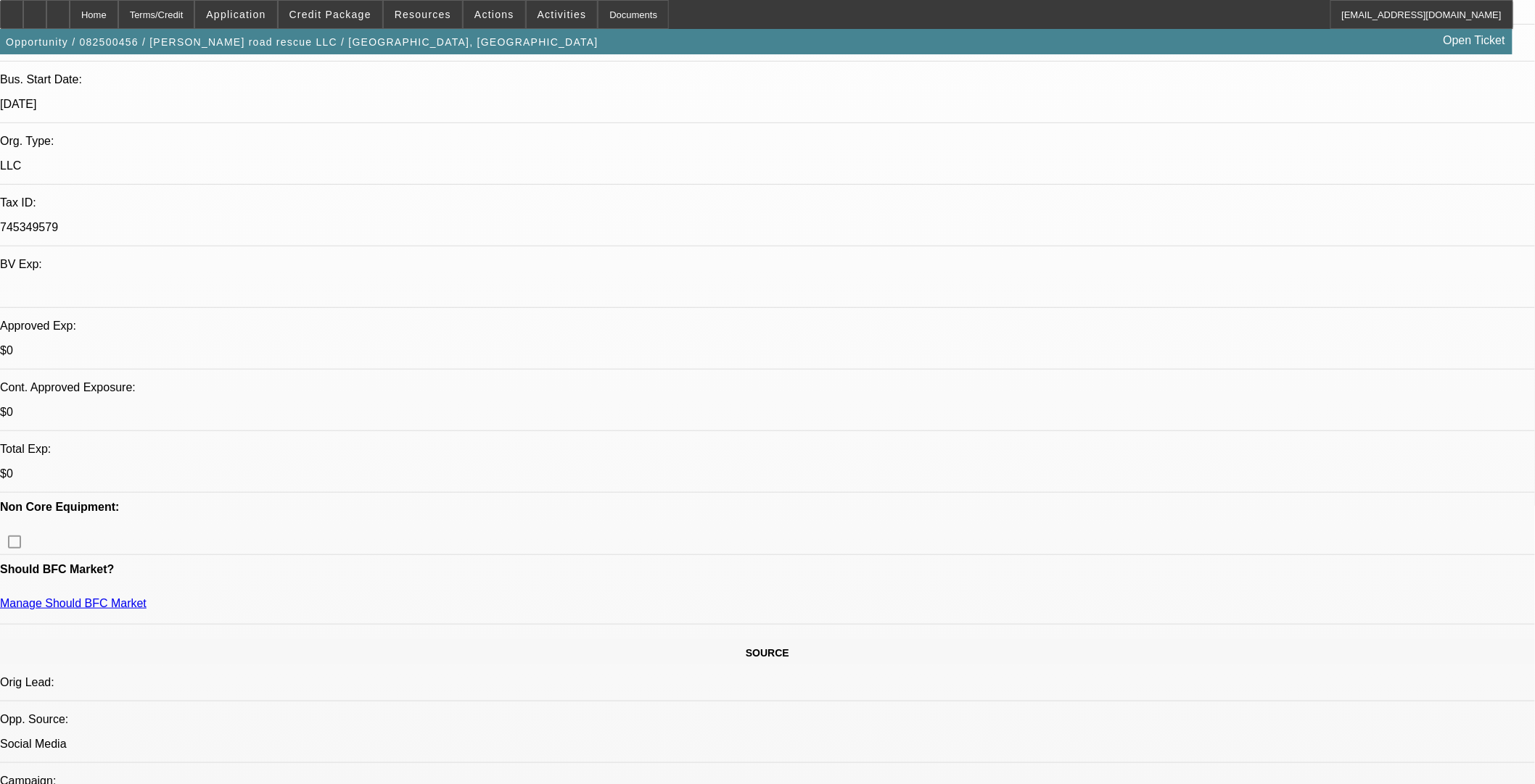
scroll to position [81, 0]
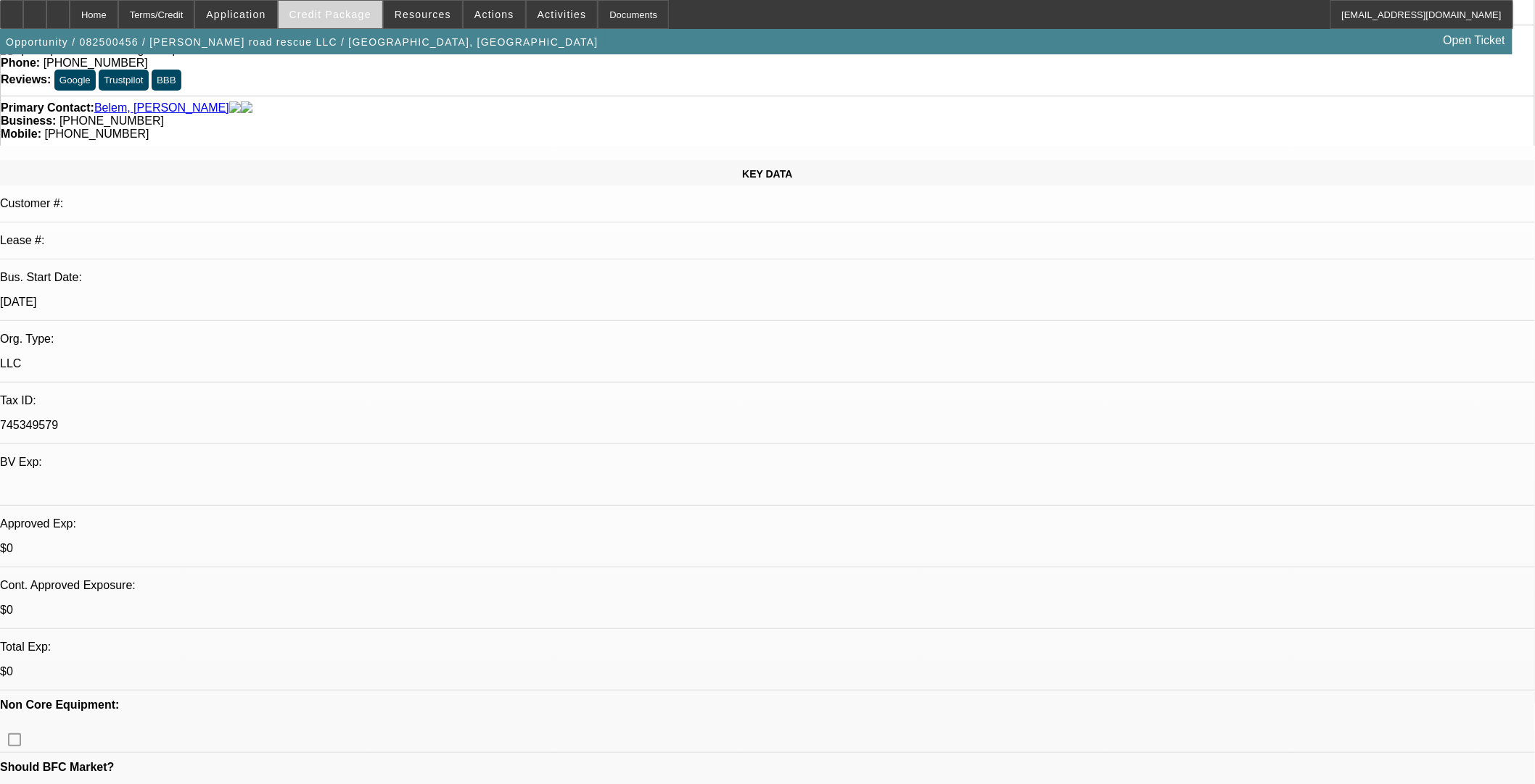
click at [357, 23] on span at bounding box center [330, 14] width 104 height 35
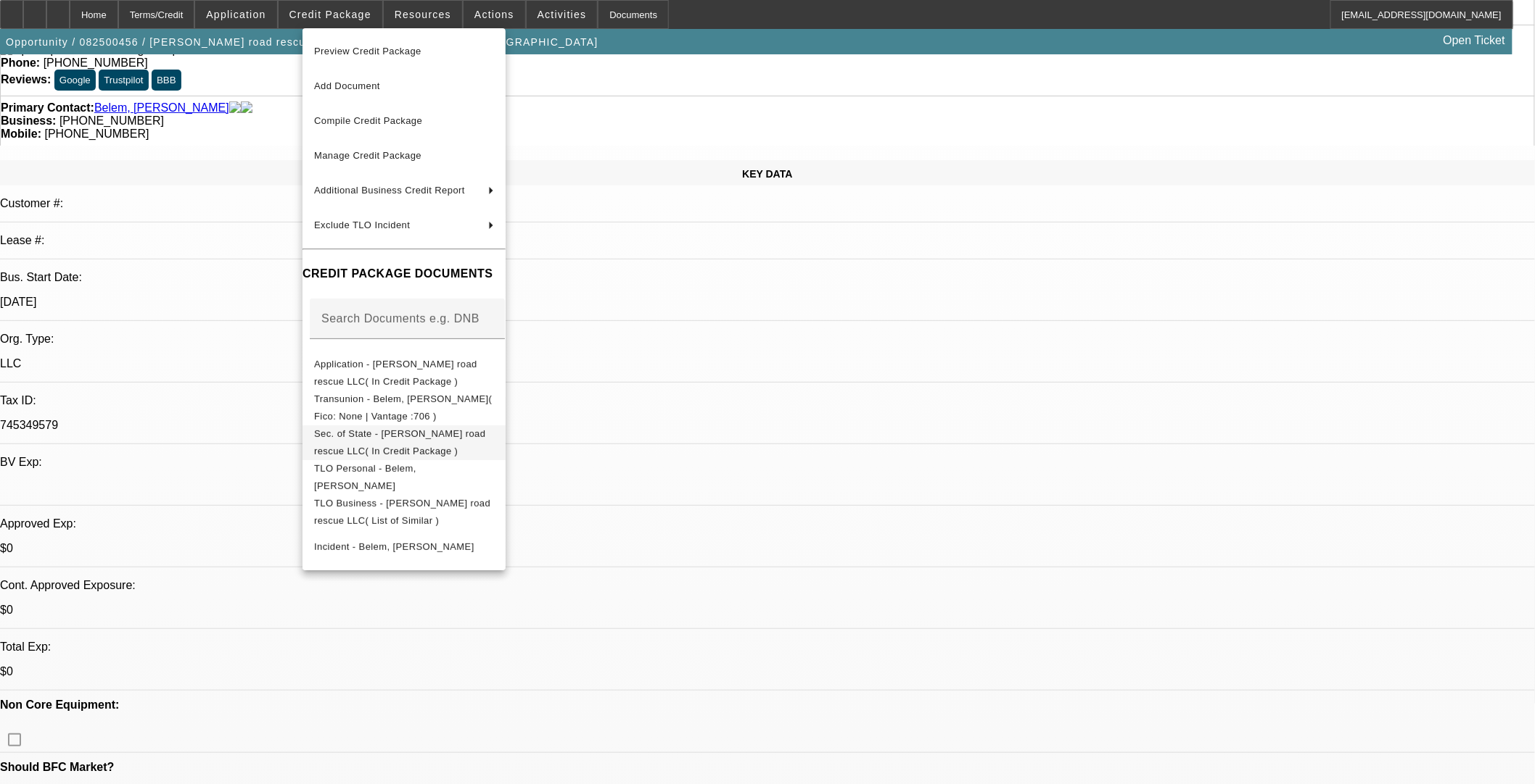
click at [404, 445] on span "Sec. of State - [PERSON_NAME] road rescue LLC( In Credit Package )" at bounding box center [404, 442] width 180 height 35
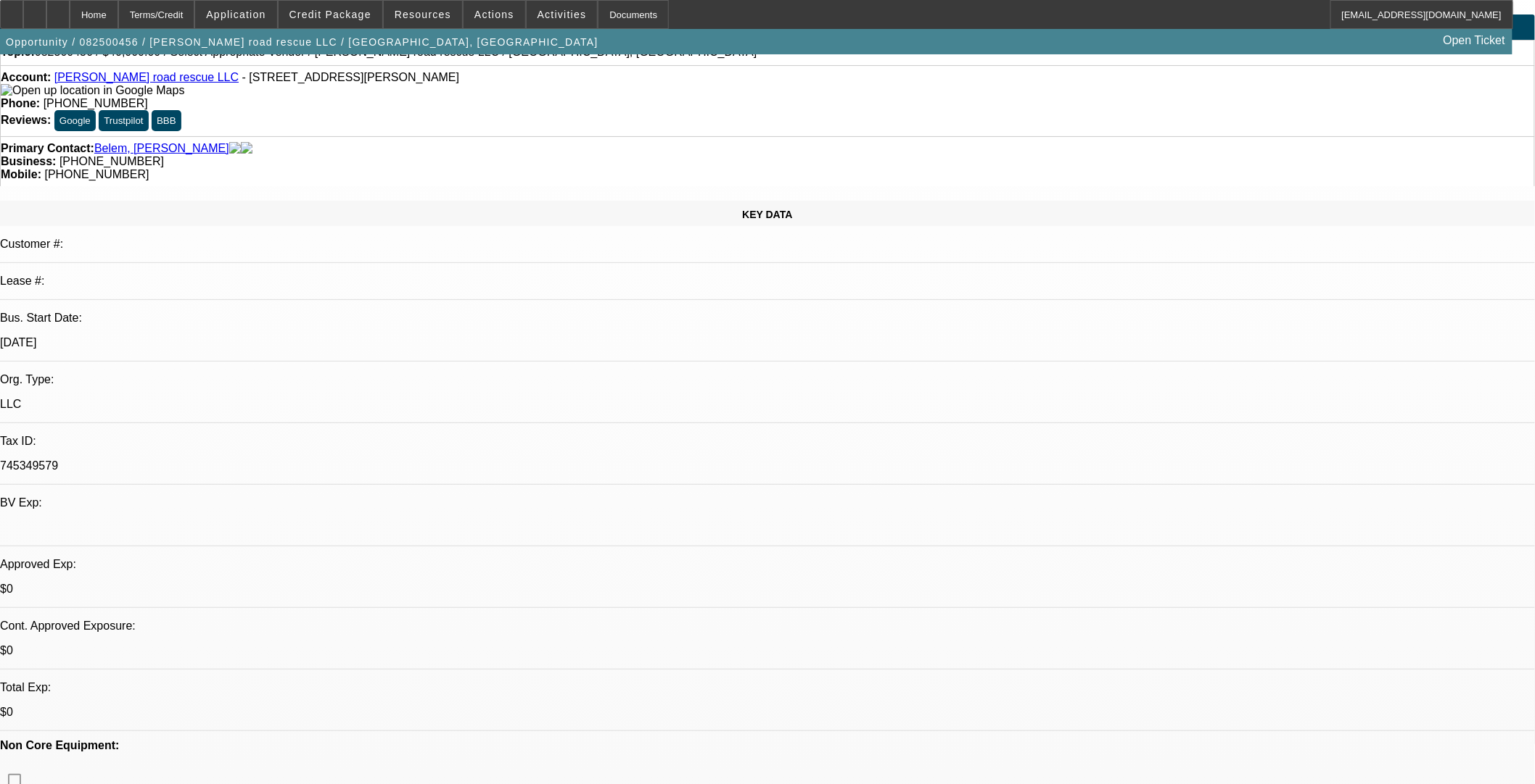
scroll to position [0, 0]
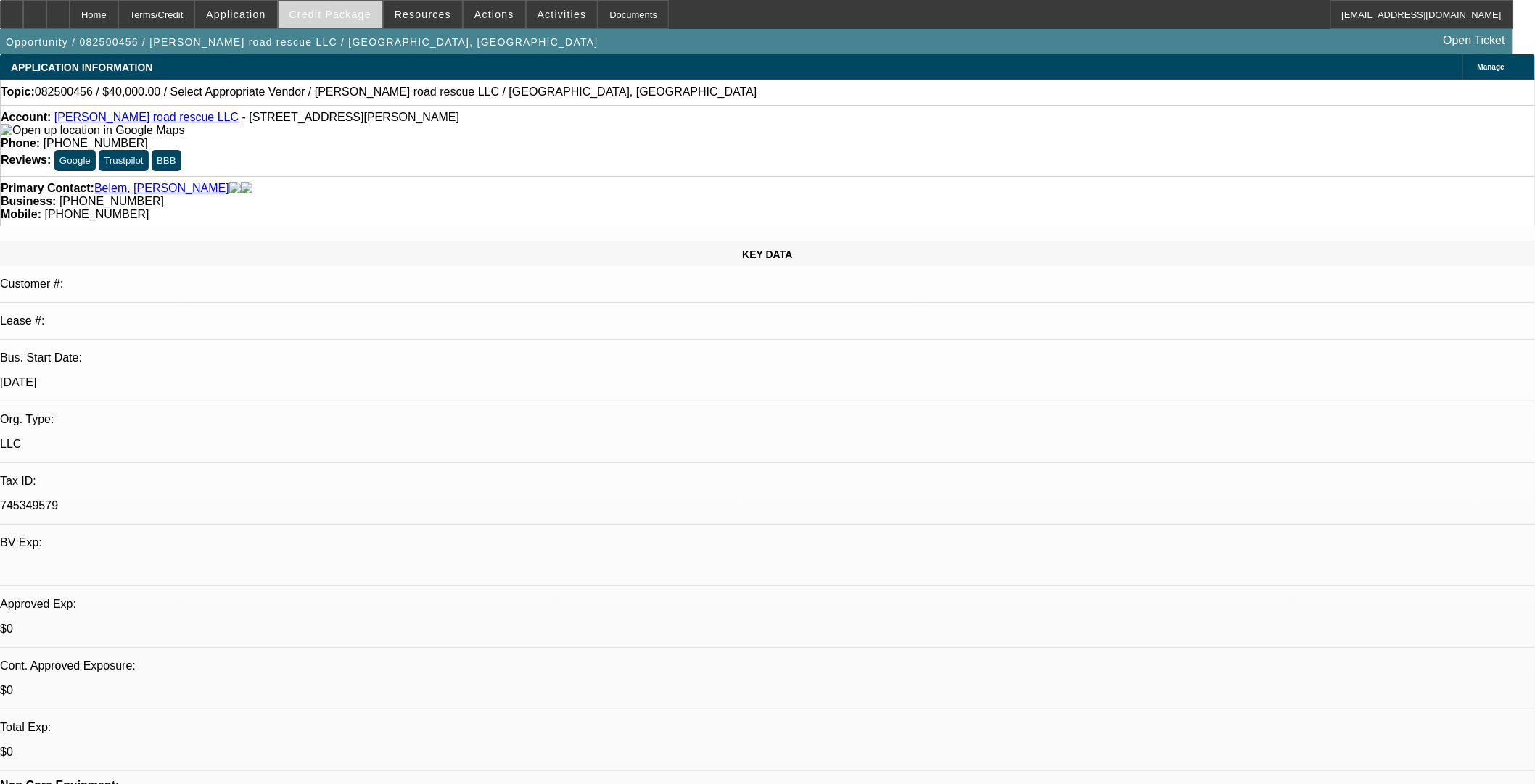
click at [368, 13] on span "Credit Package" at bounding box center [331, 15] width 82 height 12
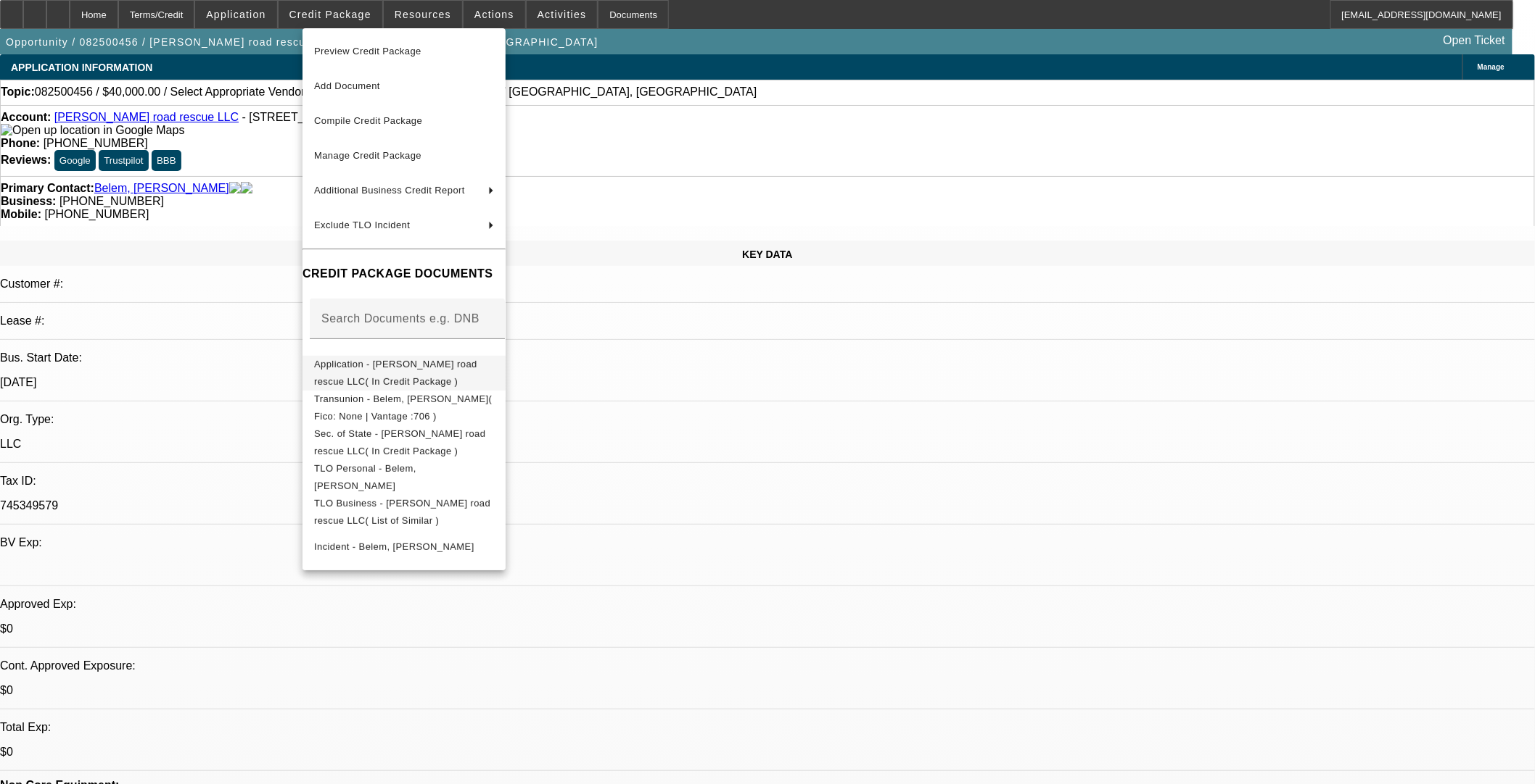
click at [413, 360] on span "Application - Davis road rescue LLC( In Credit Package )" at bounding box center [404, 373] width 180 height 35
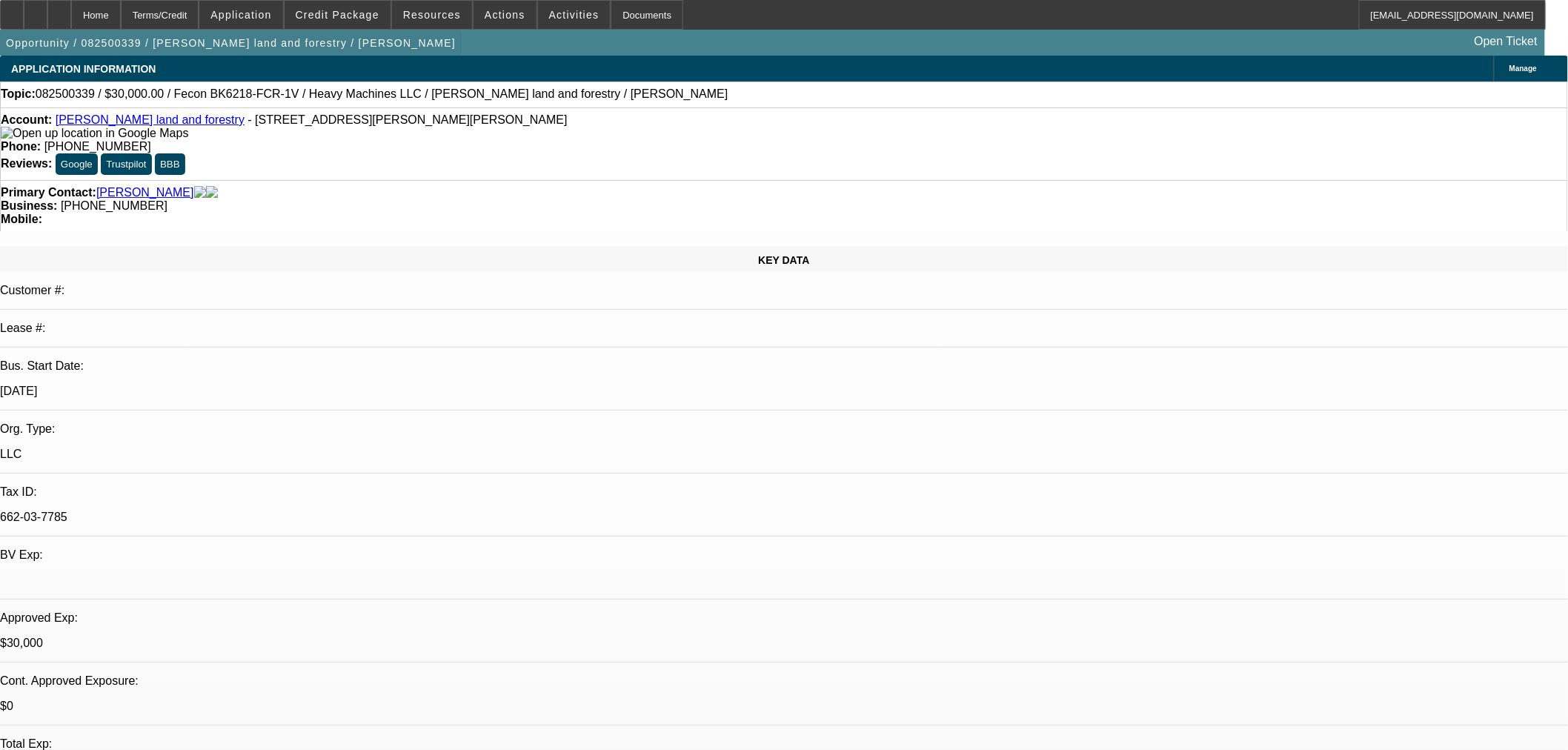
select select "0"
select select "2"
select select "0"
select select "6"
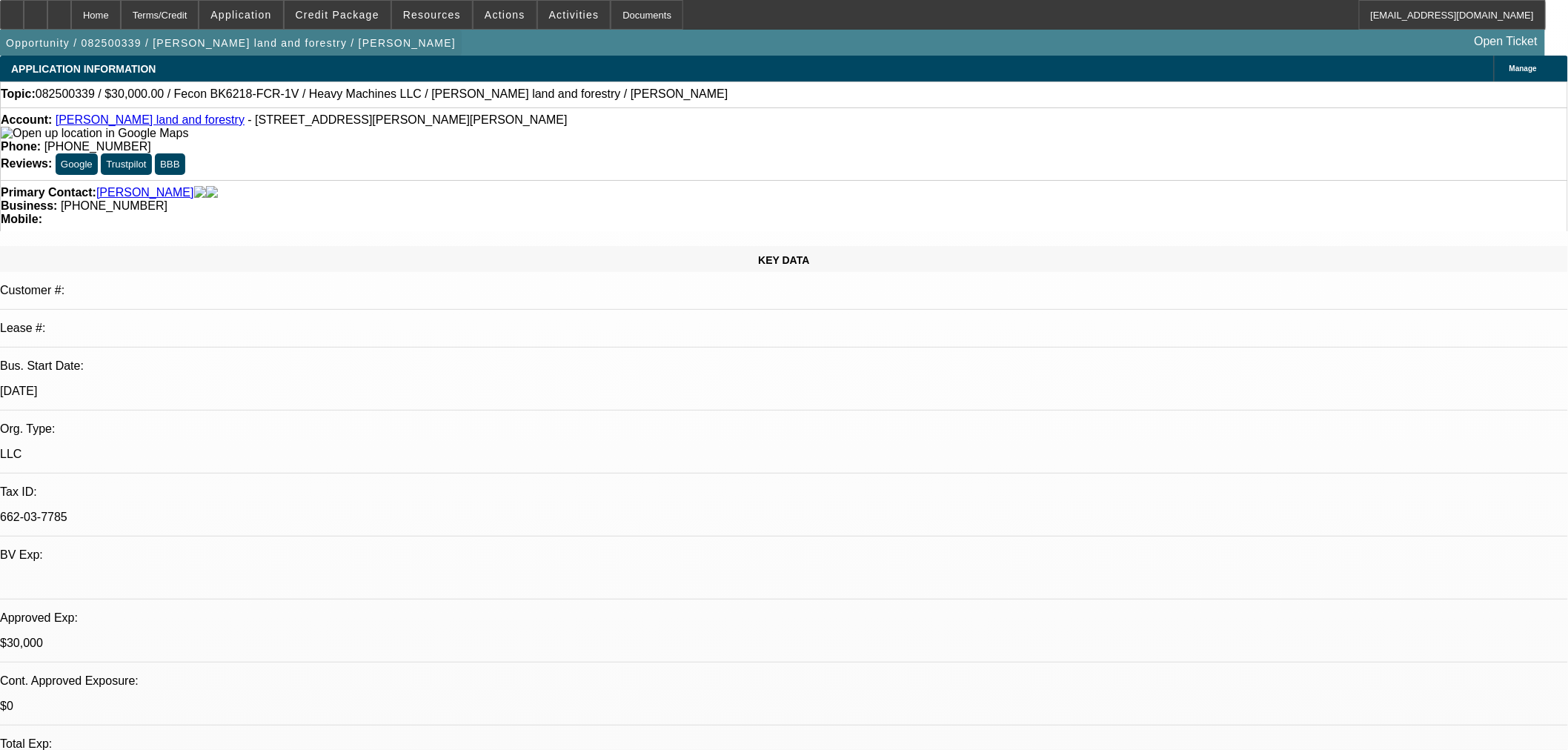
select select "0.2"
select select "2"
select select "0"
select select "6"
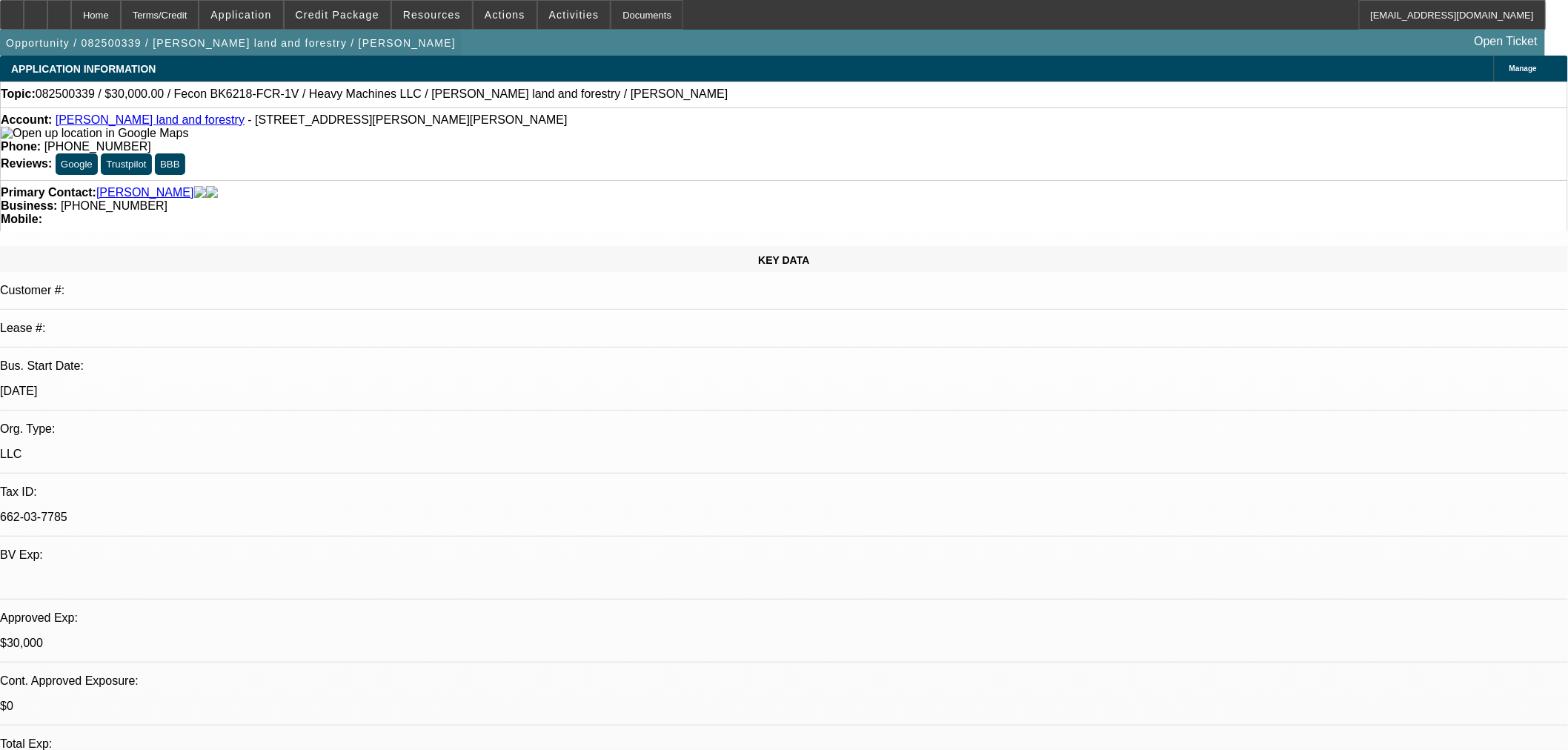
select select "0"
select select "19"
select select "0.2"
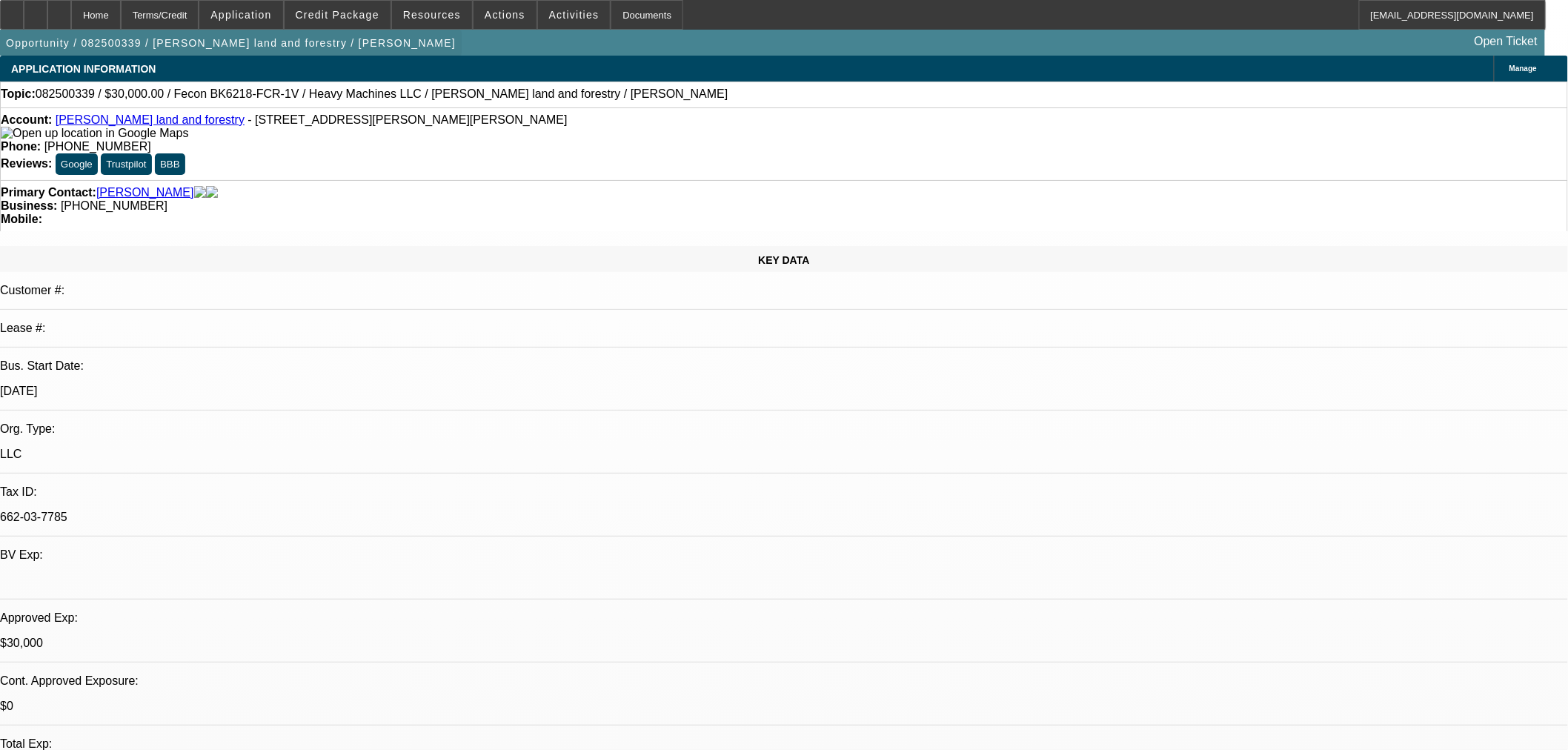
select select "2"
select select "0"
select select "6"
click at [349, 8] on span at bounding box center [337, 14] width 106 height 35
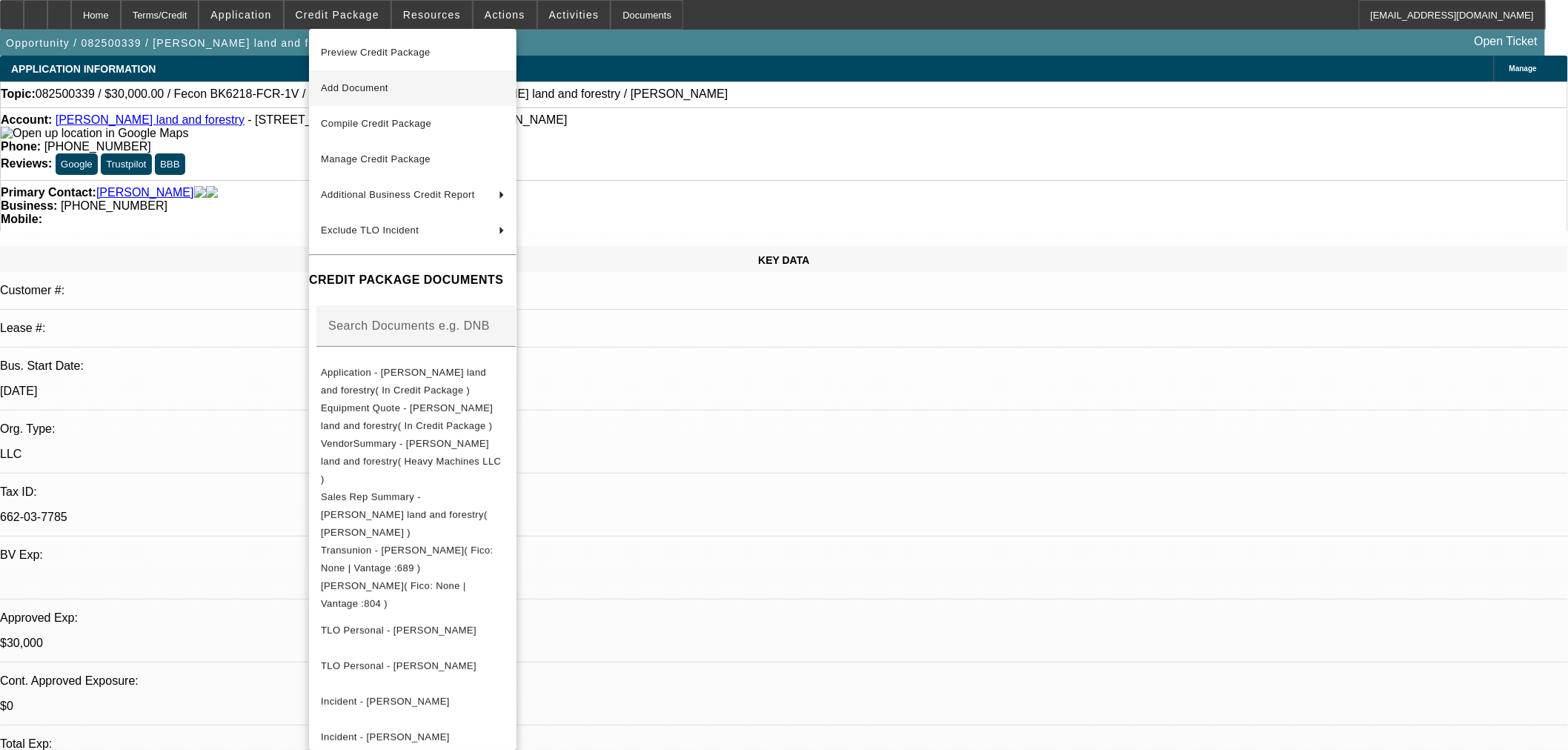
click at [389, 97] on span "Add Document" at bounding box center [413, 87] width 184 height 18
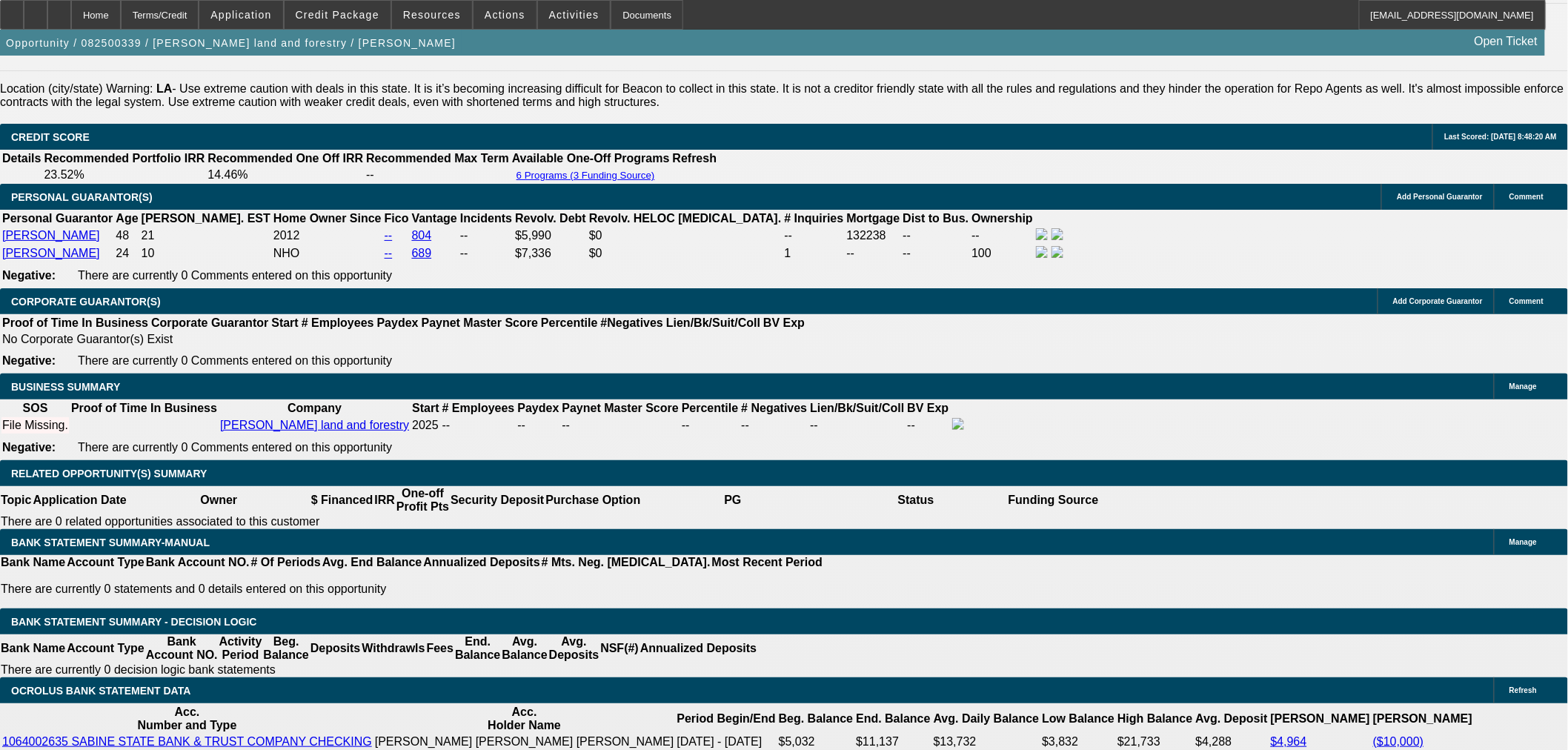
scroll to position [2222, 0]
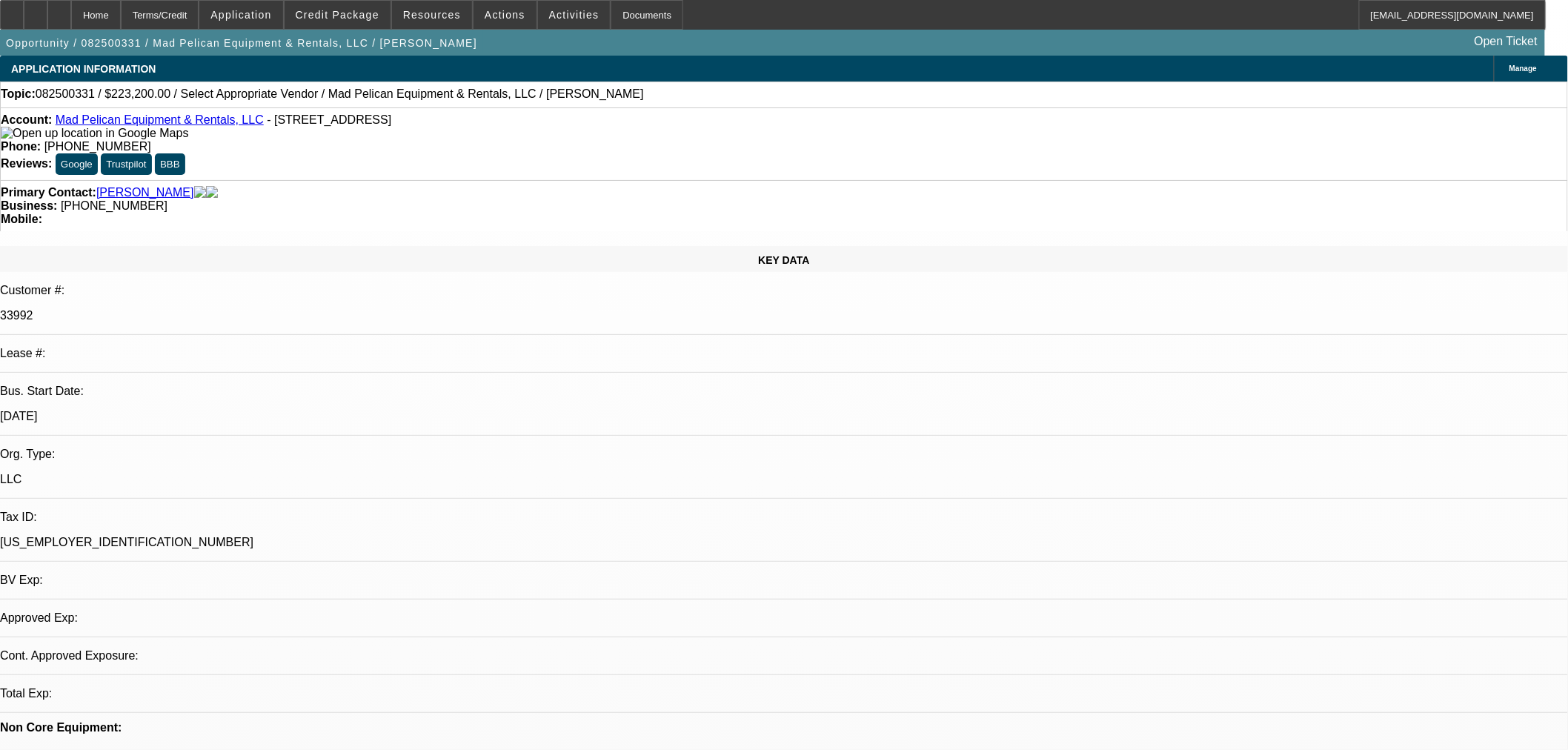
select select "0.1"
select select "2"
select select "0"
select select "6"
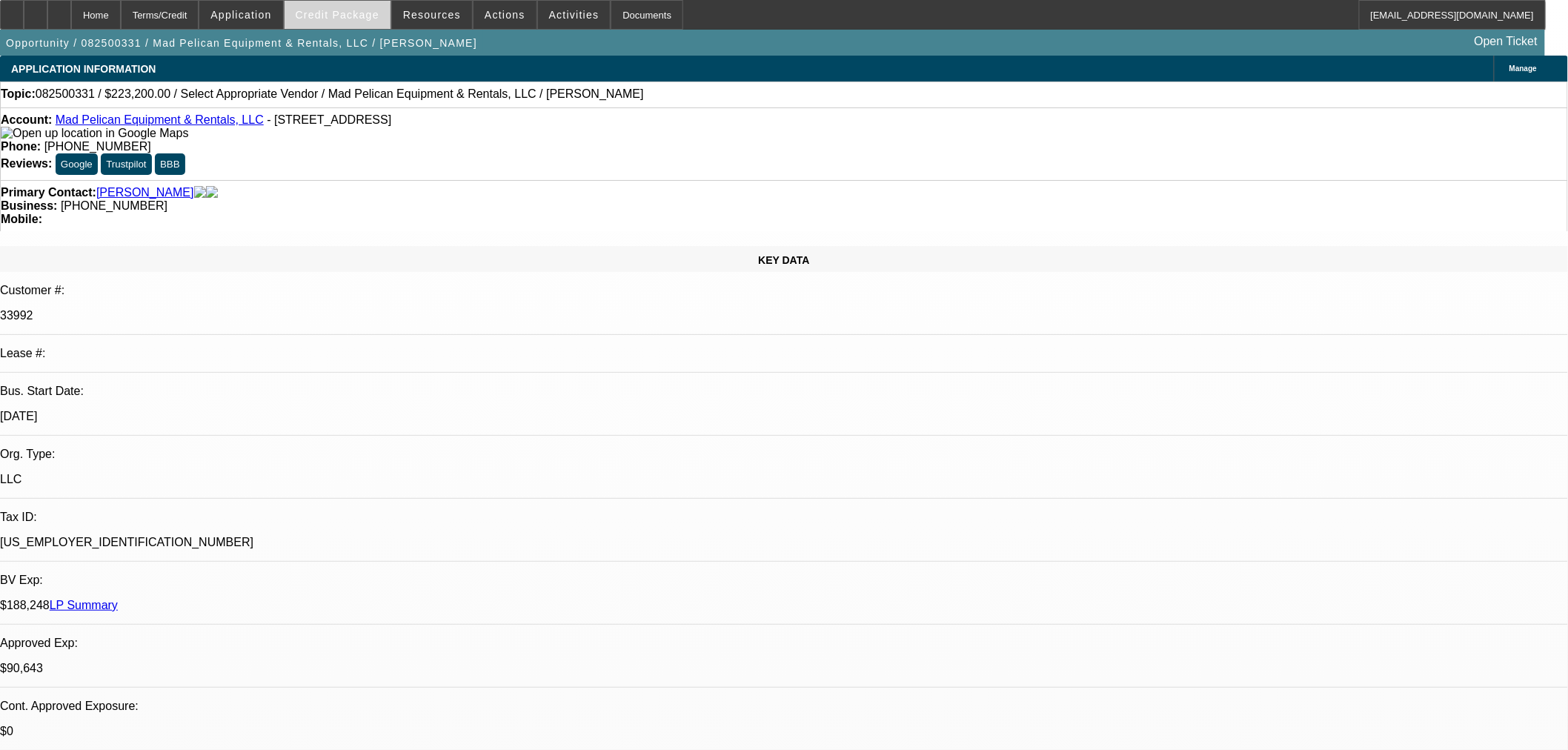
click at [351, 20] on span at bounding box center [337, 14] width 106 height 35
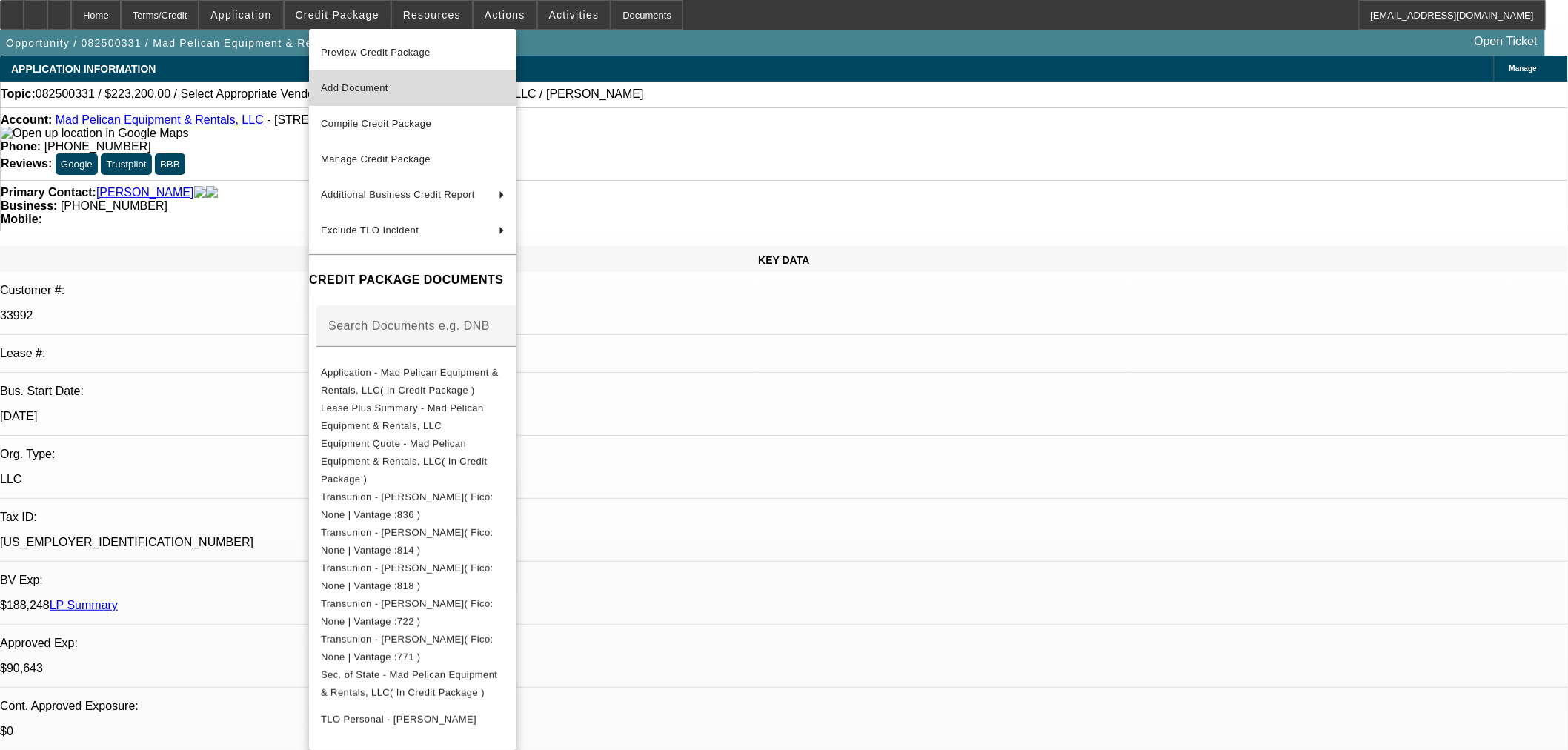
click at [352, 84] on span "Add Document" at bounding box center [355, 87] width 67 height 11
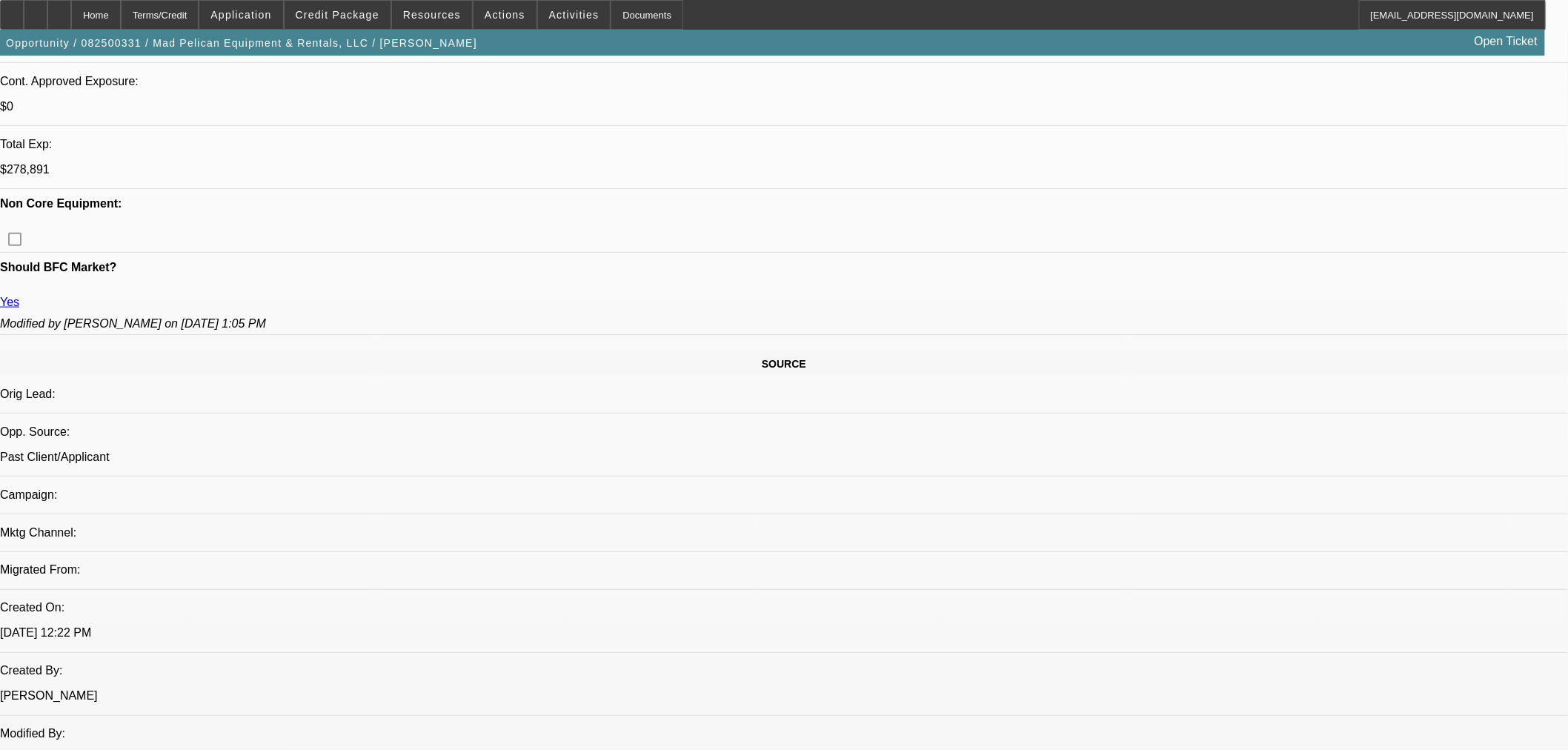
scroll to position [906, 0]
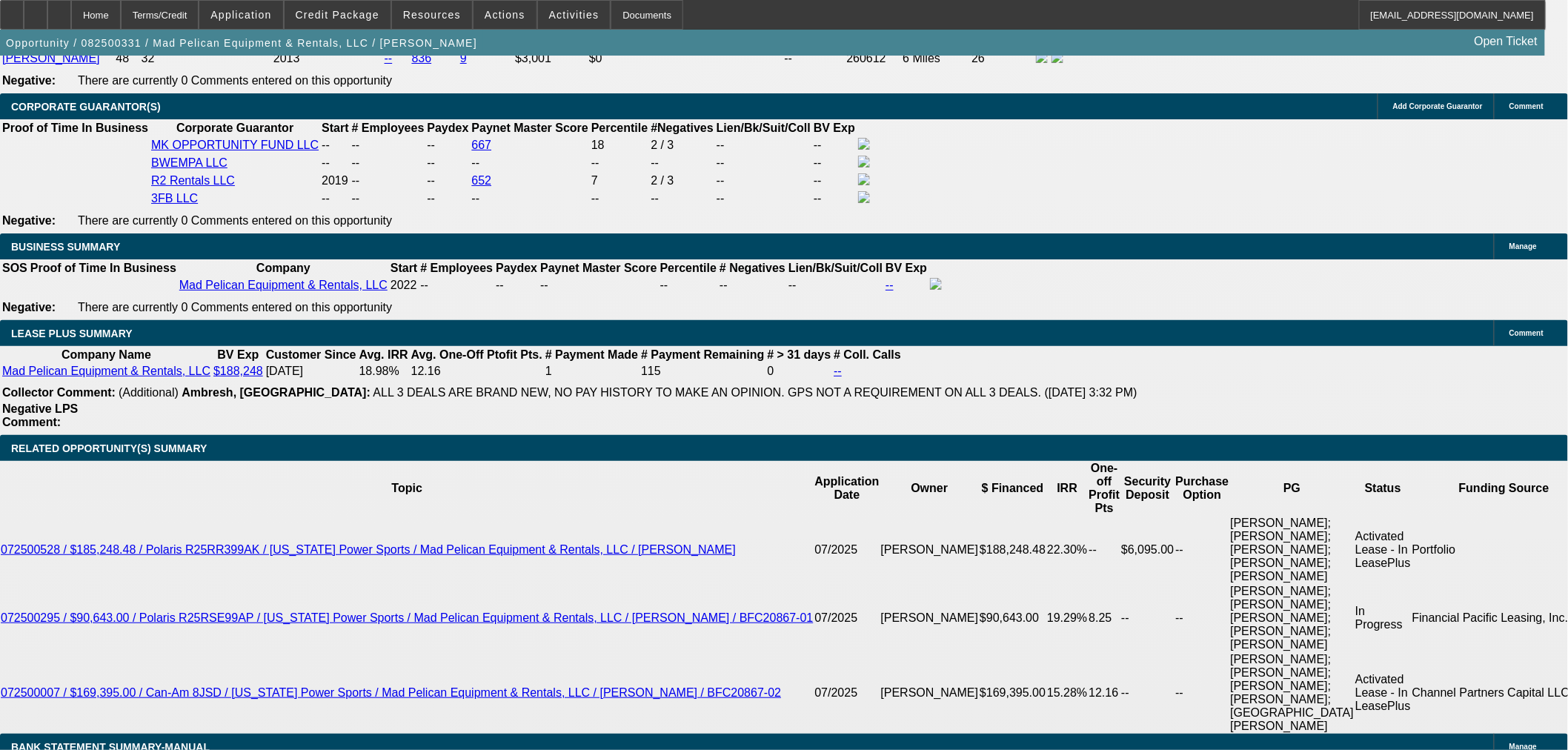
scroll to position [2552, 0]
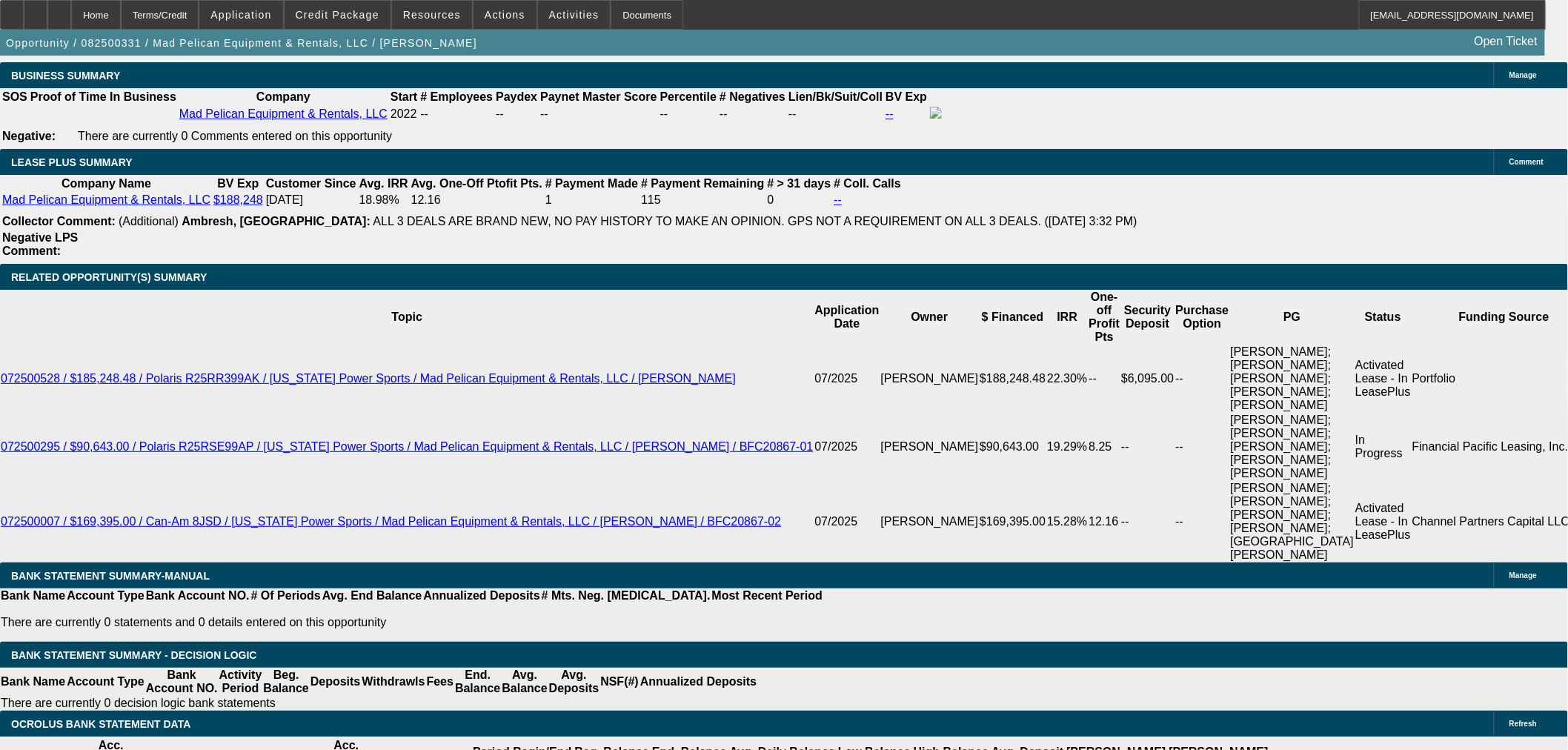
drag, startPoint x: 277, startPoint y: 277, endPoint x: 676, endPoint y: 356, distance: 406.7
type input "$0.00"
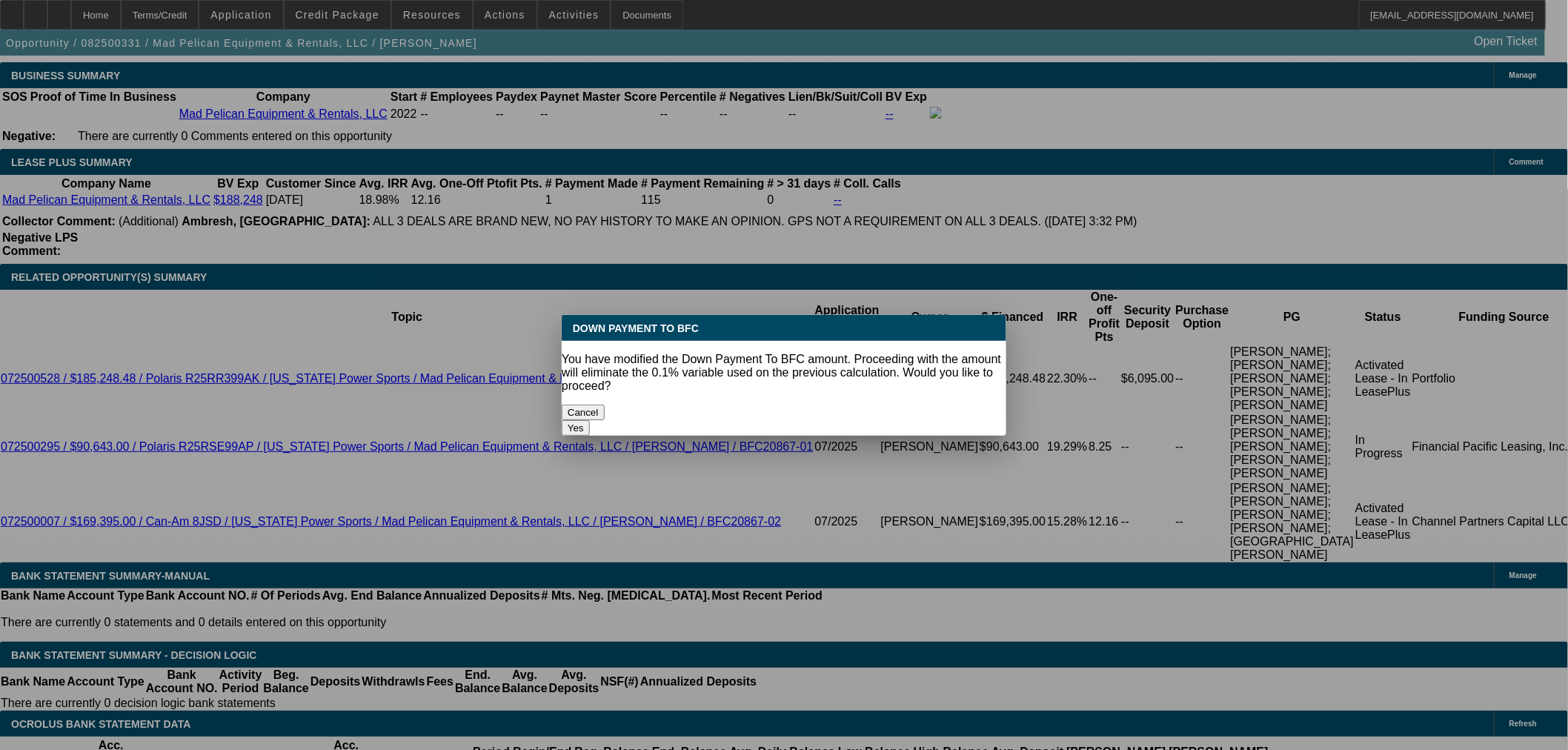
click at [589, 420] on button "Yes" at bounding box center [575, 428] width 28 height 16
select select "0"
type input "UNKNOWN"
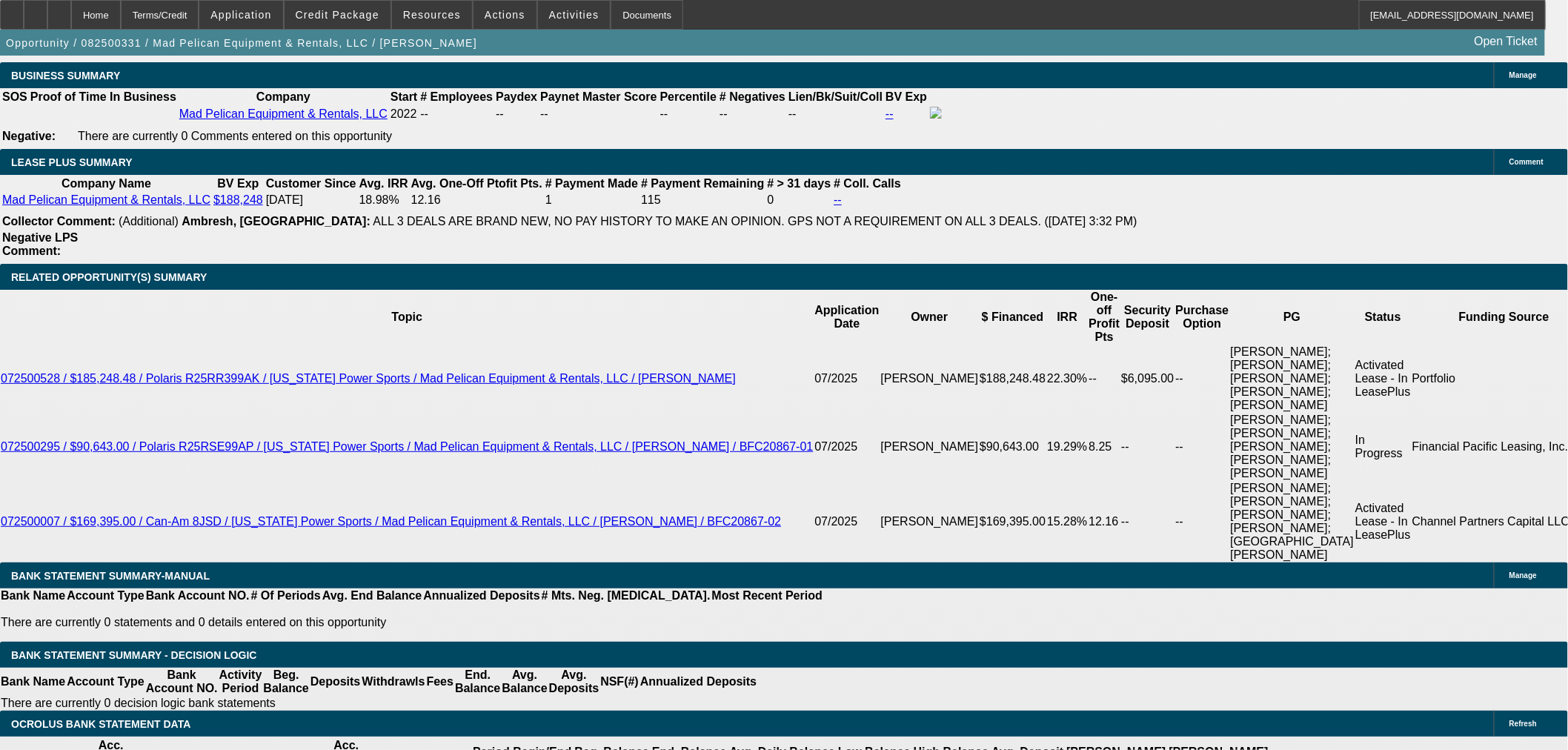
type input "$16,549.58"
type input "$8,274.79"
drag, startPoint x: 309, startPoint y: 386, endPoint x: 393, endPoint y: 371, distance: 85.3
type input "6"
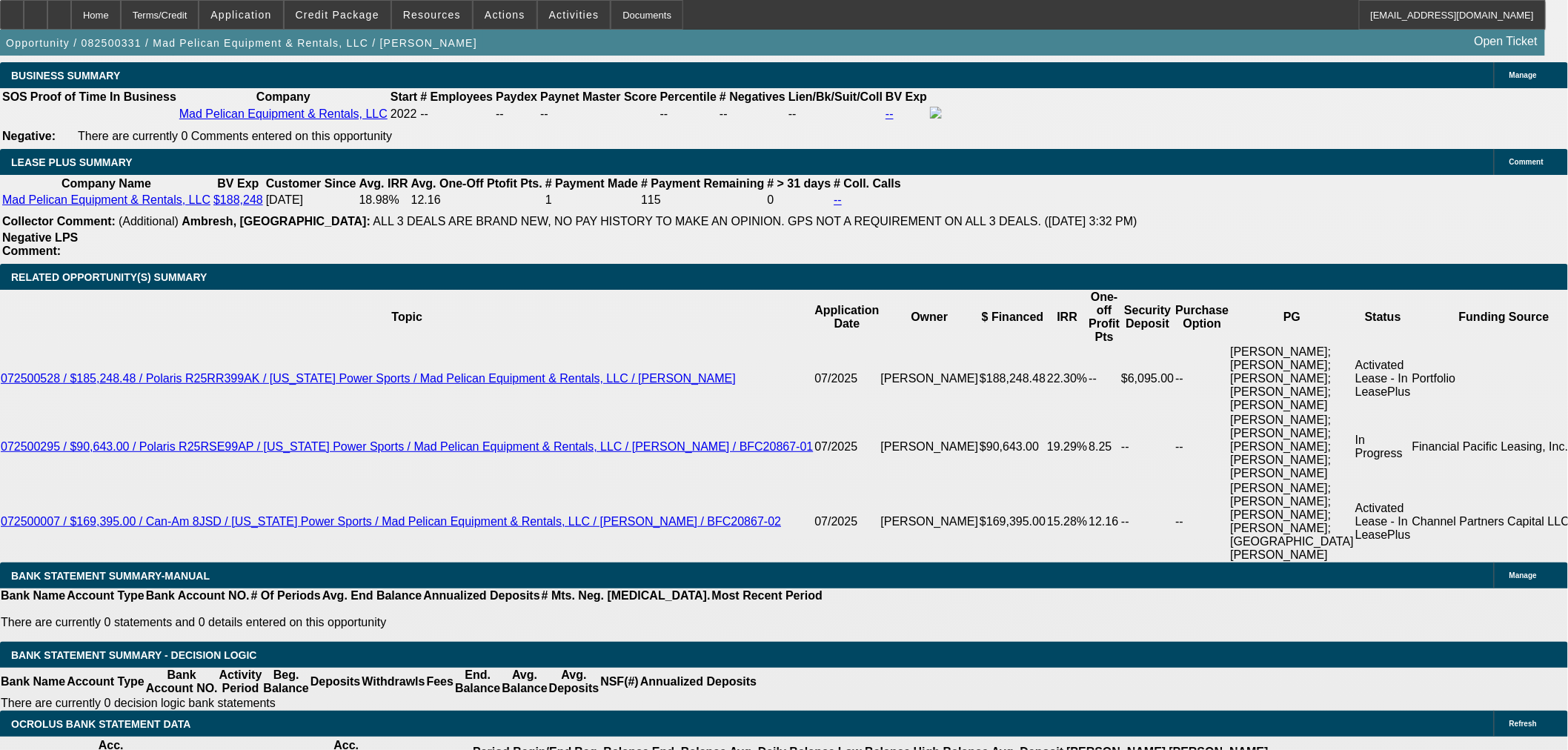
type input "$88,299.94"
type input "$44,149.97"
type input "60"
type input "$13,982.48"
type input "$6,991.24"
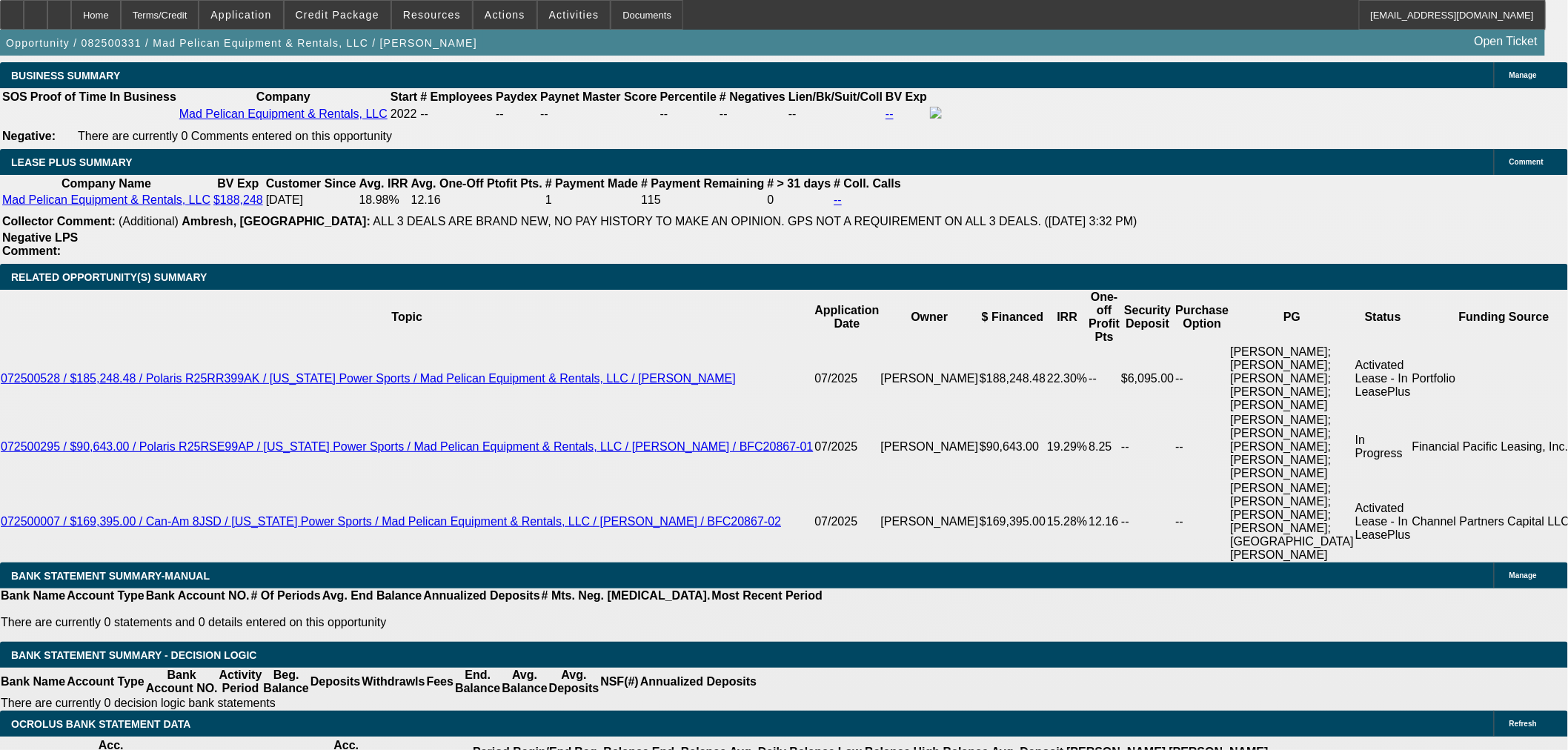
type input "60"
drag, startPoint x: 358, startPoint y: 388, endPoint x: 498, endPoint y: 382, distance: 140.1
type input "1"
type input "$8,478.50"
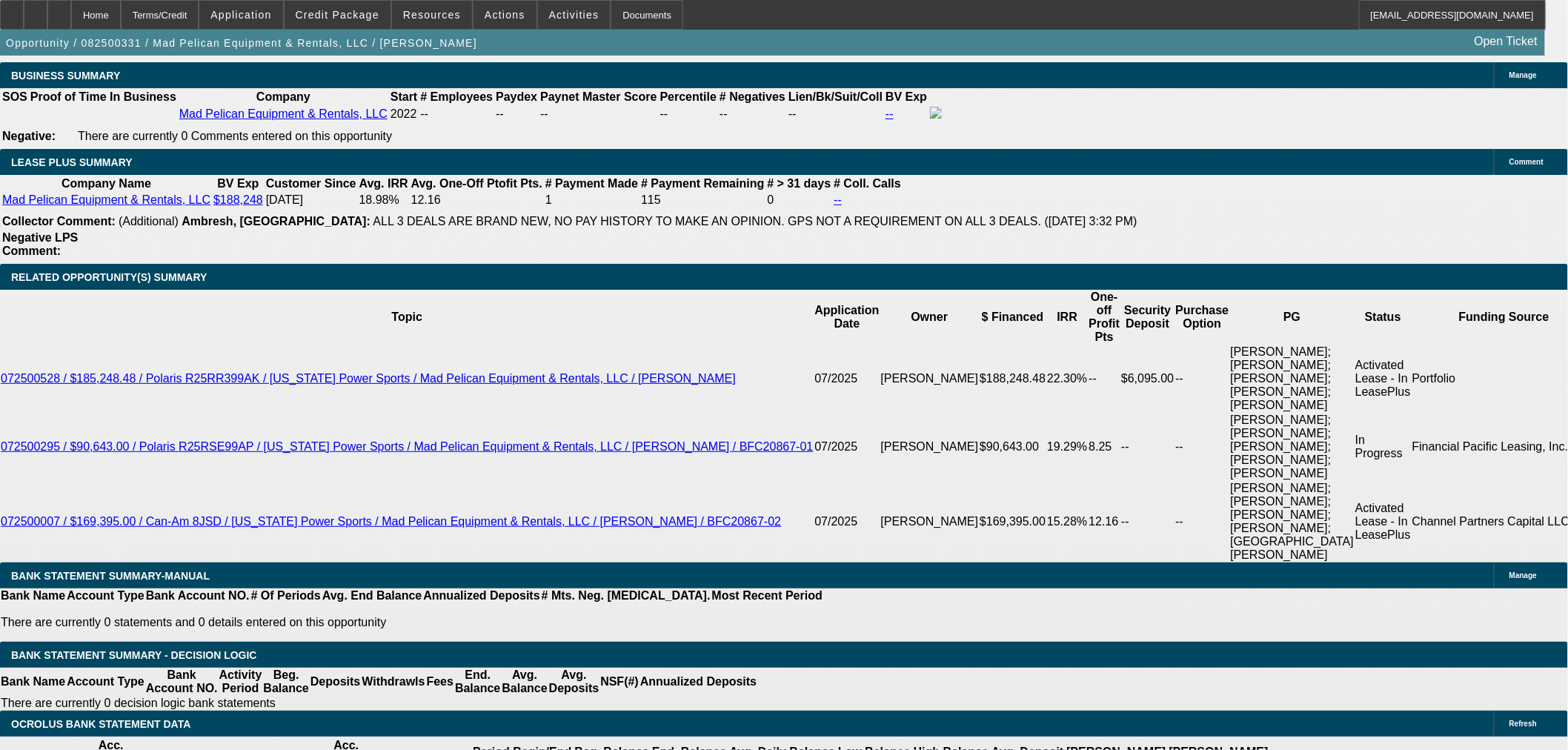
type input "$4,239.25"
type input "10"
type input "$10,538.54"
type input "$5,269.27"
type input "10"
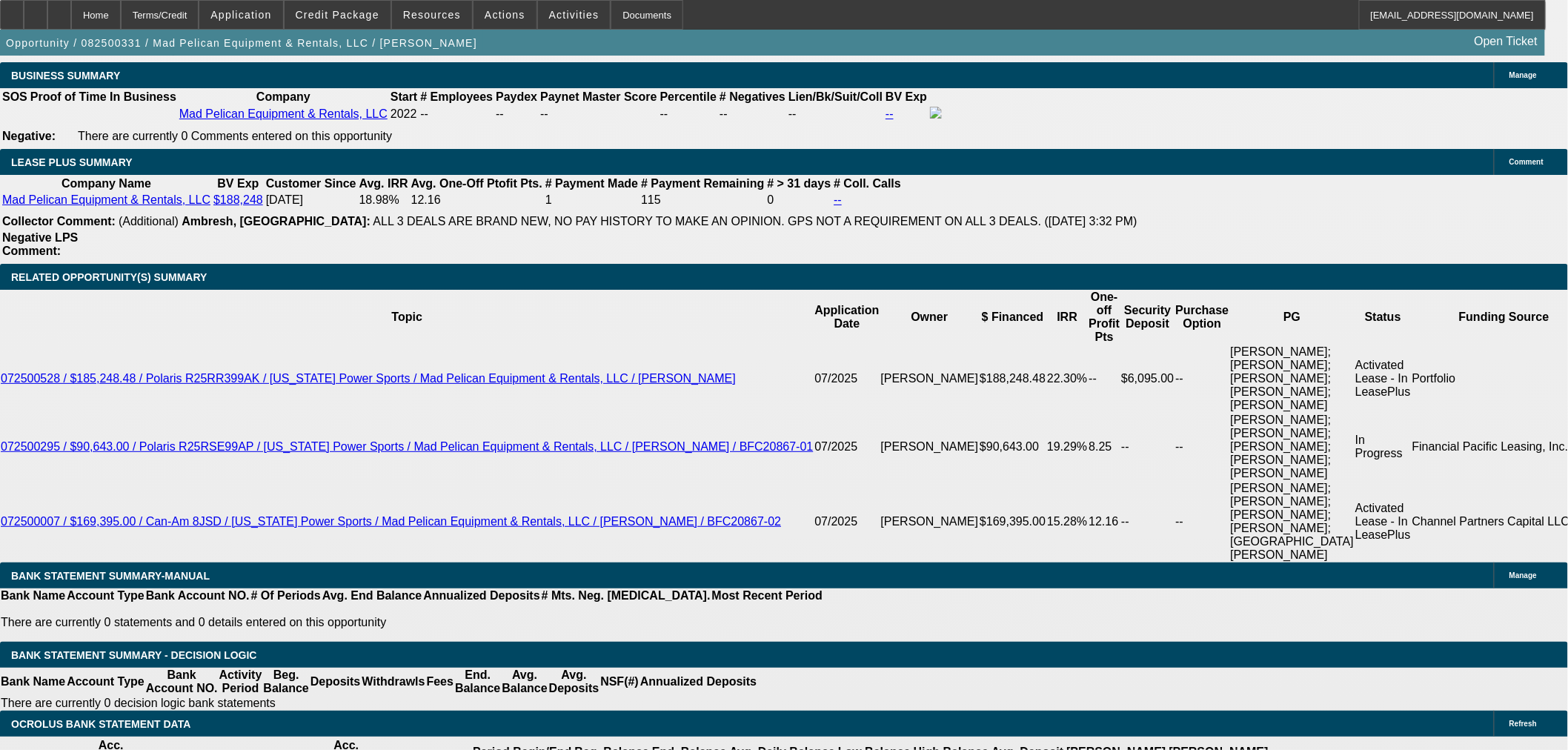
select select "3"
select select "0"
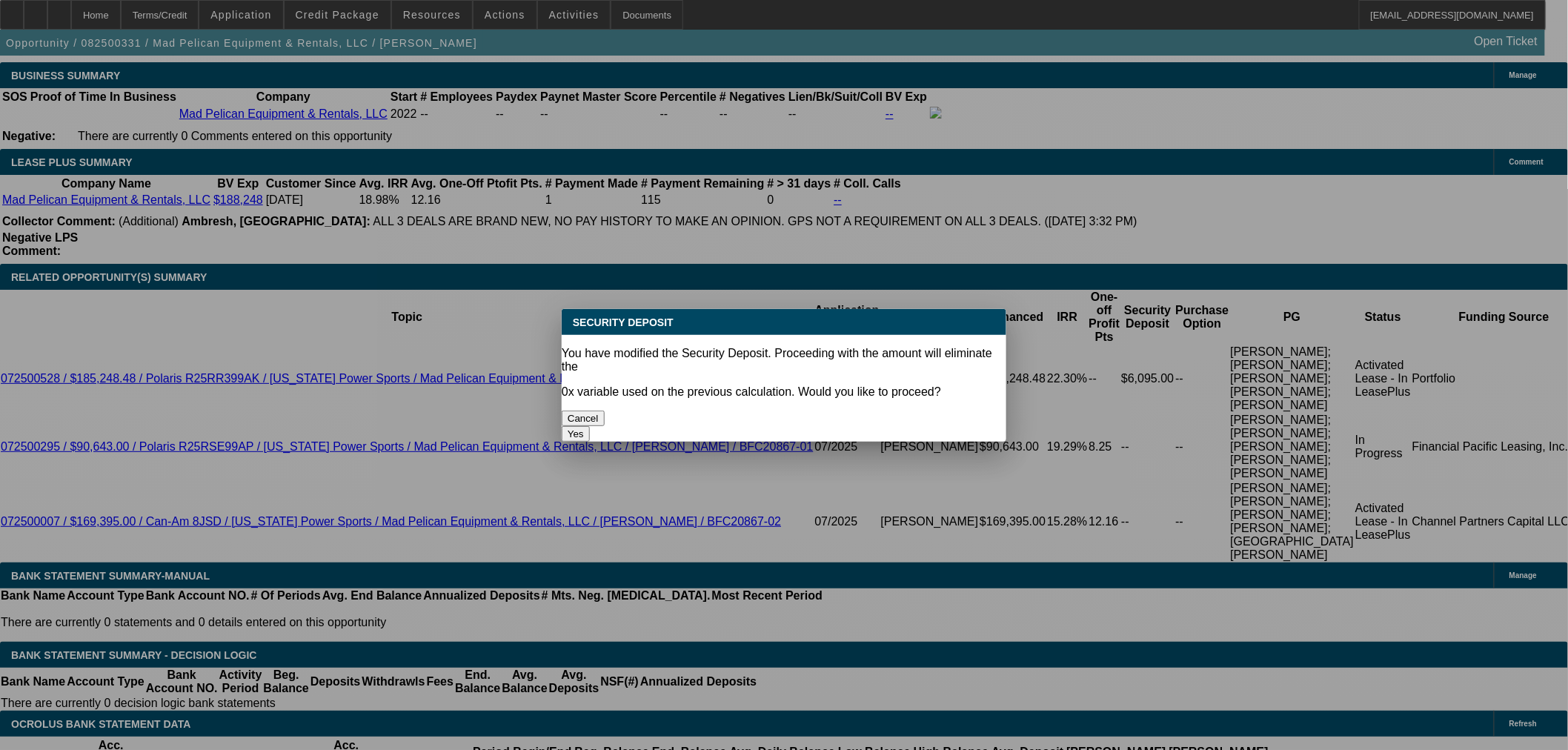
click at [589, 426] on button "Yes" at bounding box center [575, 434] width 28 height 16
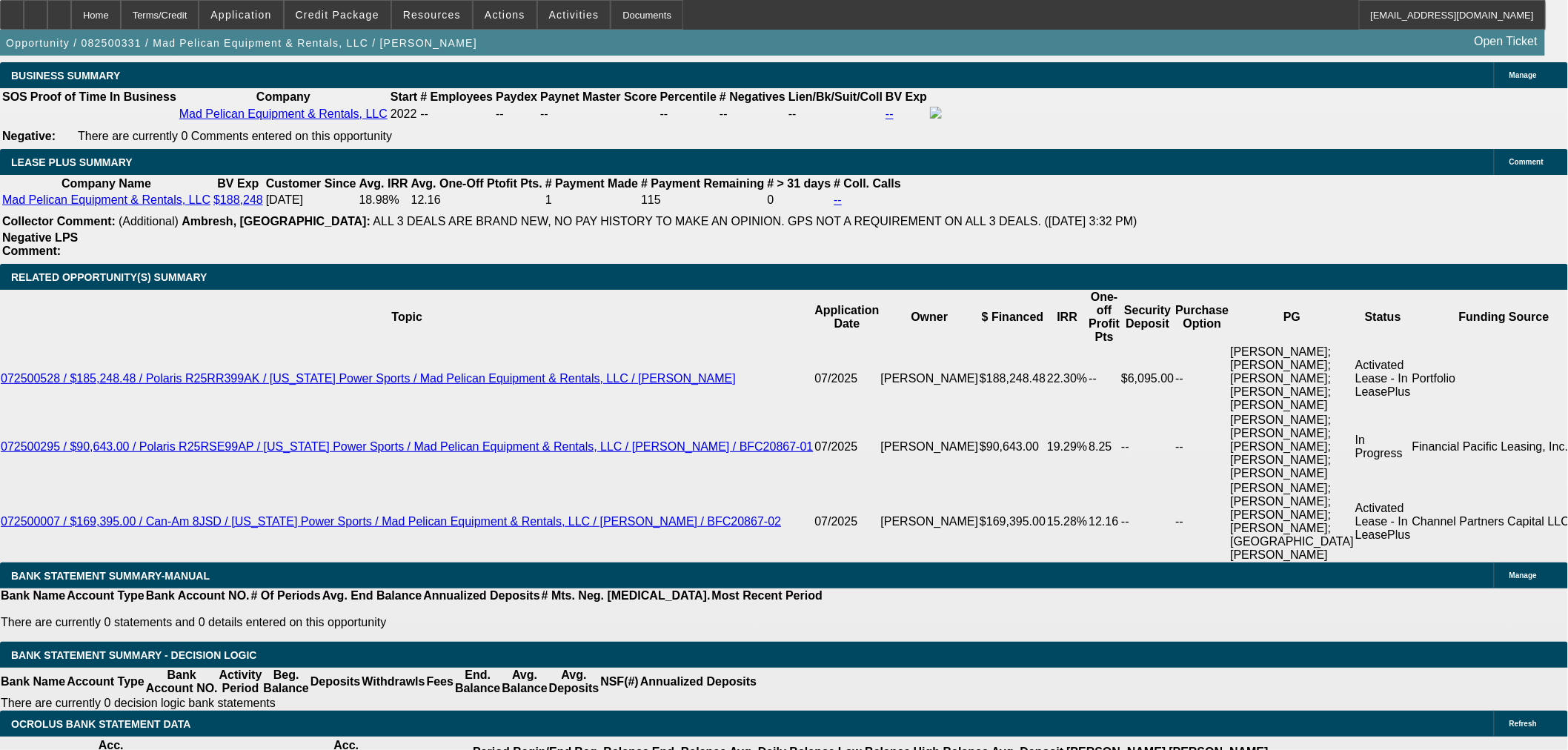
type input "$0.00"
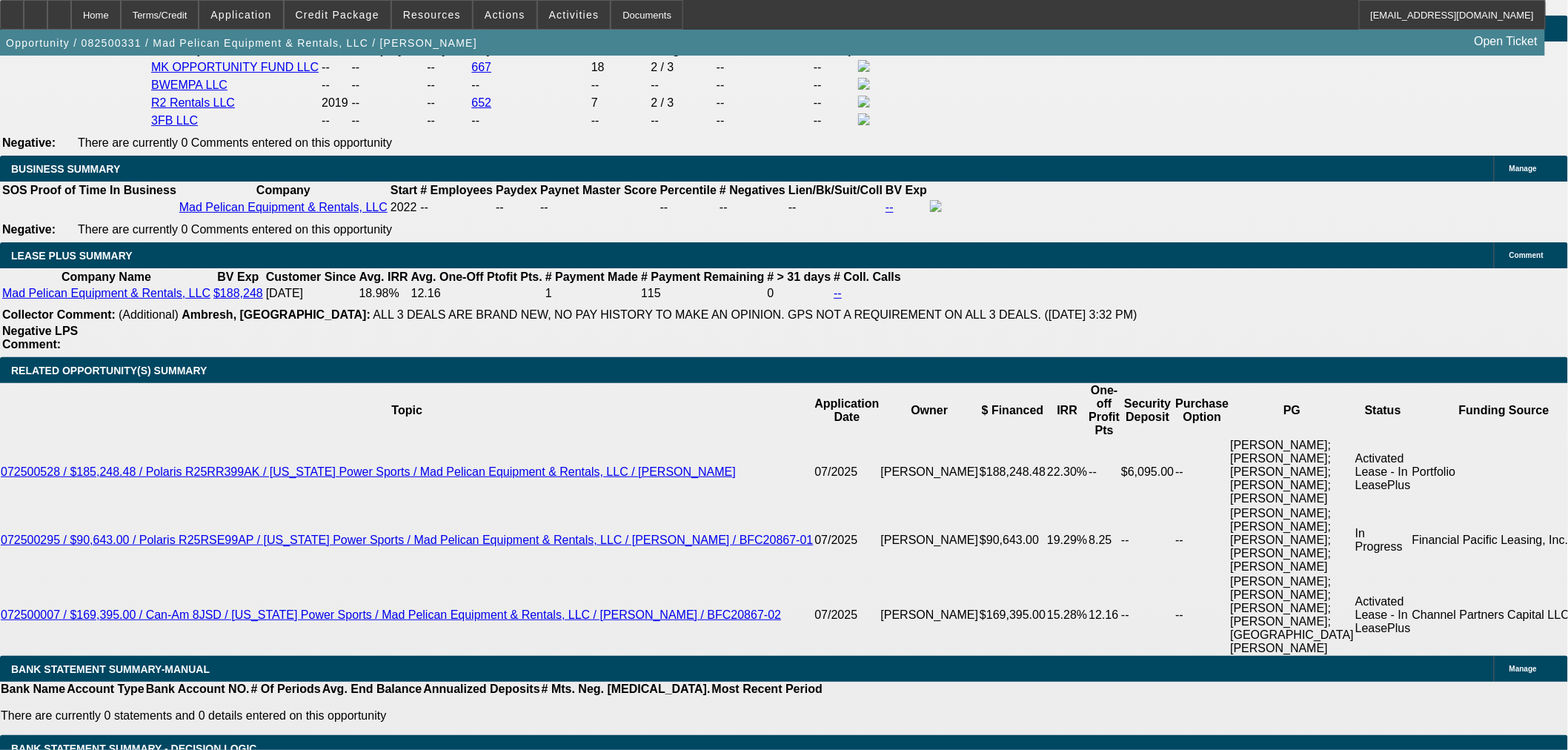
scroll to position [2305, 0]
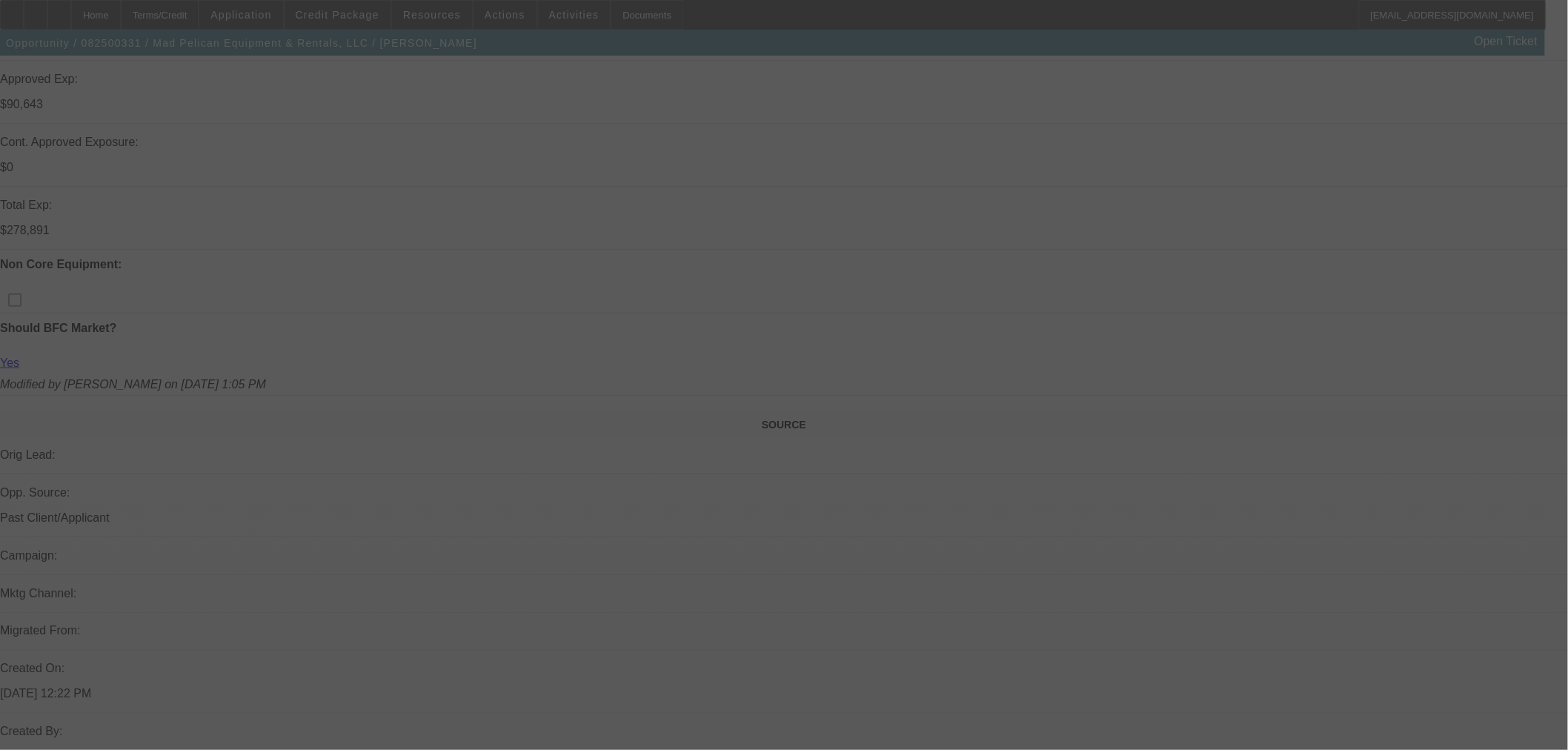
scroll to position [329, 0]
select select "0"
select select "3"
select select "0"
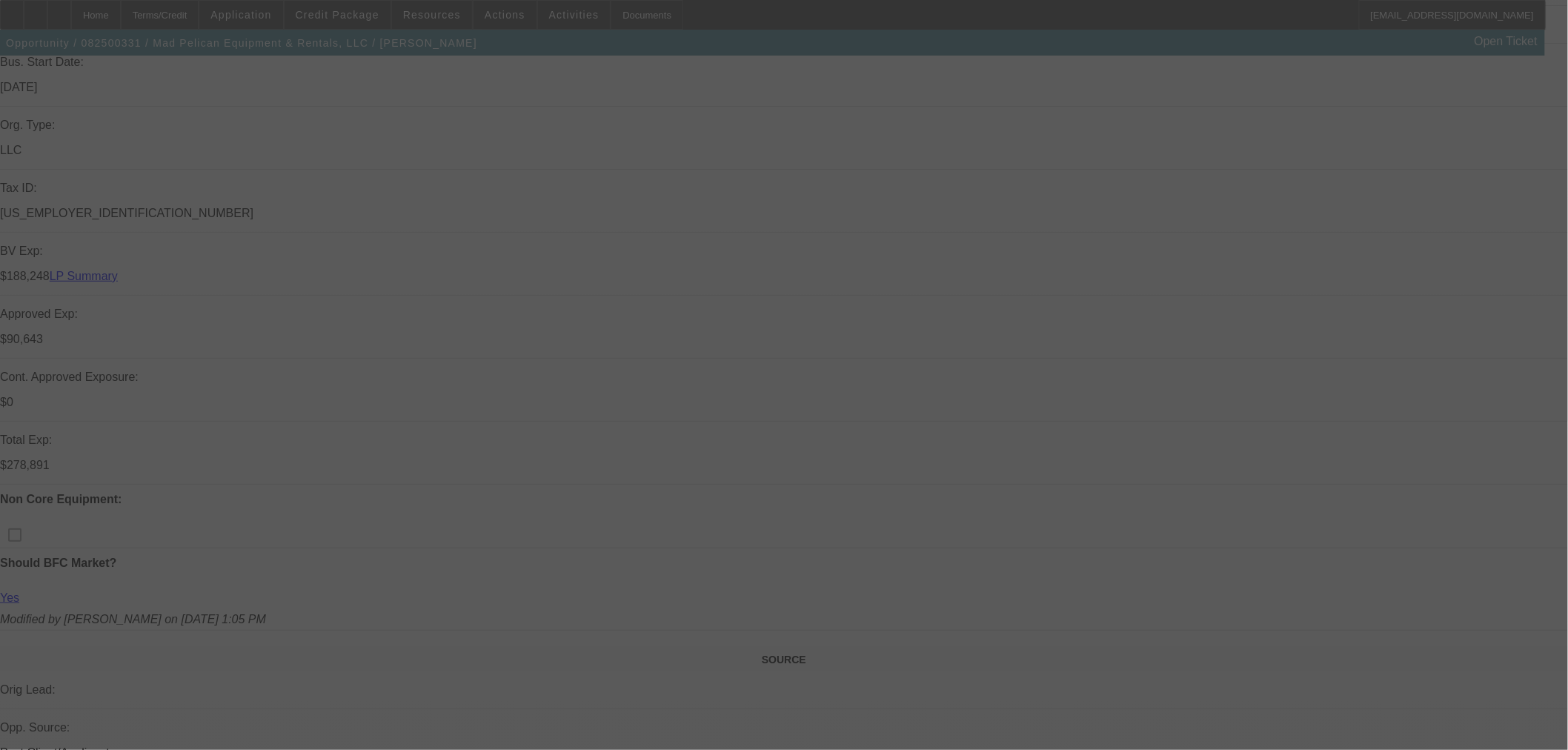
select select "6"
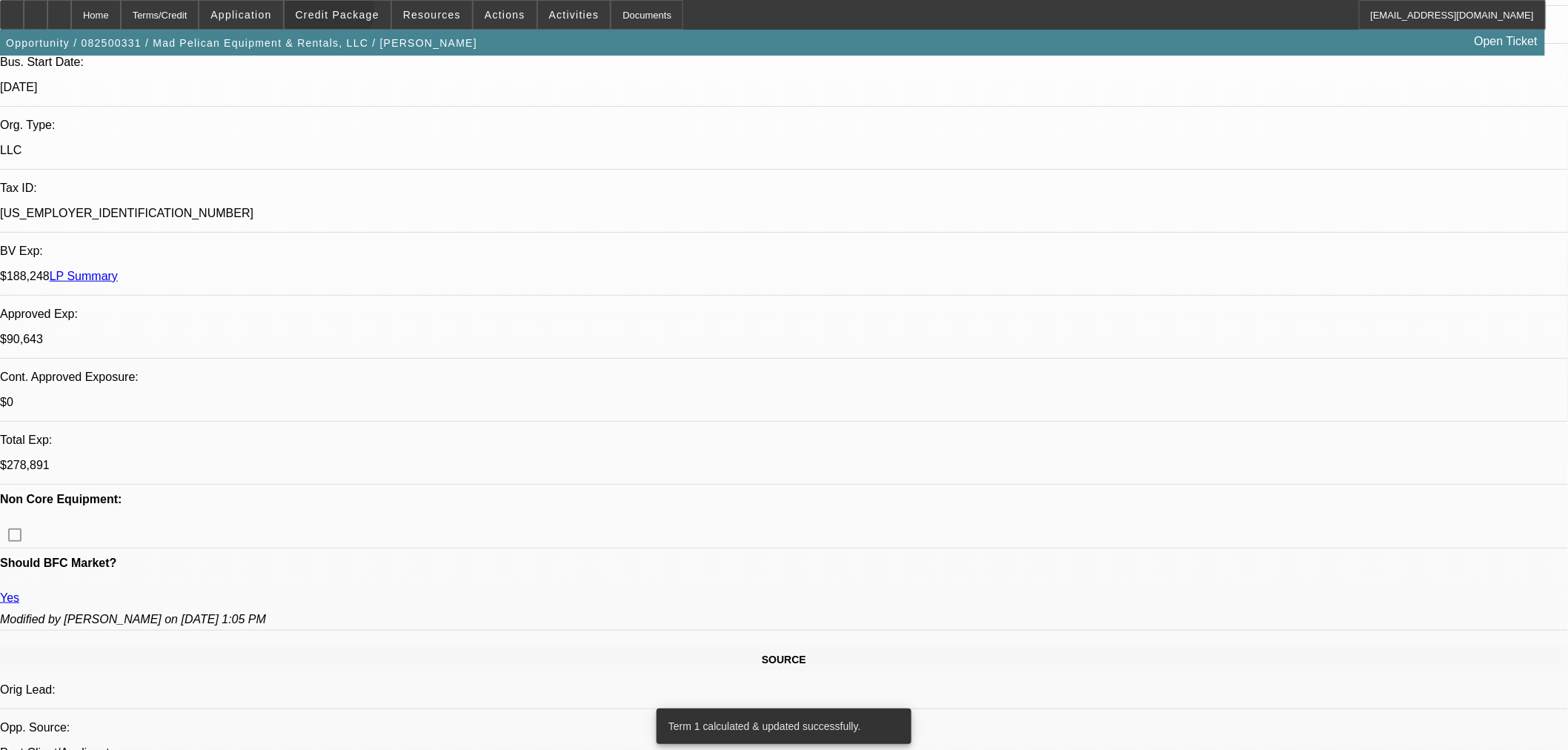
click at [351, 13] on span "Credit Package" at bounding box center [338, 15] width 84 height 12
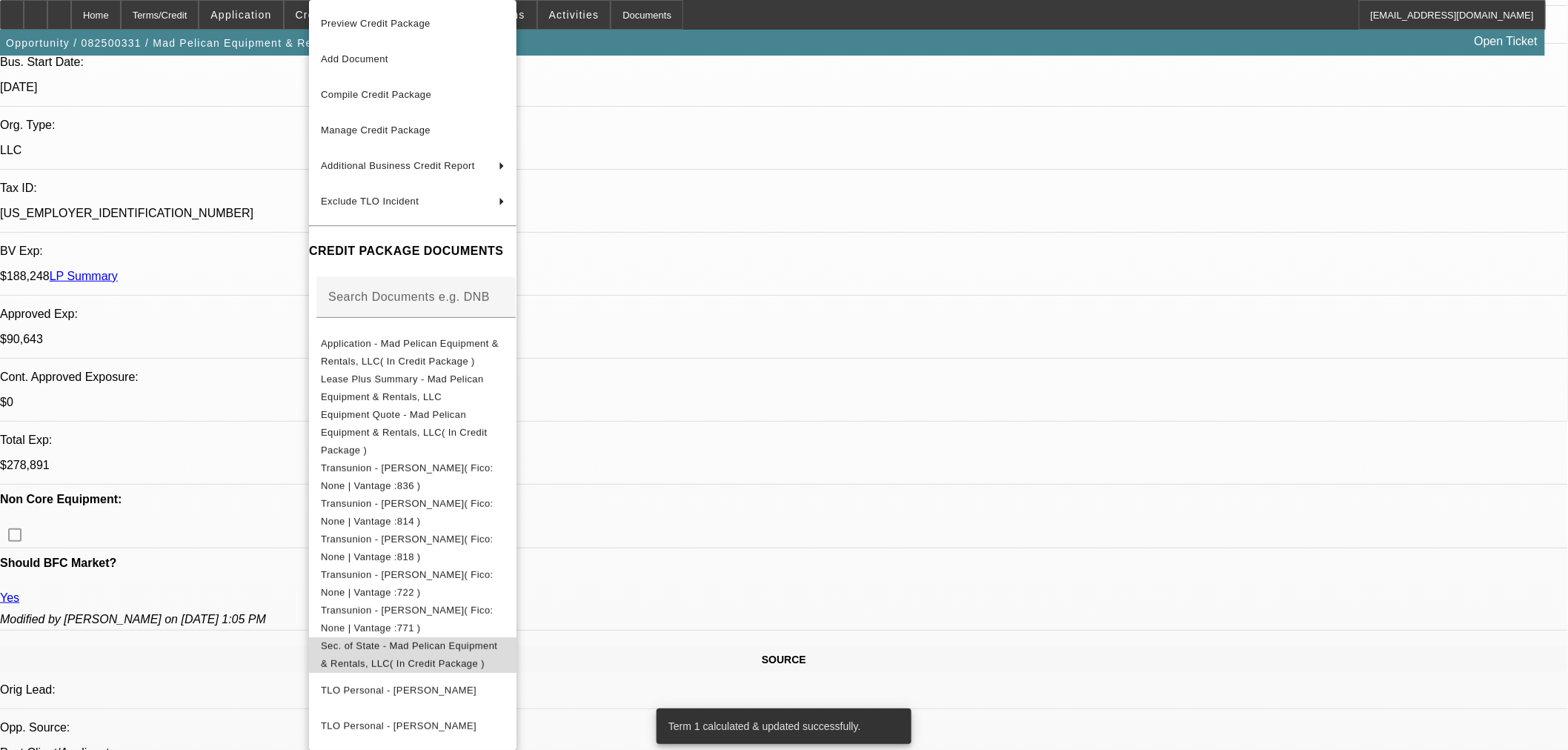
click at [458, 640] on span "Sec. of State - Mad Pelican Equipment & Rentals, LLC( In Credit Package )" at bounding box center [409, 654] width 177 height 29
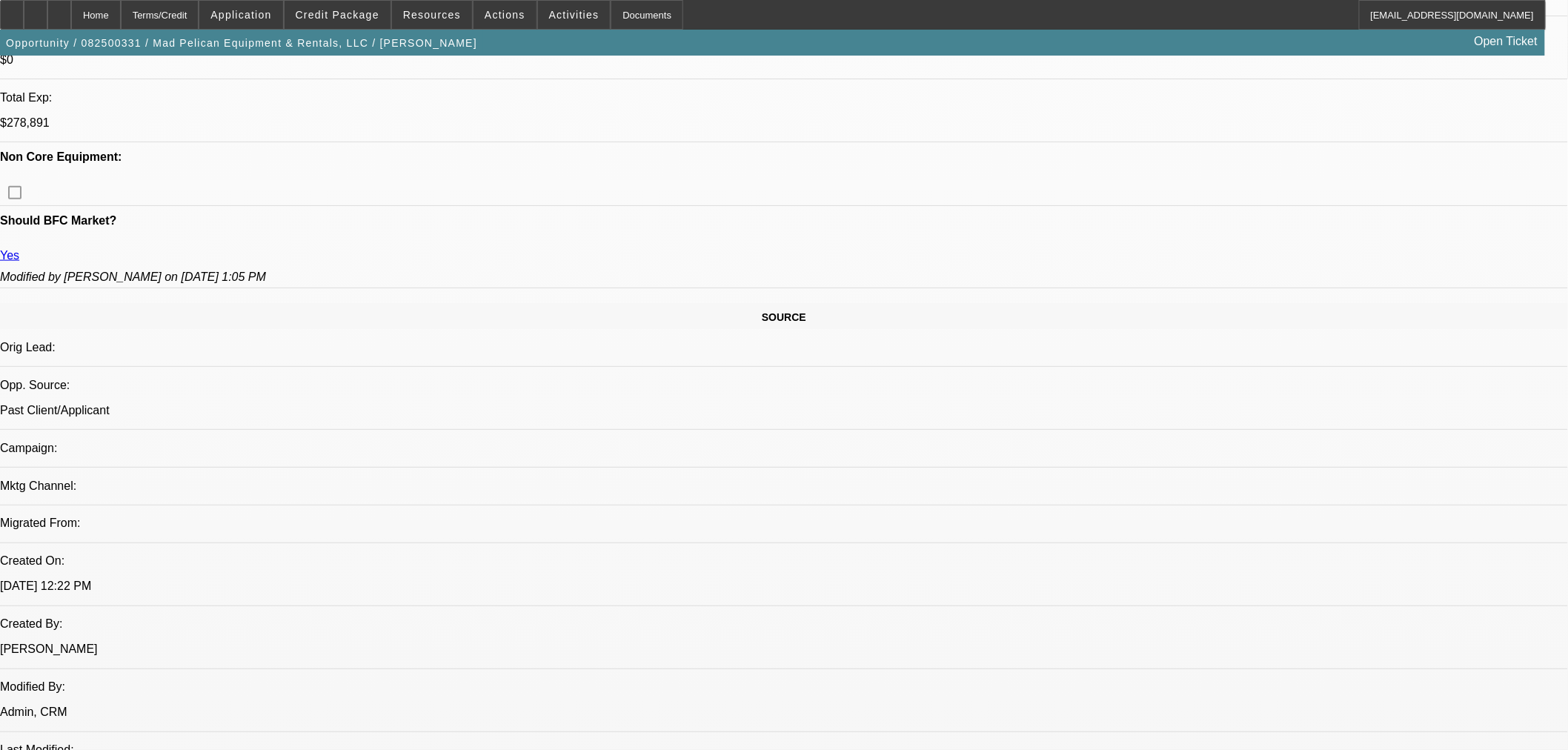
scroll to position [823, 0]
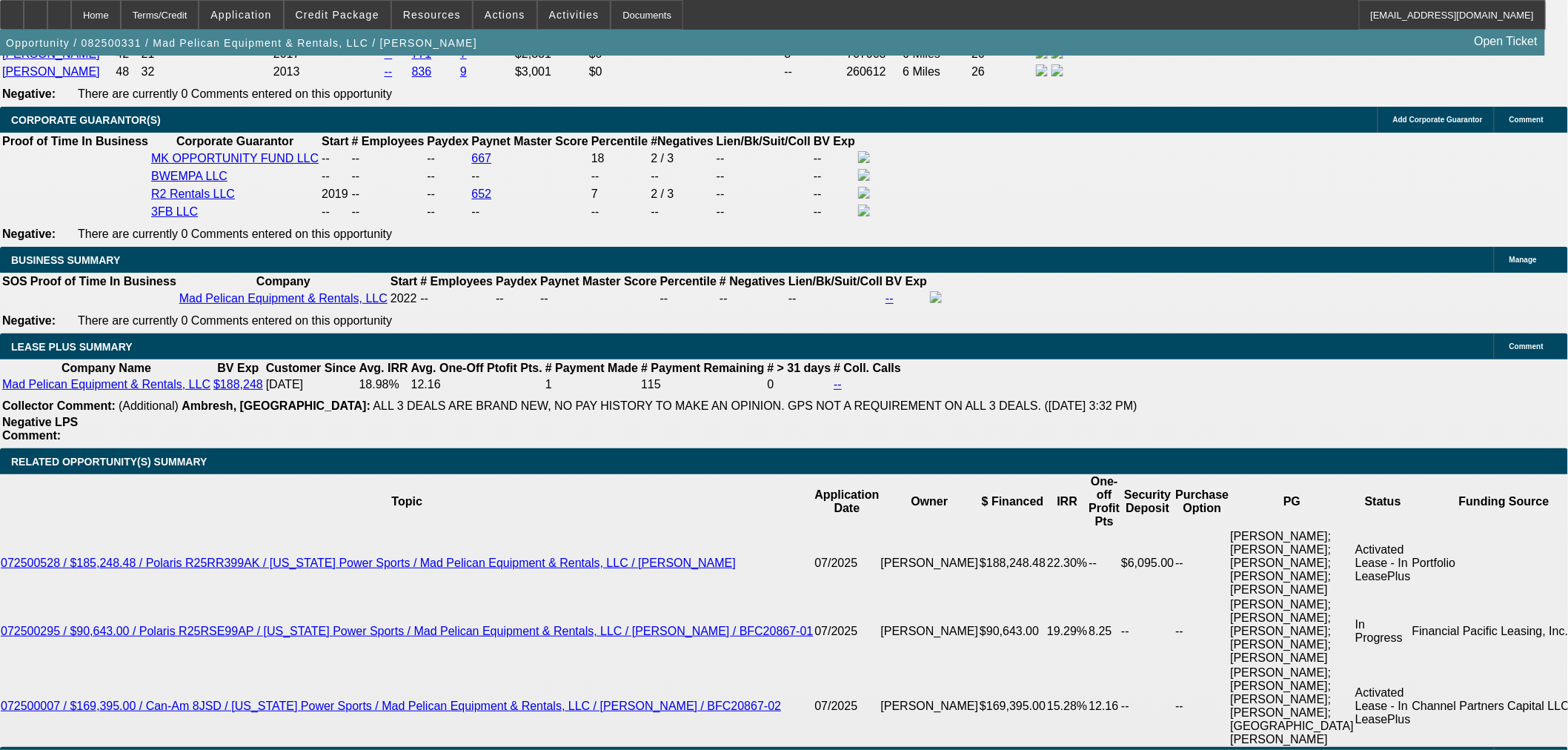
scroll to position [2552, 0]
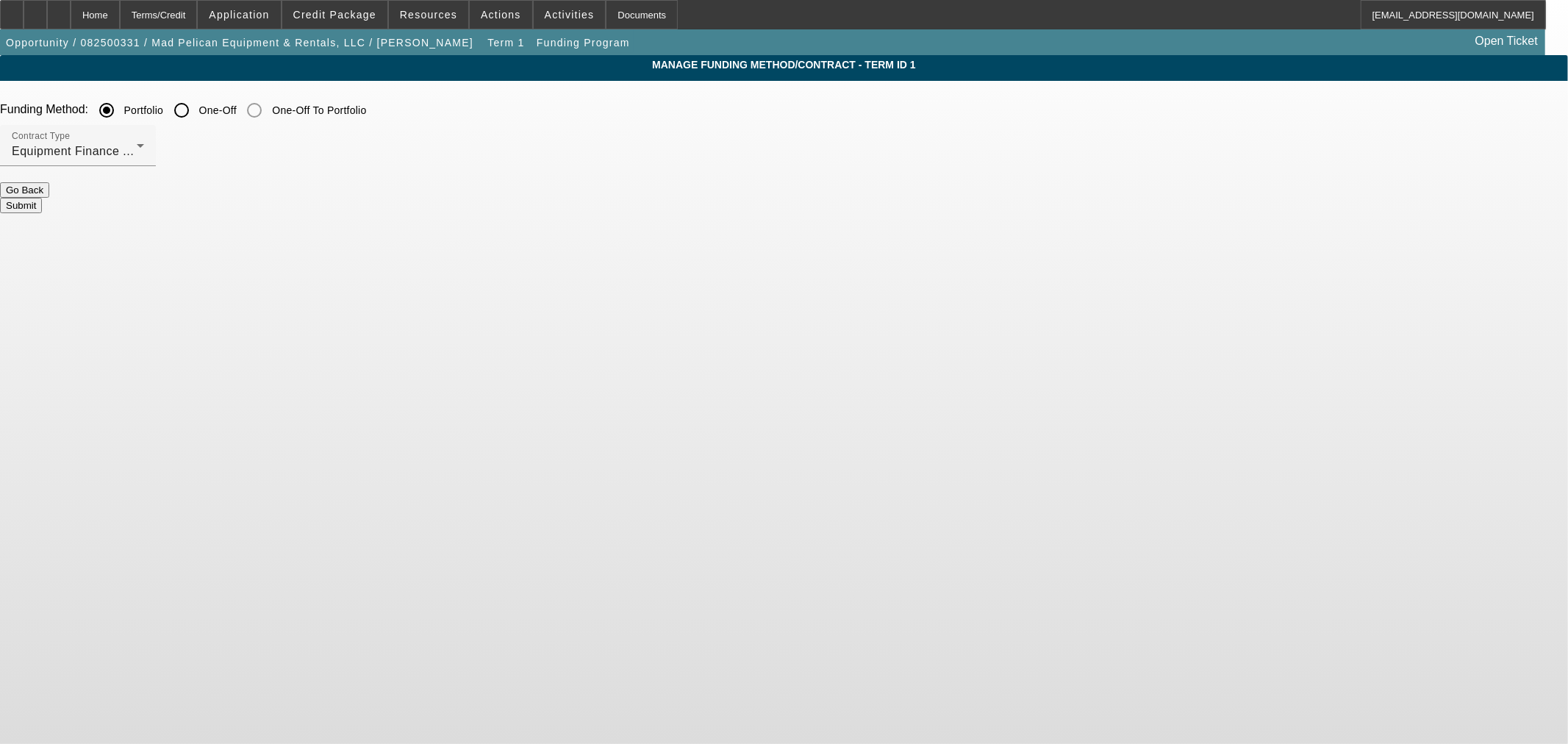
click at [196, 110] on input "One-Off" at bounding box center [181, 110] width 29 height 29
radio input "true"
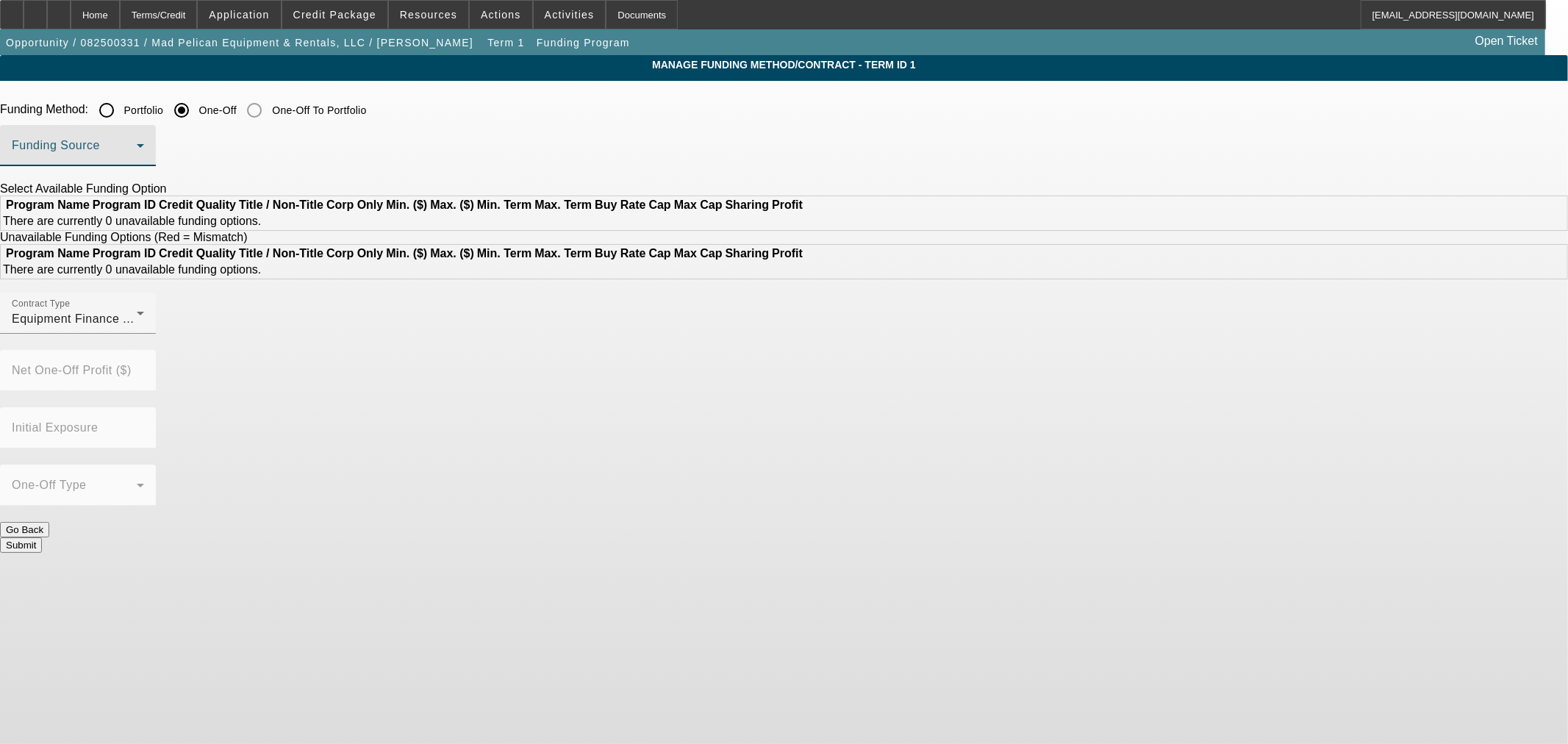
click at [137, 151] on span at bounding box center [74, 151] width 125 height 18
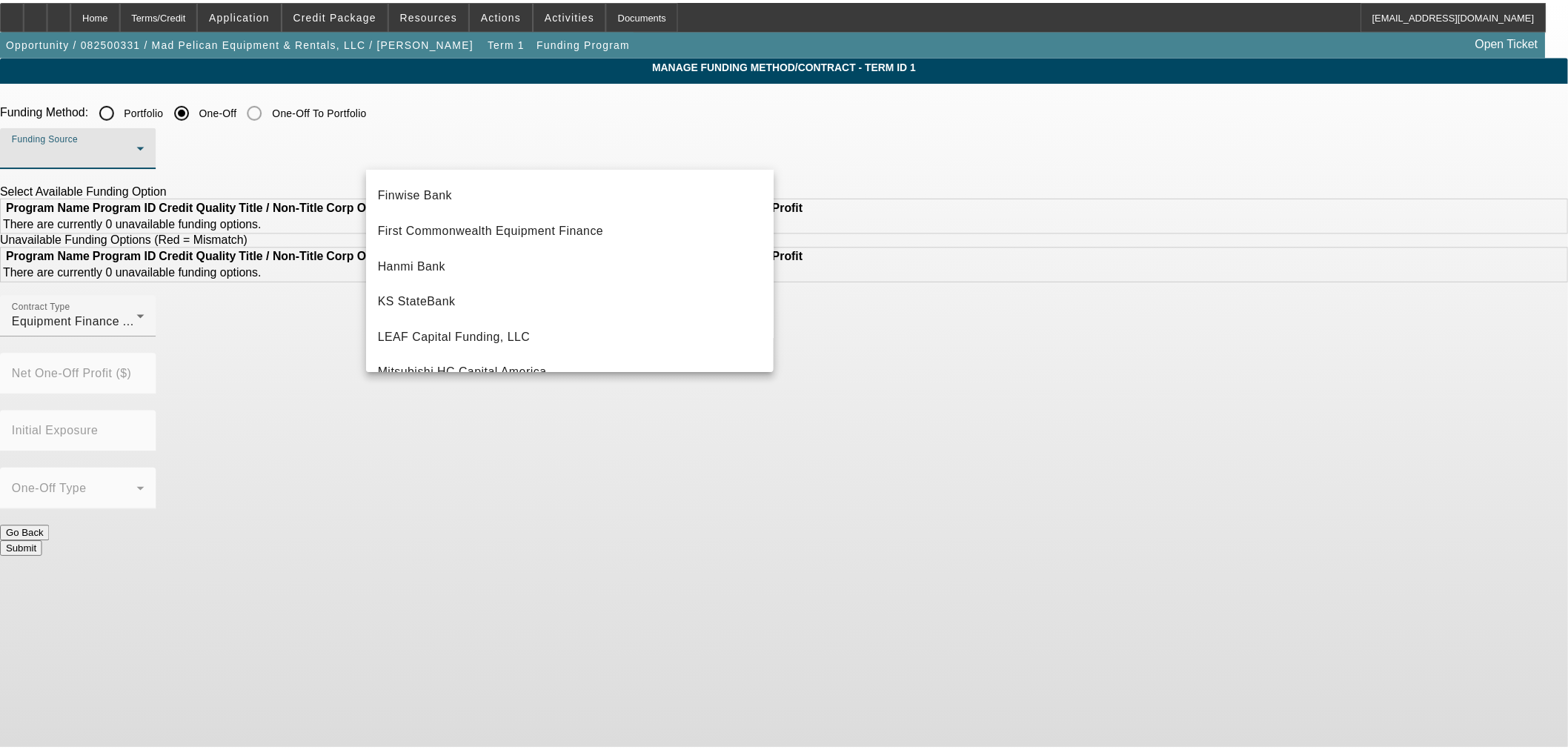
scroll to position [246, 0]
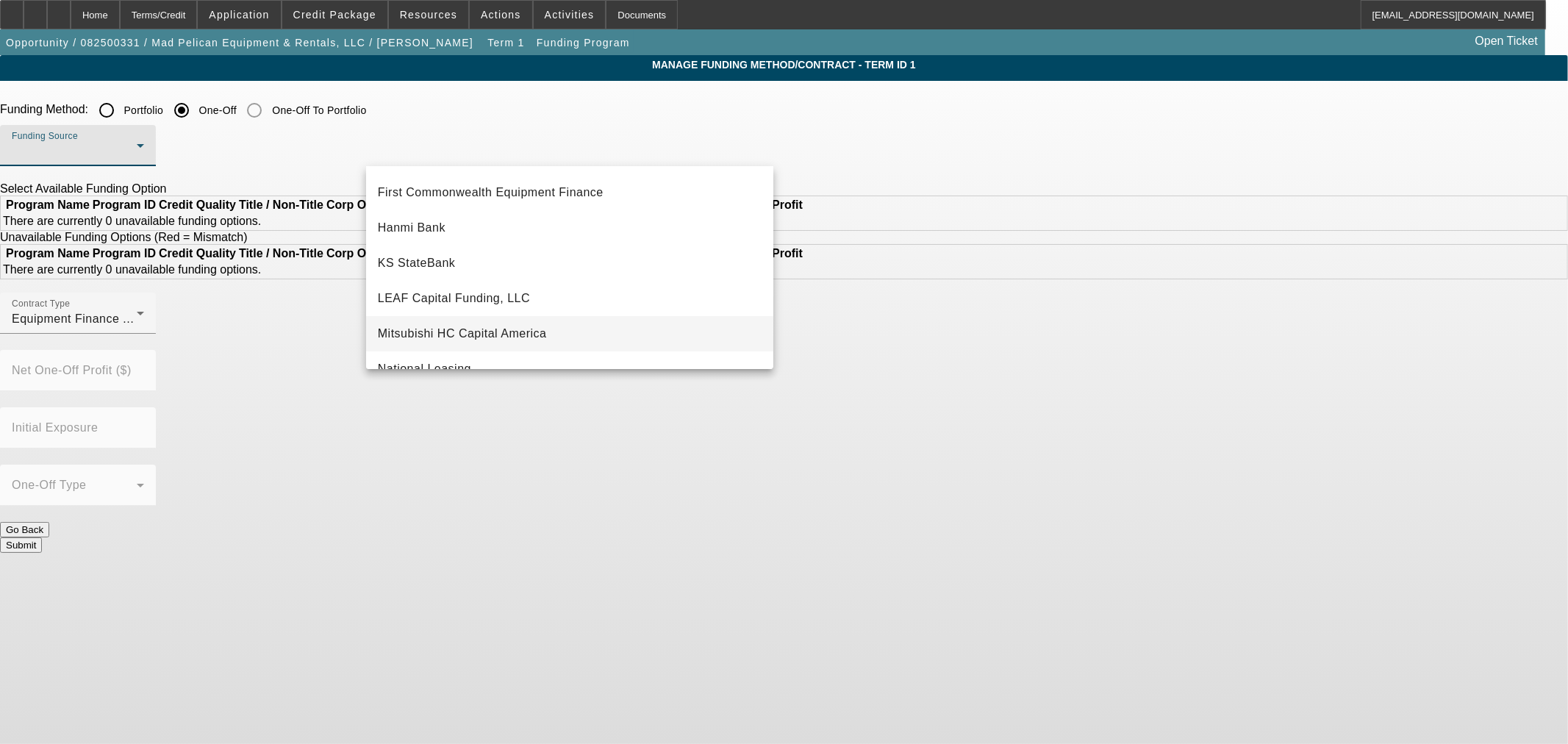
click at [538, 333] on span "Mitsubishi HC Capital America" at bounding box center [462, 333] width 169 height 18
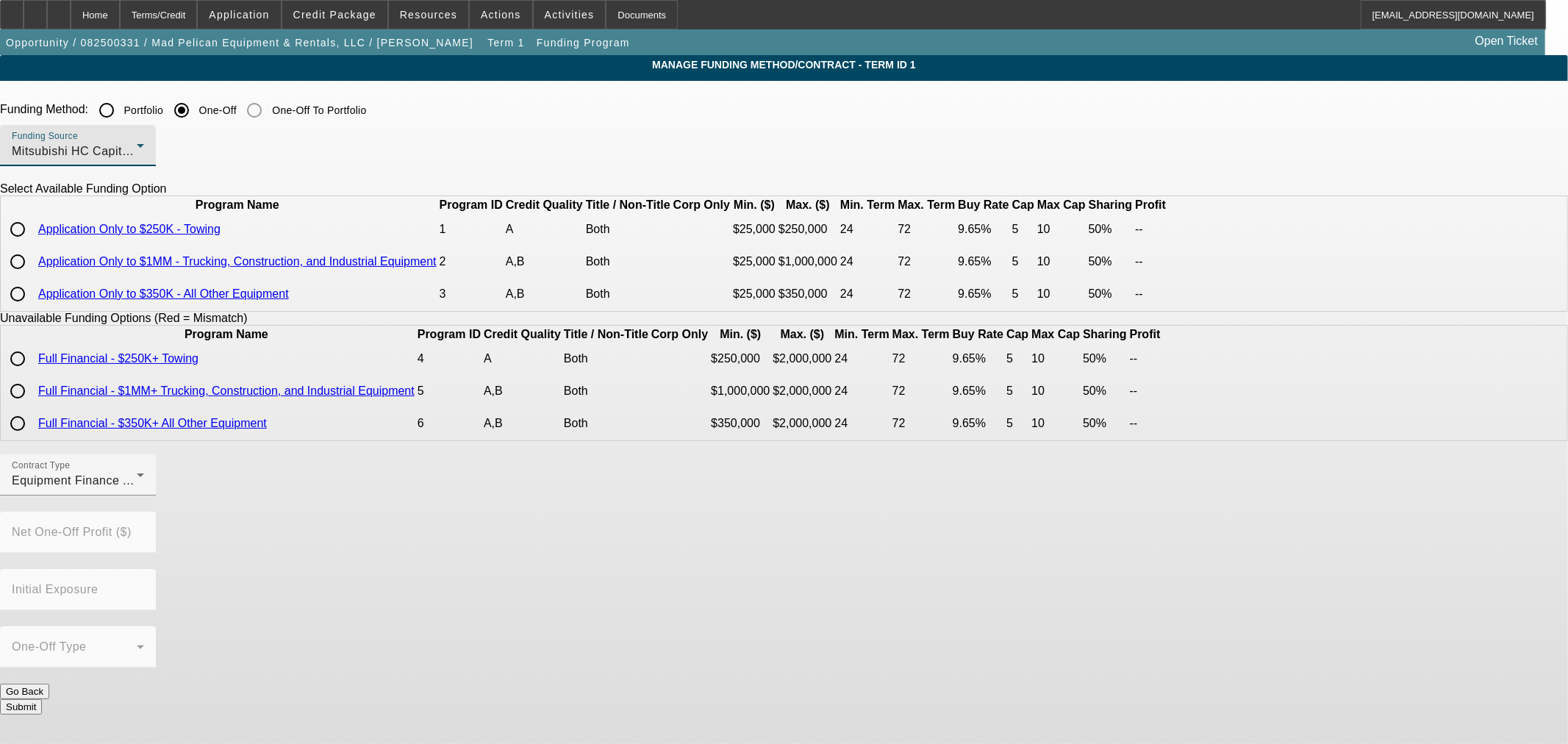
click at [33, 309] on input "radio" at bounding box center [18, 294] width 29 height 29
radio input "true"
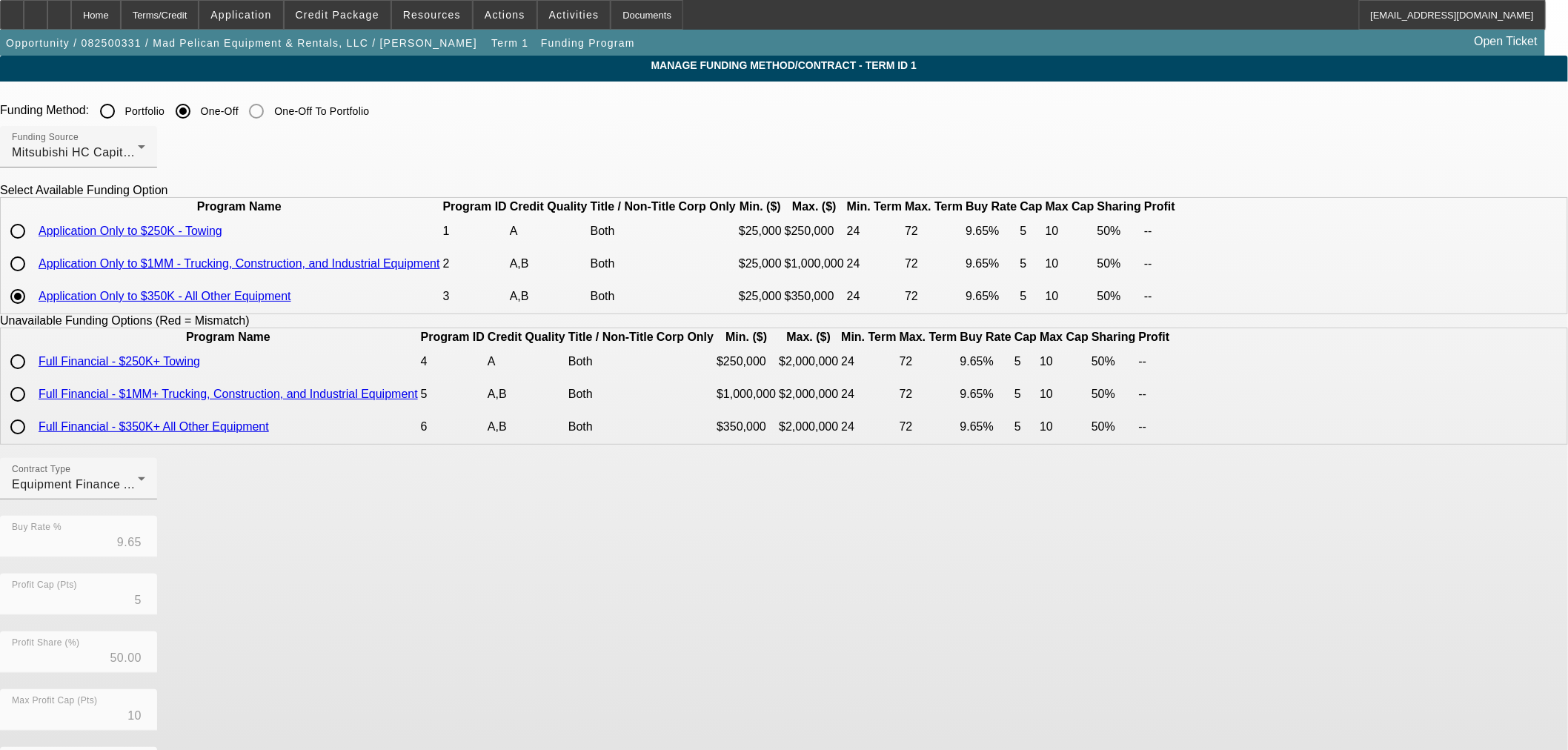
click at [291, 303] on link "Application Only to $350K - All Other Equipment" at bounding box center [165, 296] width 252 height 13
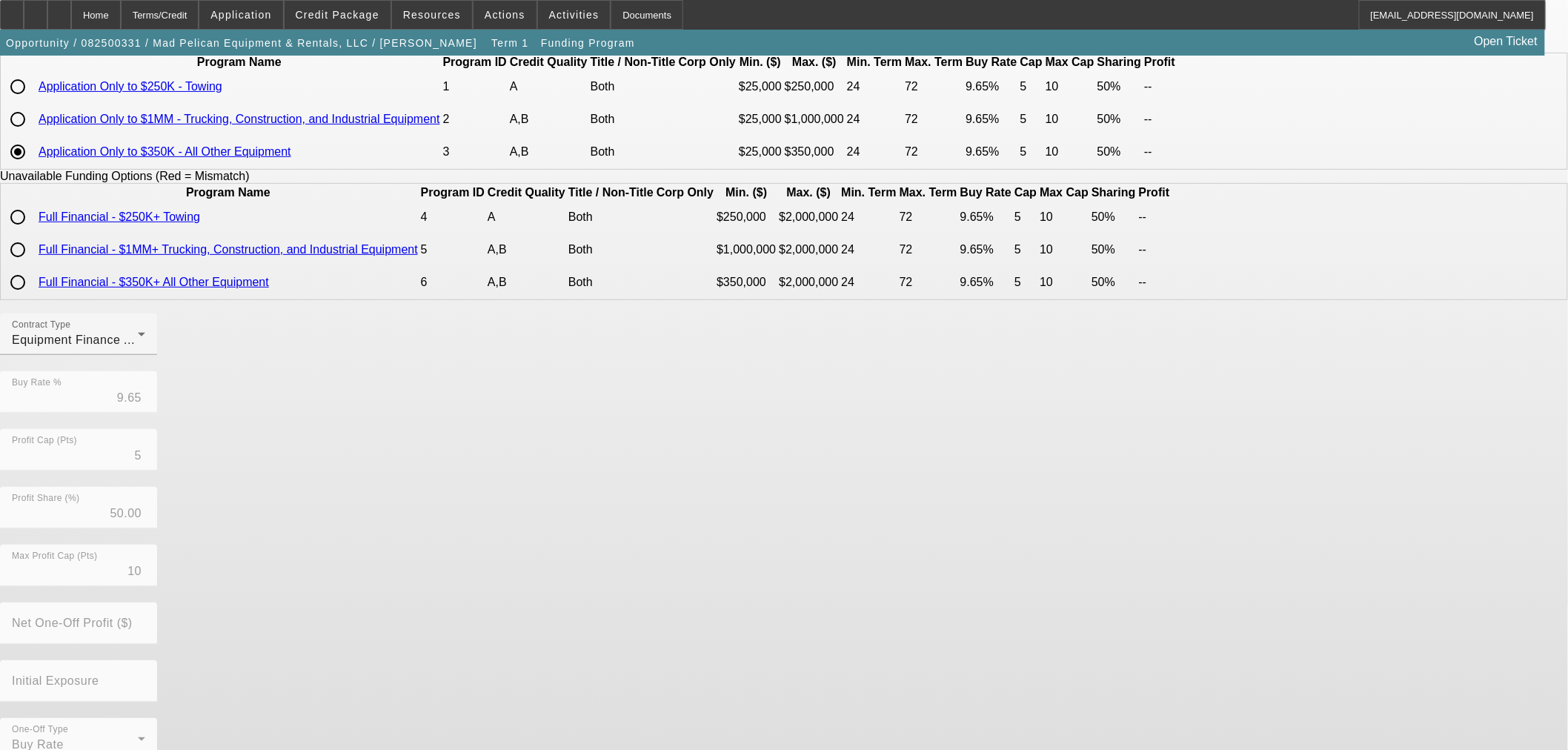
scroll to position [230, 0]
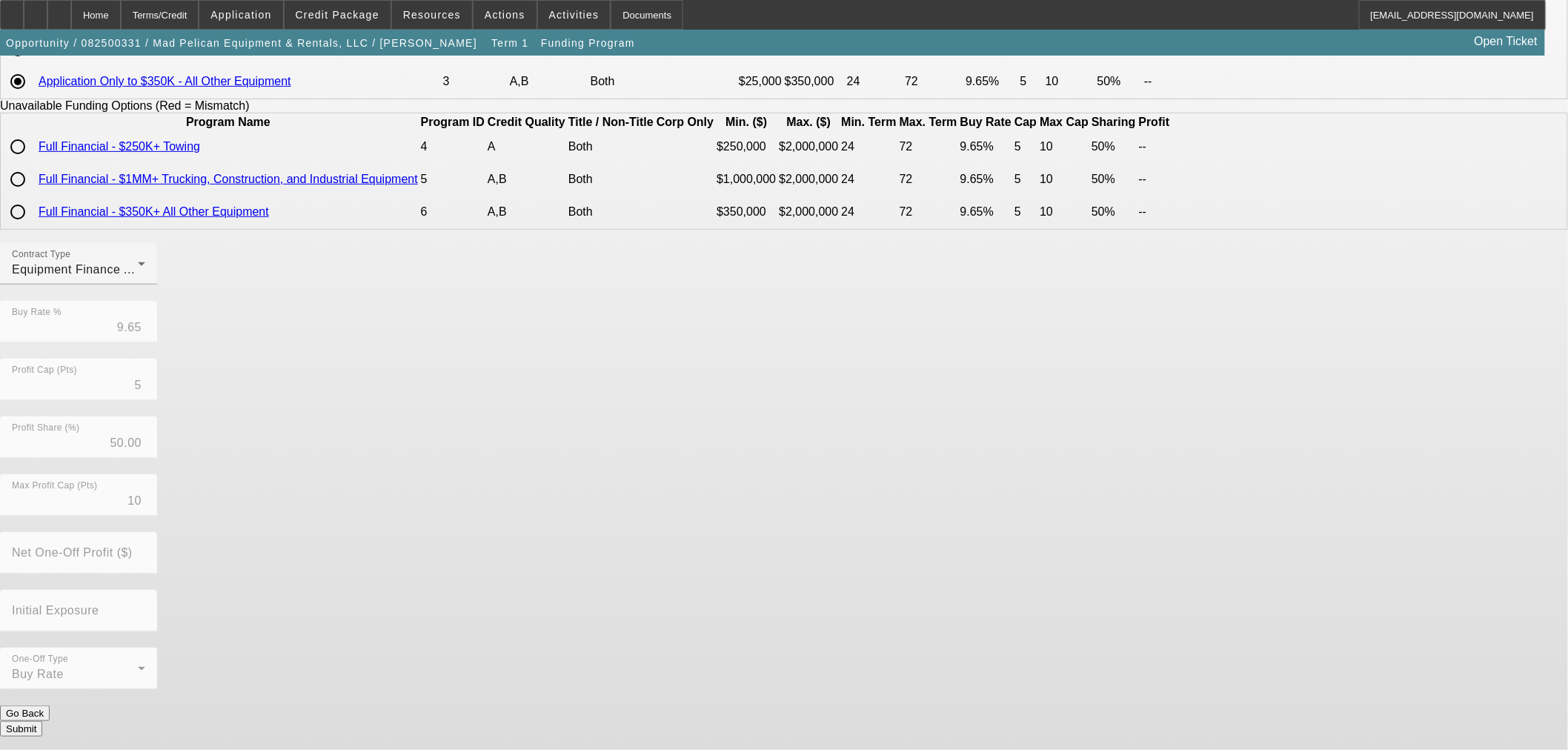
click at [42, 721] on button "Submit" at bounding box center [21, 728] width 42 height 16
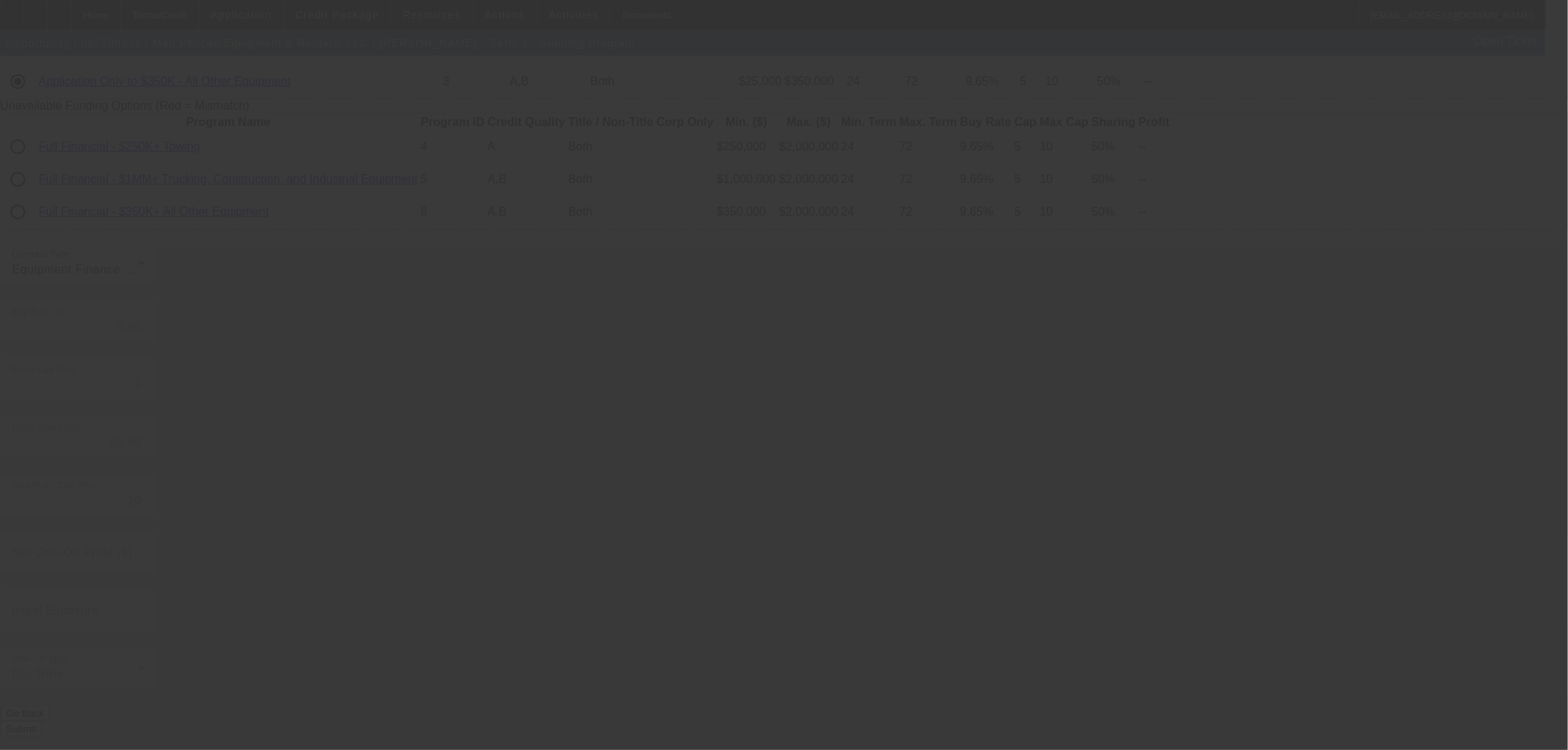
radio input "true"
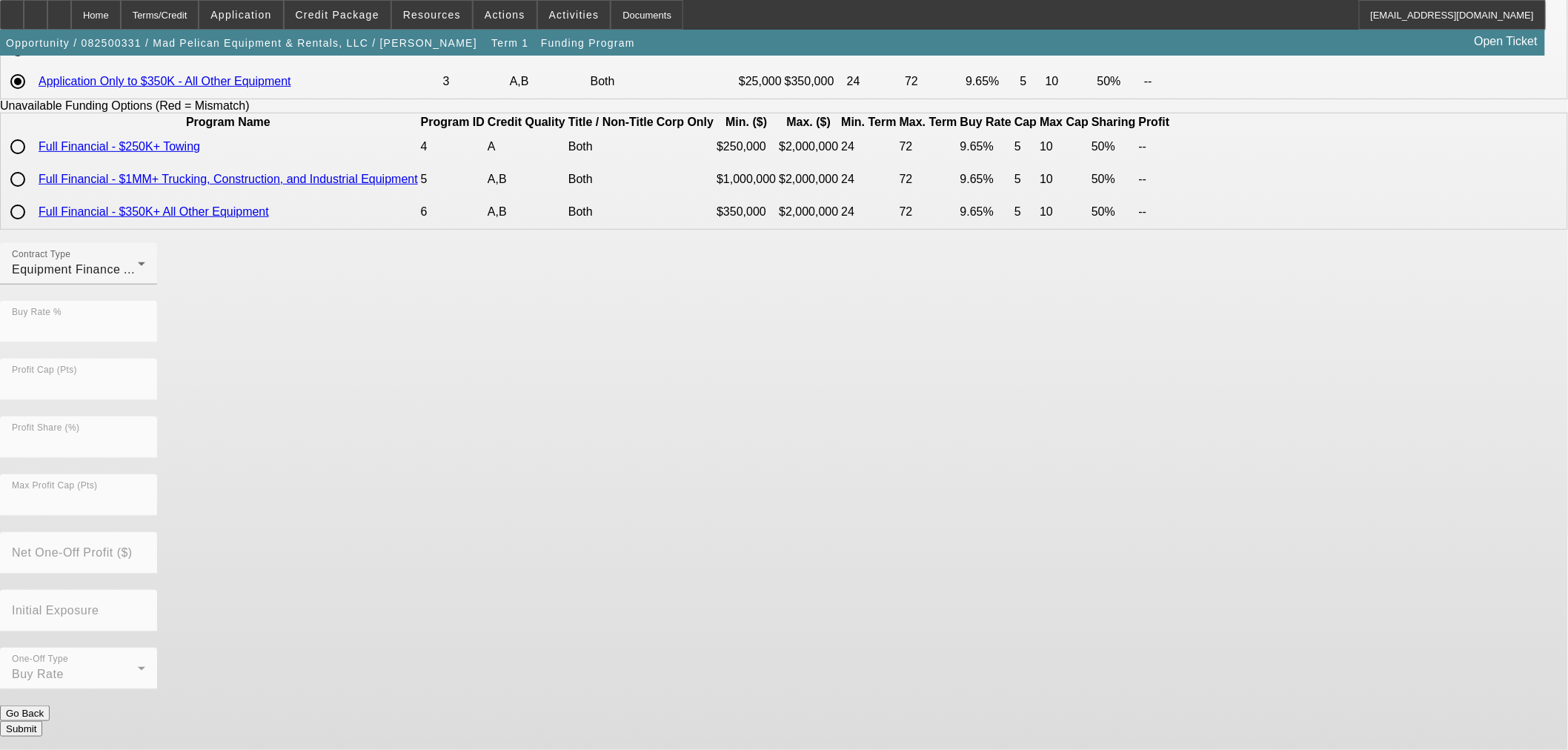
scroll to position [0, 0]
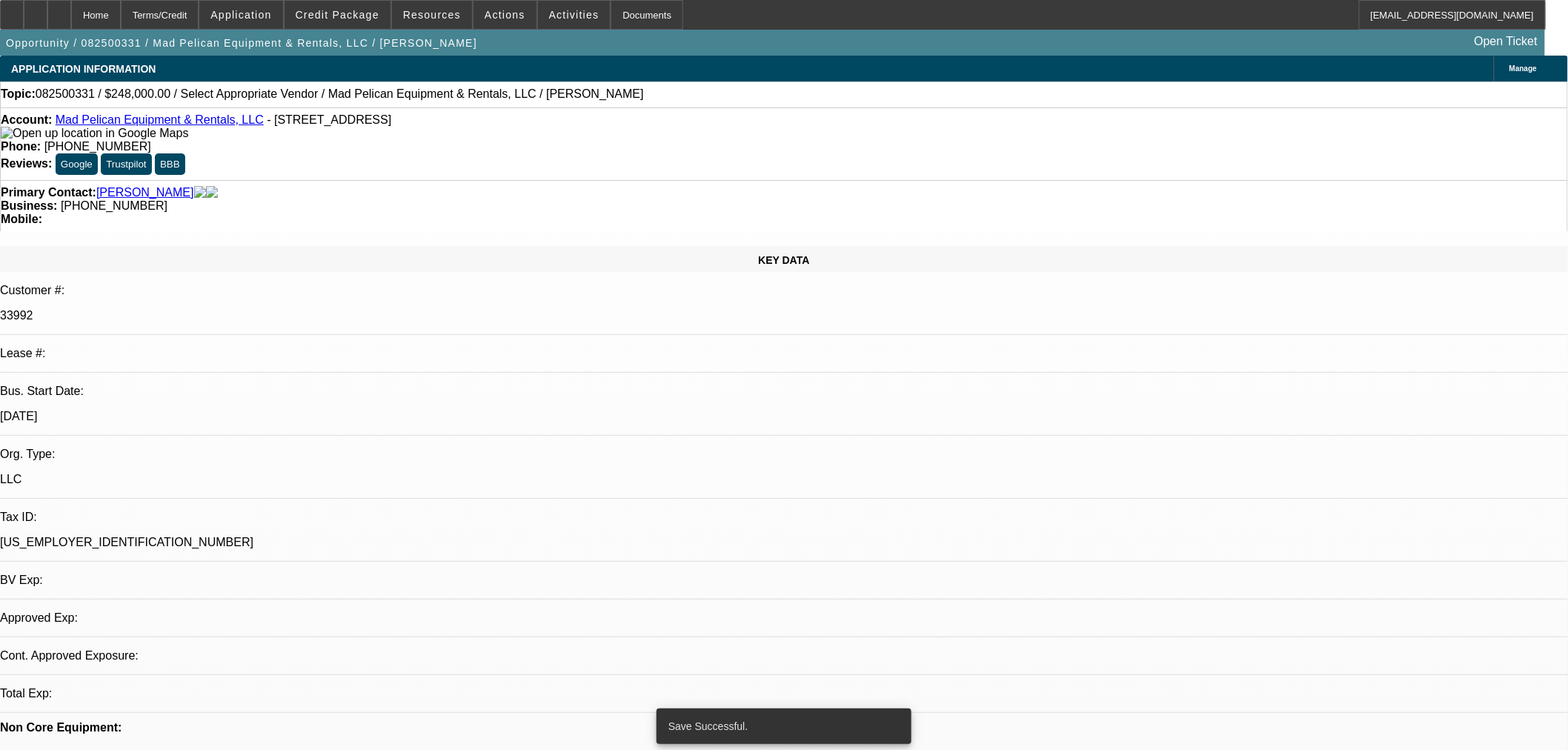
select select "0"
select select "3"
select select "0"
select select "6"
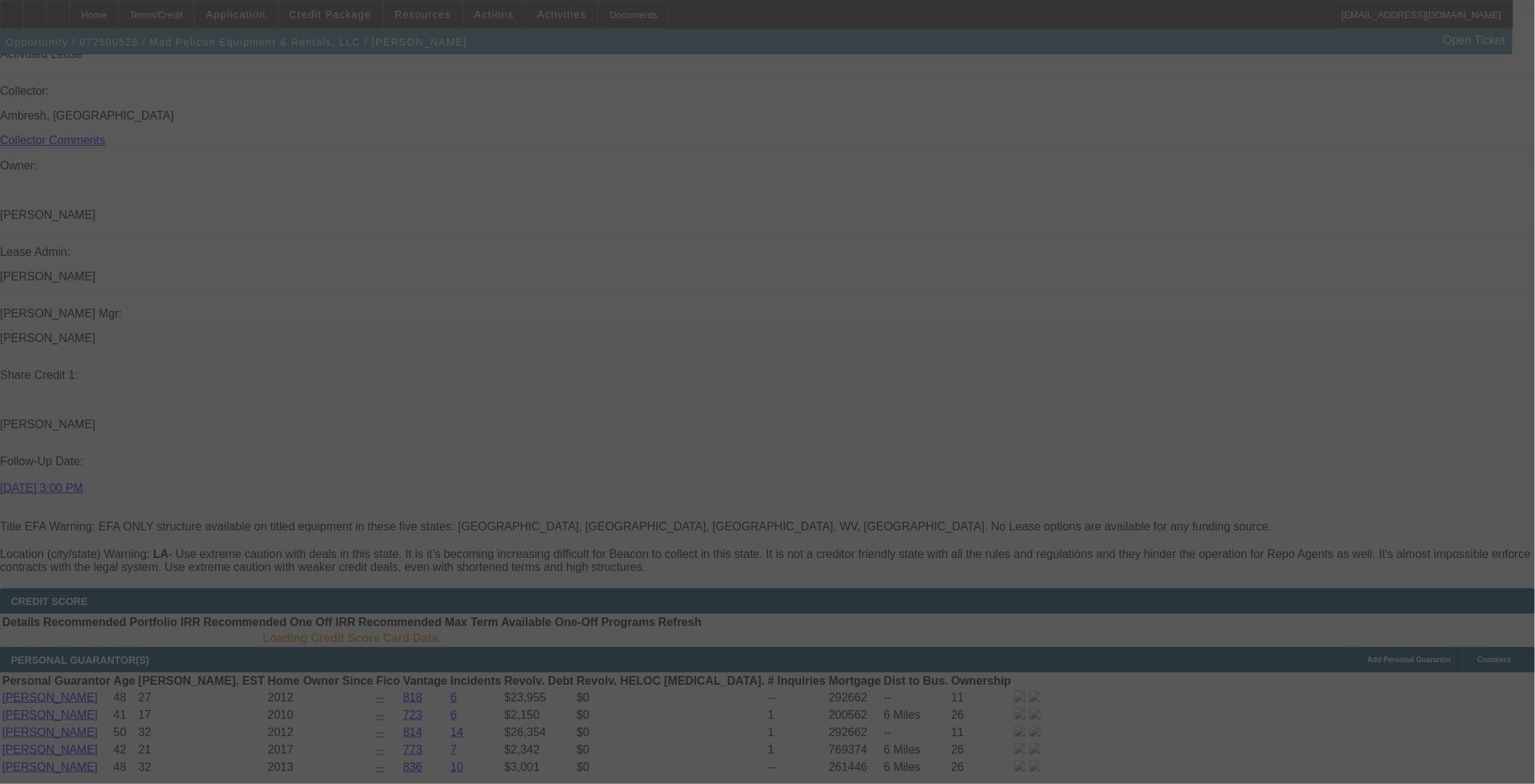
scroll to position [1644, 0]
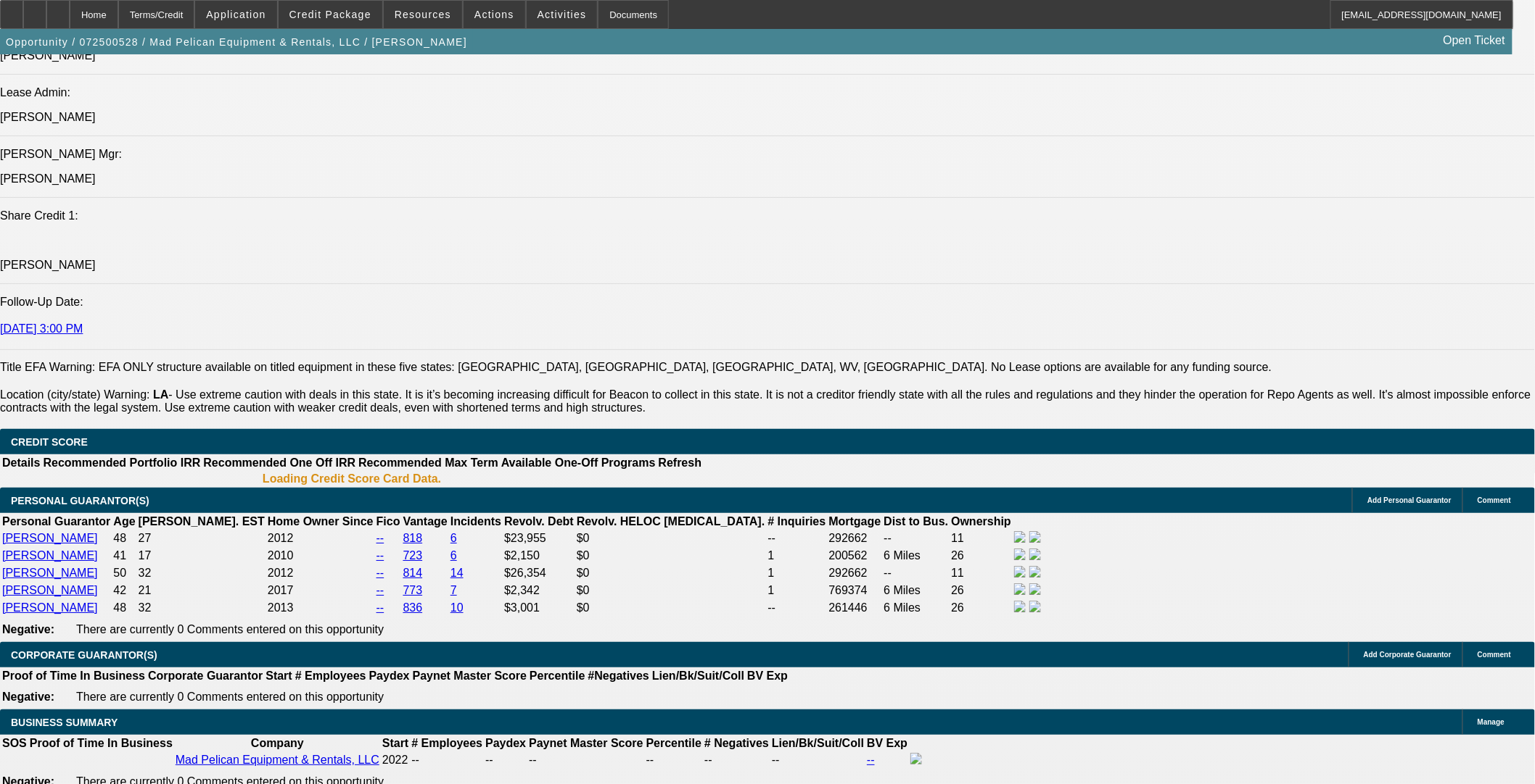
select select "0"
select select "2"
select select "0"
select select "6"
select select "0"
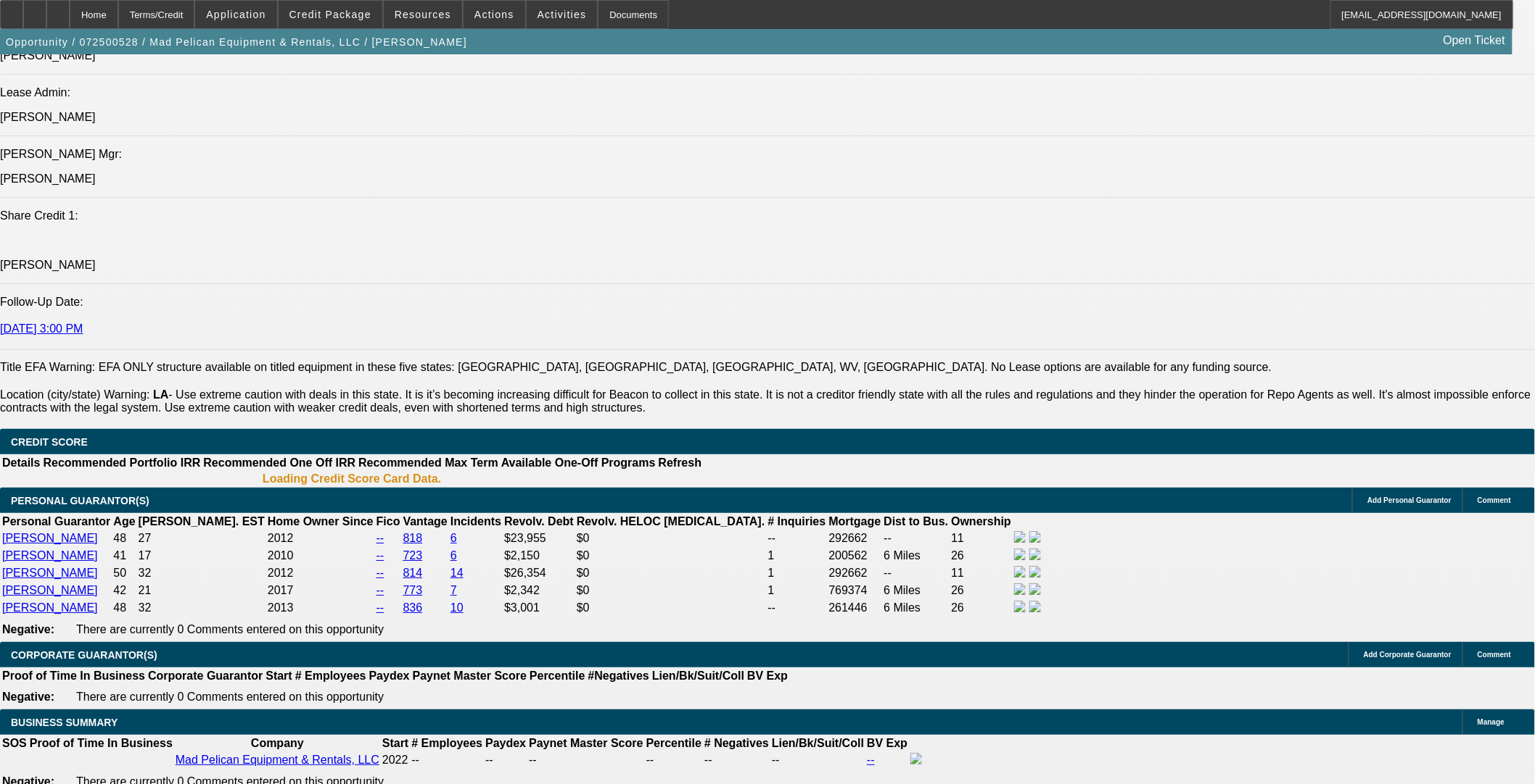
select select "2"
select select "0"
select select "6"
select select "0"
select select "2"
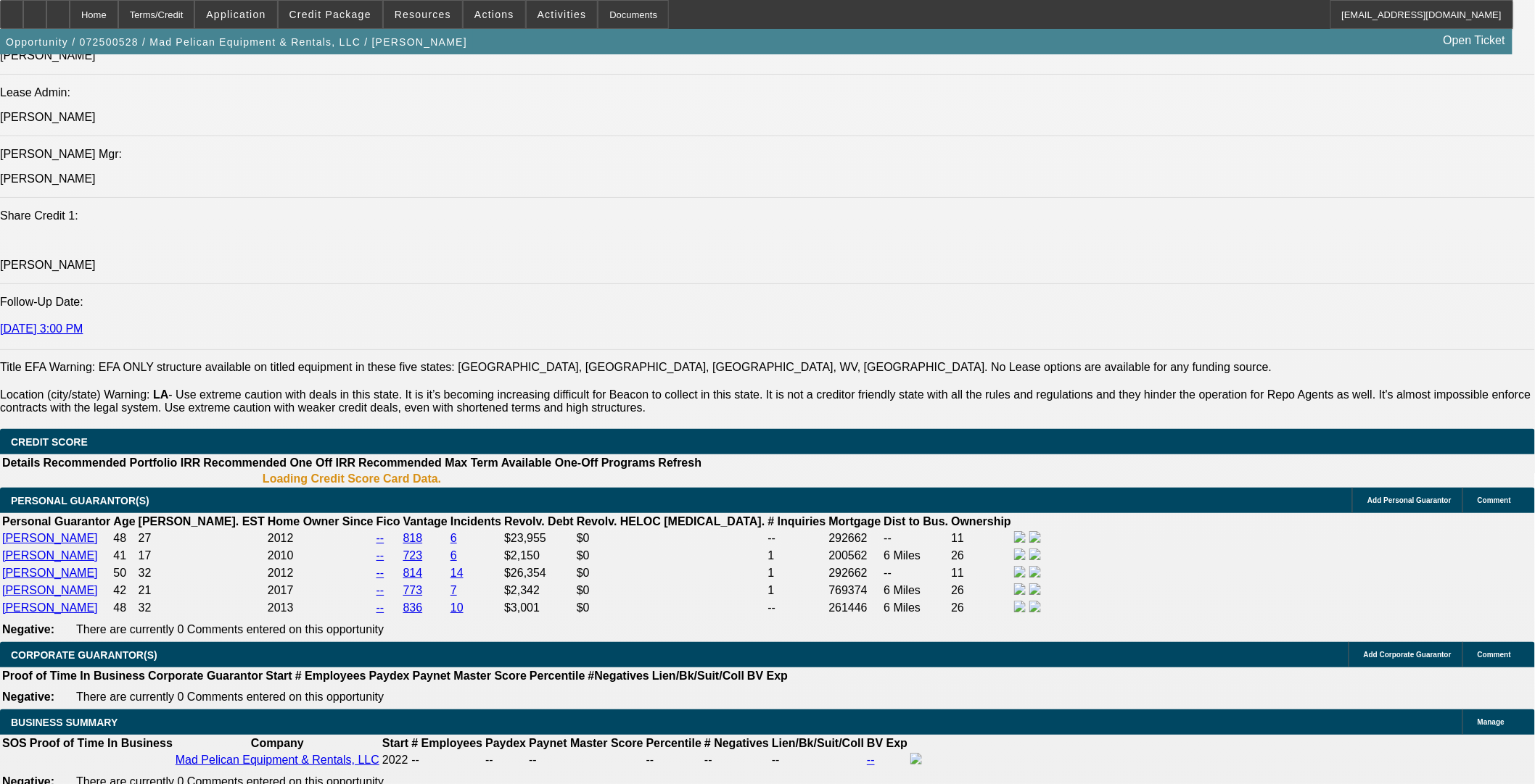
select select "2"
select select "0"
select select "6"
select select "0"
select select "2"
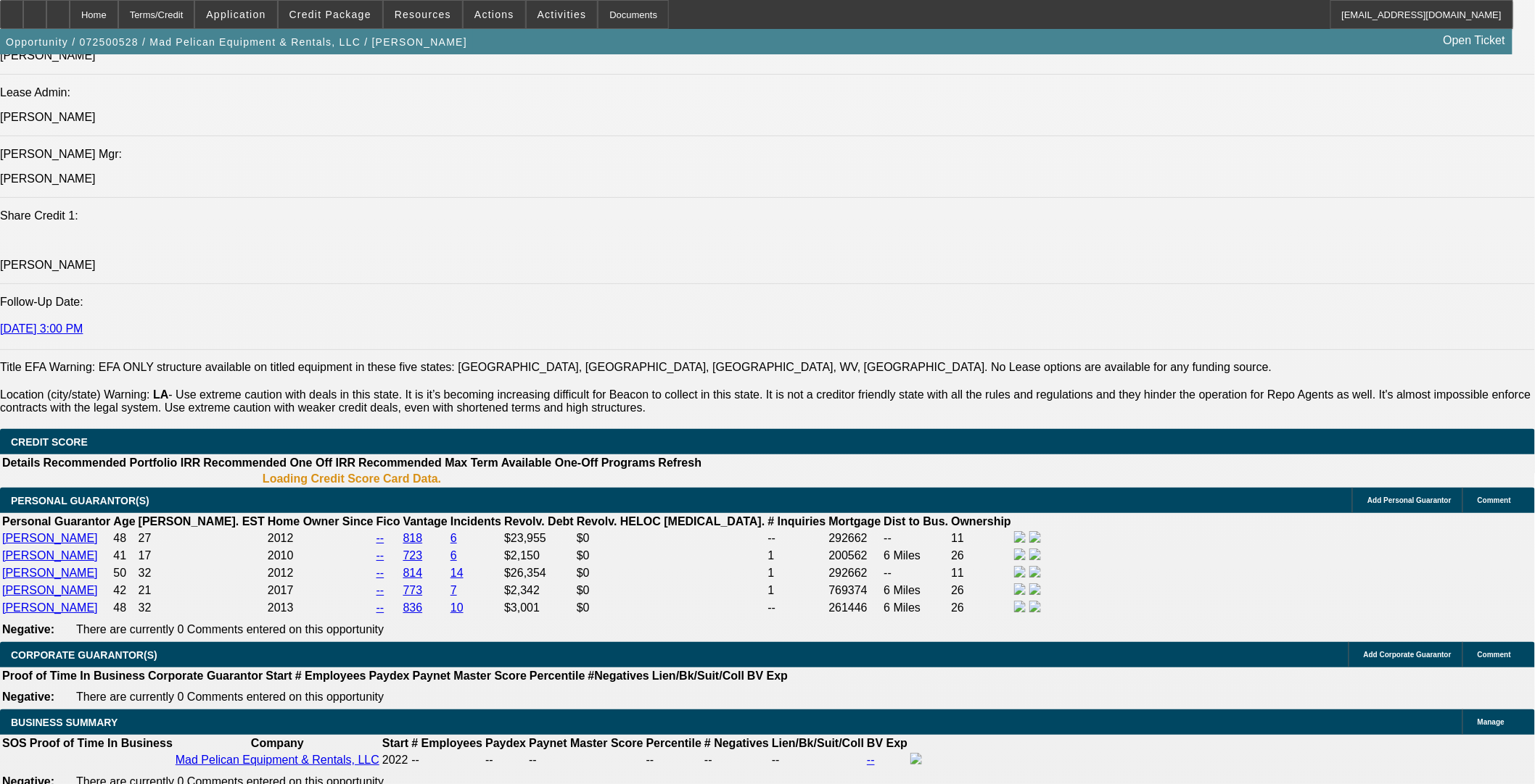
select select "2"
select select "0"
select select "6"
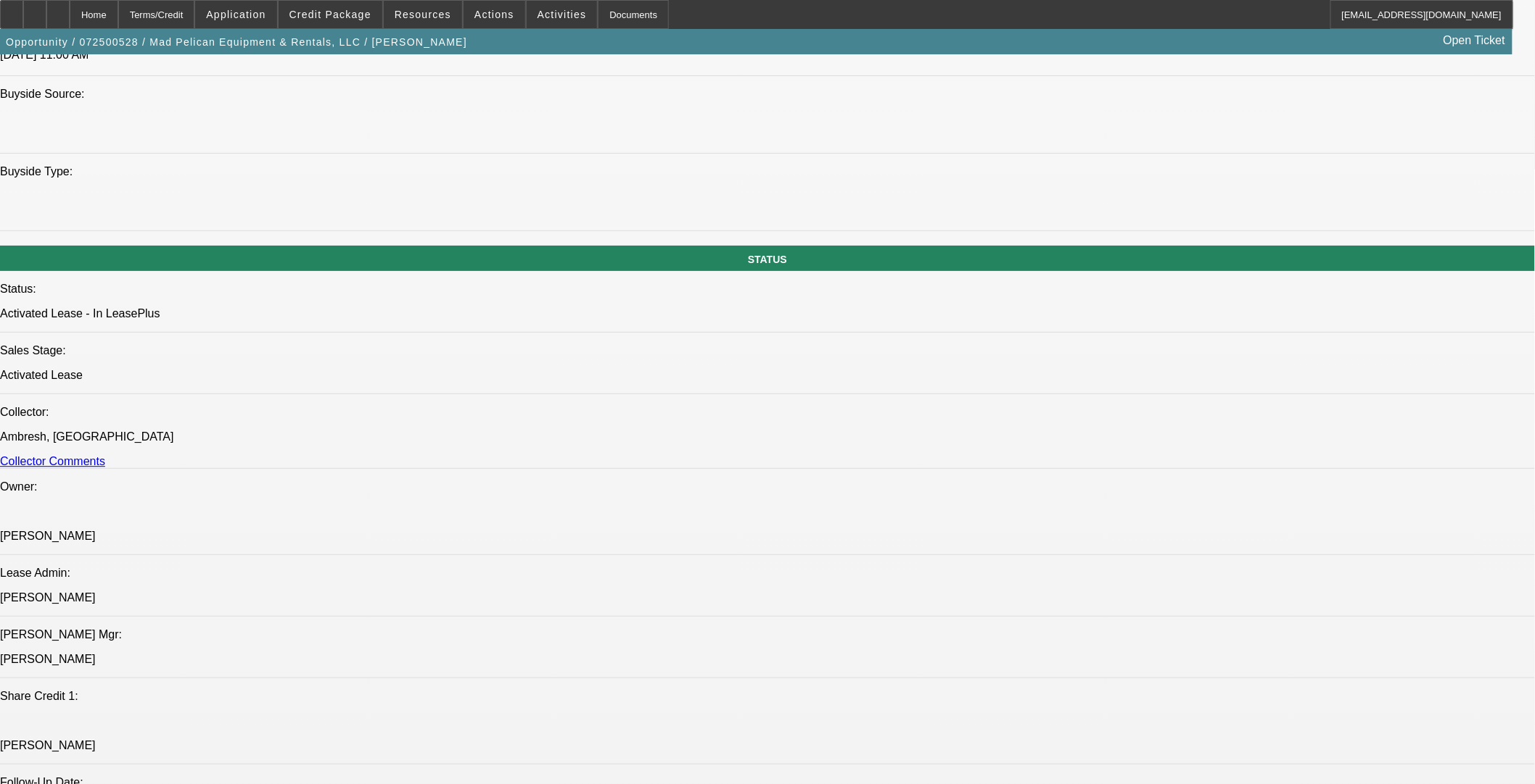
scroll to position [1164, 0]
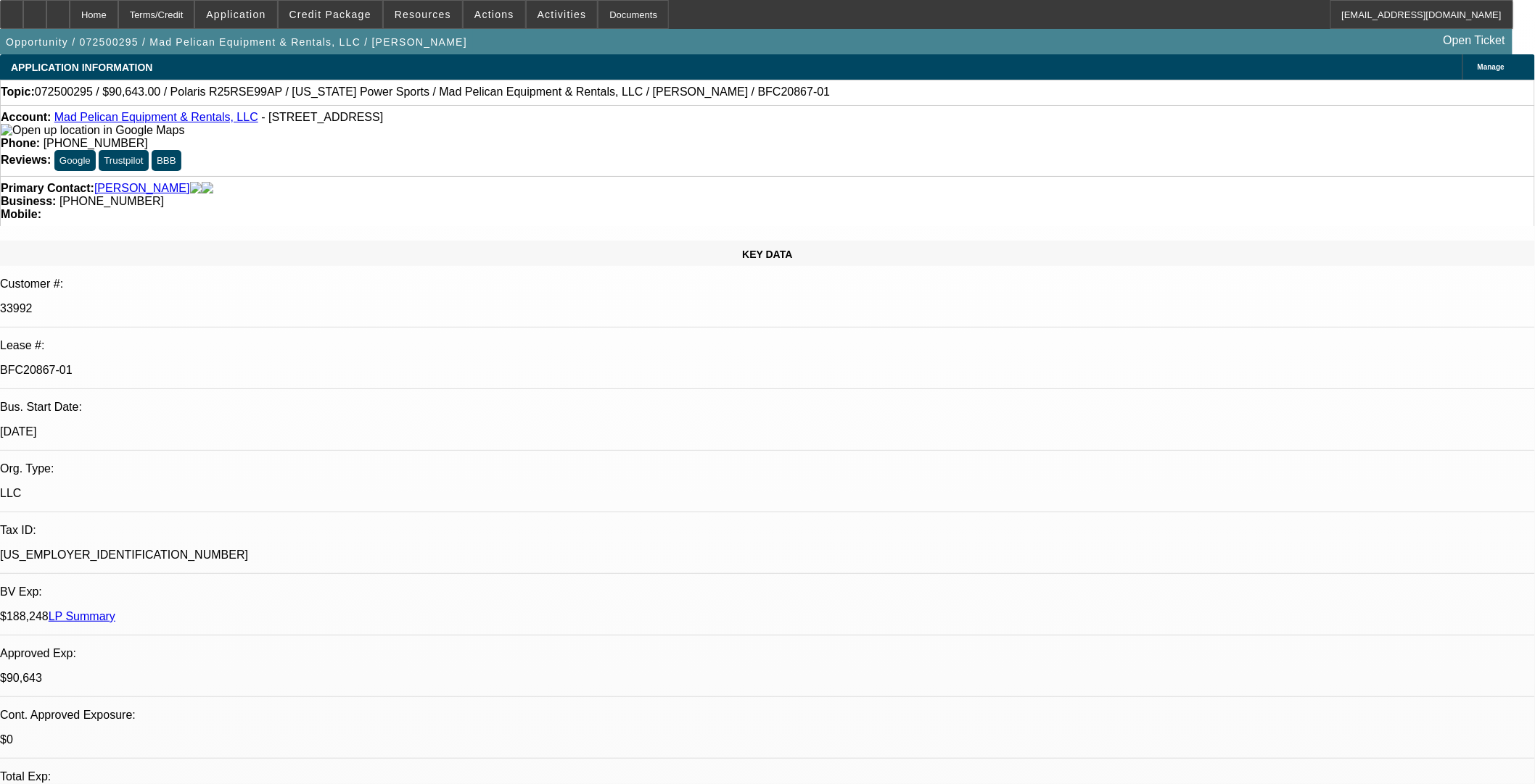
select select "0"
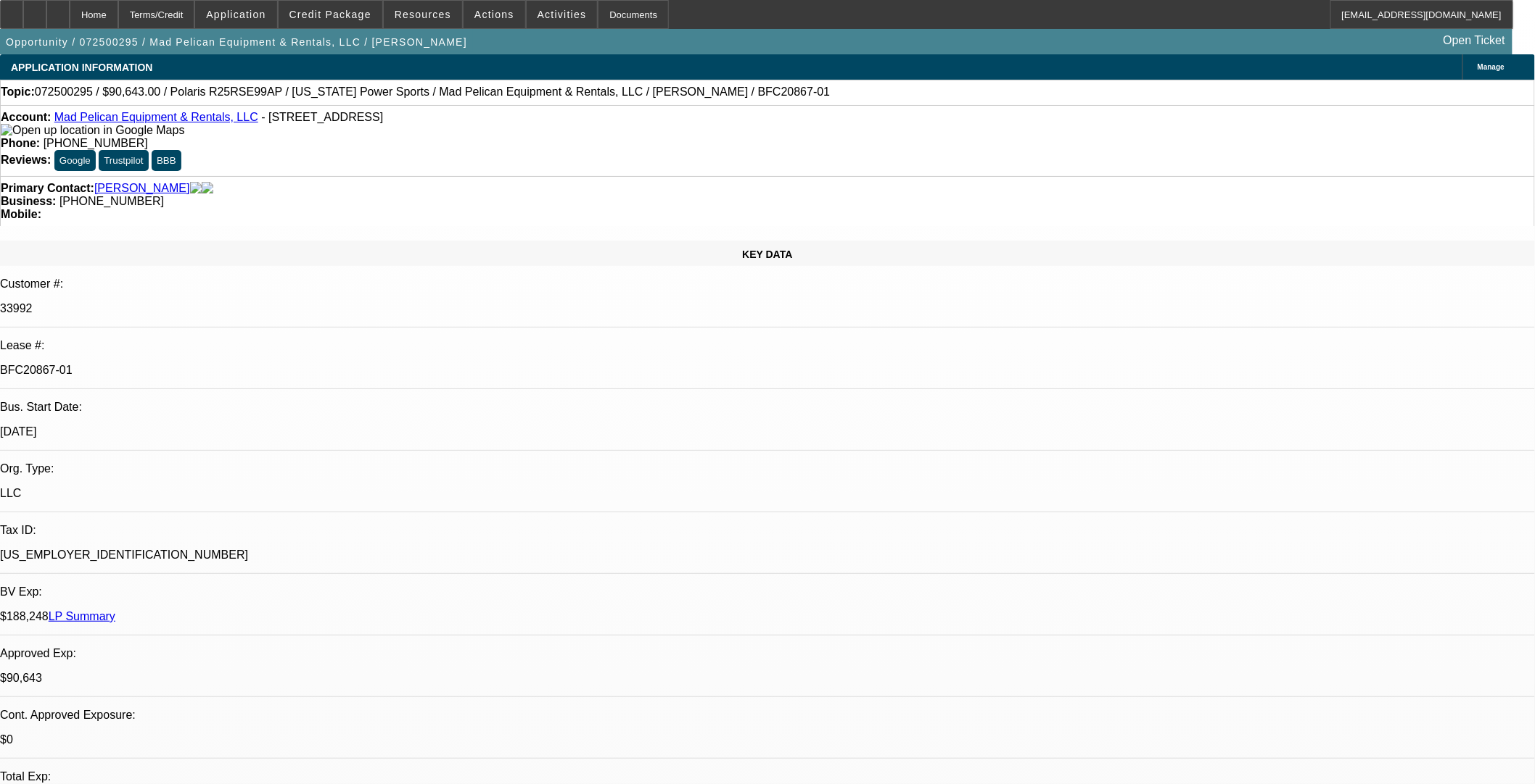
select select "0"
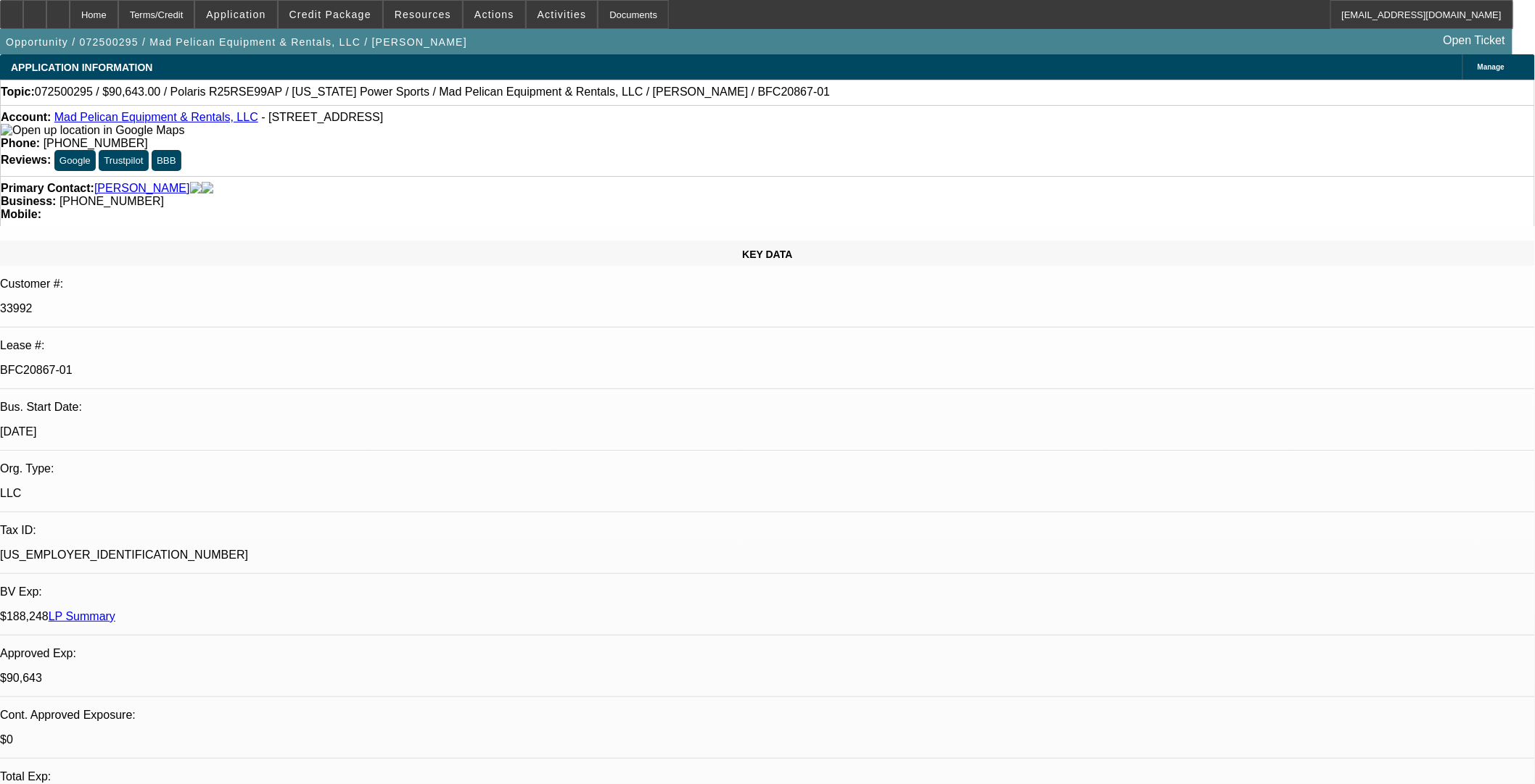
select select "0"
select select "1"
select select "6"
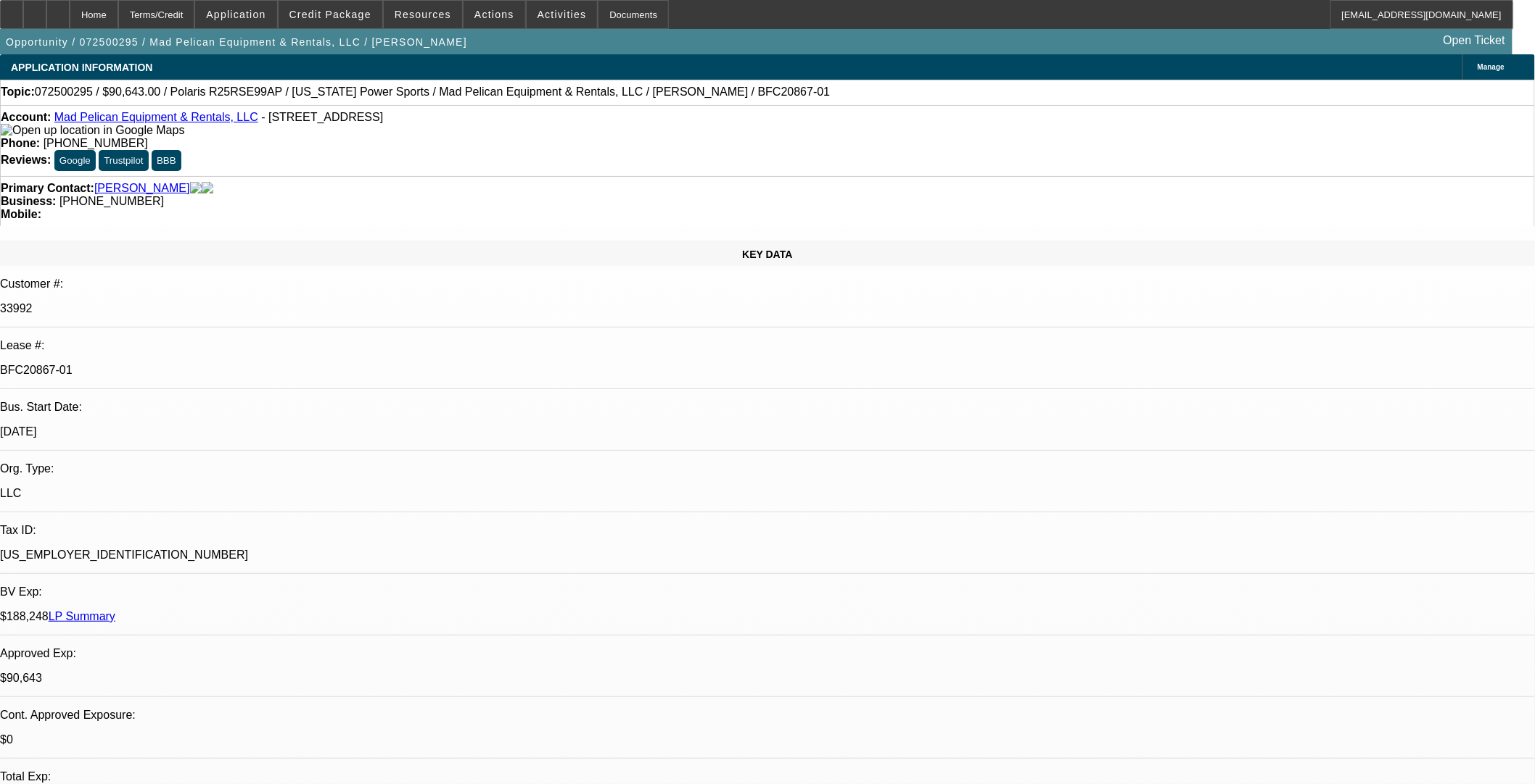
select select "1"
select select "6"
select select "1"
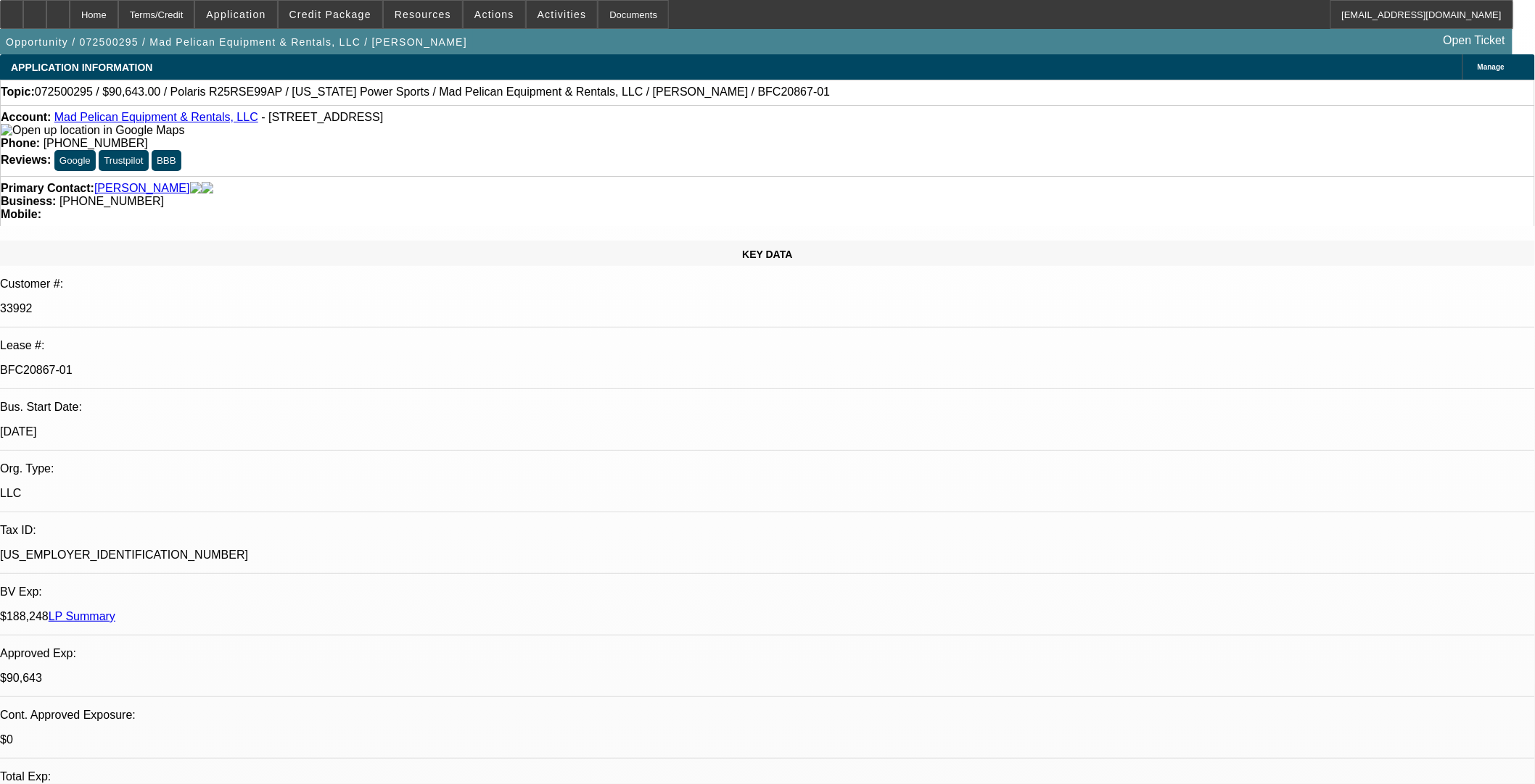
select select "6"
select select "1"
select select "6"
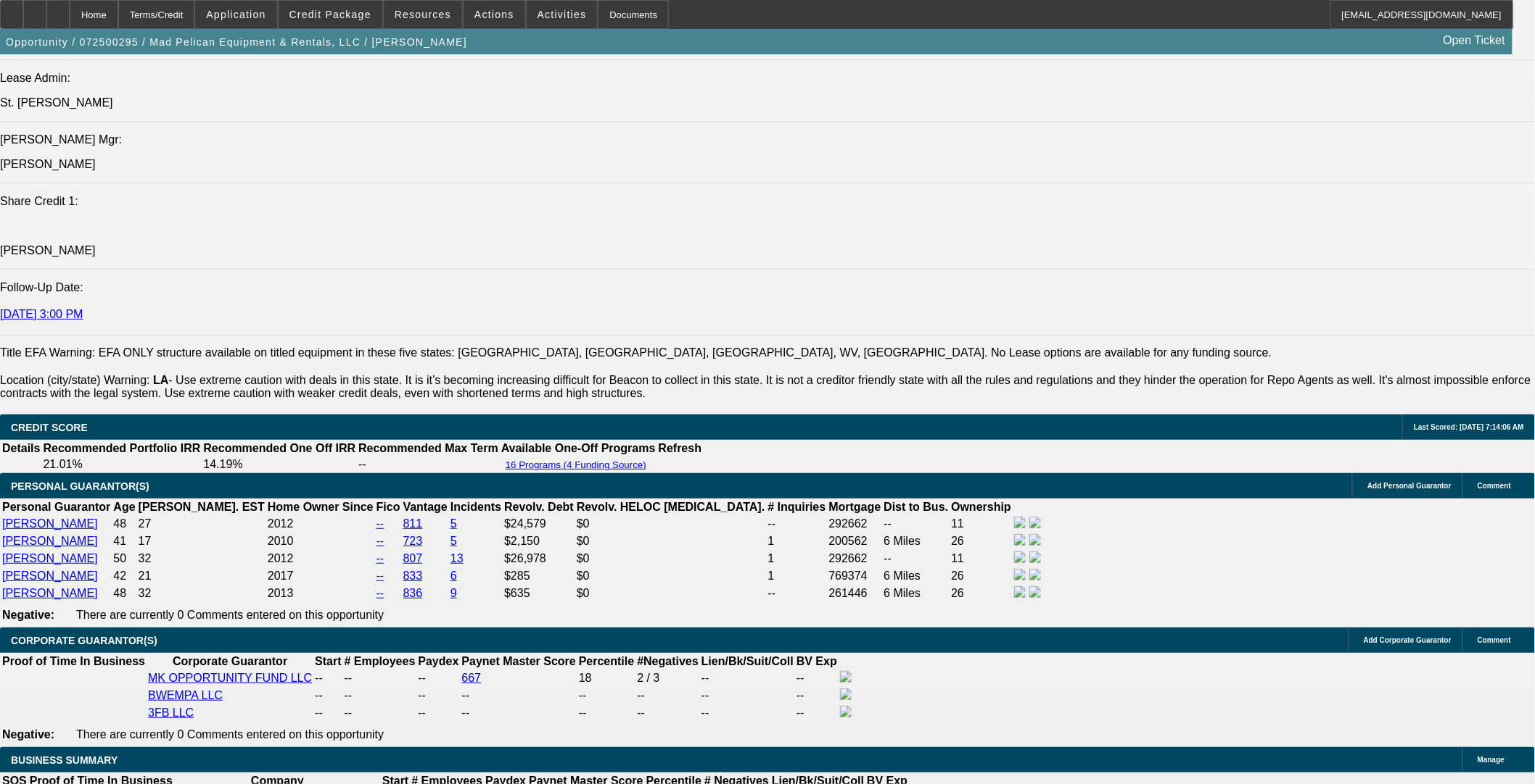
scroll to position [2174, 0]
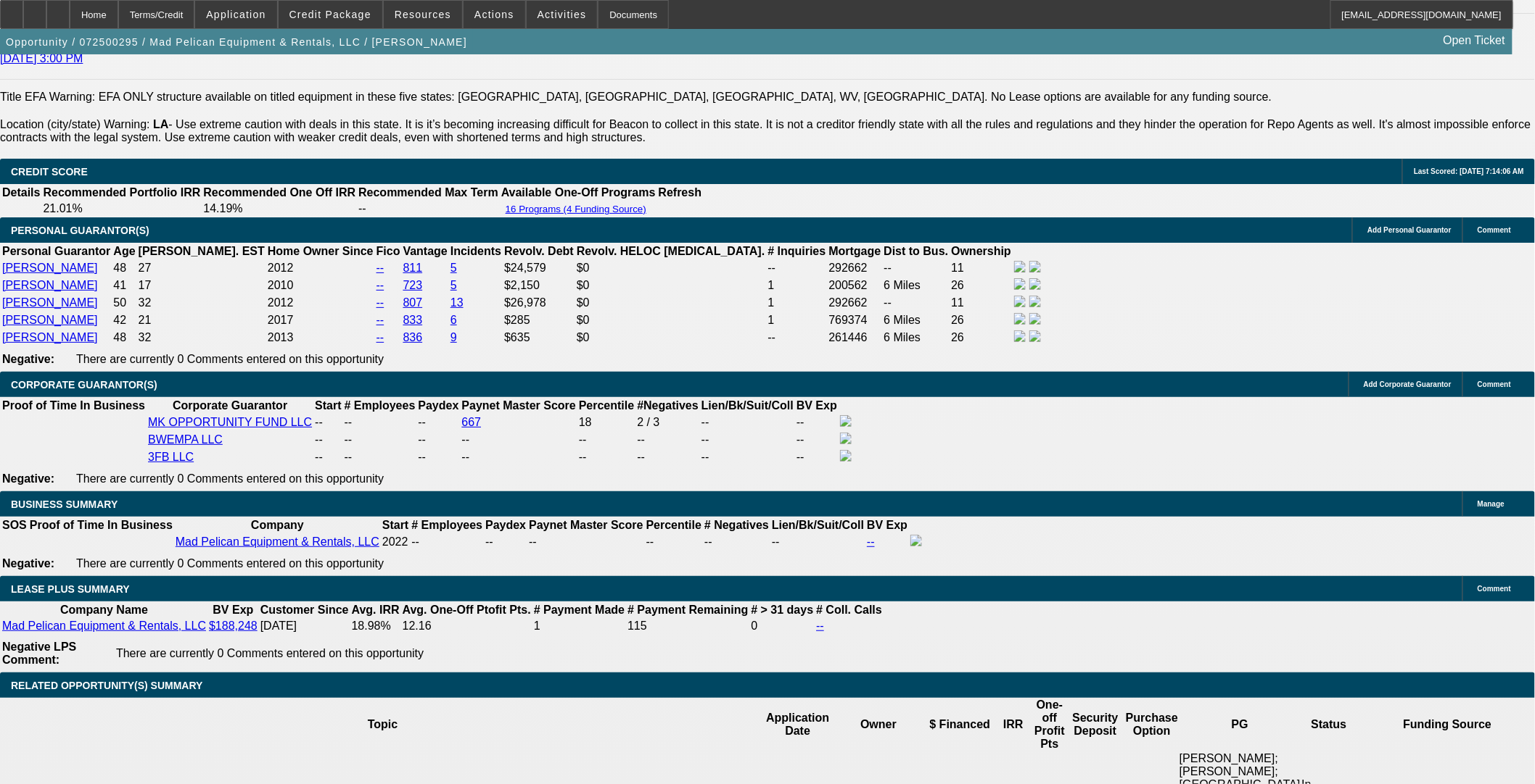
select select "0"
select select "6"
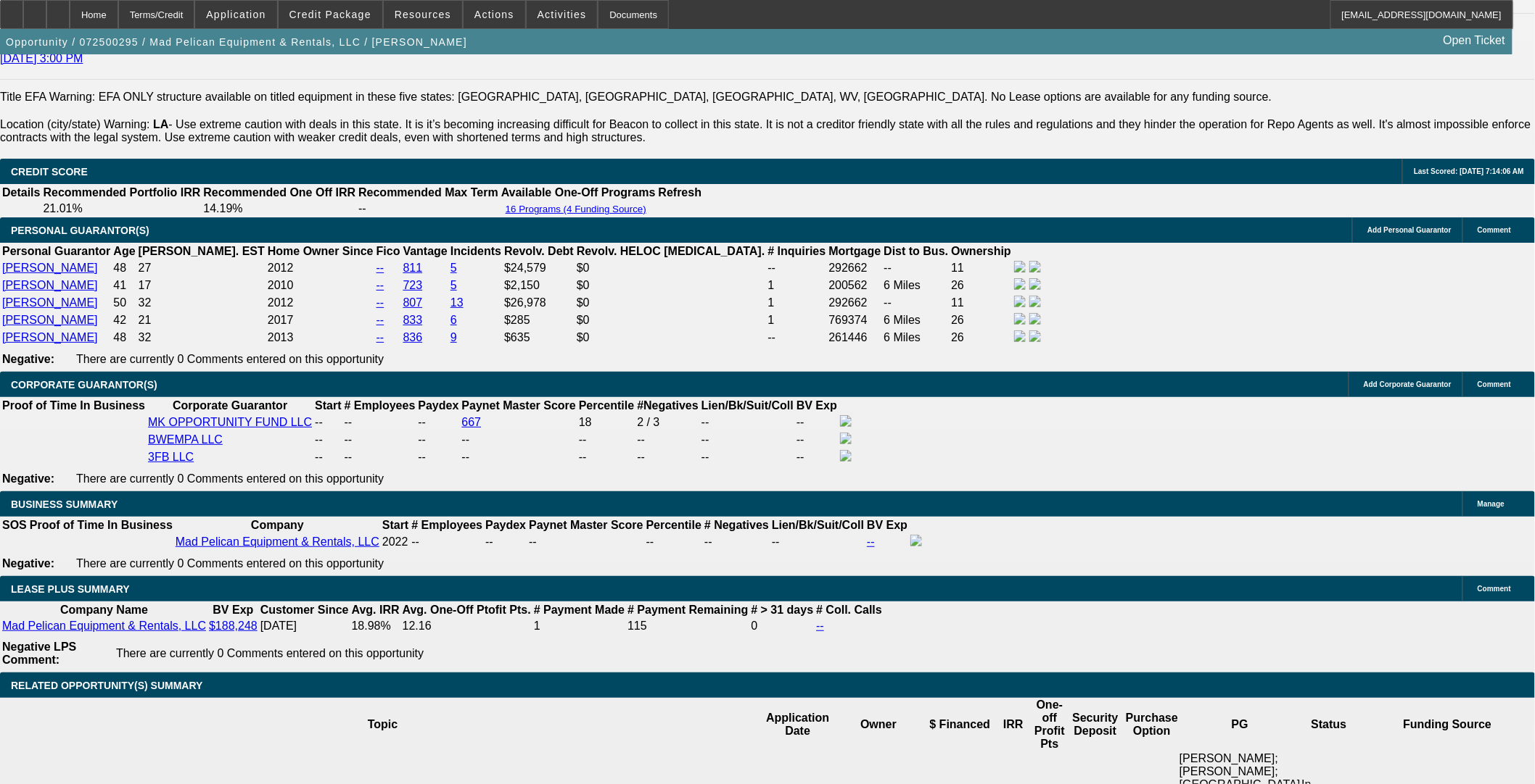
select select "0"
select select "6"
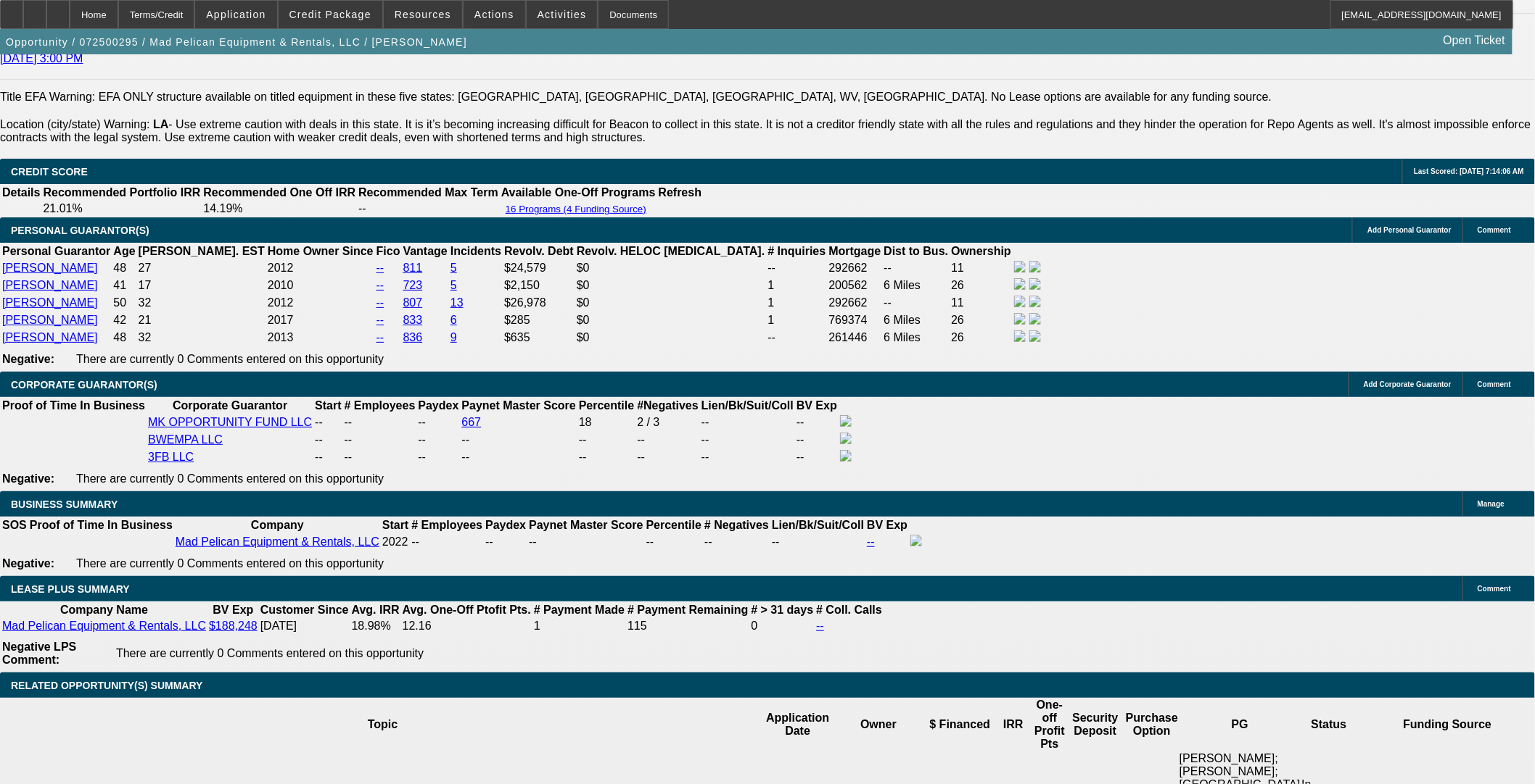
select select "0"
select select "6"
select select "0"
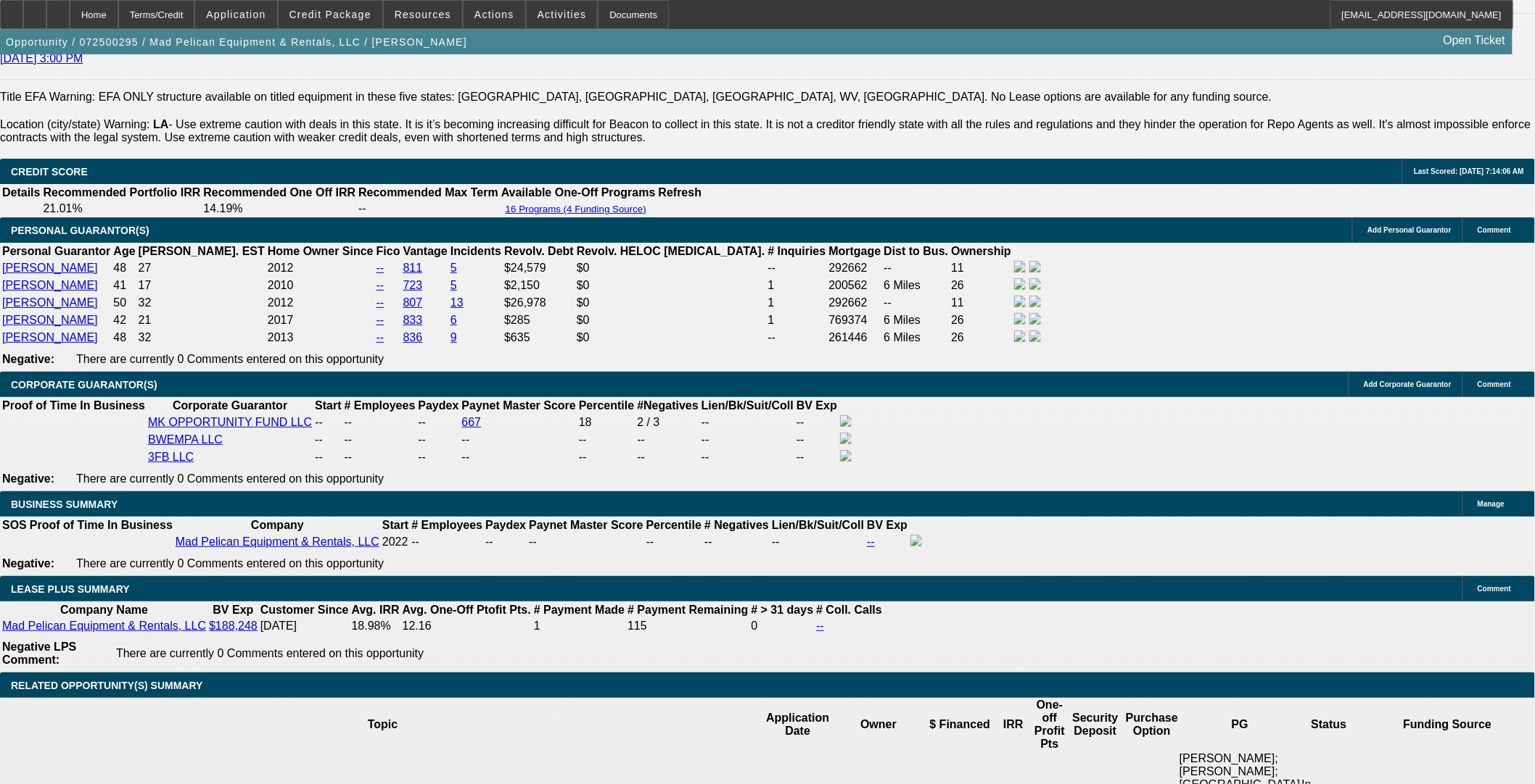
select select "0"
select select "6"
select select "0"
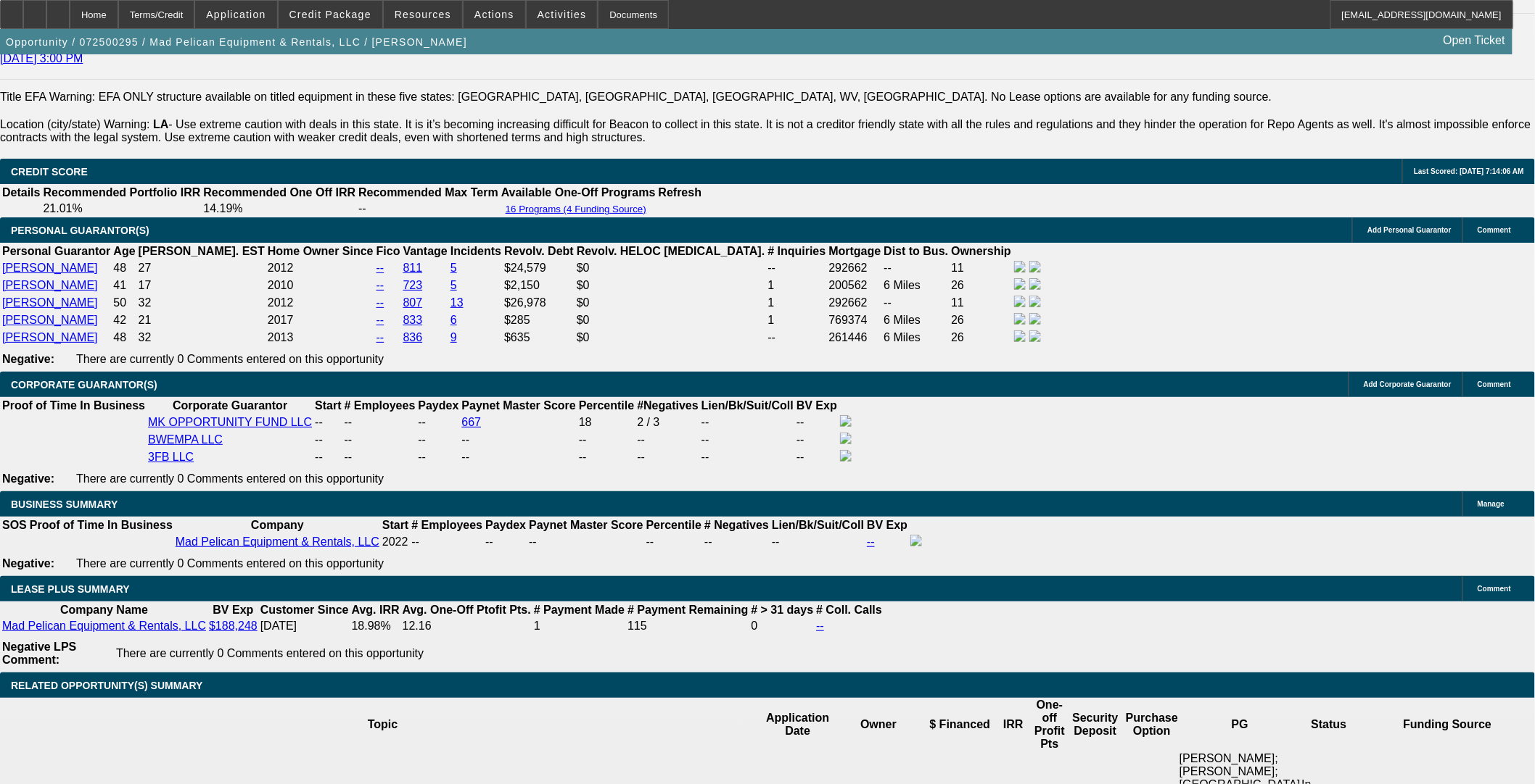
select select "0"
select select "6"
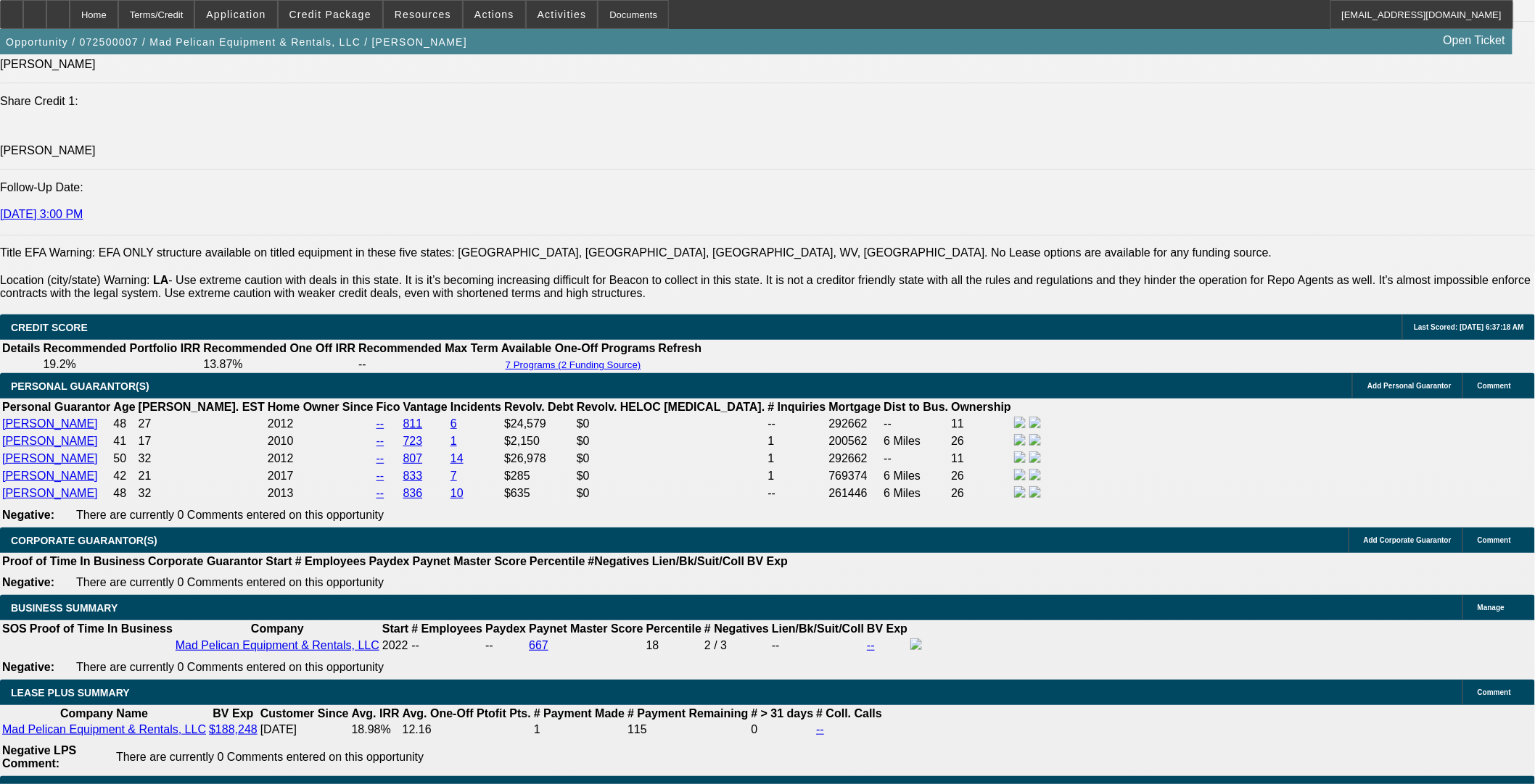
select select "0"
select select "6"
select select "0"
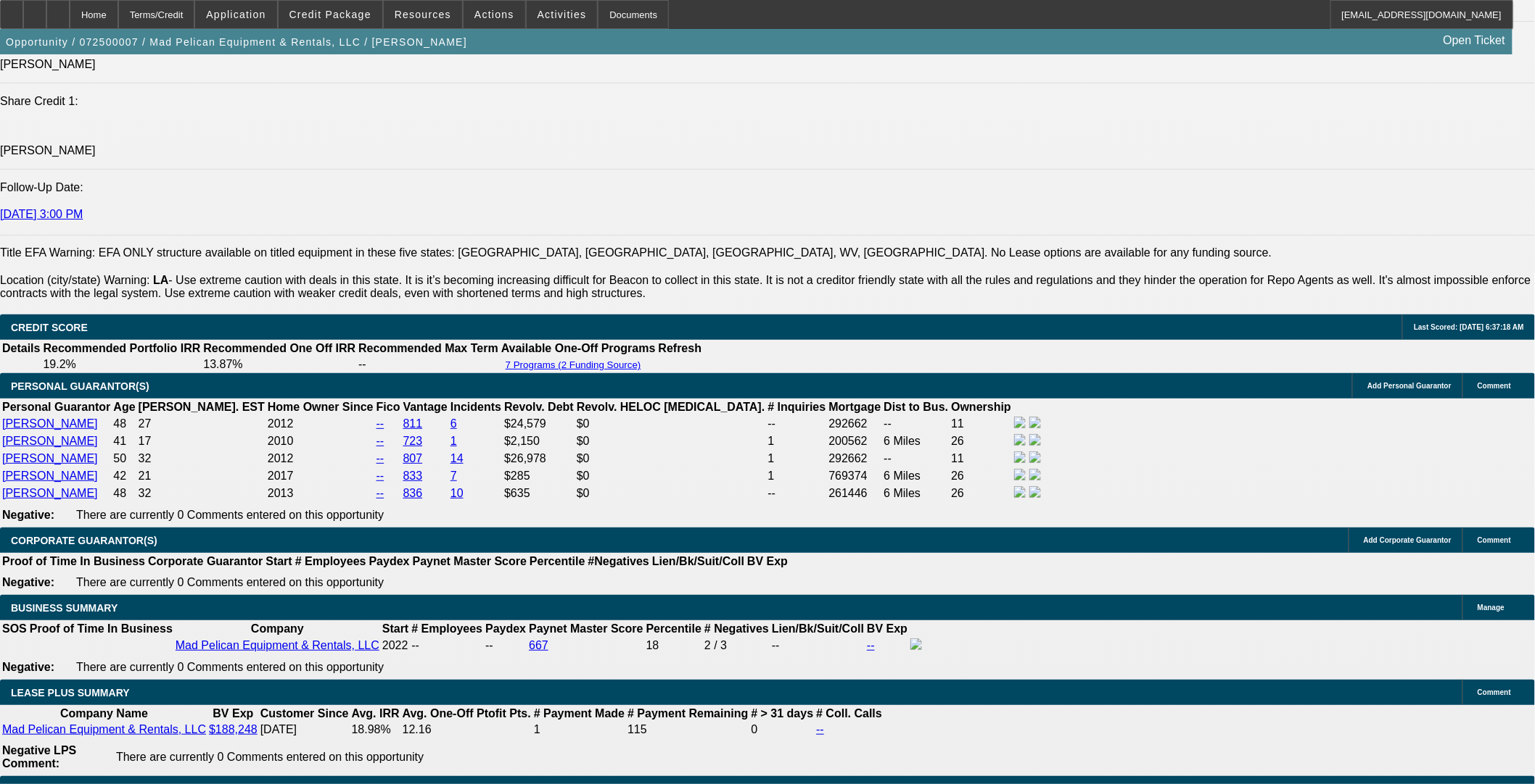
select select "0"
select select "6"
select select "0"
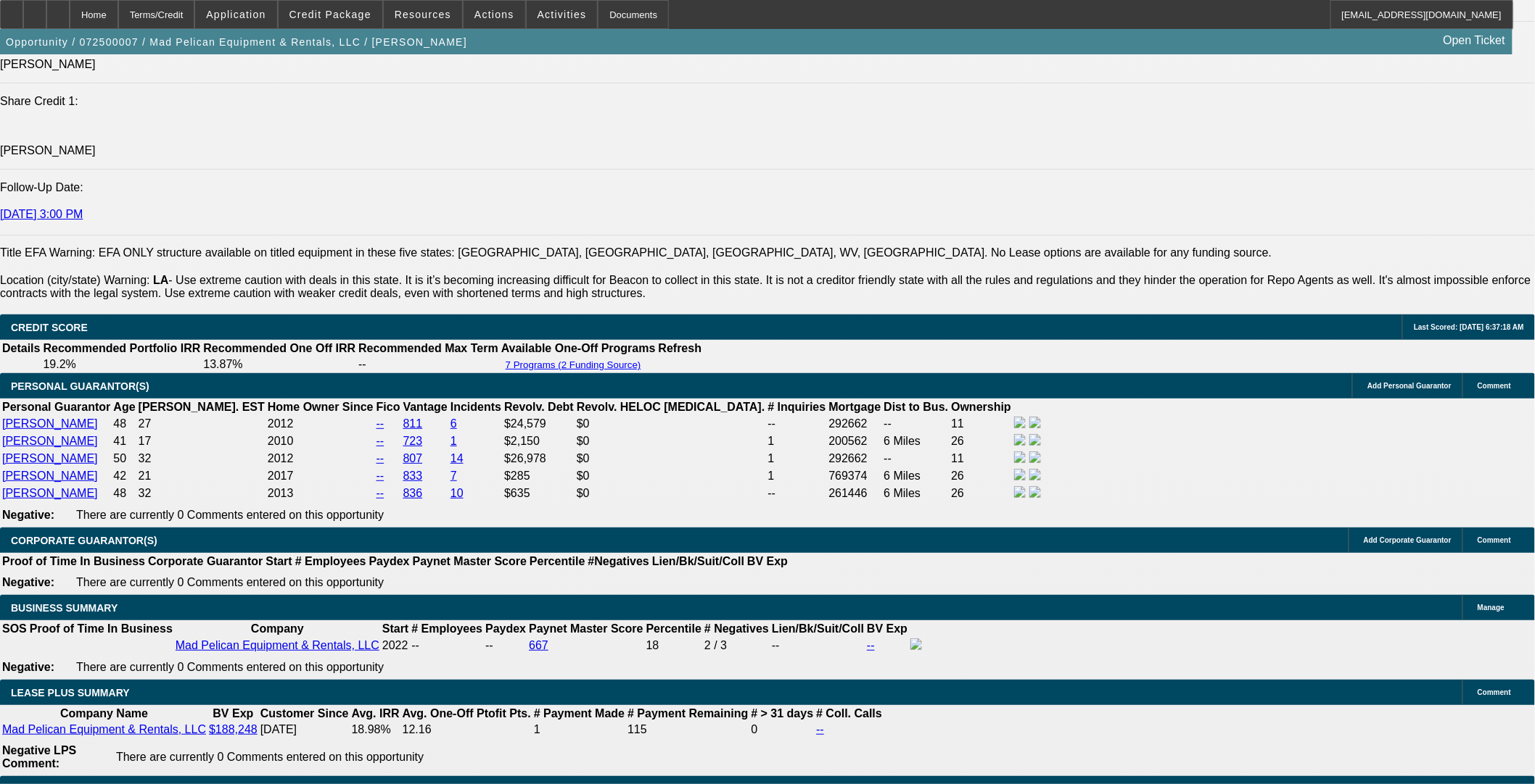
select select "0"
select select "6"
select select "0"
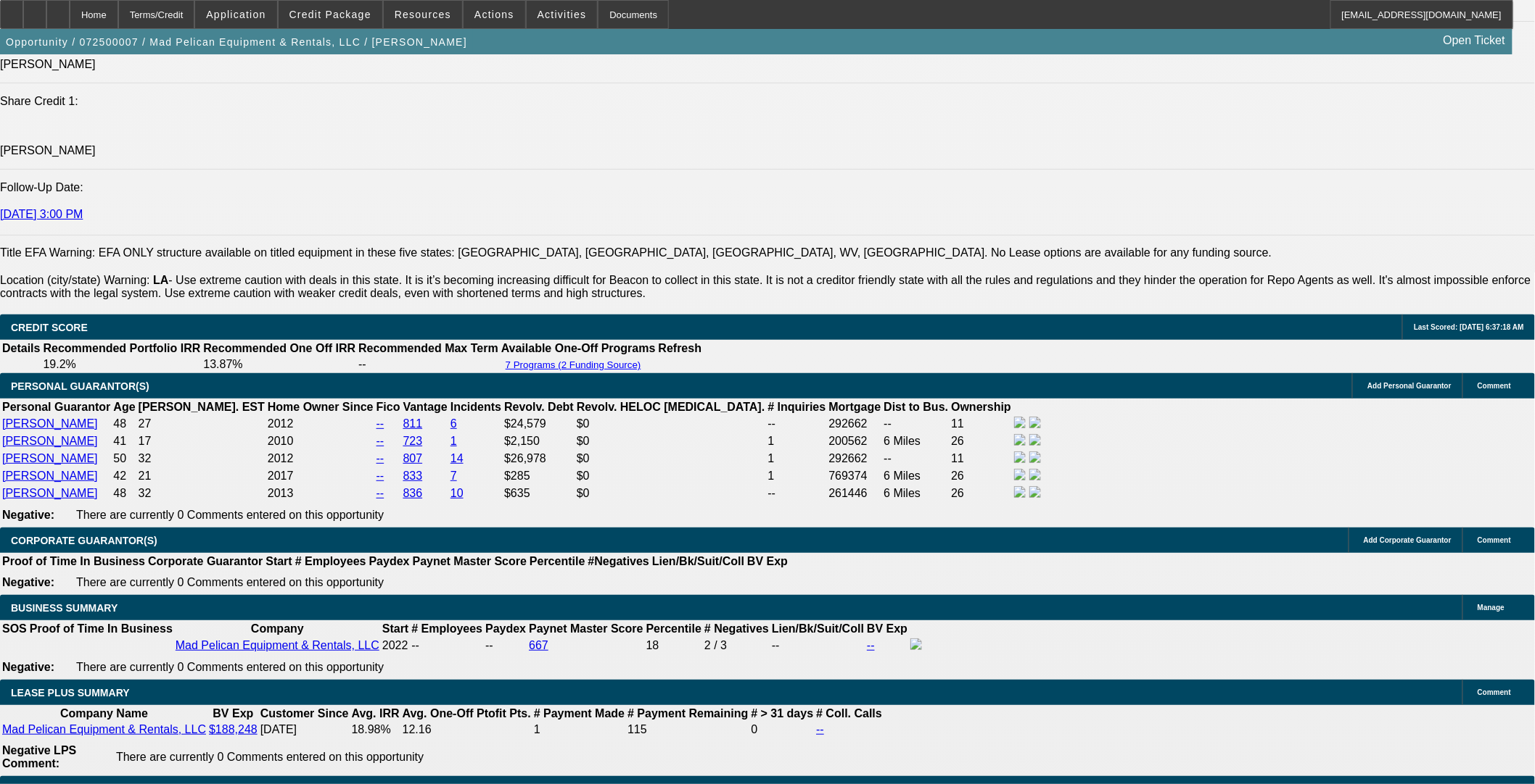
select select "6"
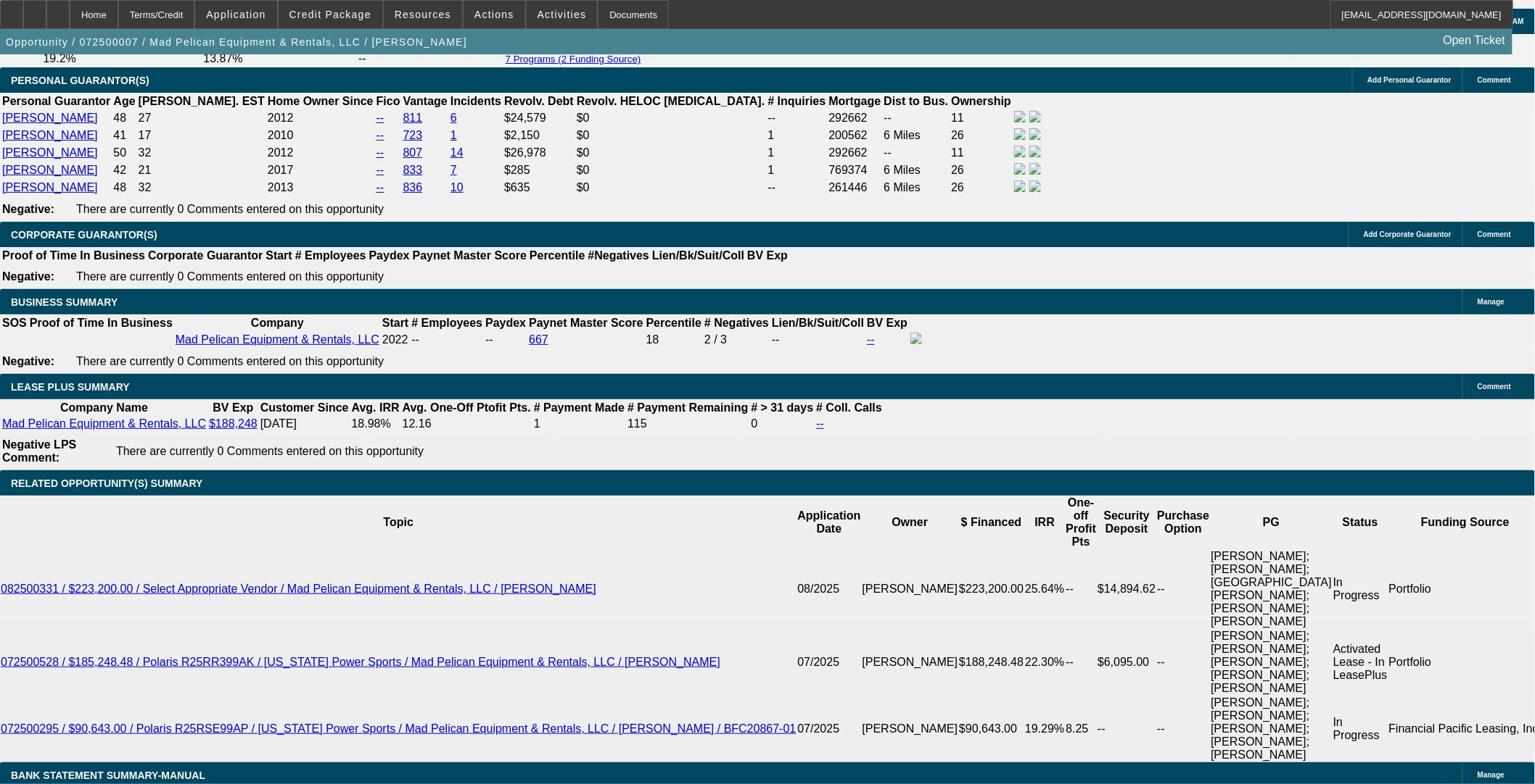
scroll to position [2476, 0]
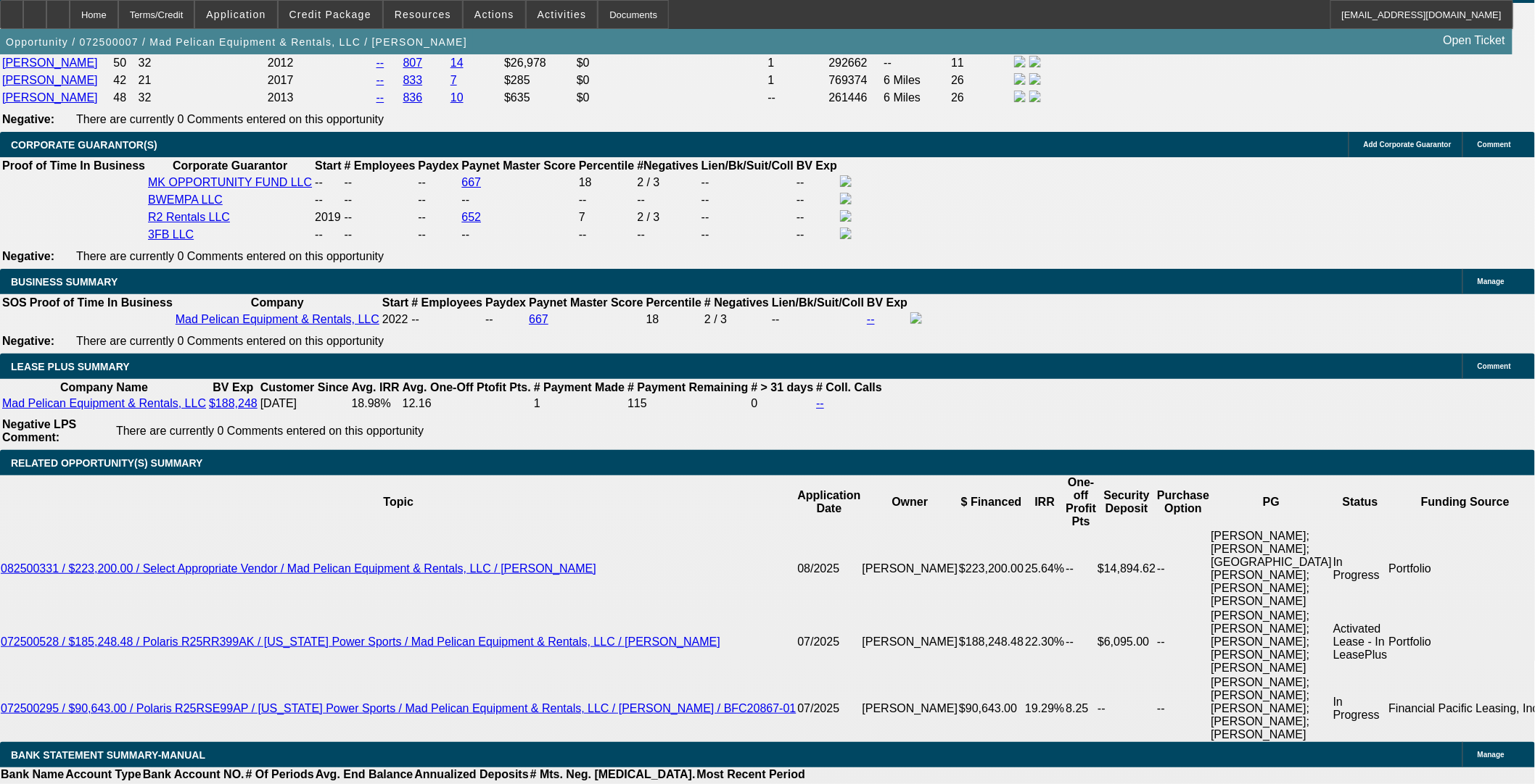
select select "0"
select select "6"
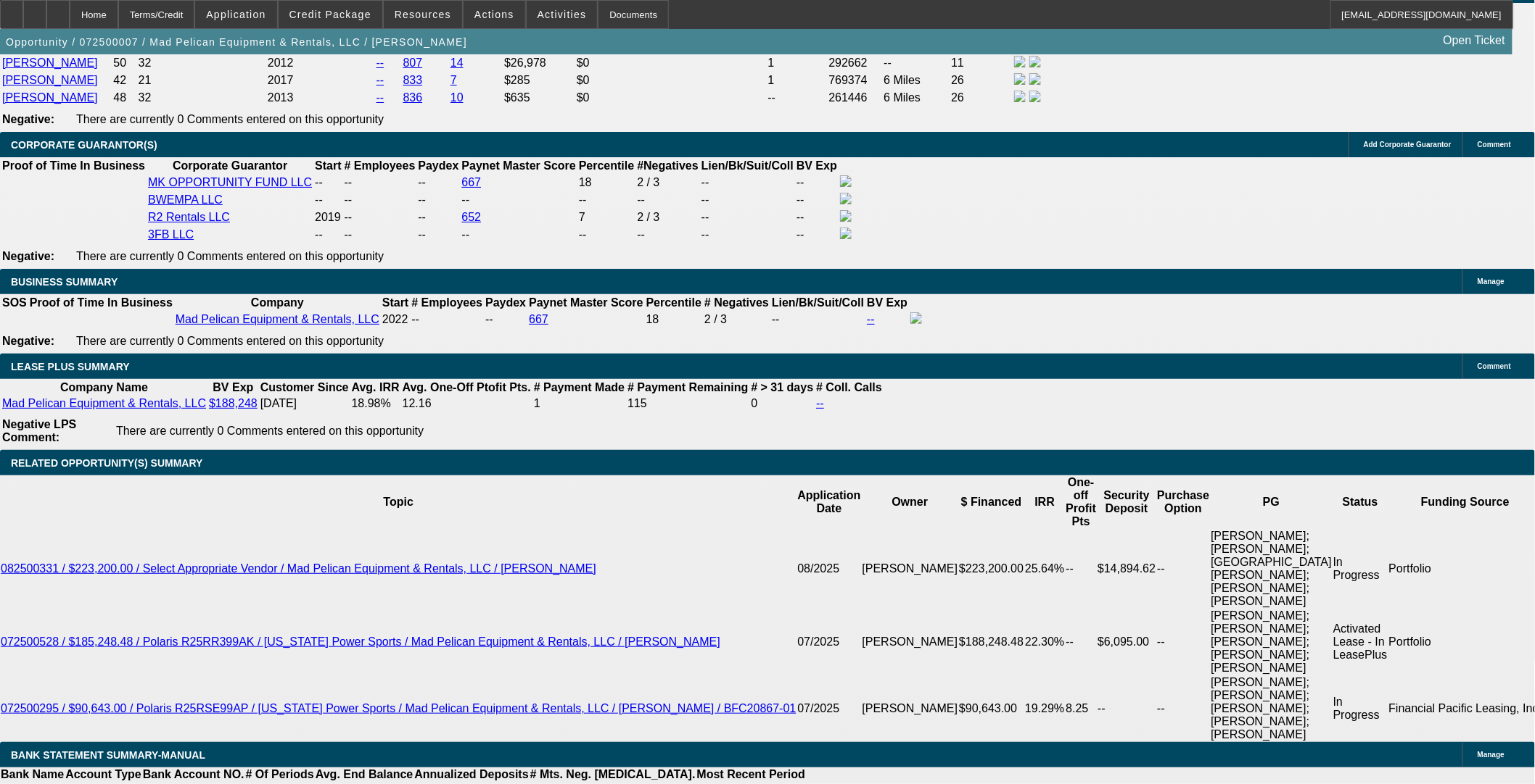
select select "0"
select select "6"
select select "0"
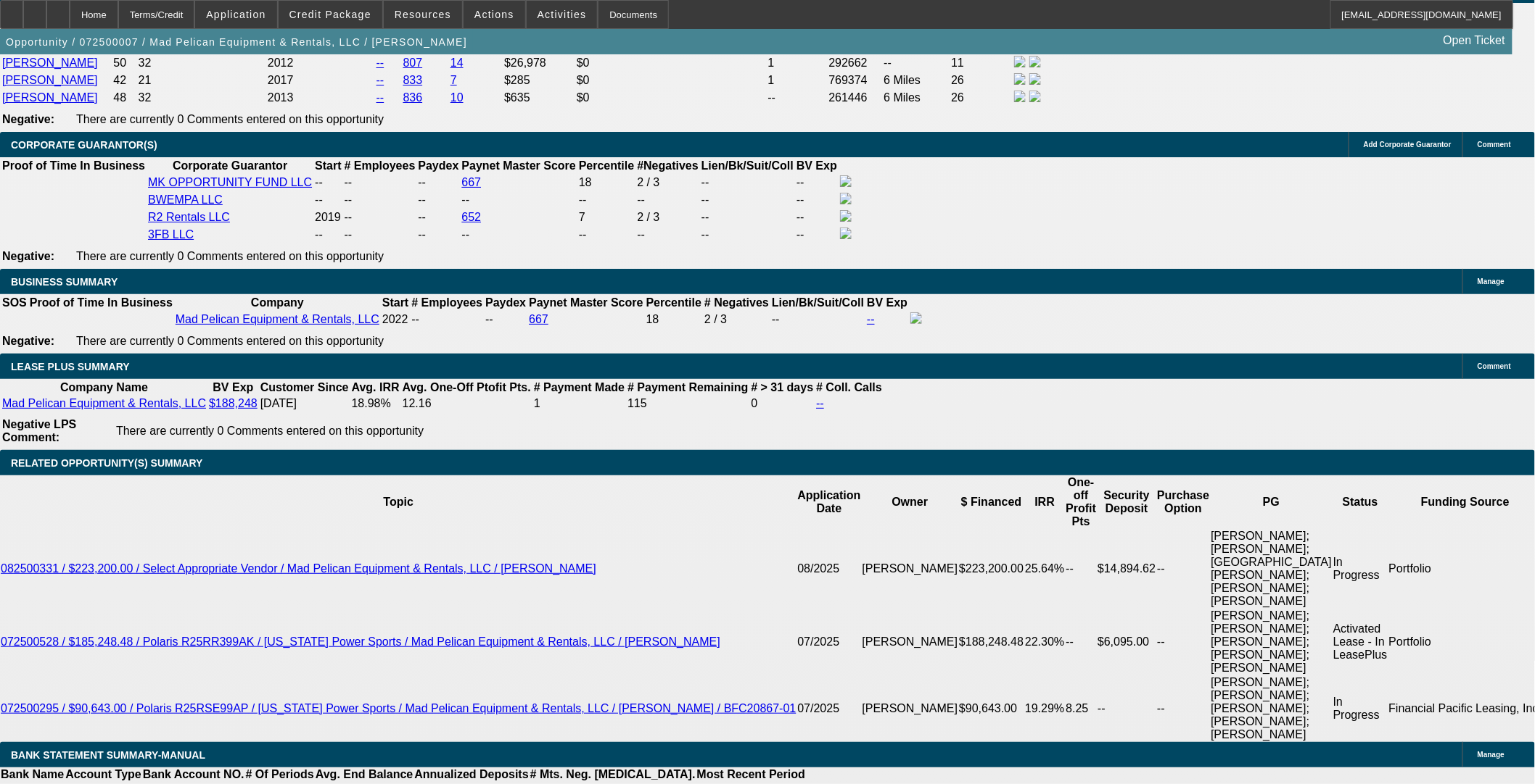
select select "0"
select select "6"
select select "0"
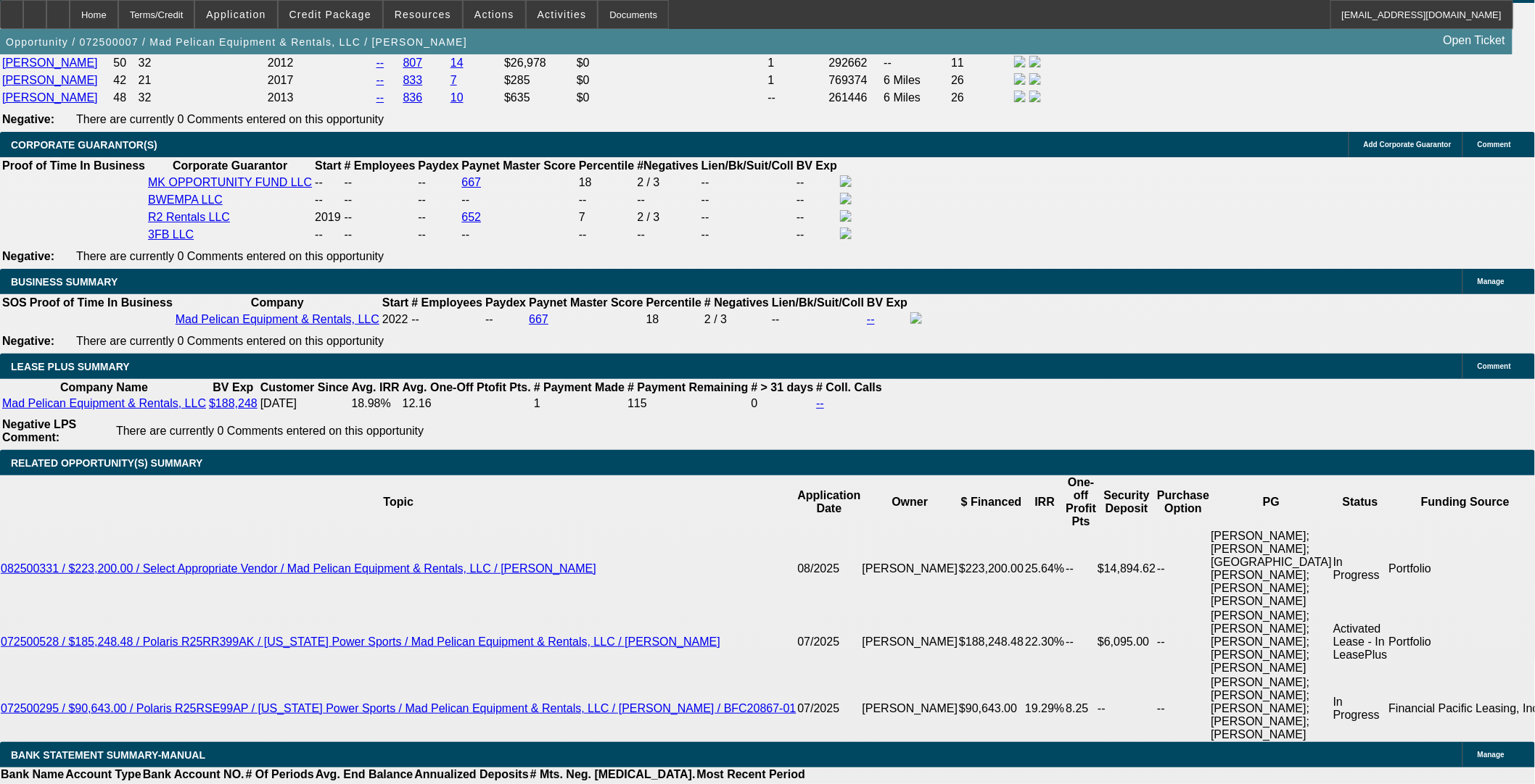
select select "0"
select select "6"
select select "0"
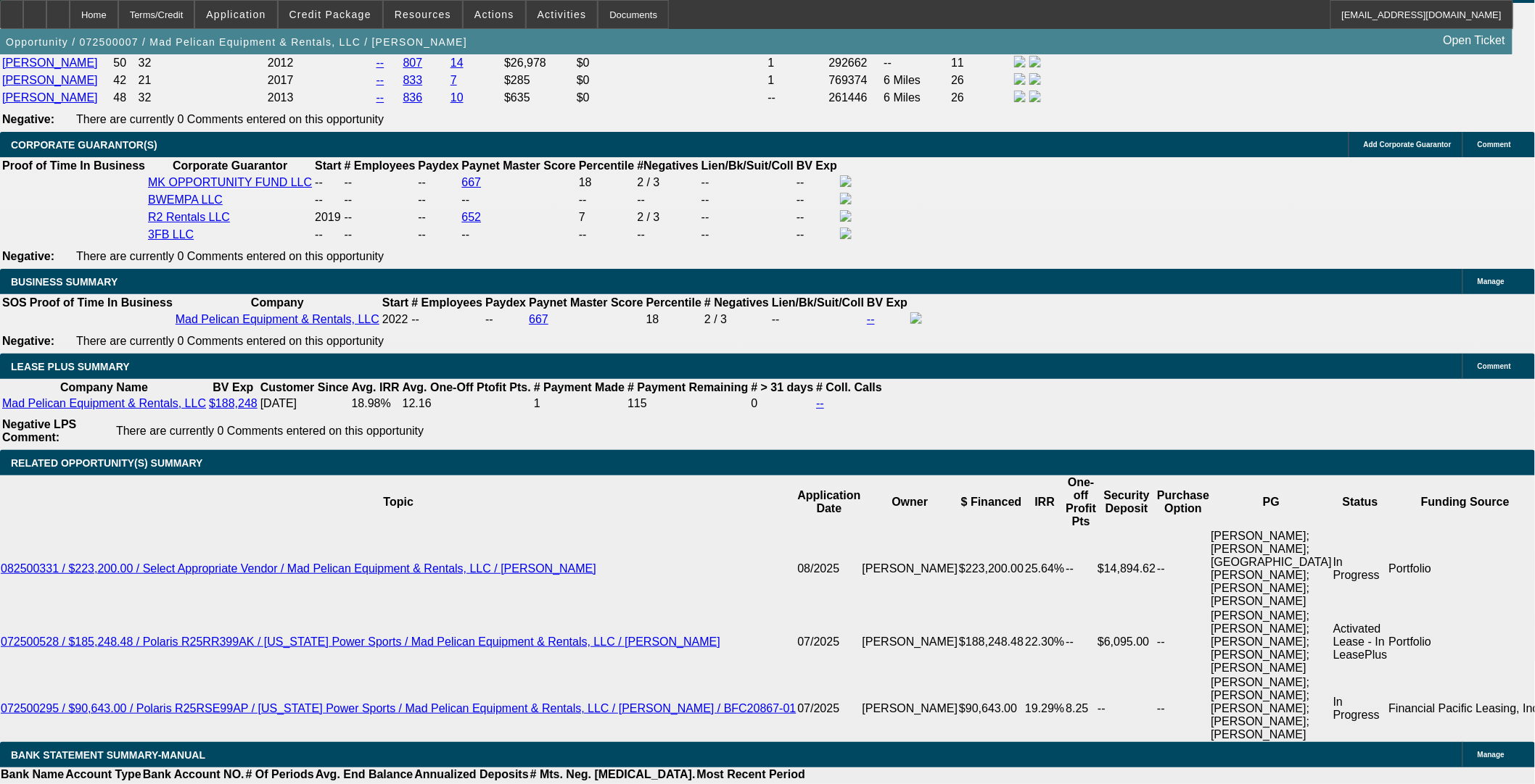
select select "0"
select select "6"
select select "0"
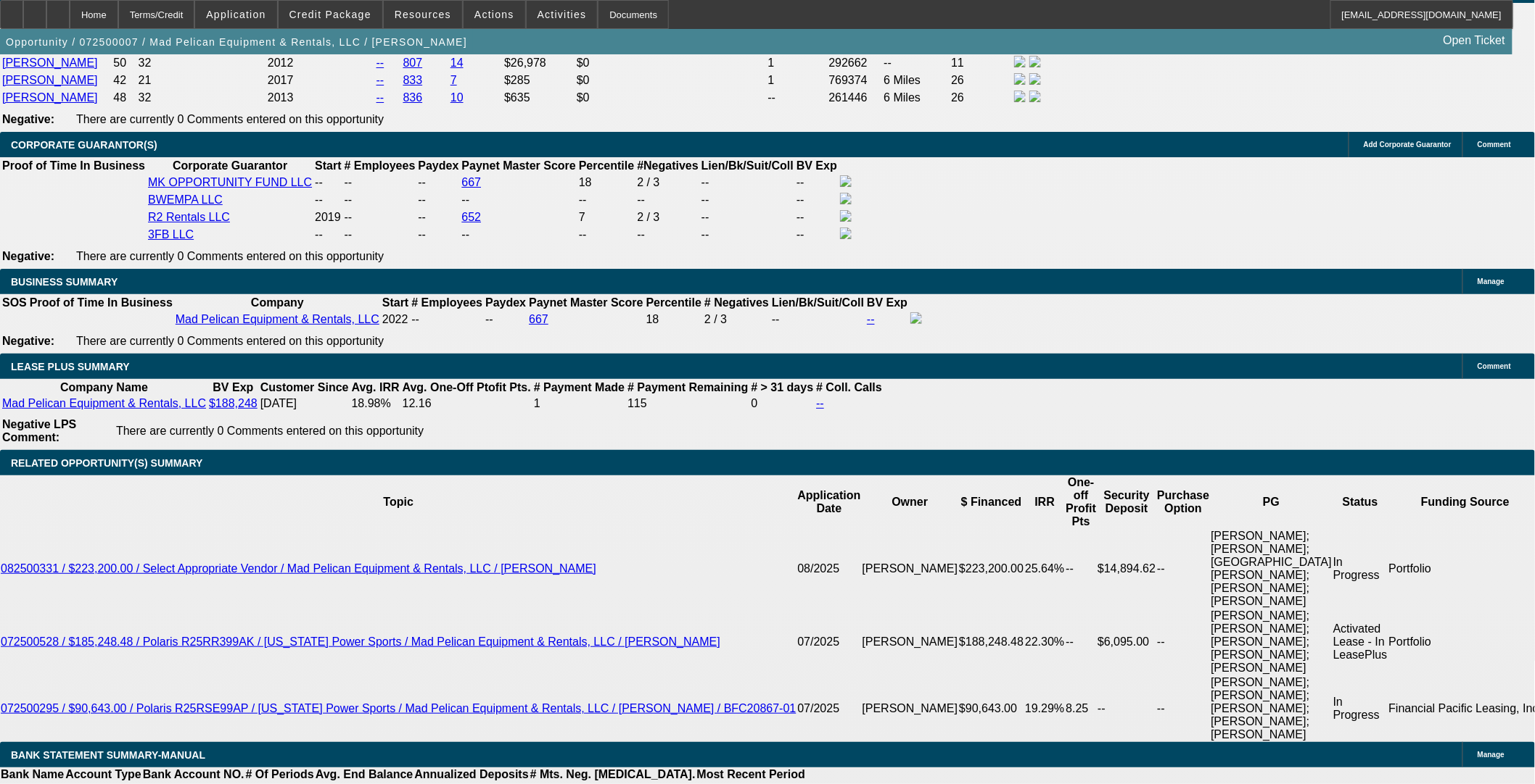
select select "6"
select select "0"
select select "6"
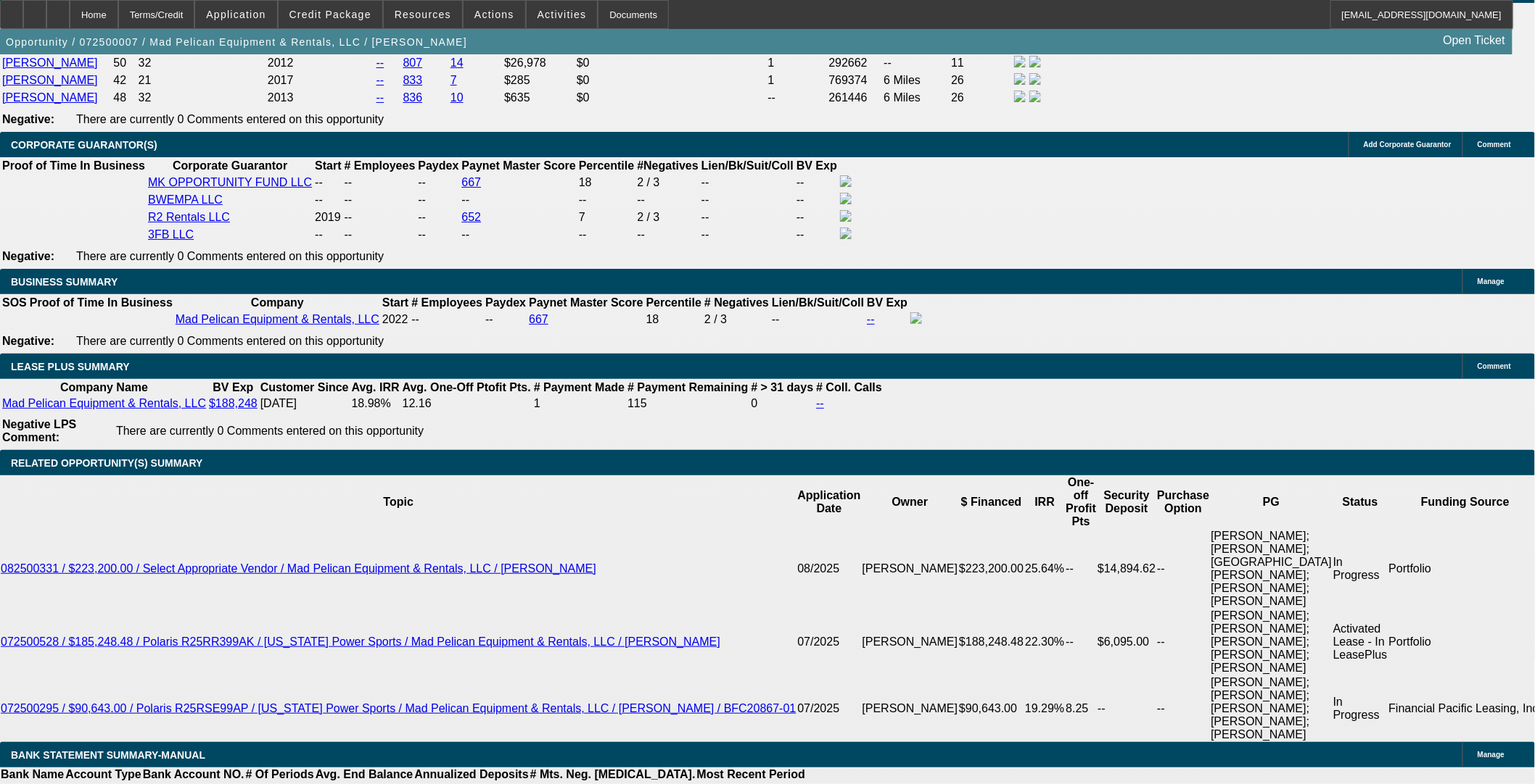
select select "0"
select select "3"
select select "0"
select select "6"
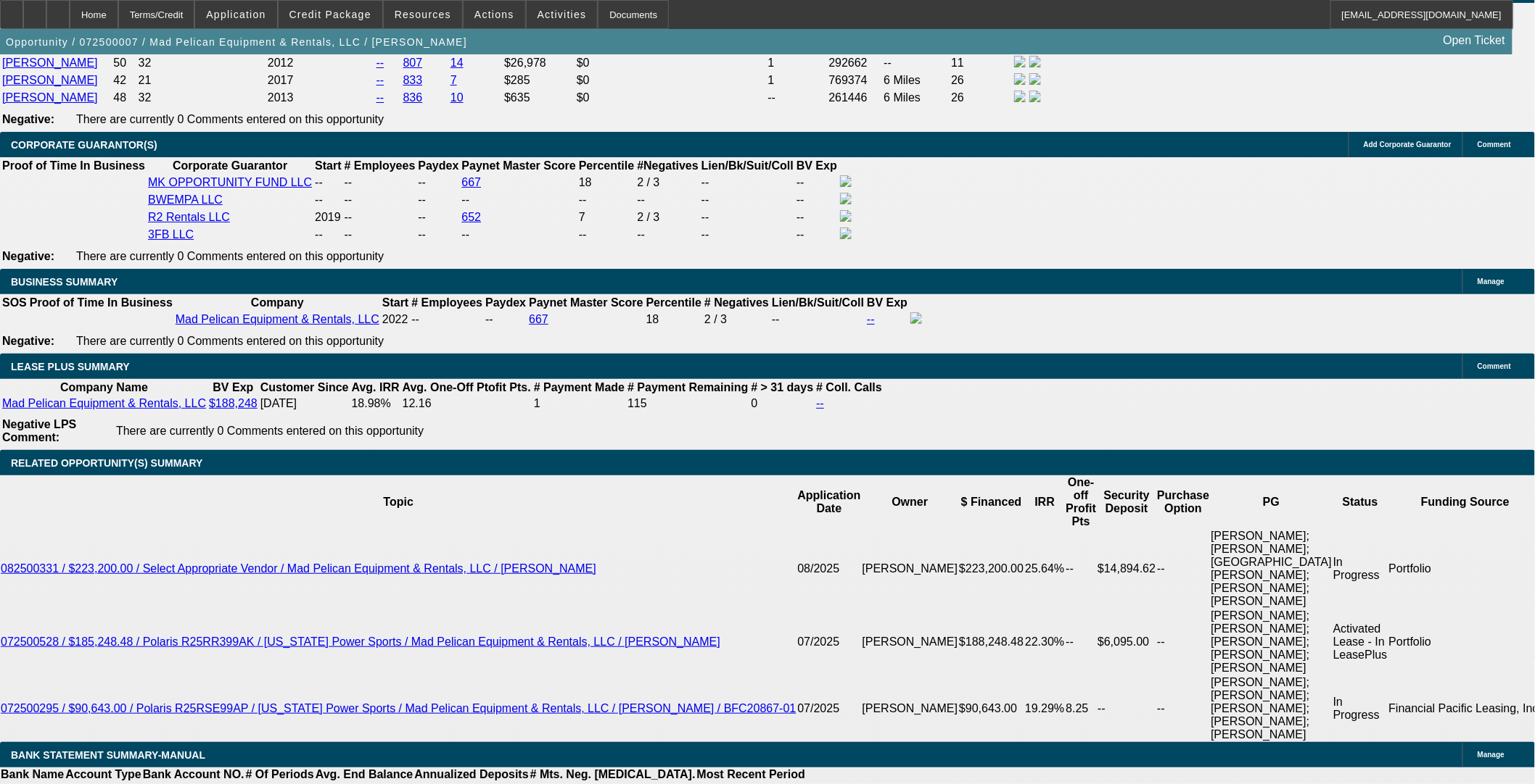
select select "0"
select select "3"
select select "0"
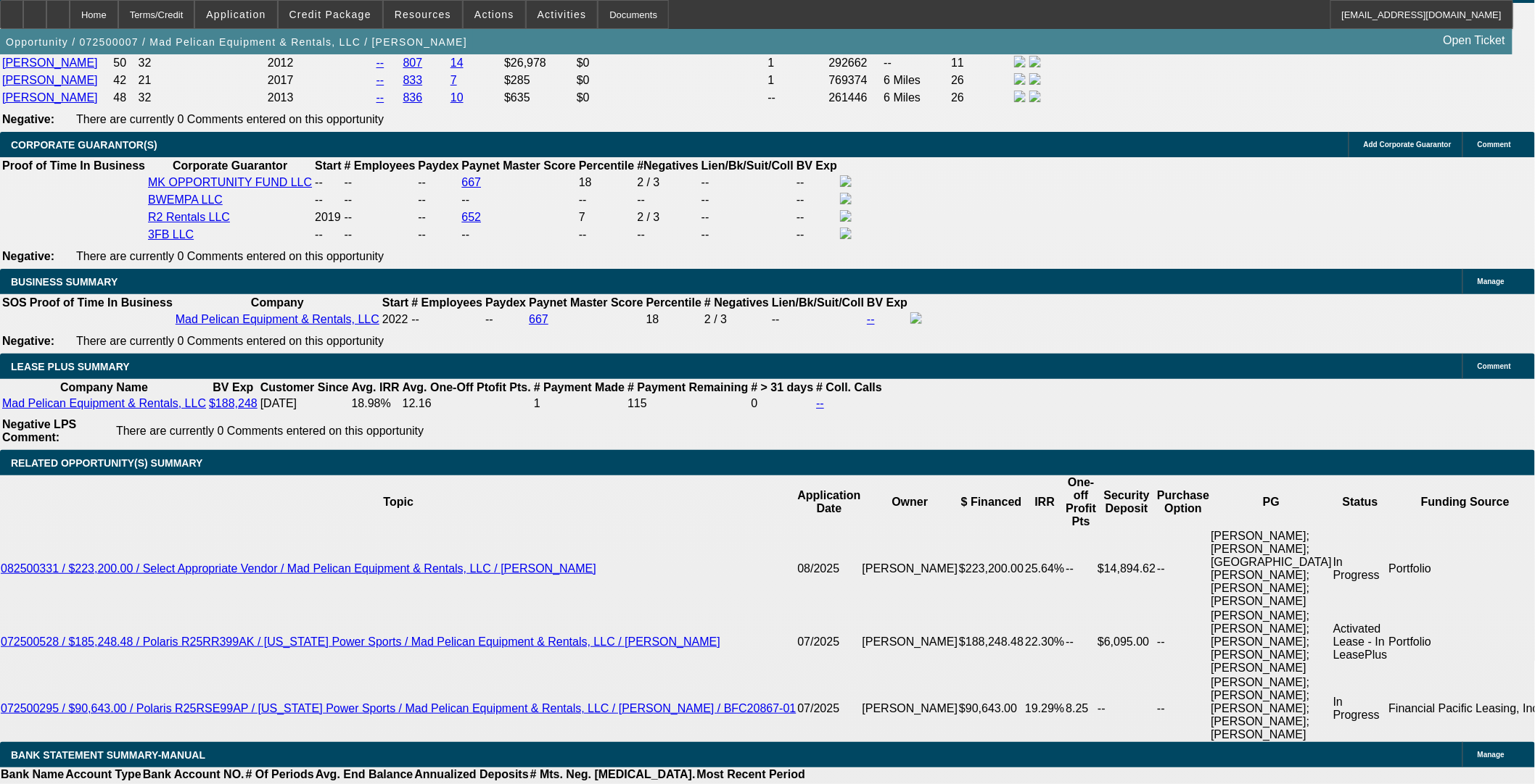
select select "6"
select select "0"
select select "3"
select select "0"
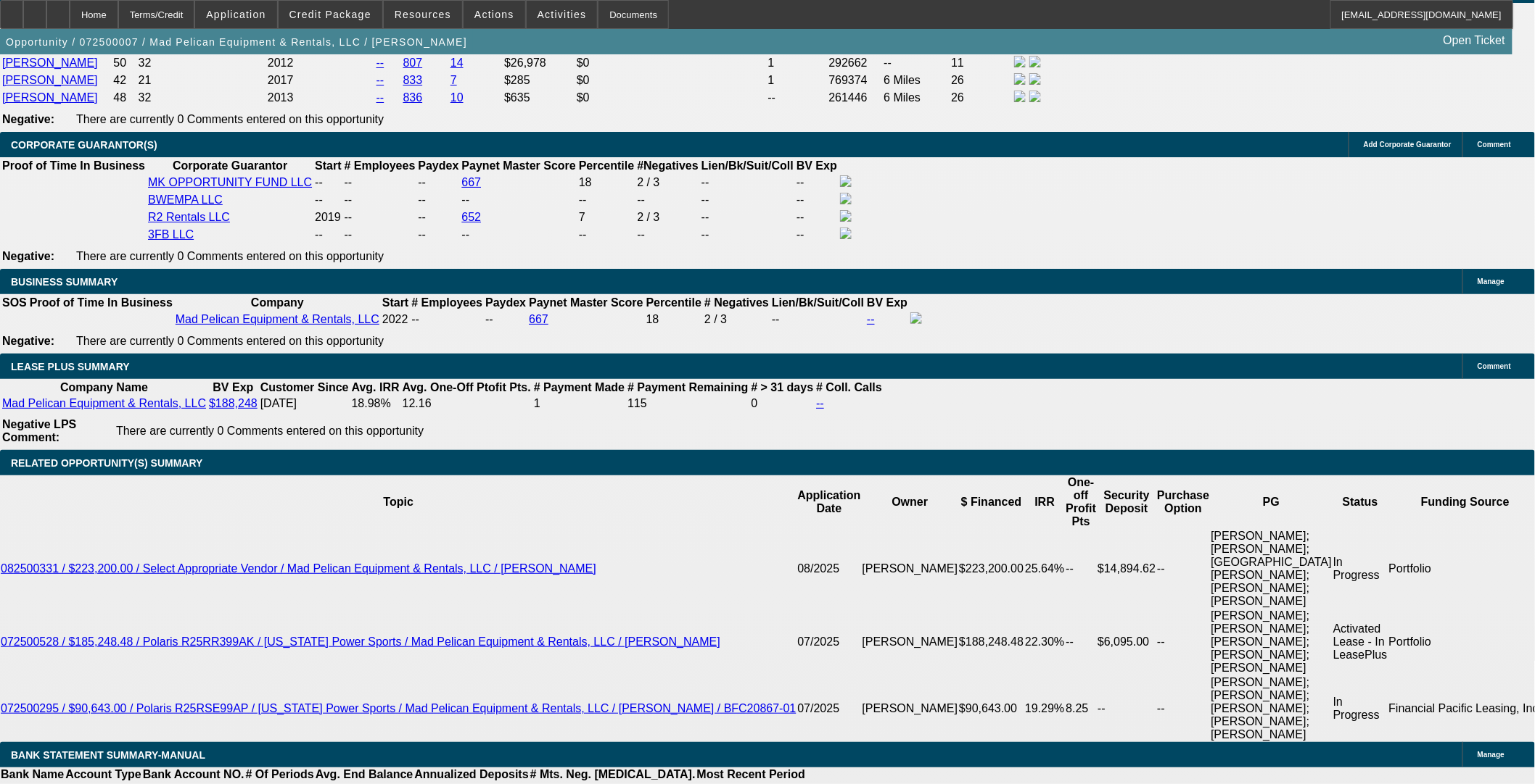
select select "6"
select select "0"
select select "3"
select select "0"
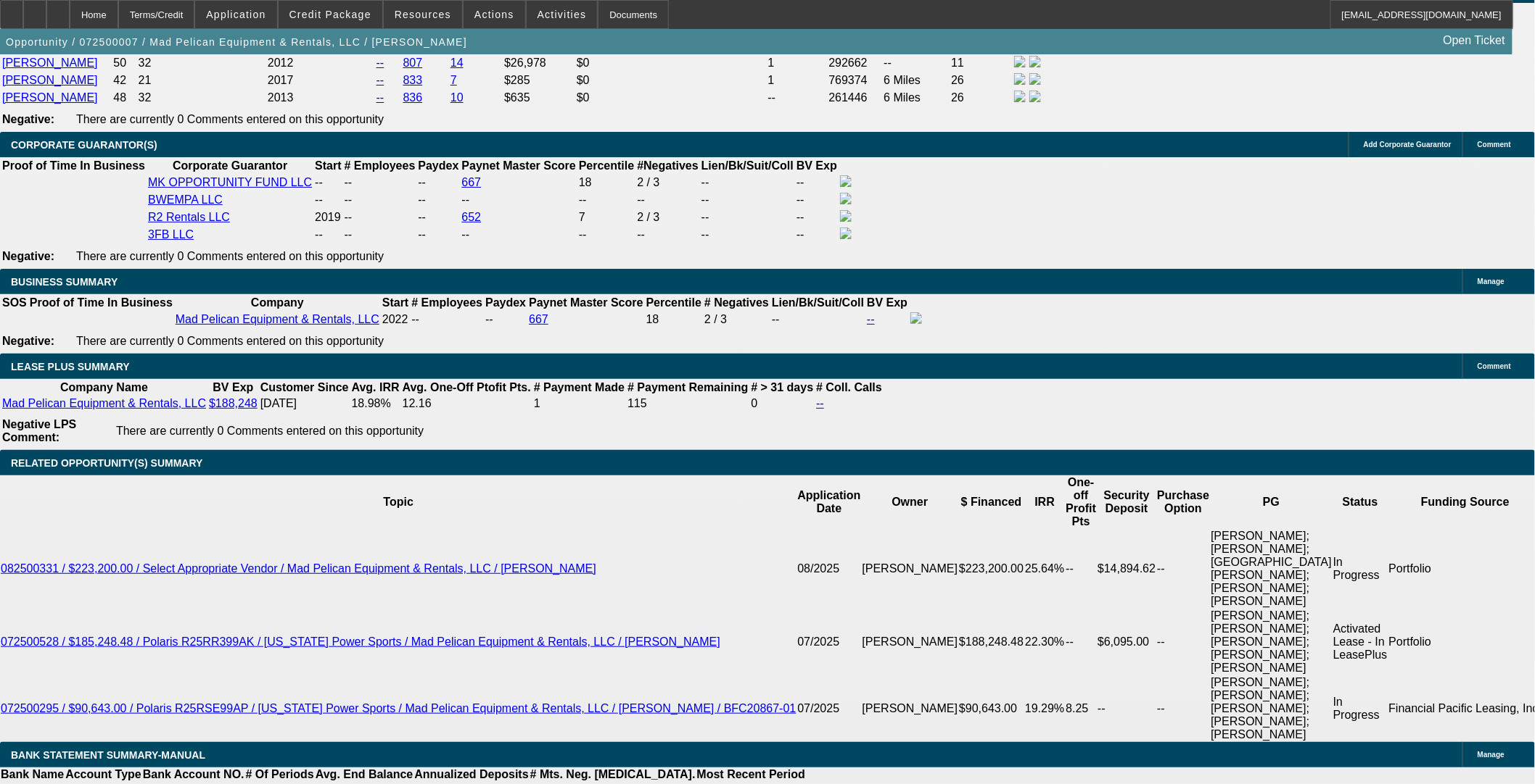
select select "6"
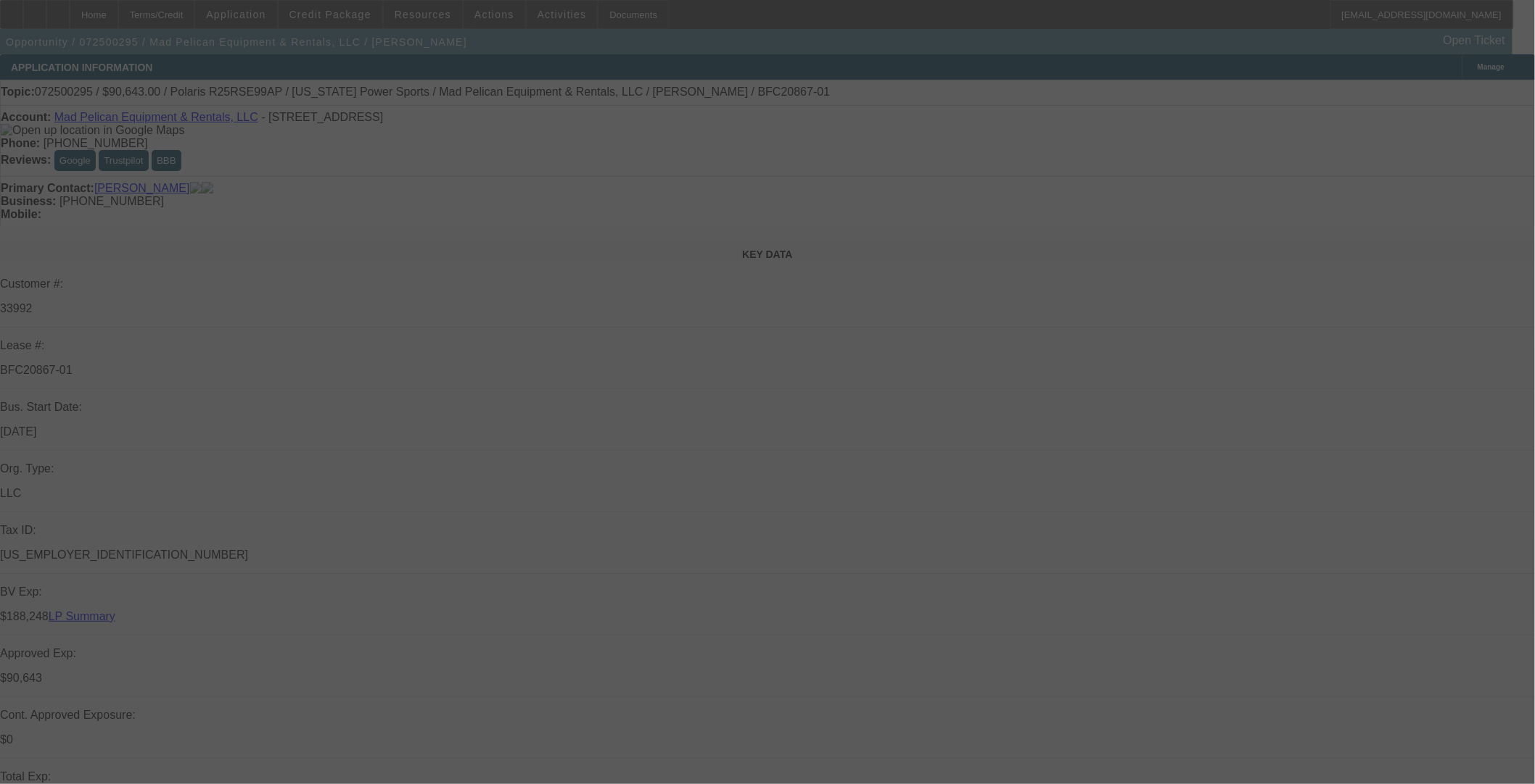
select select "0"
select select "6"
select select "0"
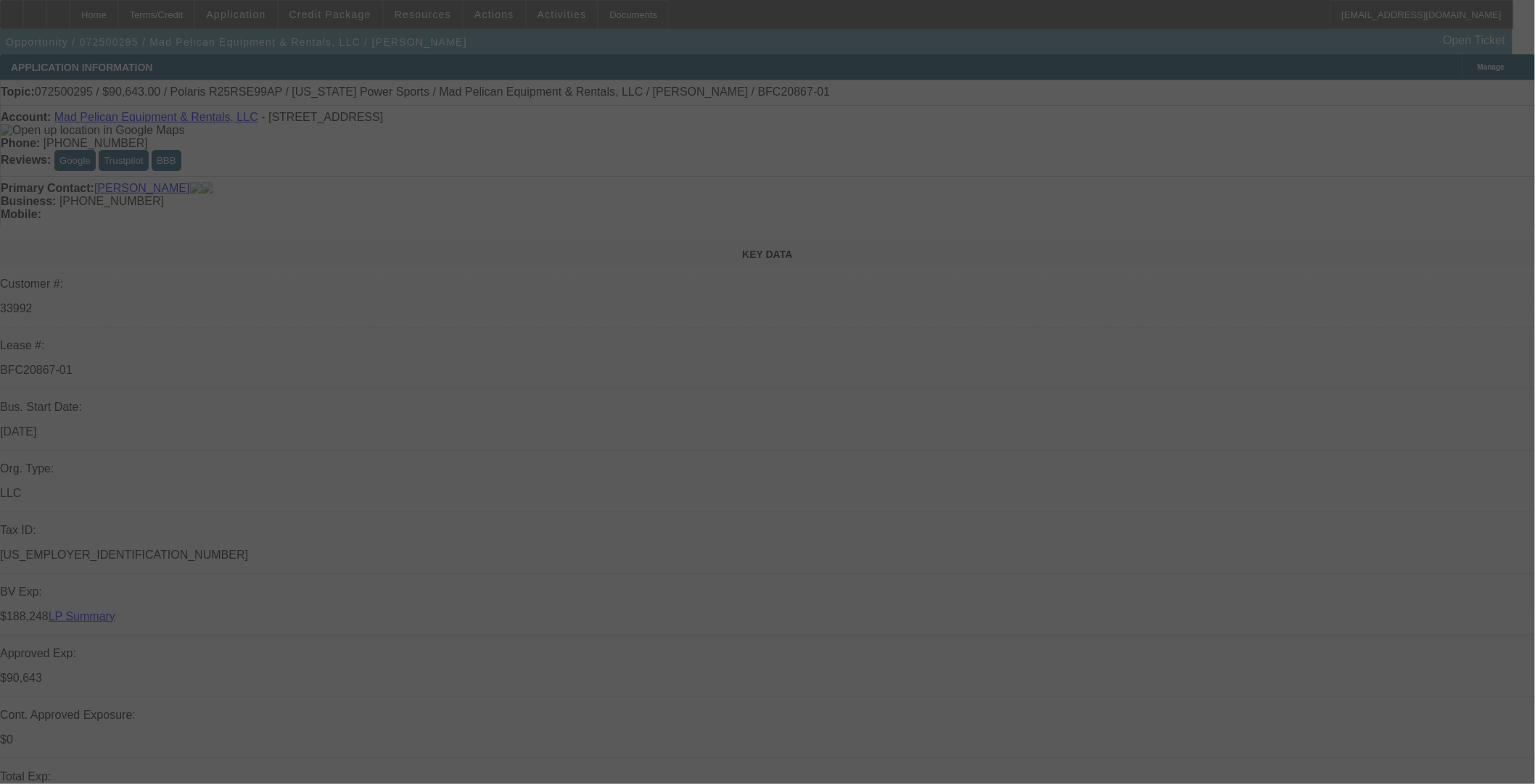
select select "0"
select select "6"
select select "0"
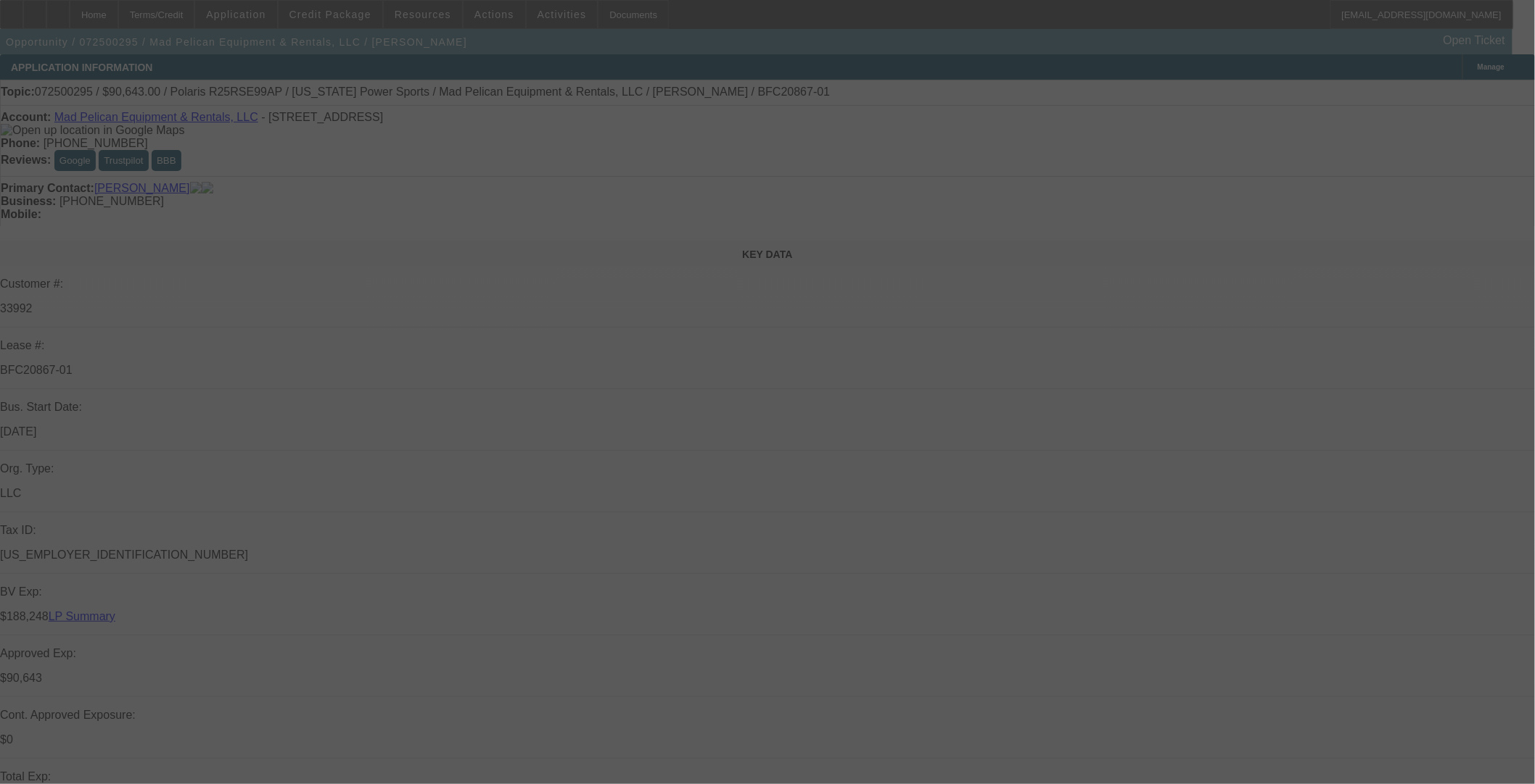
select select "0"
select select "6"
select select "0"
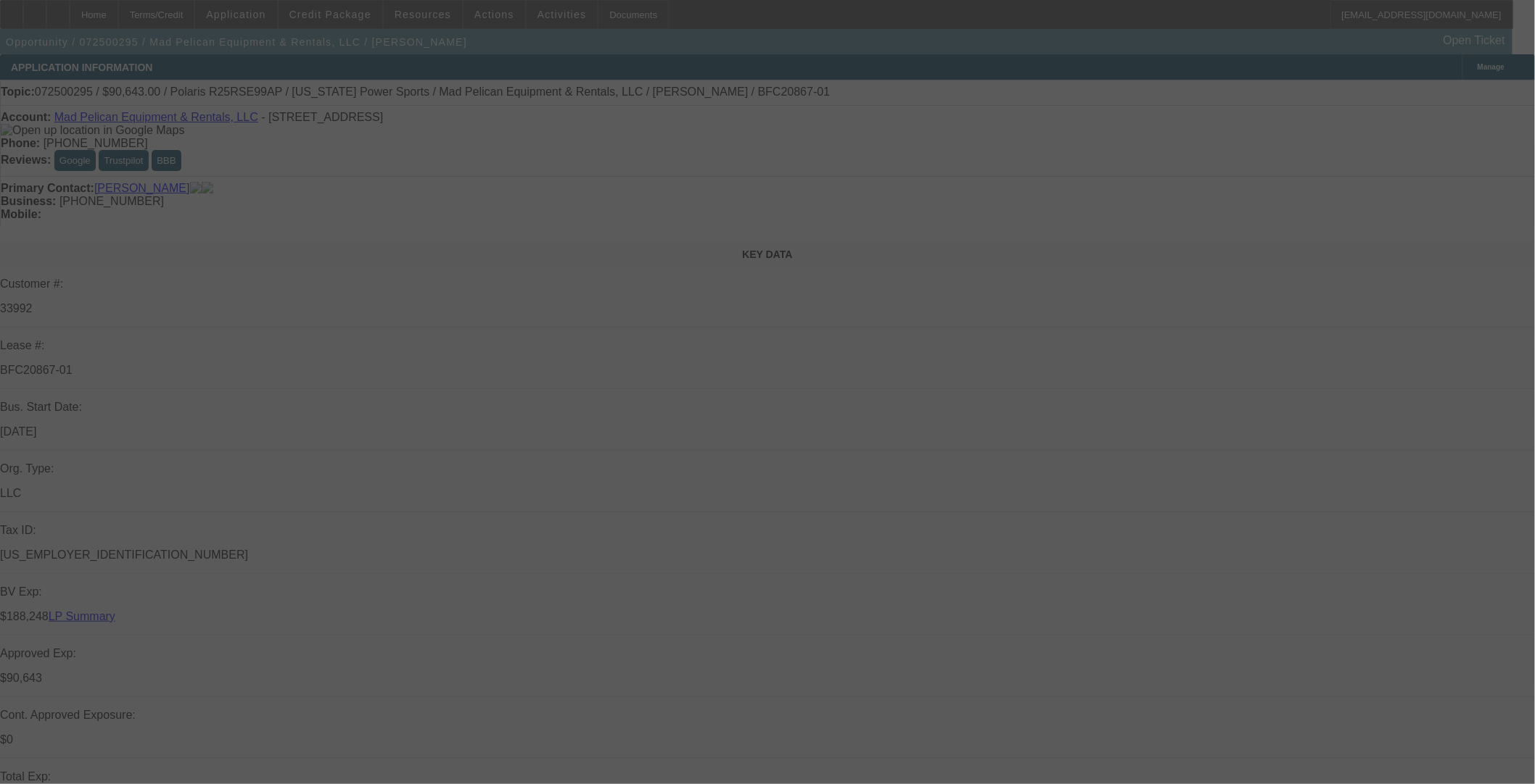
select select "6"
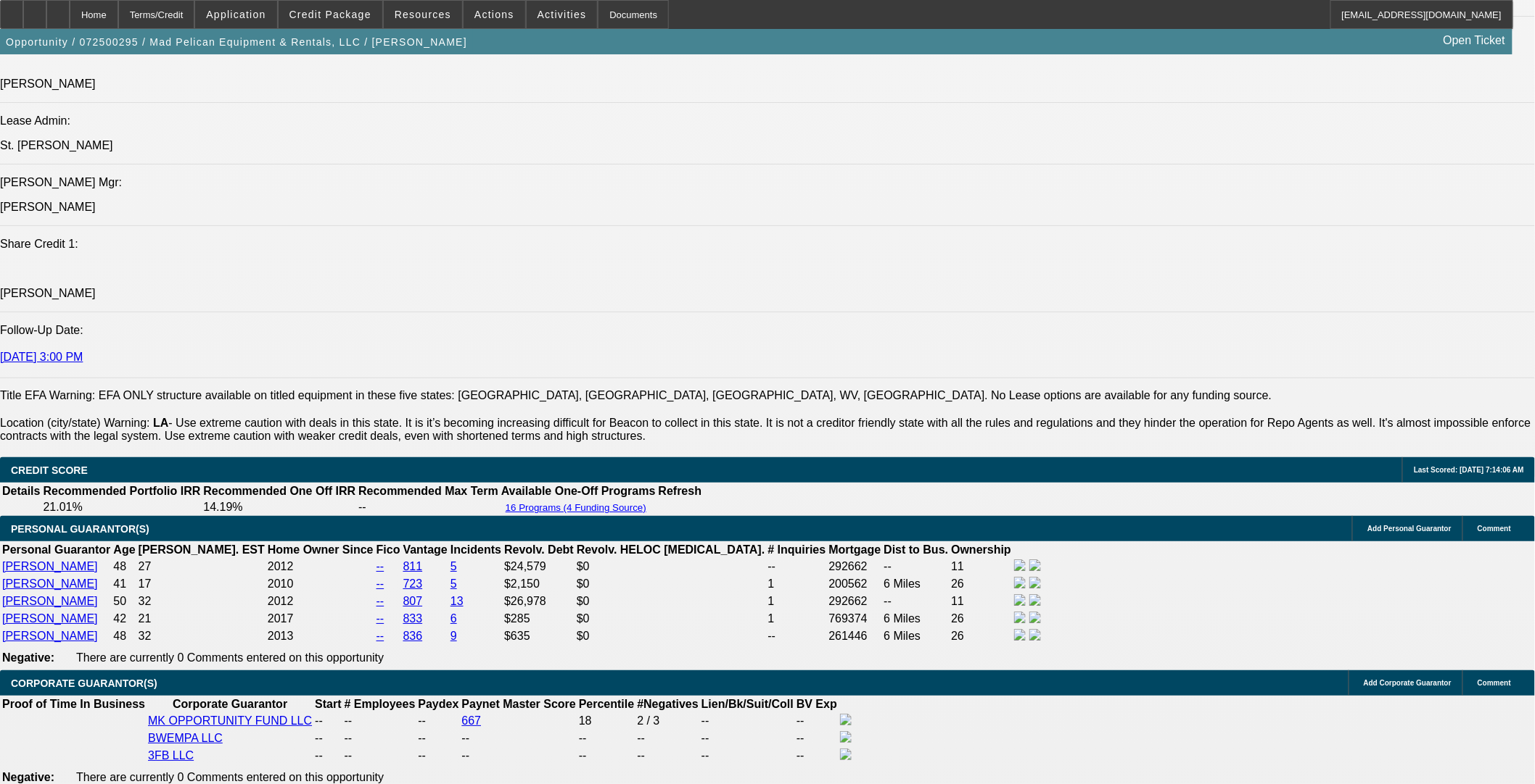
scroll to position [2094, 0]
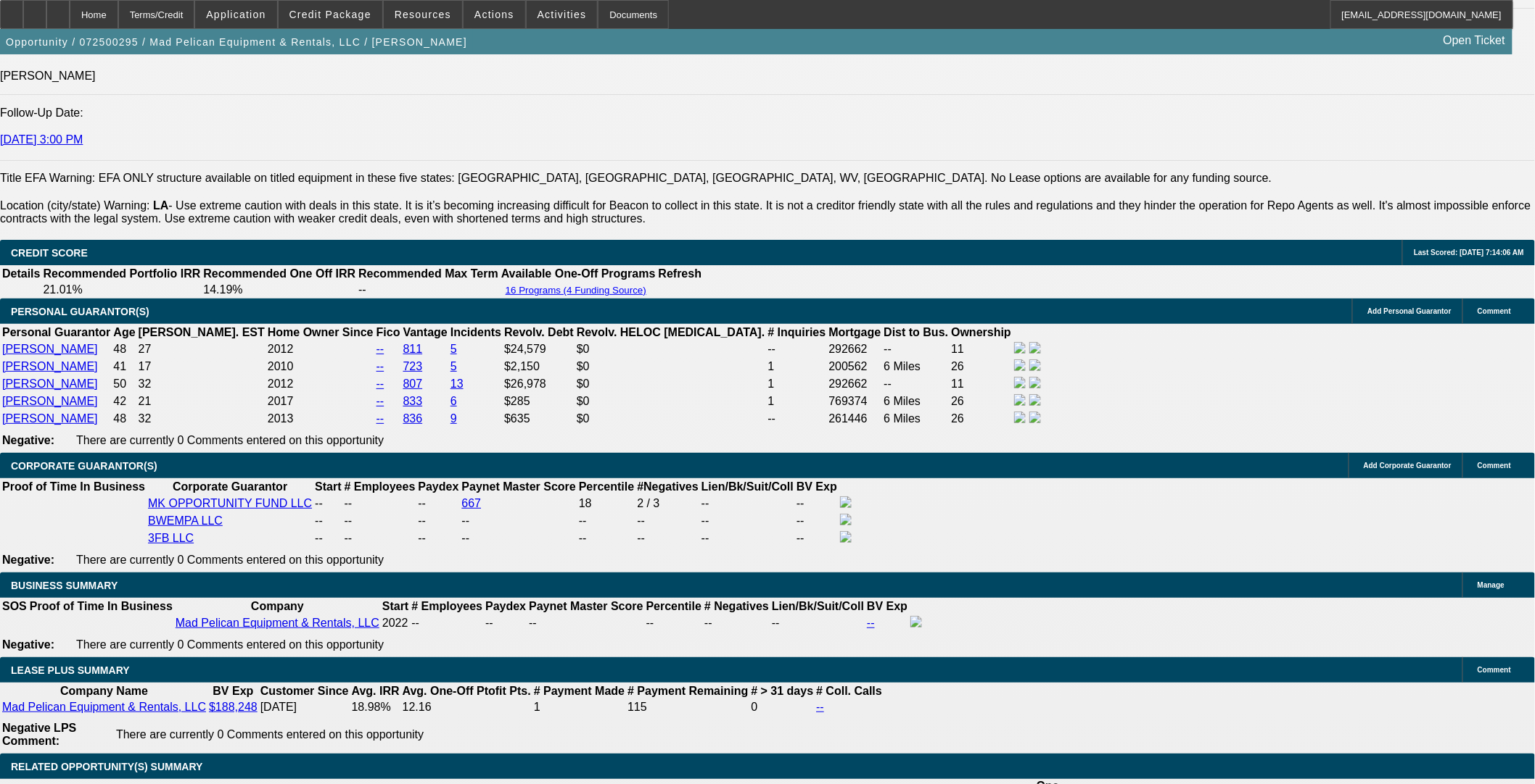
select select "0"
select select "6"
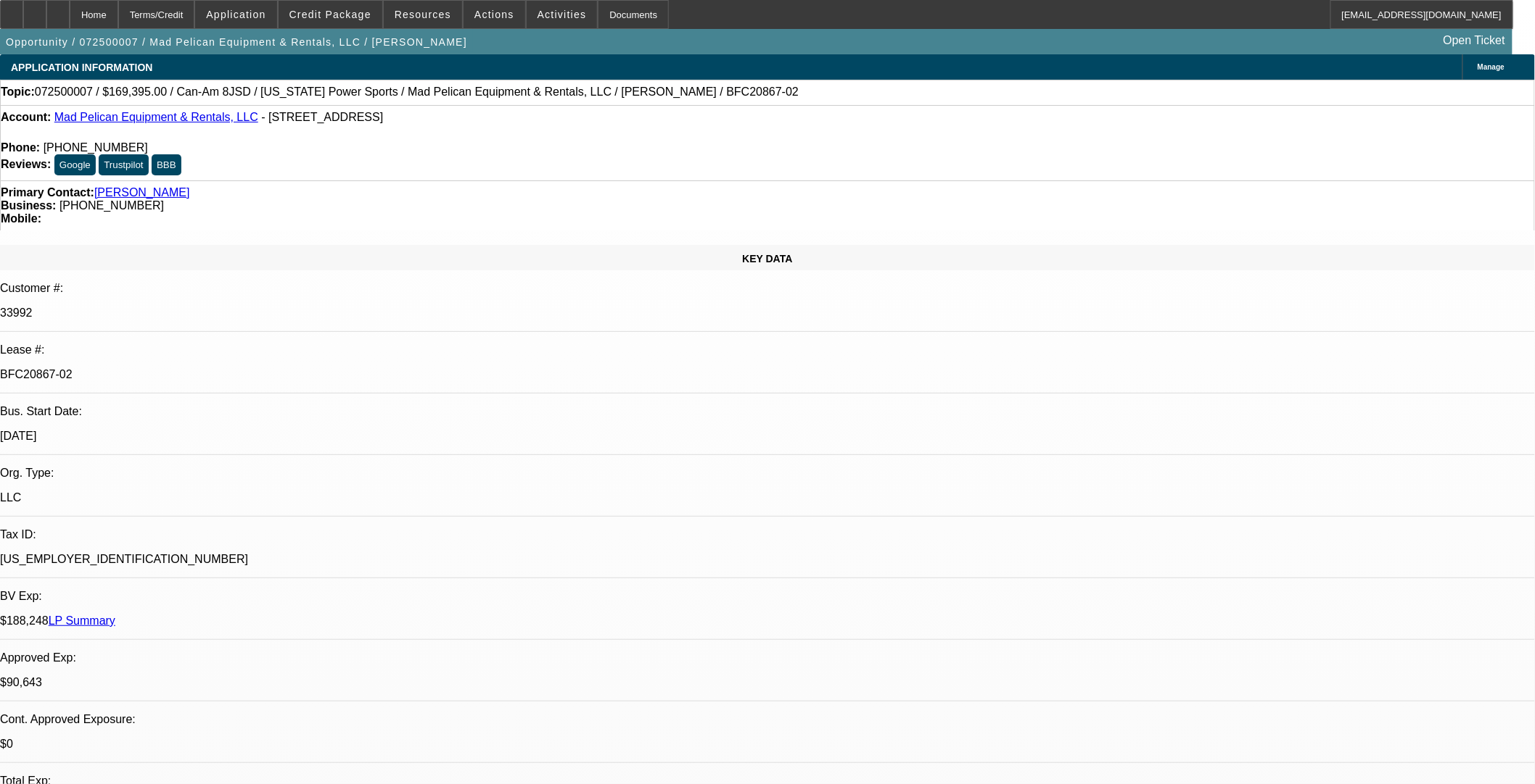
select select "0"
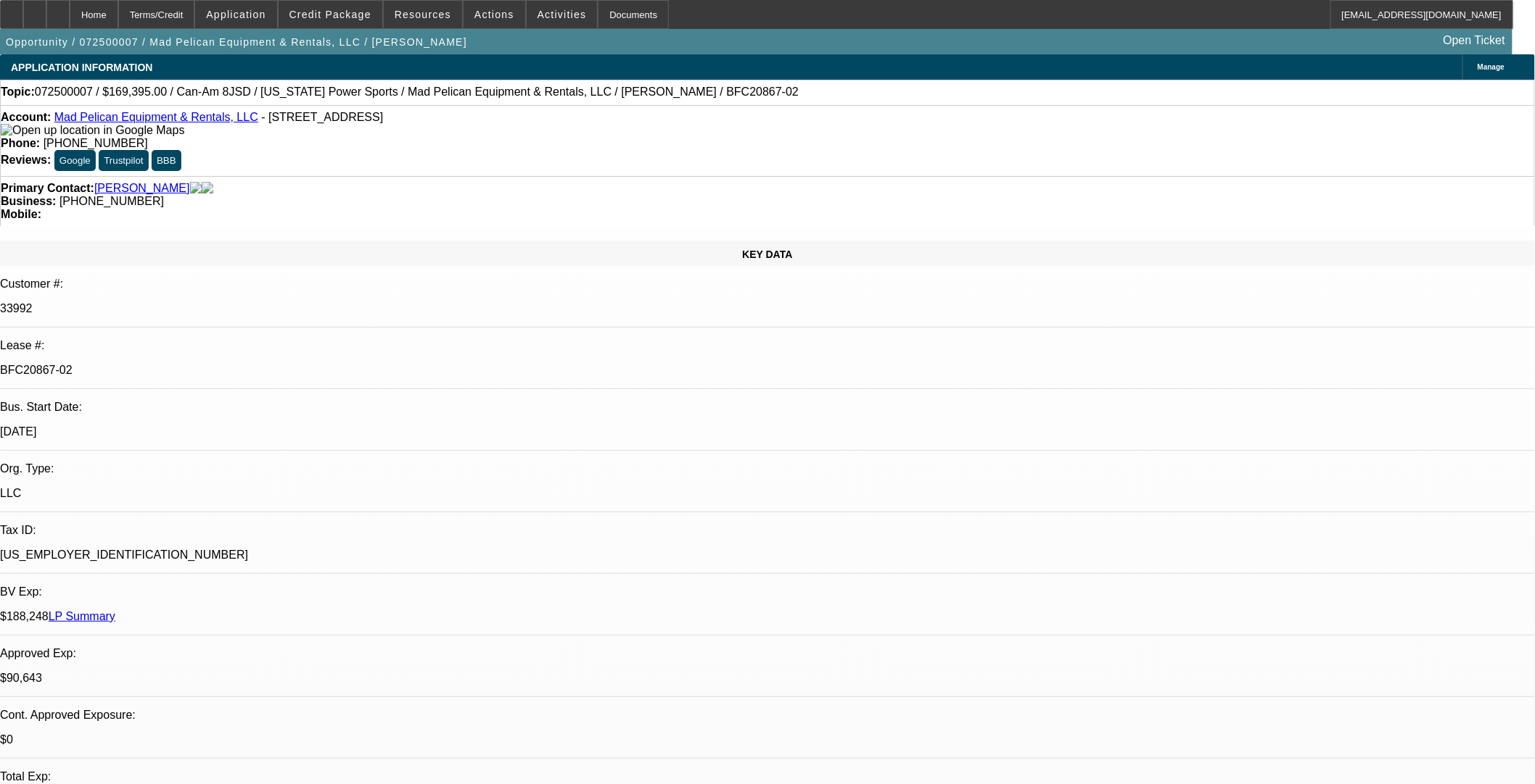
select select "0"
select select "6"
select select "0"
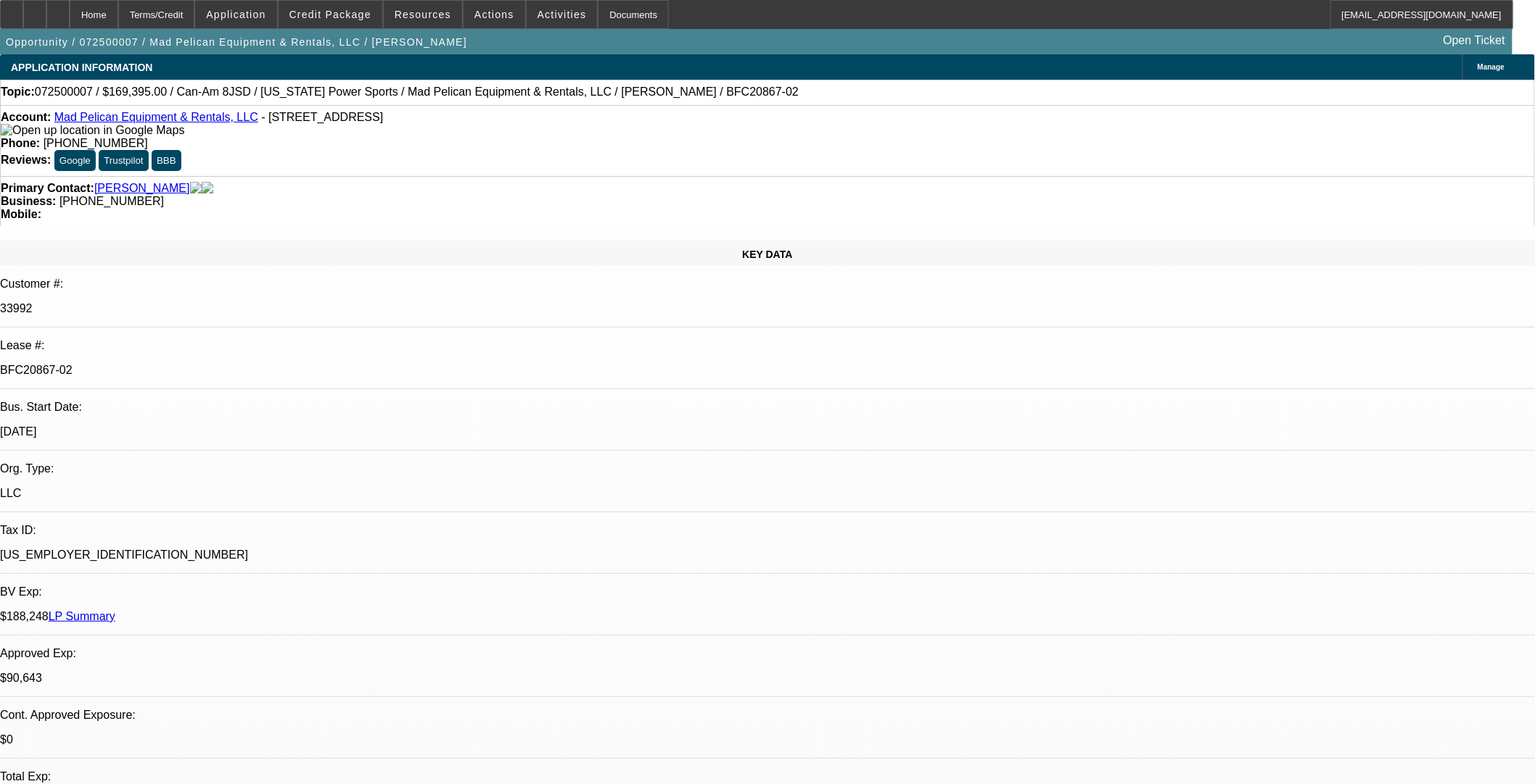
select select "0"
select select "6"
select select "0"
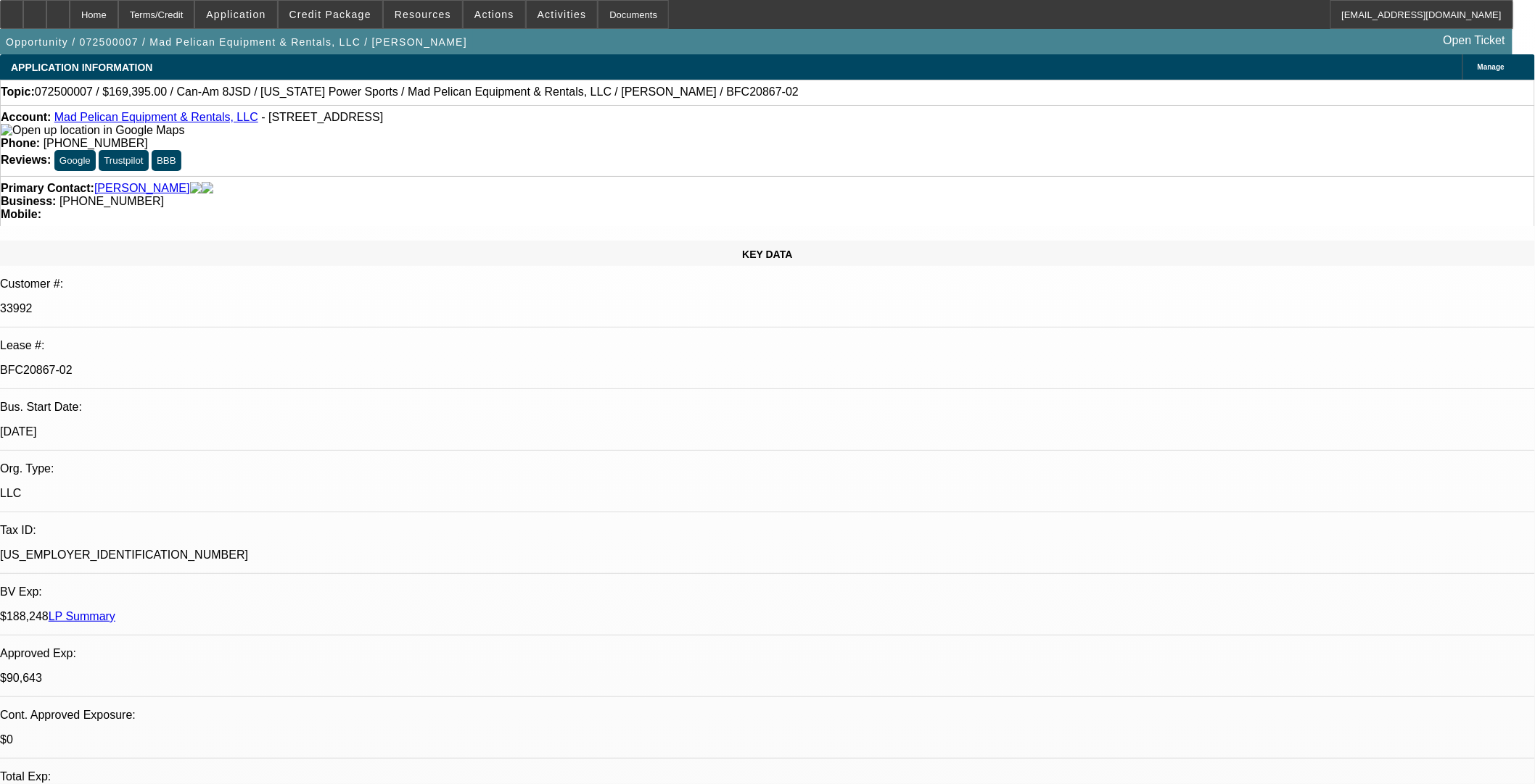
select select "6"
select select "0"
select select "6"
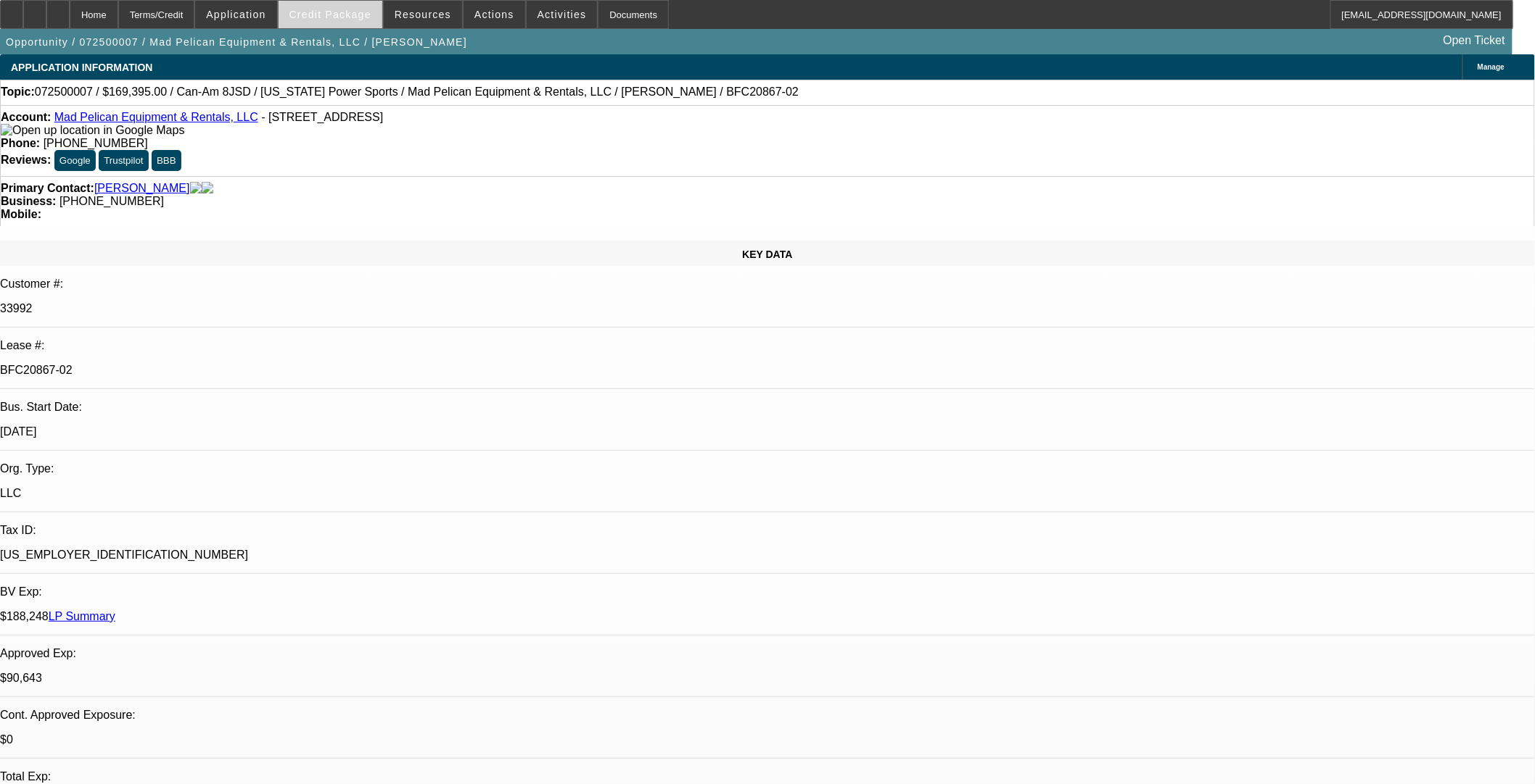
click at [348, 17] on span "Credit Package" at bounding box center [331, 15] width 82 height 12
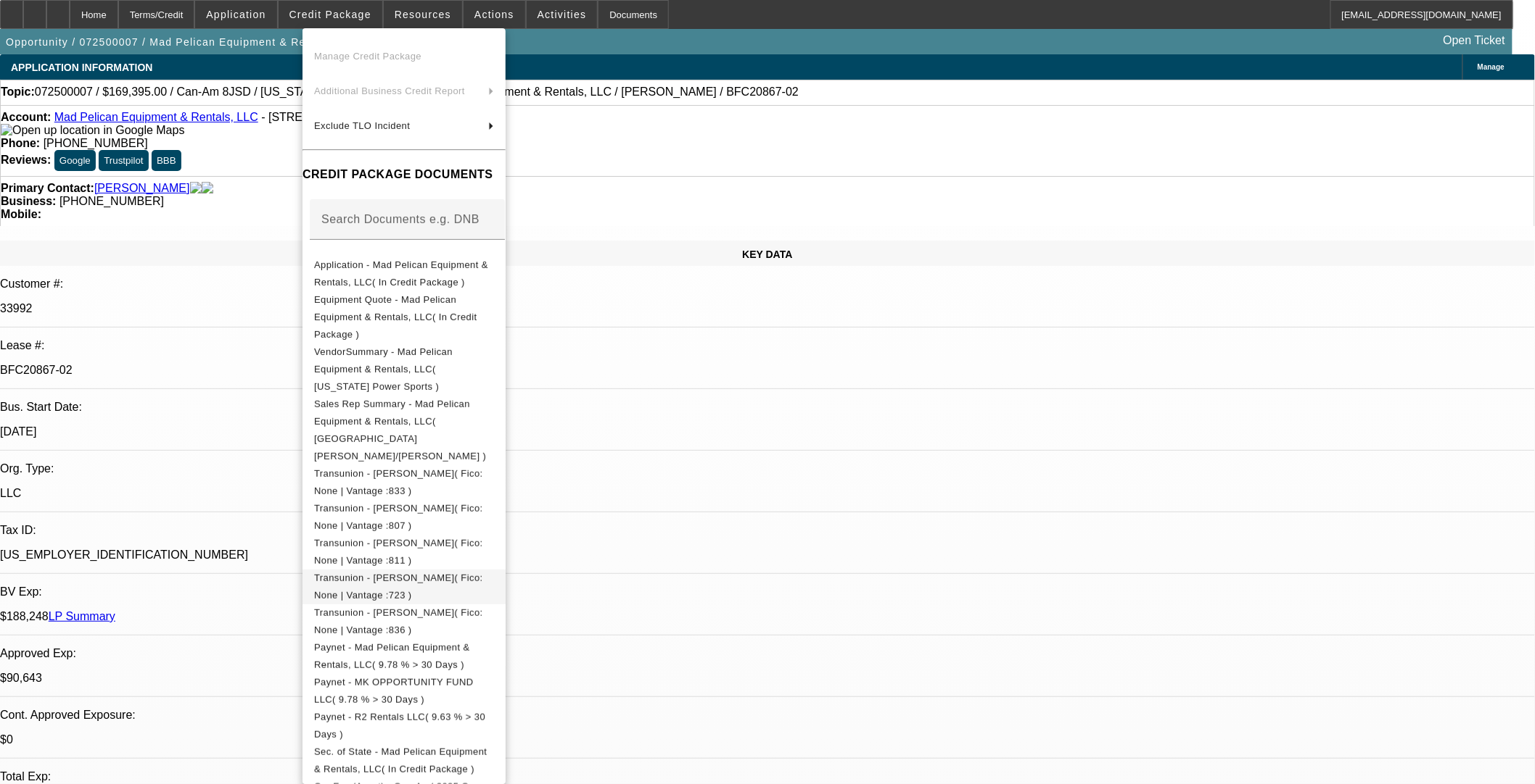
scroll to position [241, 0]
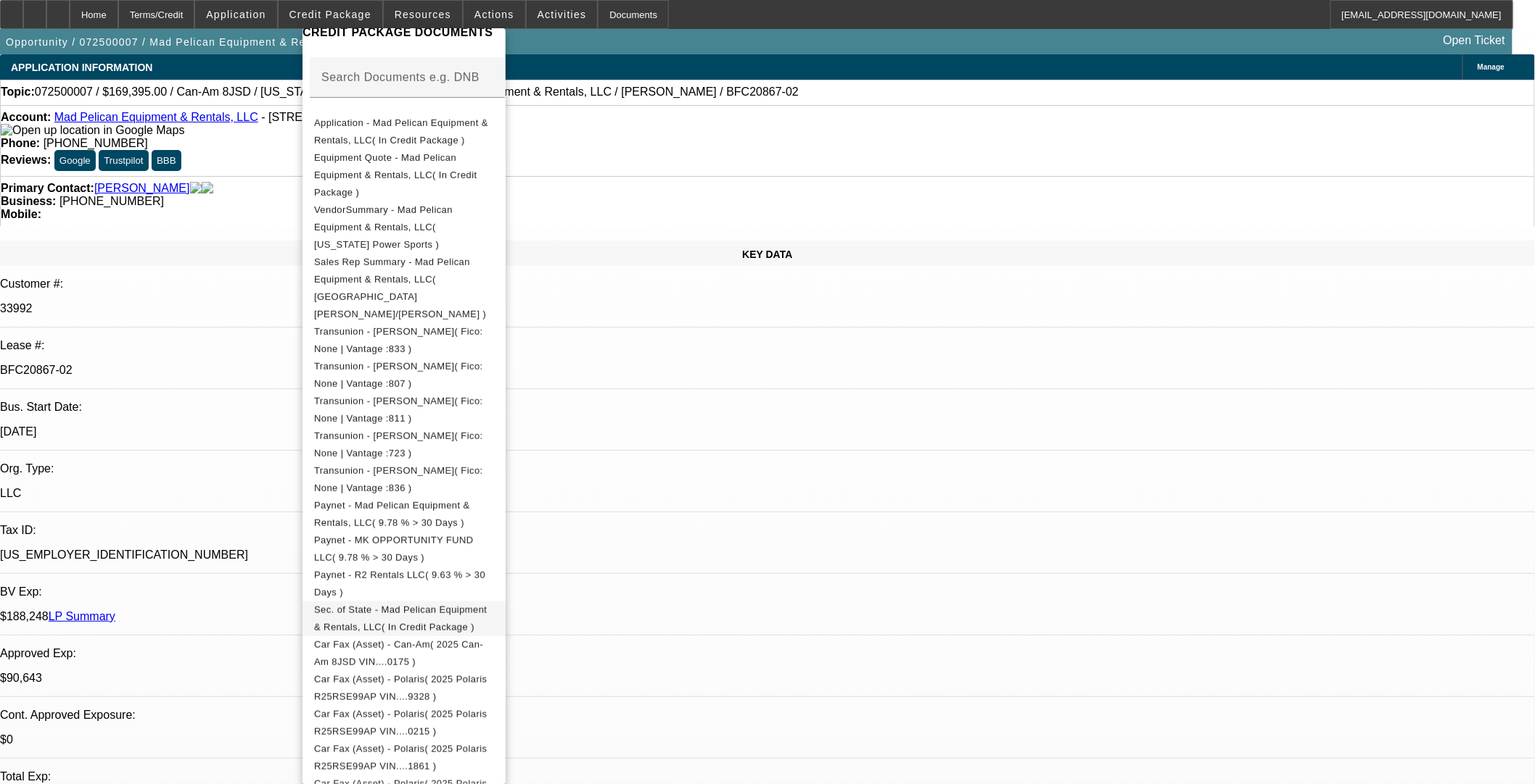
click at [486, 604] on span "Sec. of State - Mad Pelican Equipment & Rentals, LLC( In Credit Package )" at bounding box center [401, 618] width 173 height 28
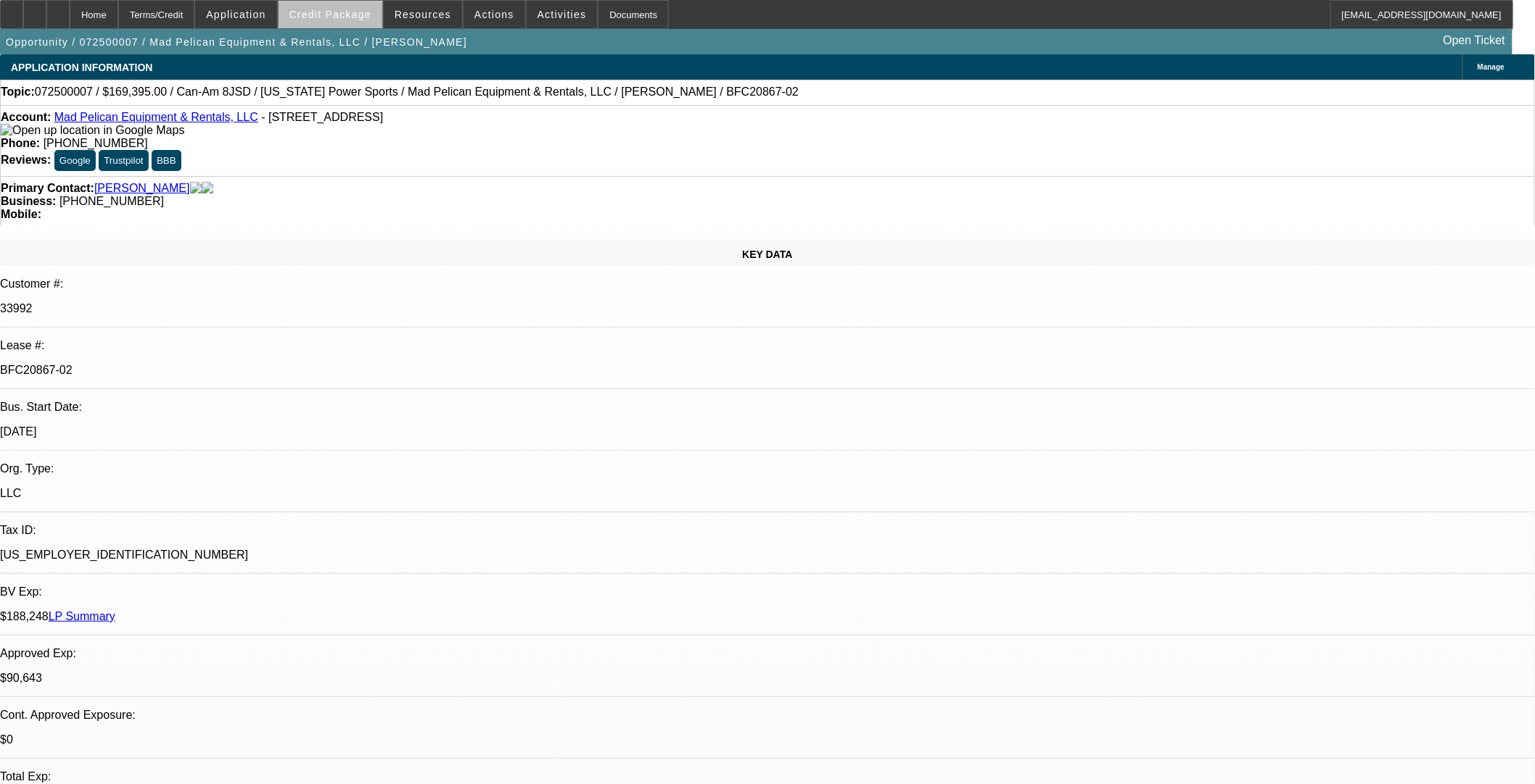
click at [360, 16] on span "Credit Package" at bounding box center [331, 15] width 82 height 12
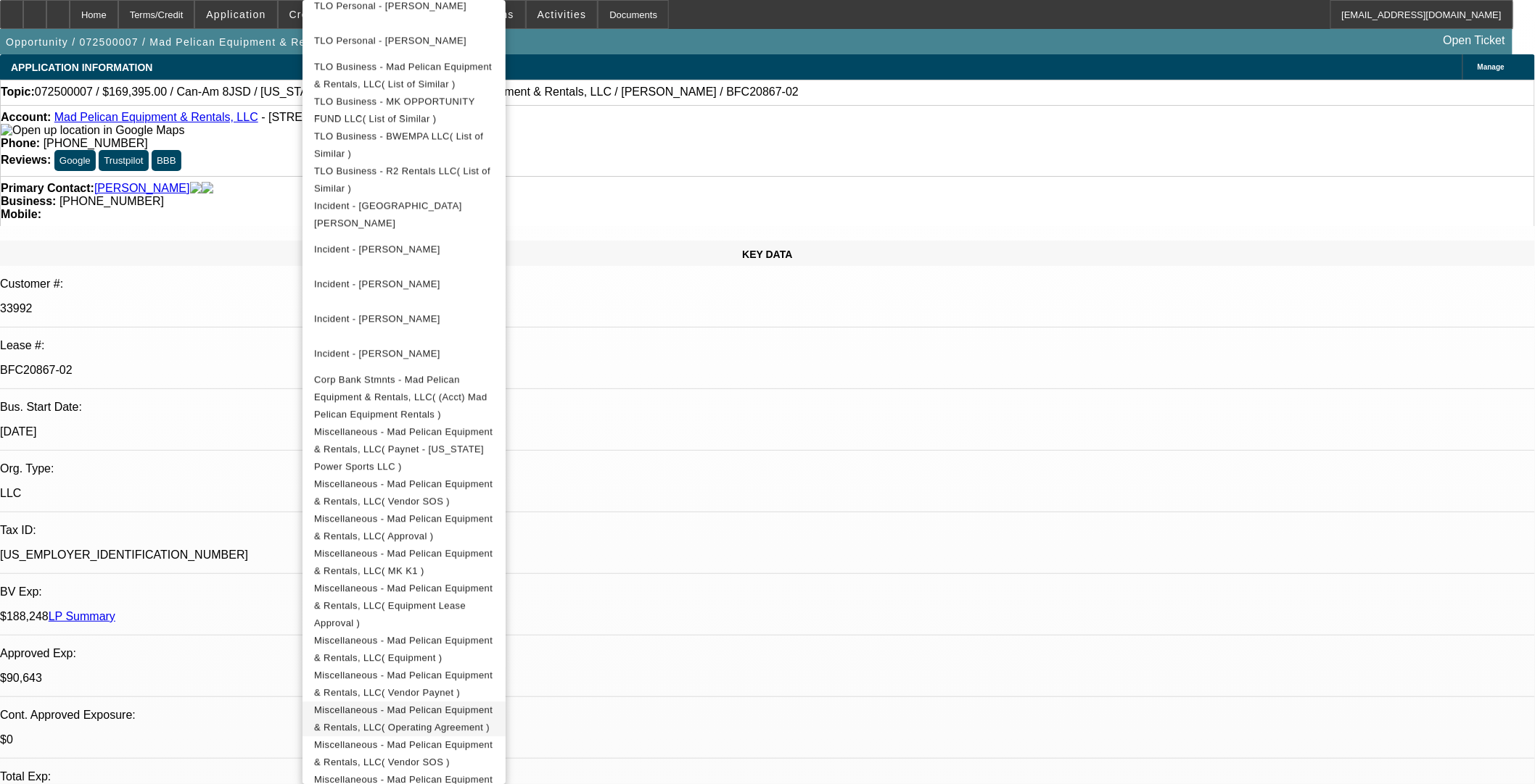
scroll to position [1256, 0]
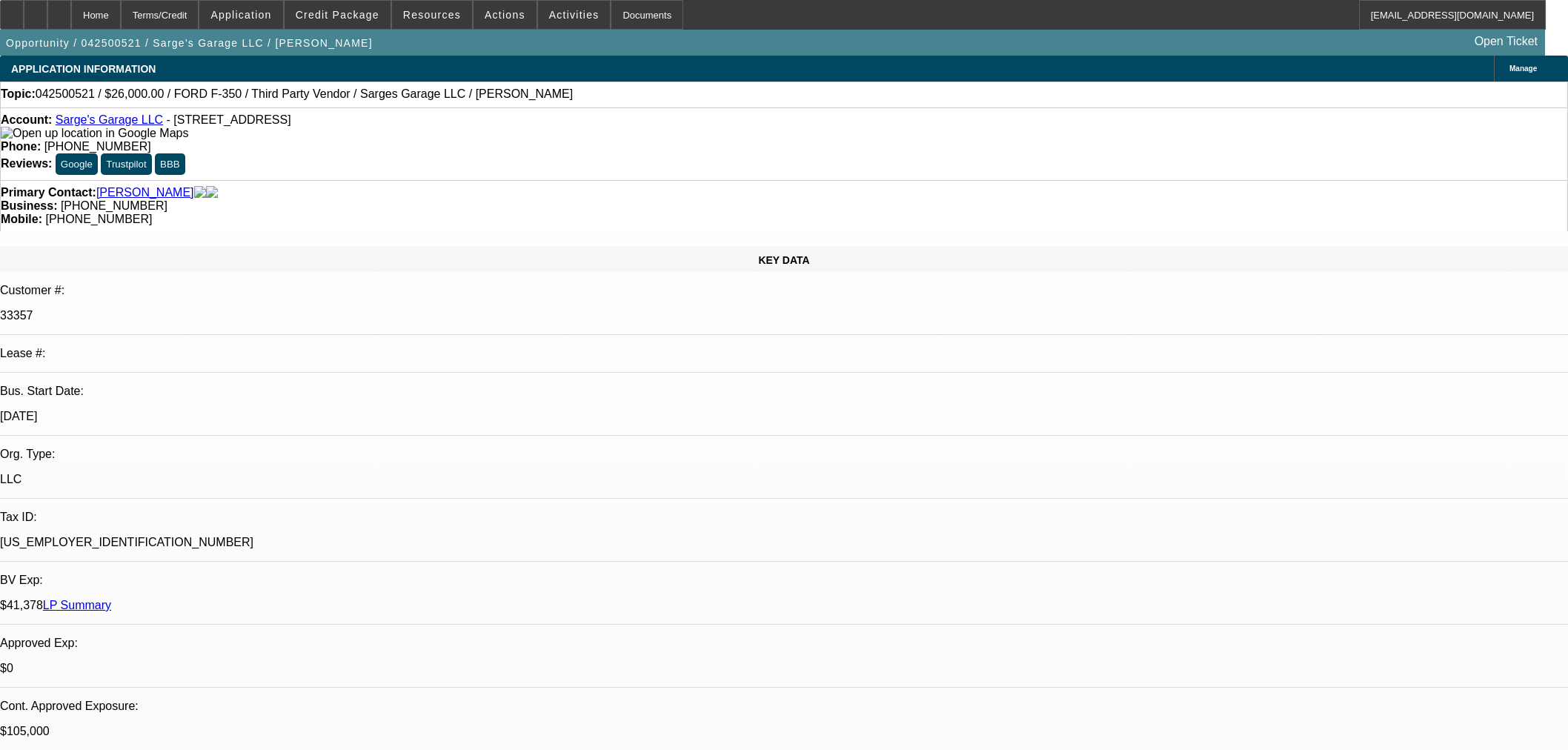
select select "0"
select select "2"
select select "0"
select select "6"
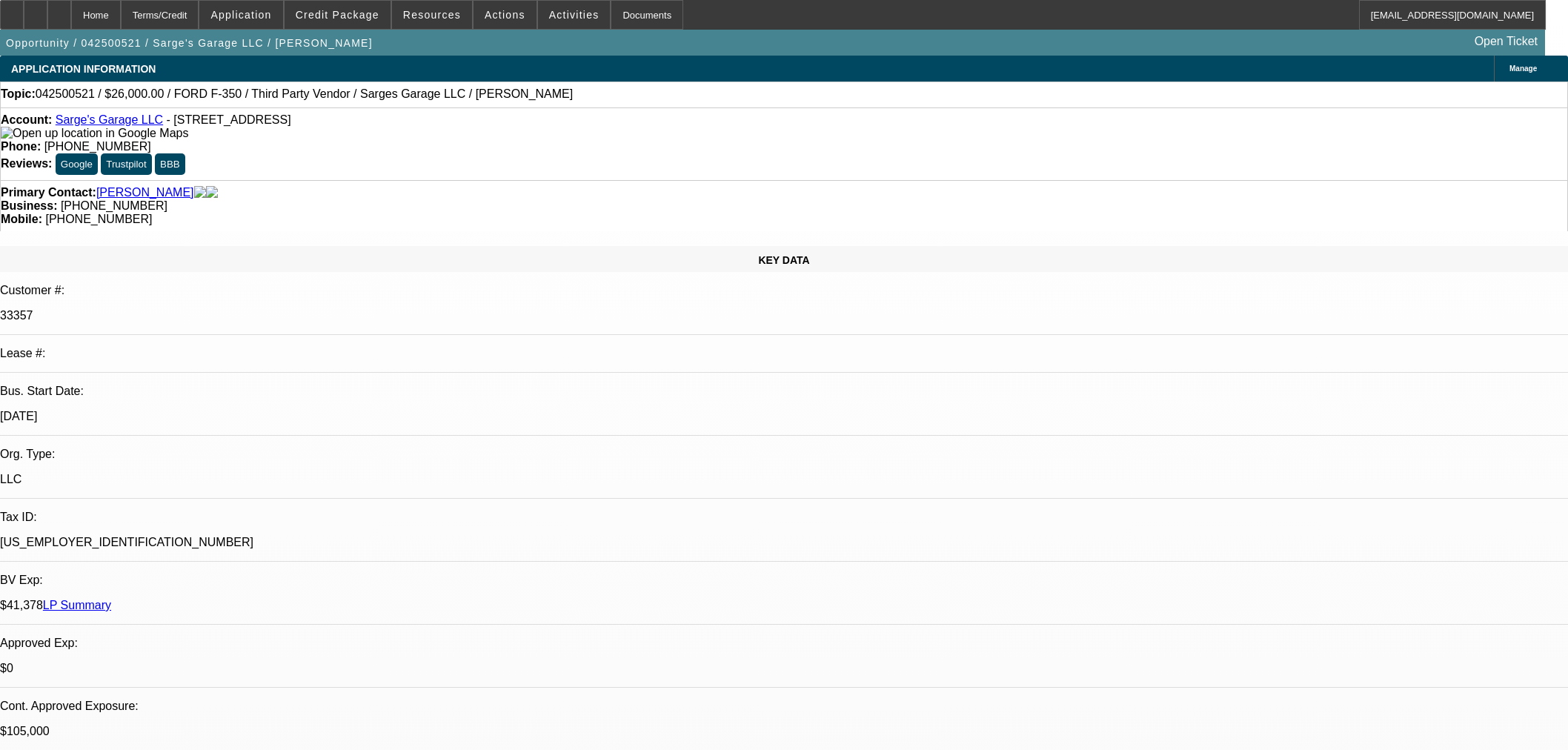
select select "0"
select select "3"
select select "0"
select select "6"
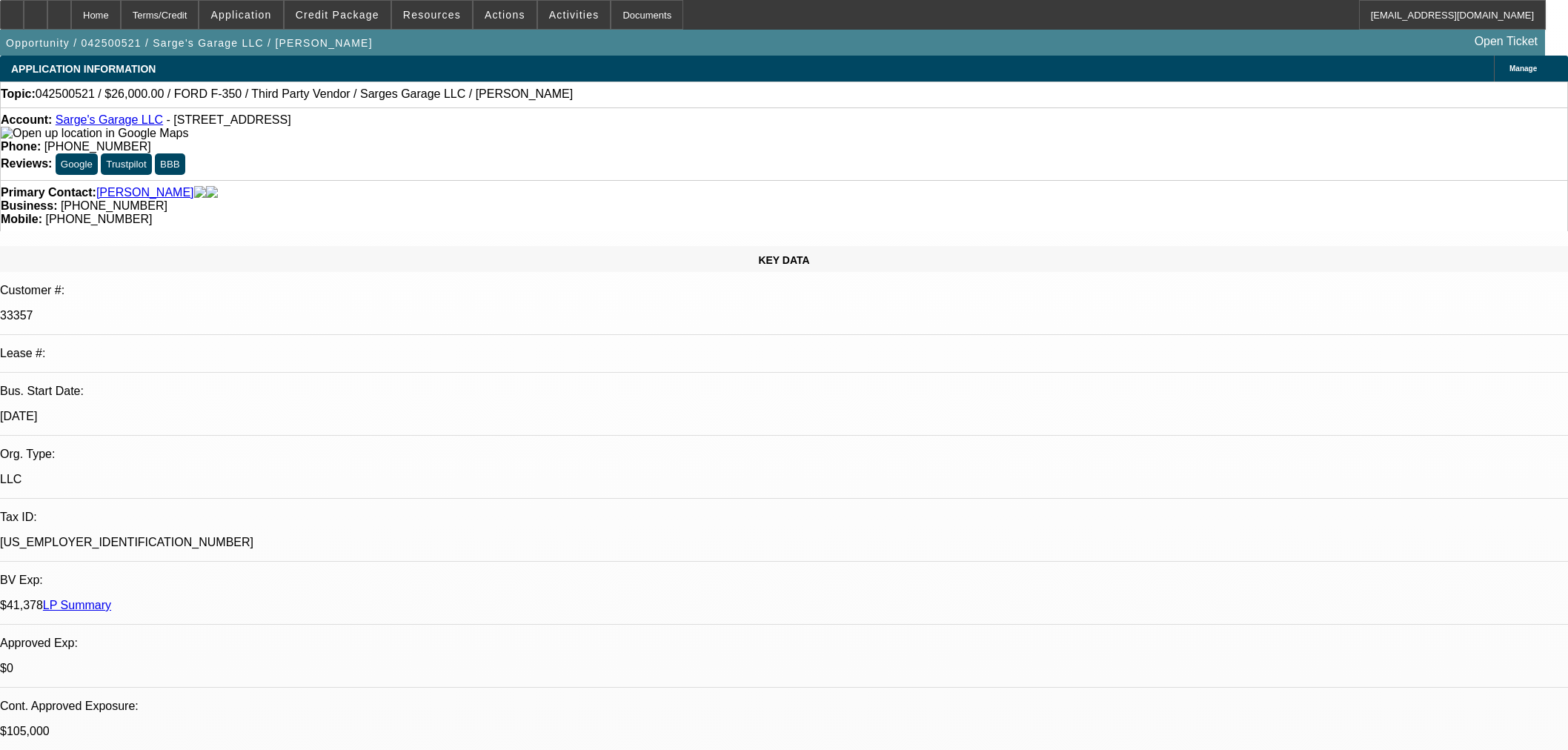
select select "0"
select select "6"
select select "0"
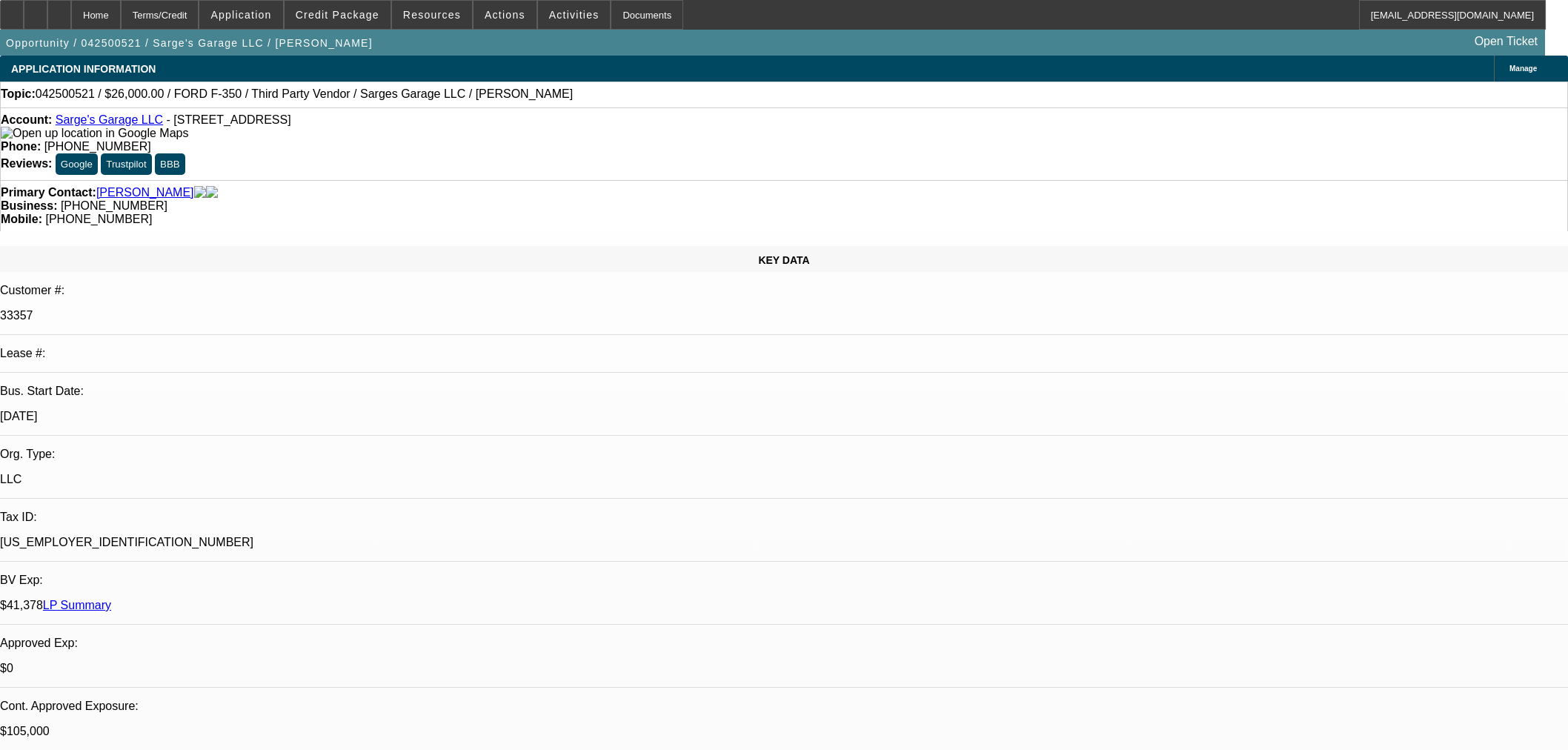
select select "0"
select select "3"
select select "0"
select select "6"
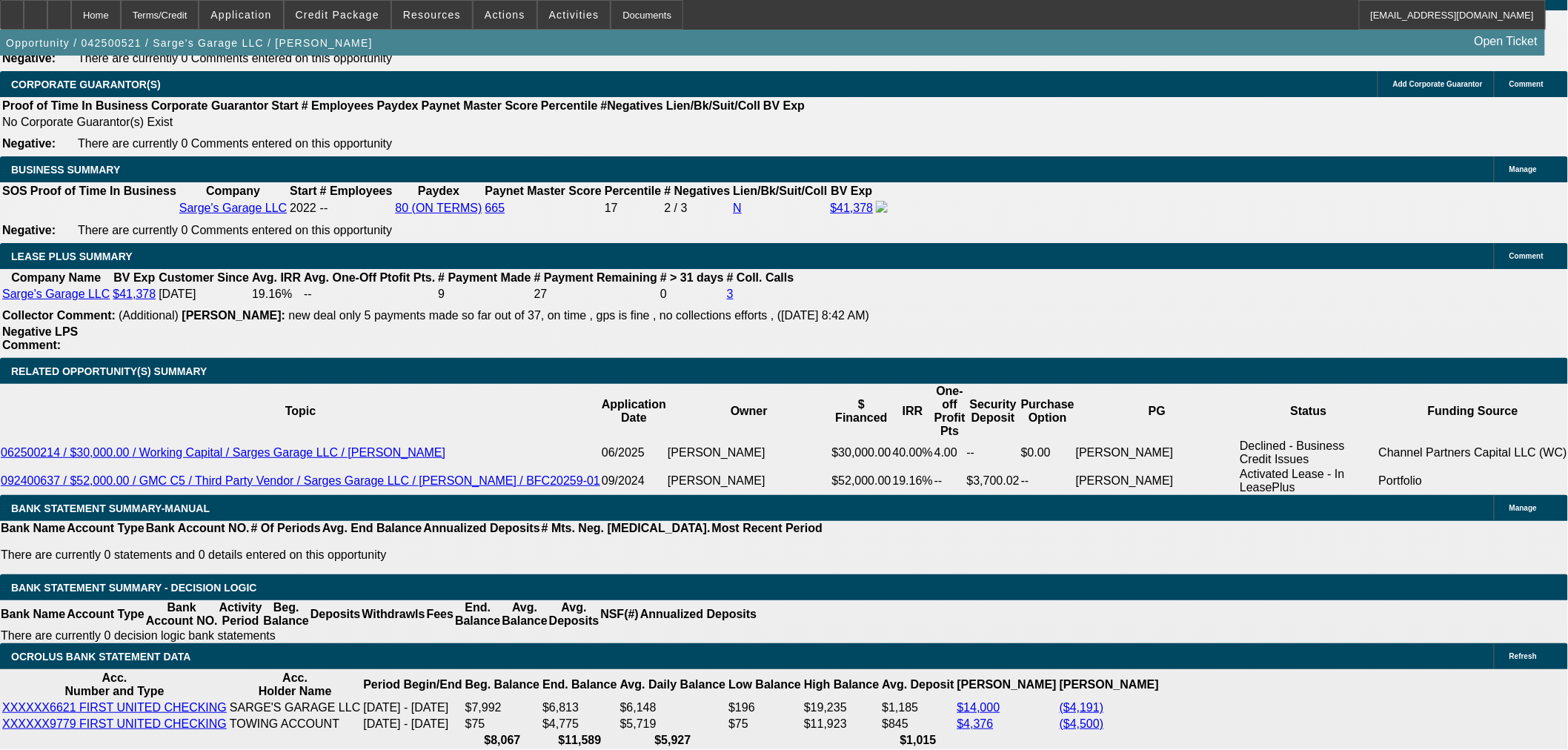
scroll to position [2305, 0]
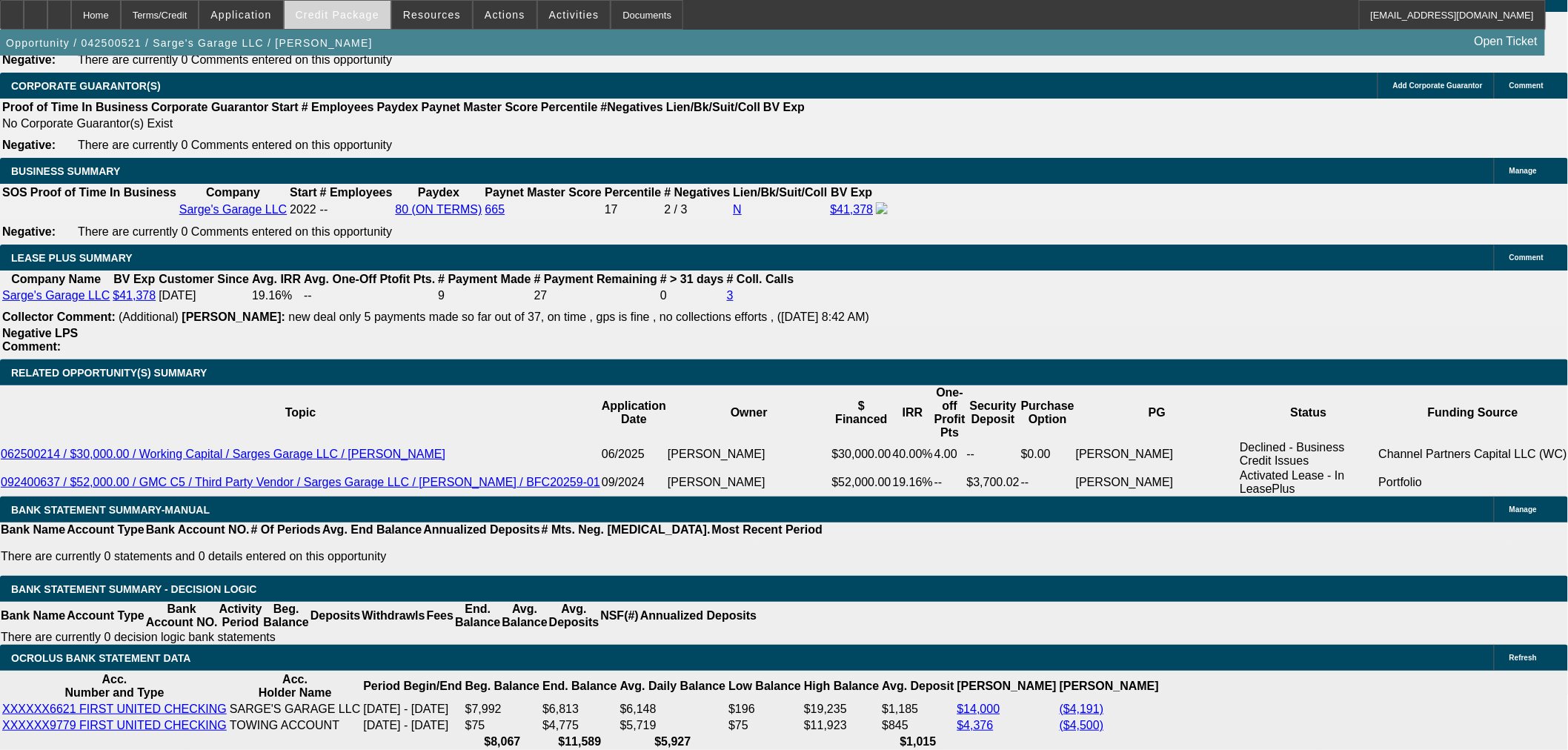
click at [339, 9] on span "Credit Package" at bounding box center [338, 15] width 84 height 12
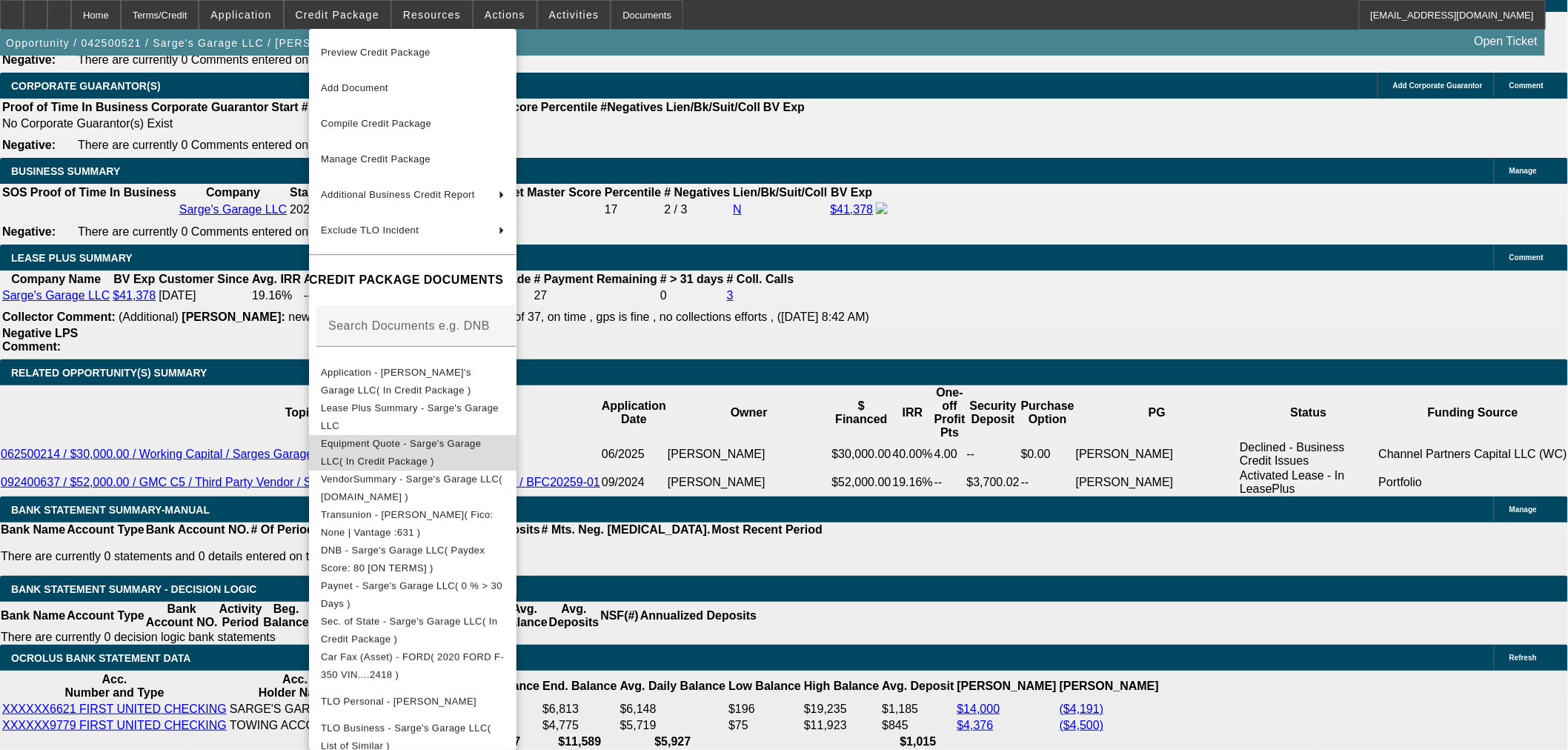
click at [481, 446] on span "Equipment Quote - Sarge's Garage LLC( In Credit Package )" at bounding box center [401, 452] width 160 height 29
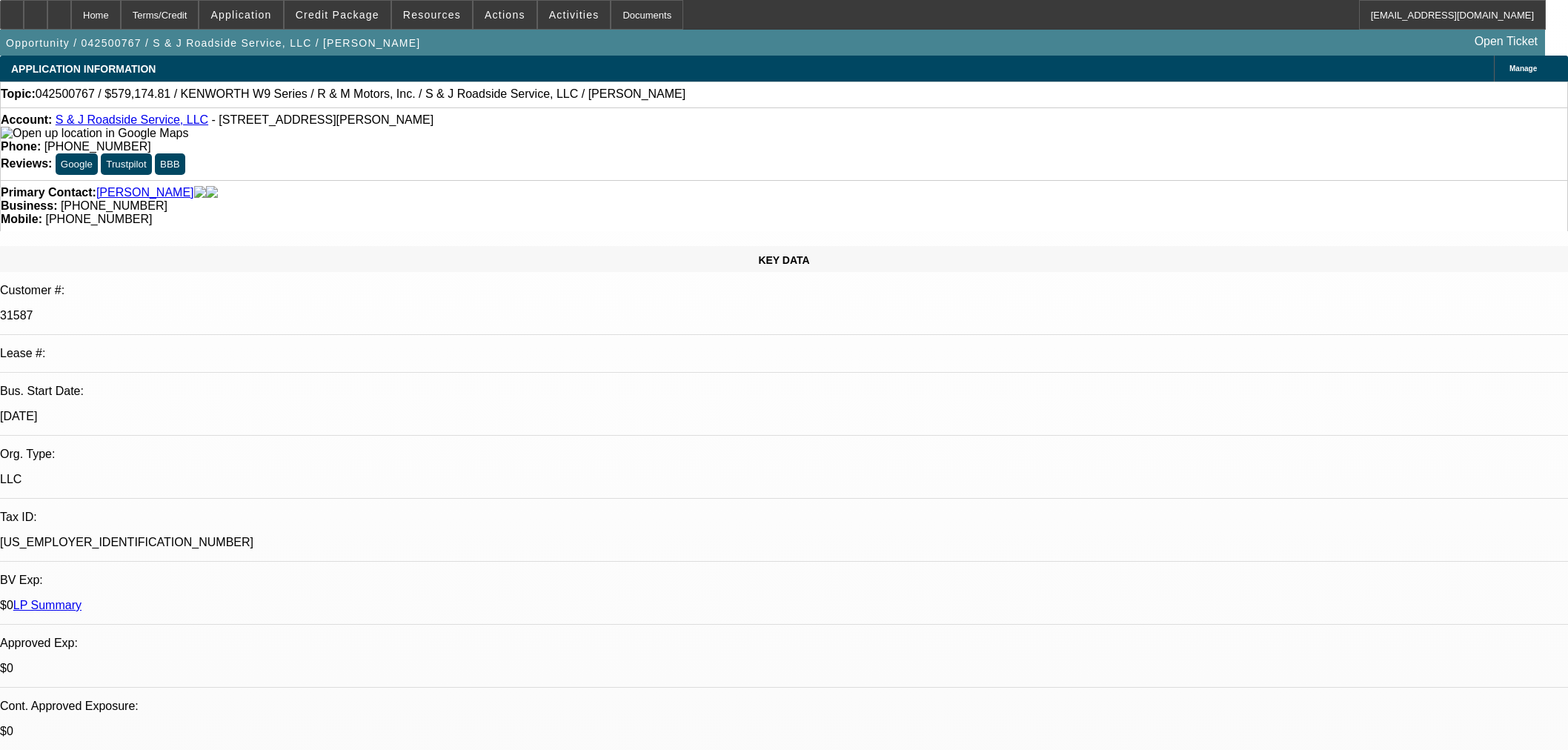
select select "0"
select select "3"
select select "0"
select select "6"
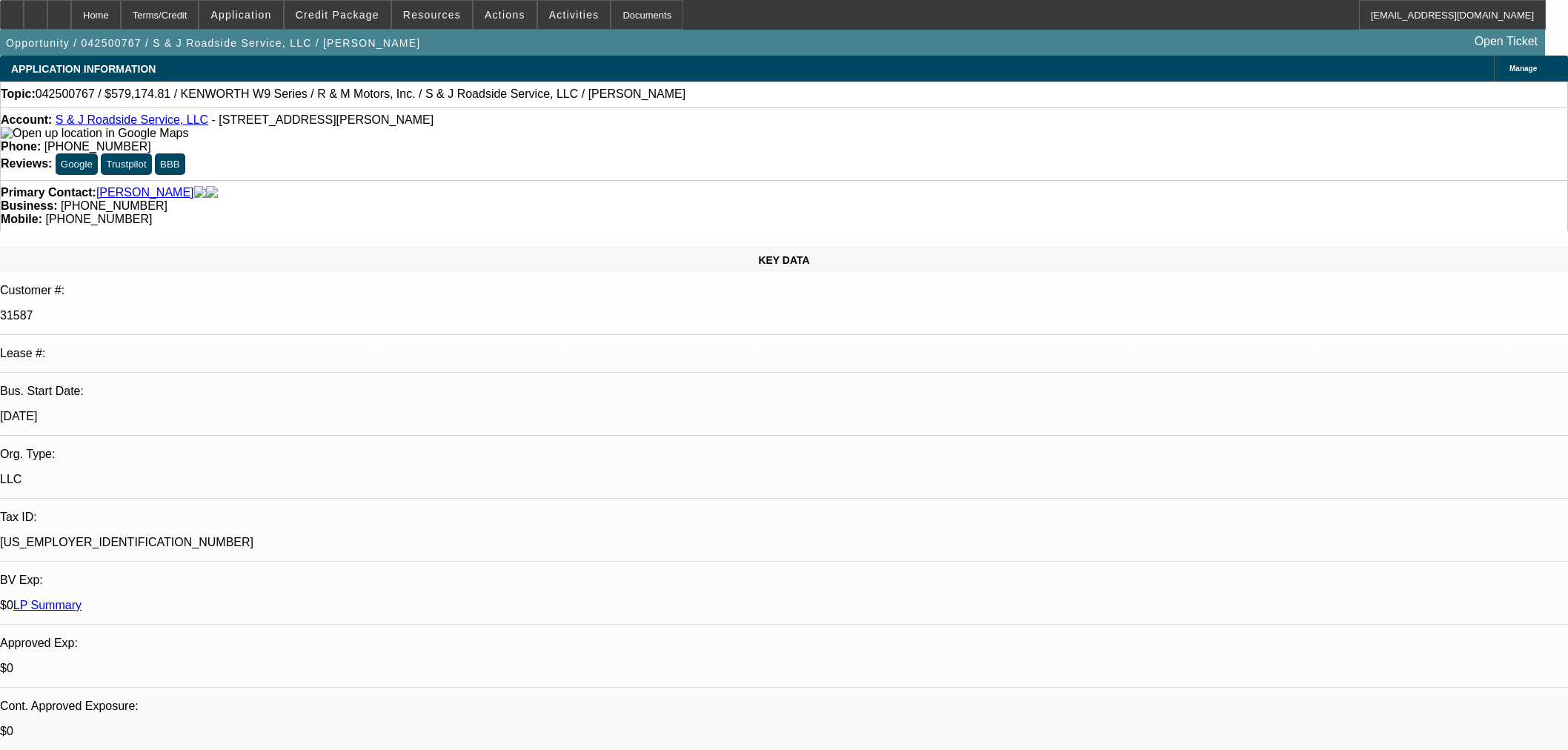
select select "0"
select select "3"
select select "0"
select select "6"
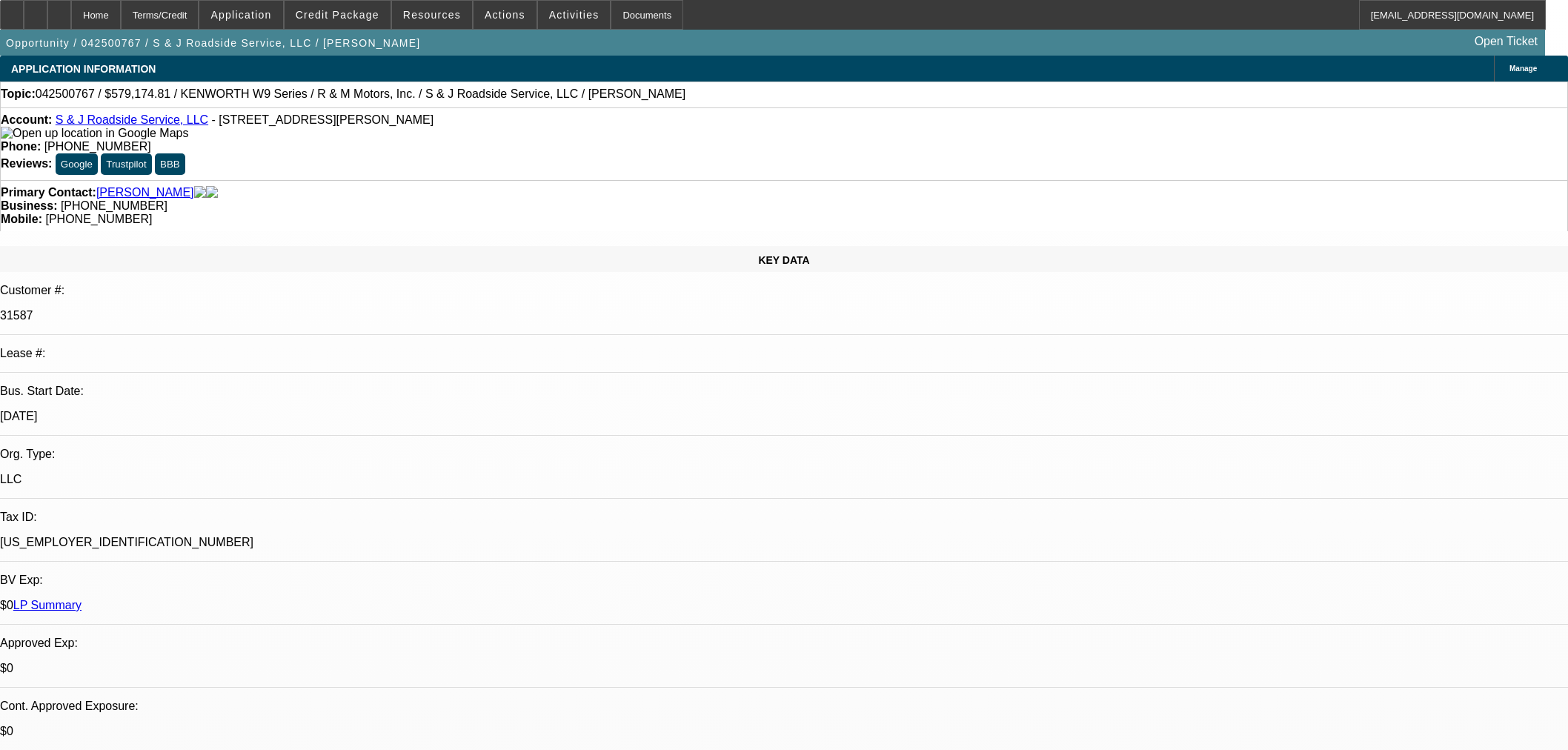
select select "0"
select select "2"
select select "0"
select select "6"
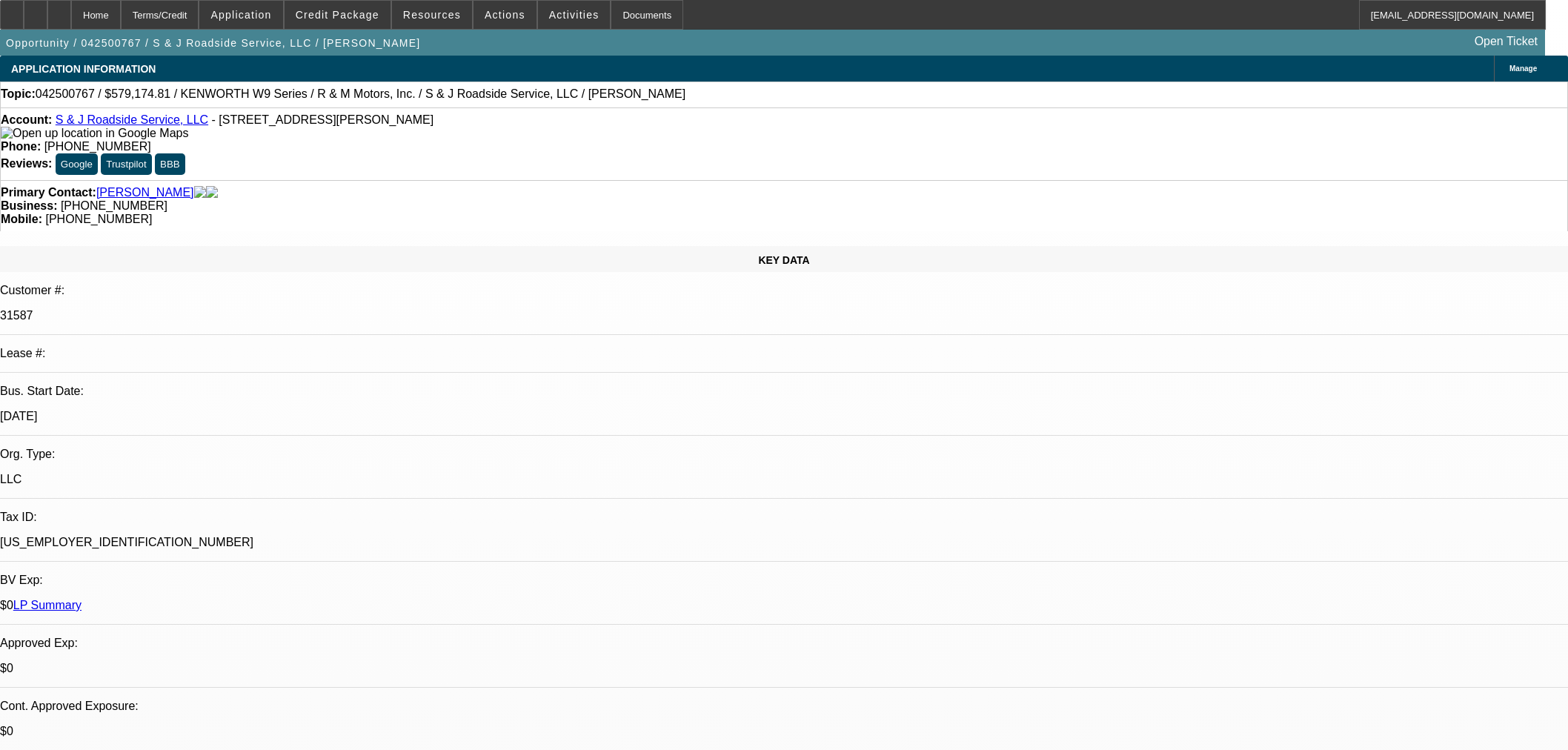
select select "0"
select select "2"
select select "0"
select select "6"
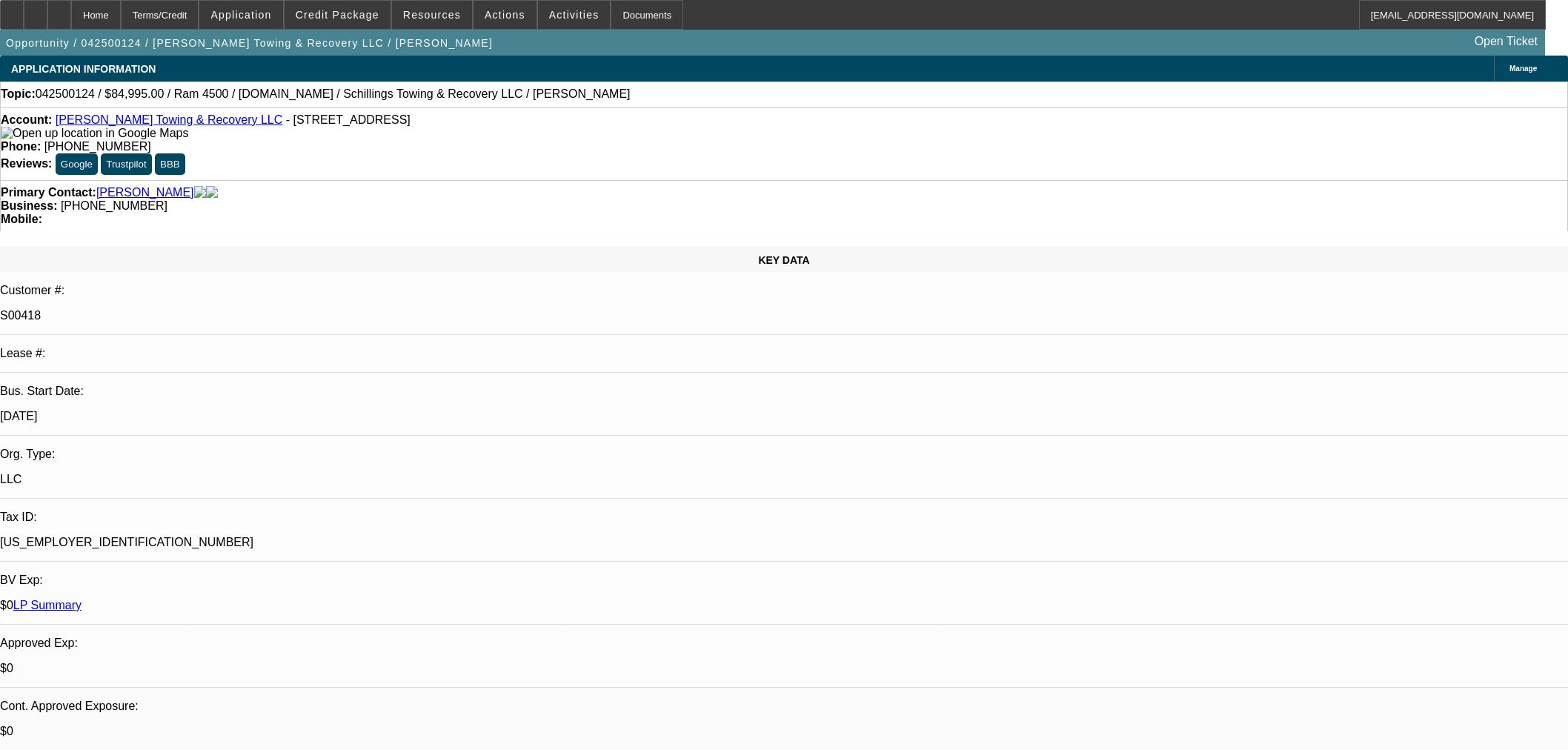
select select "0"
select select "3"
select select "0"
select select "6"
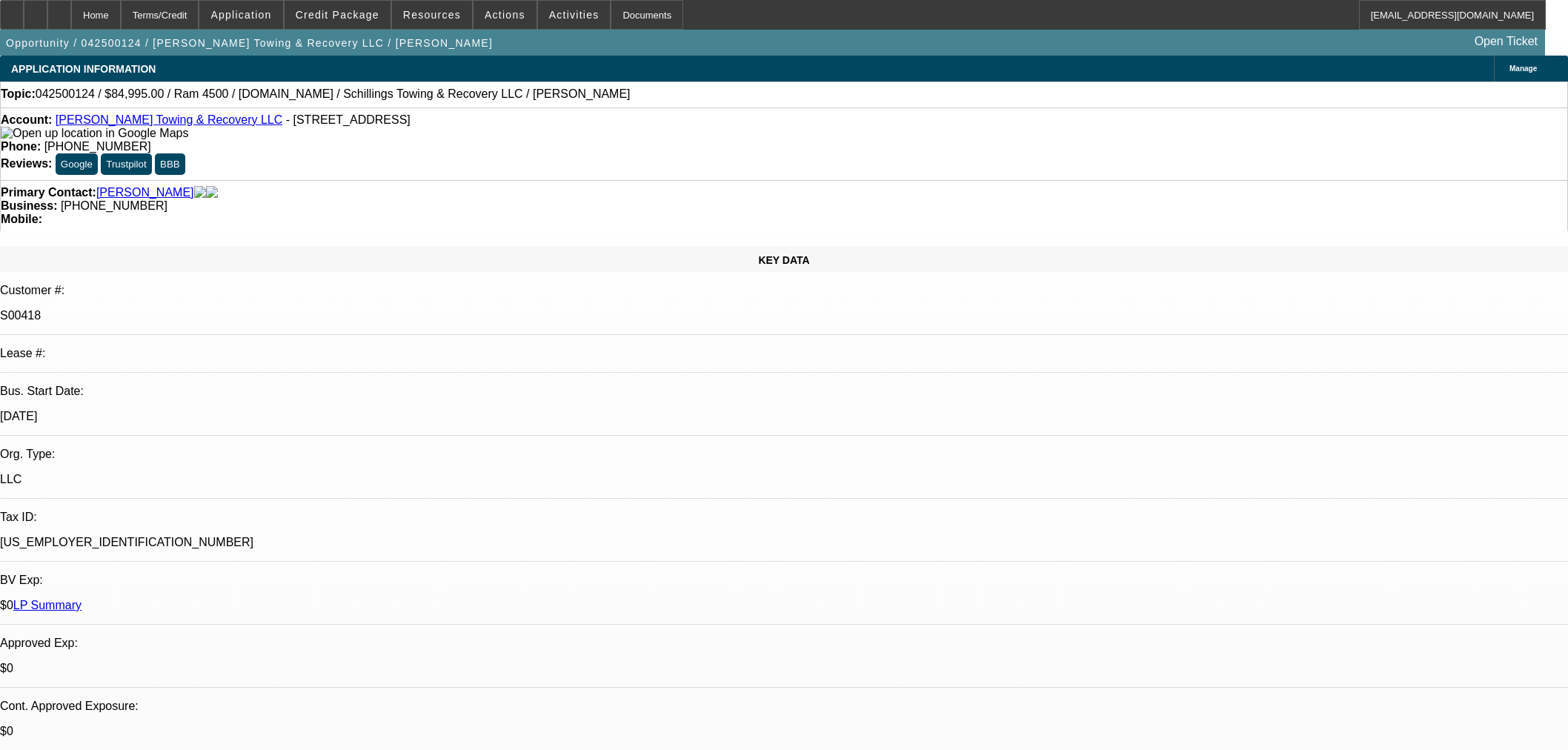
select select "0"
select select "3"
select select "0"
select select "6"
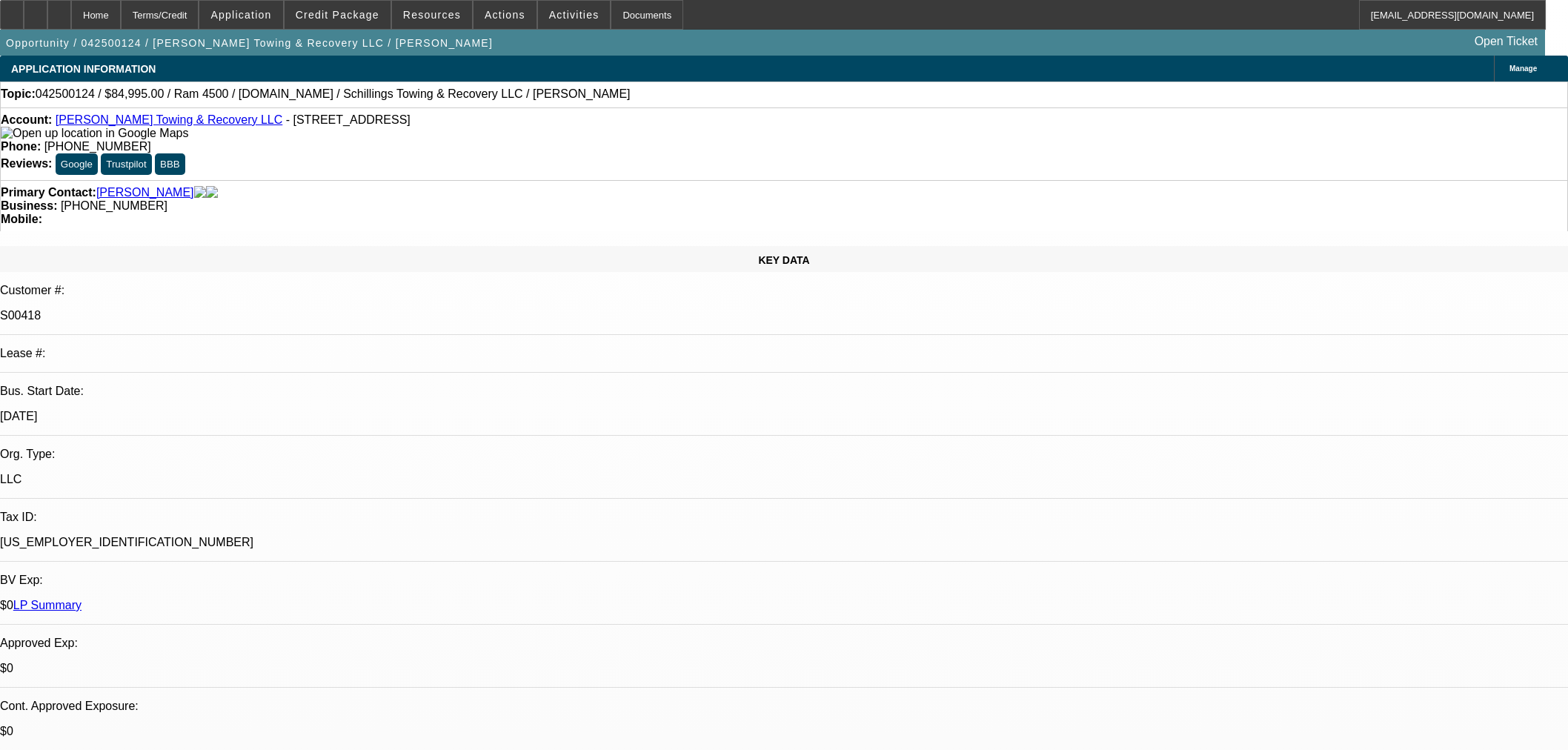
select select "0"
select select "3"
select select "0"
select select "6"
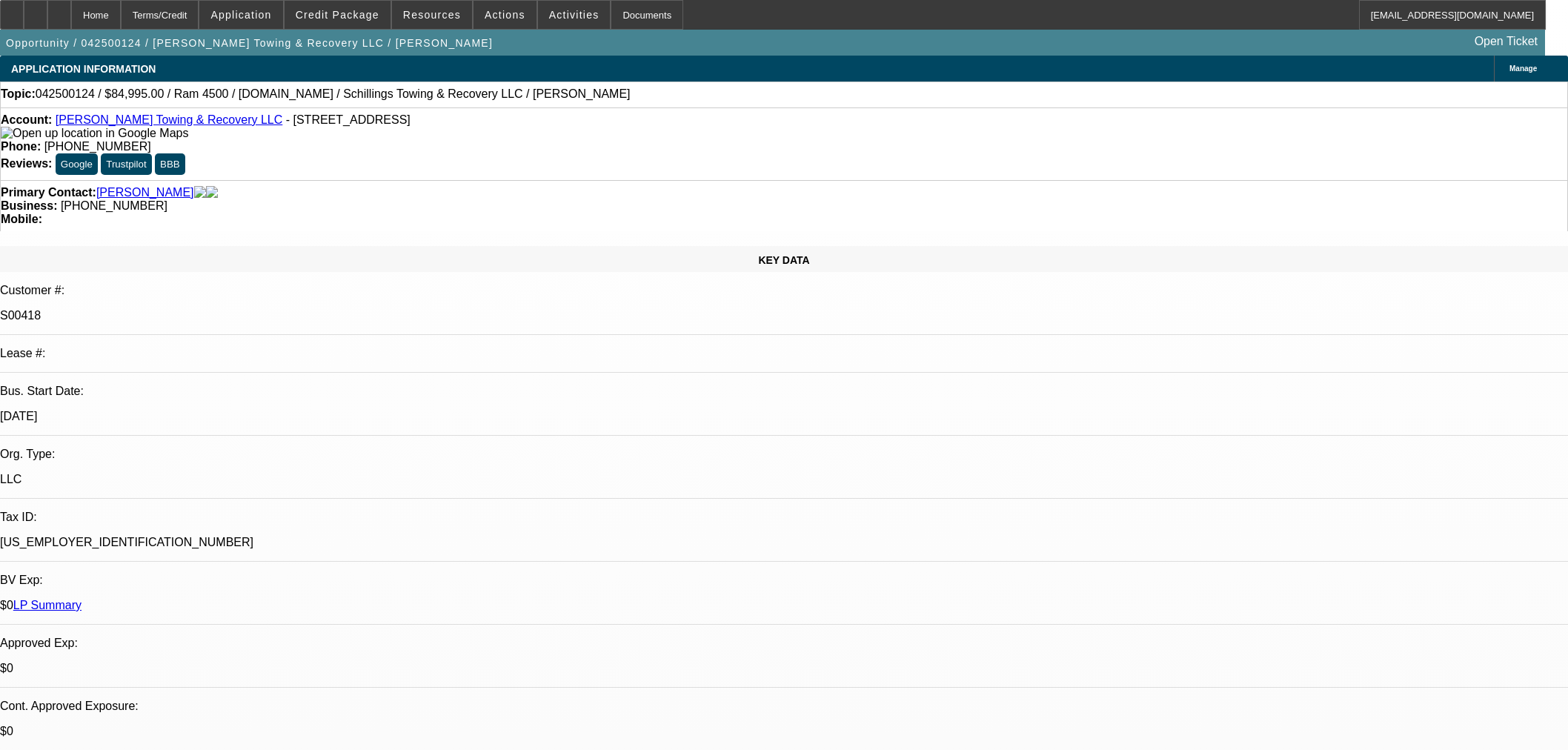
scroll to position [2222, 0]
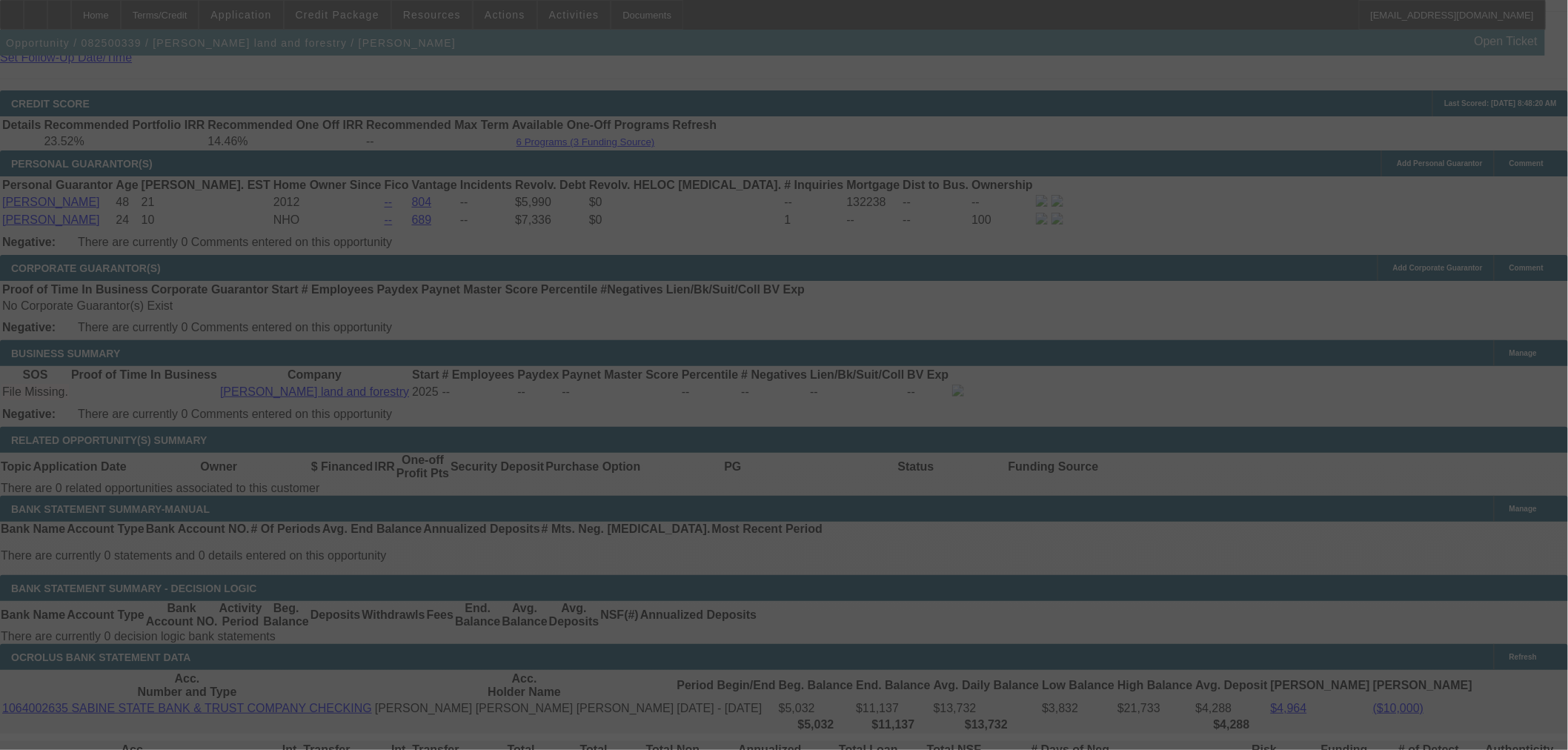
scroll to position [2078, 0]
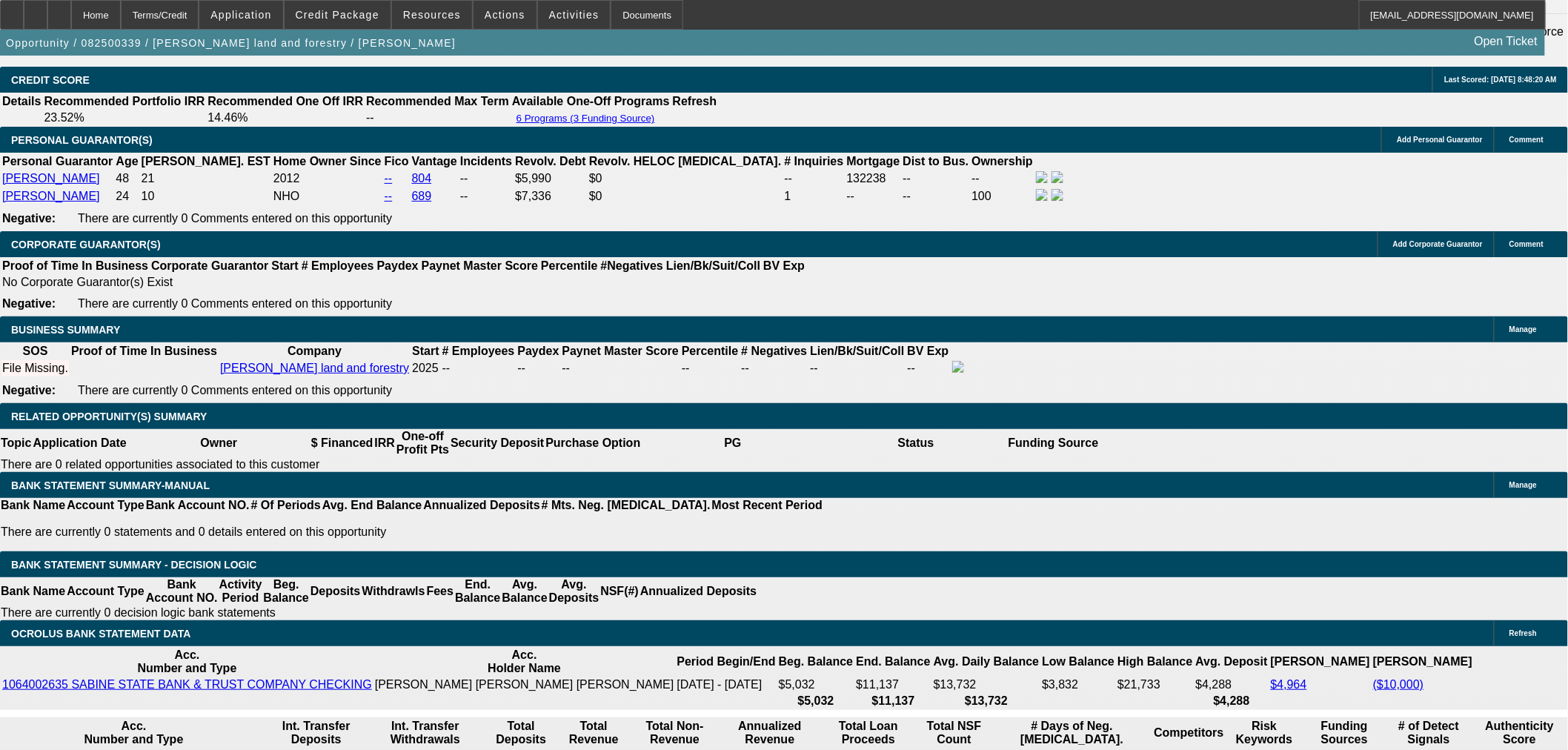
select select "0"
select select "2"
select select "0"
select select "6"
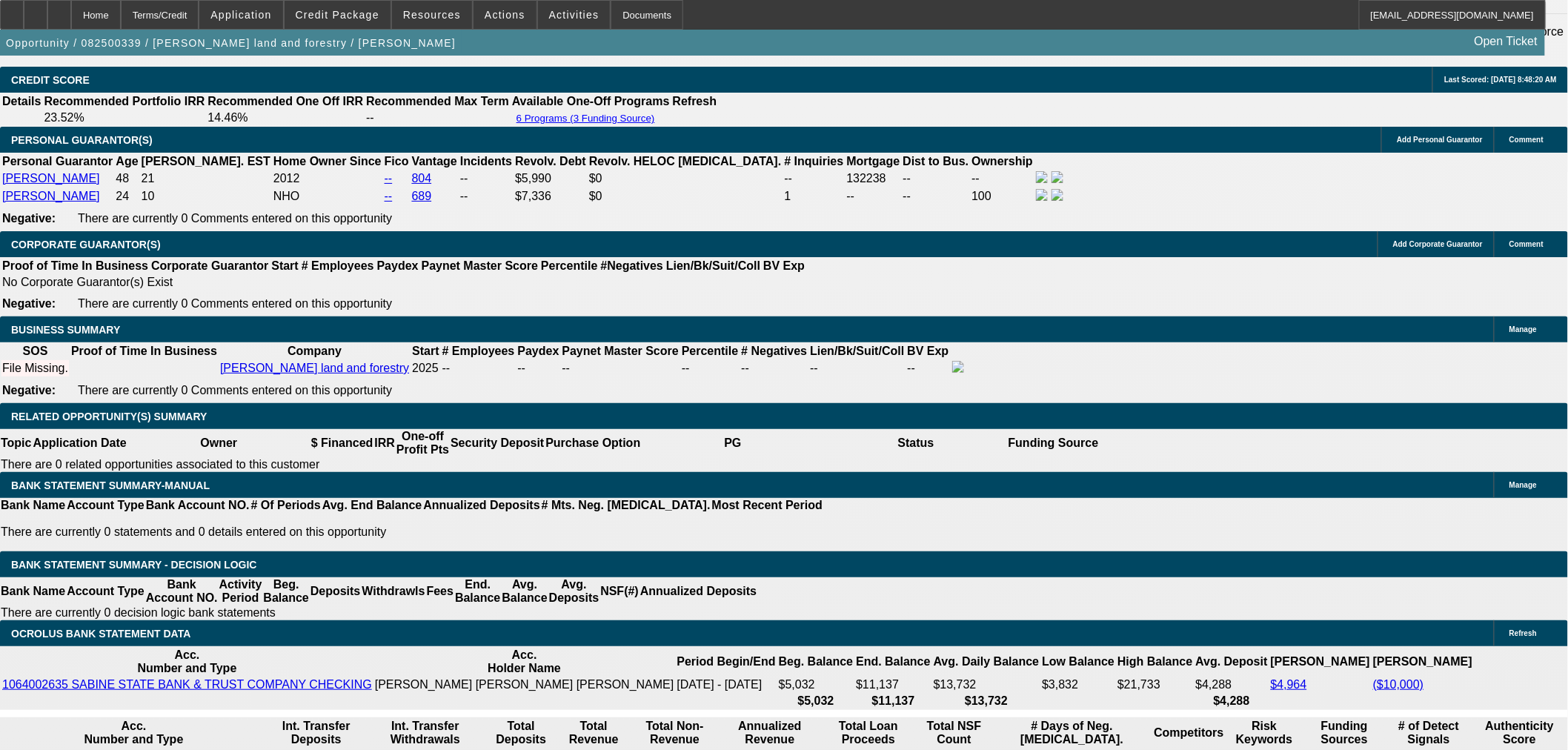
select select "0.2"
select select "2"
select select "0"
select select "6"
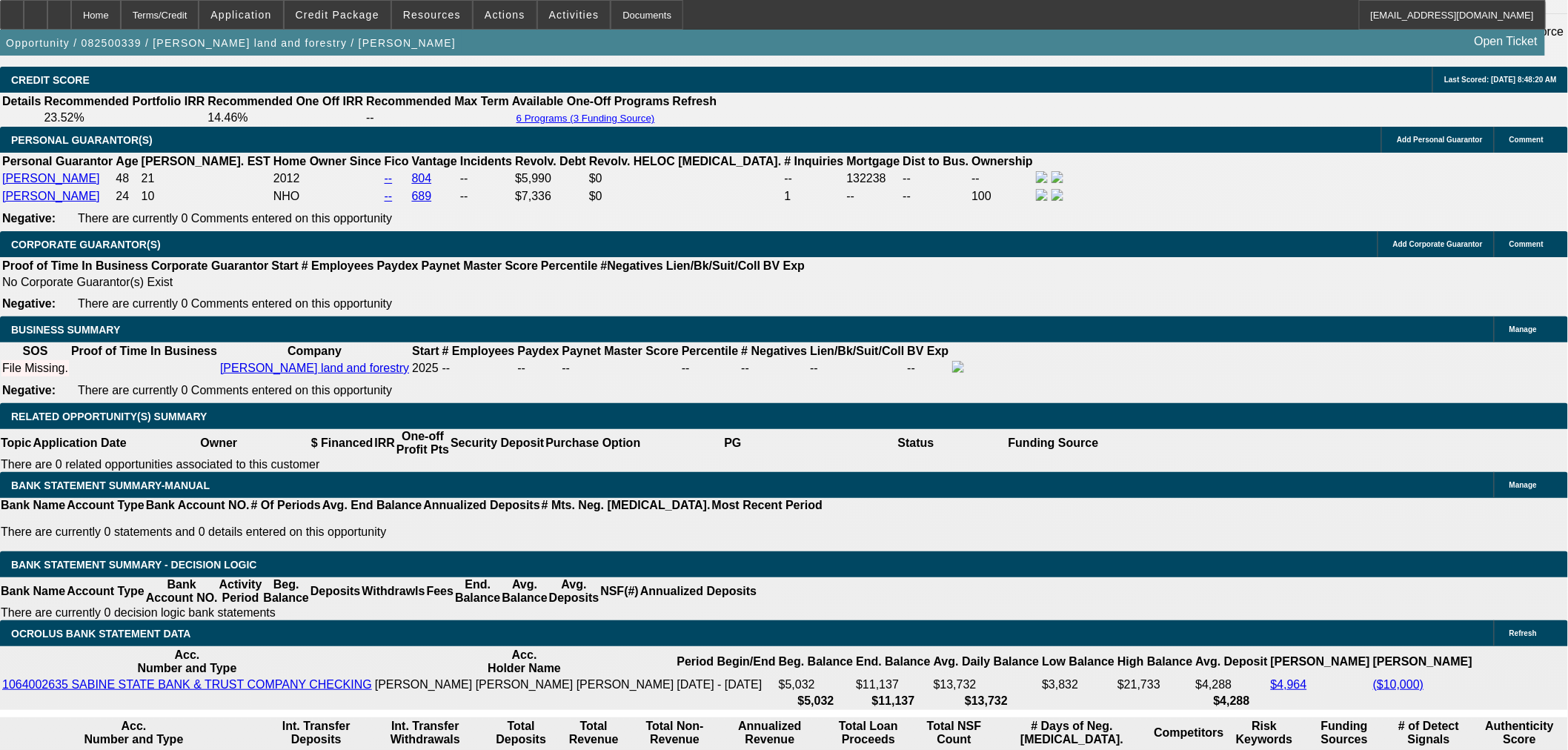
select select "0"
select select "19"
select select "0.2"
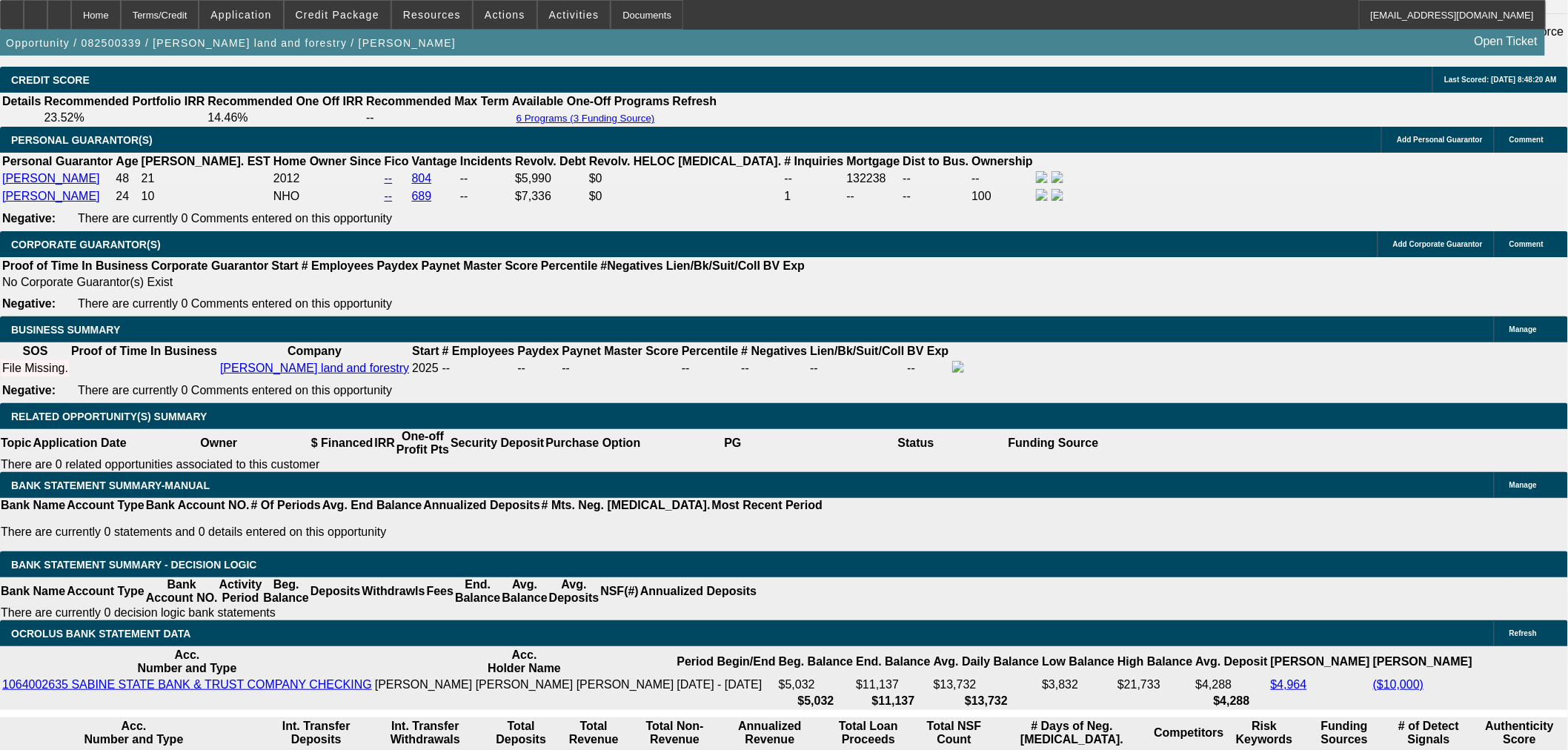
select select "2"
select select "0"
select select "6"
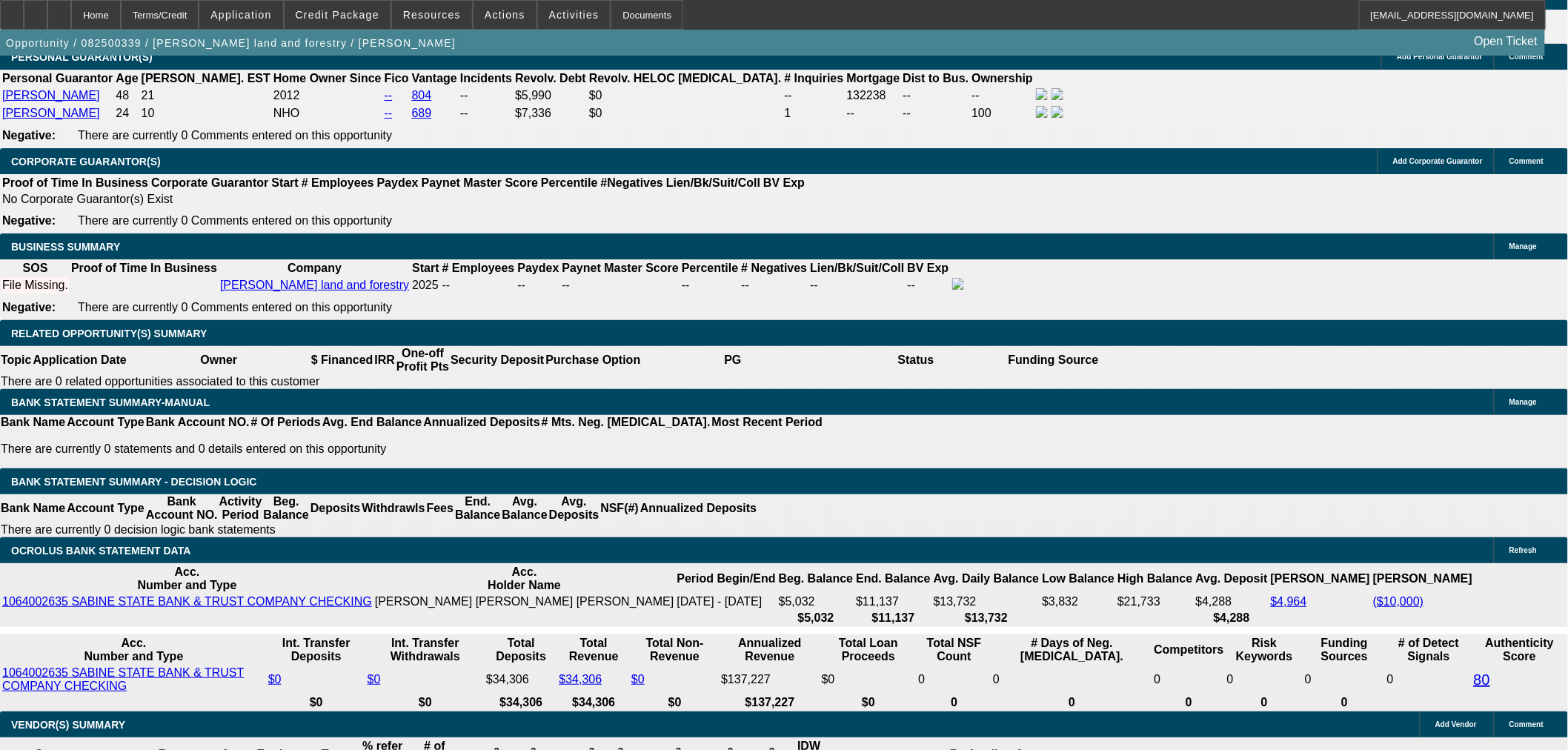
scroll to position [2160, 0]
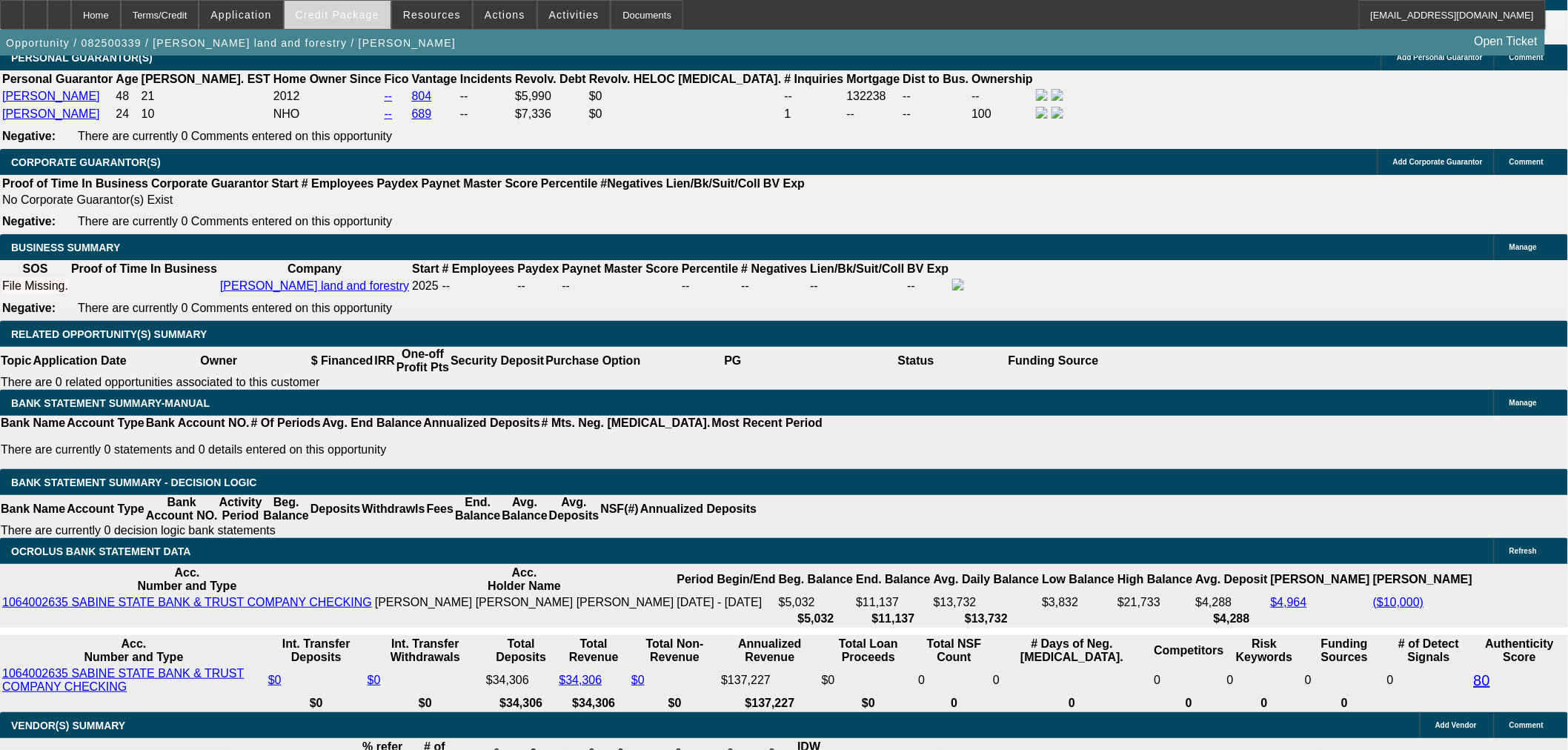
click at [345, 10] on span "Credit Package" at bounding box center [338, 15] width 84 height 12
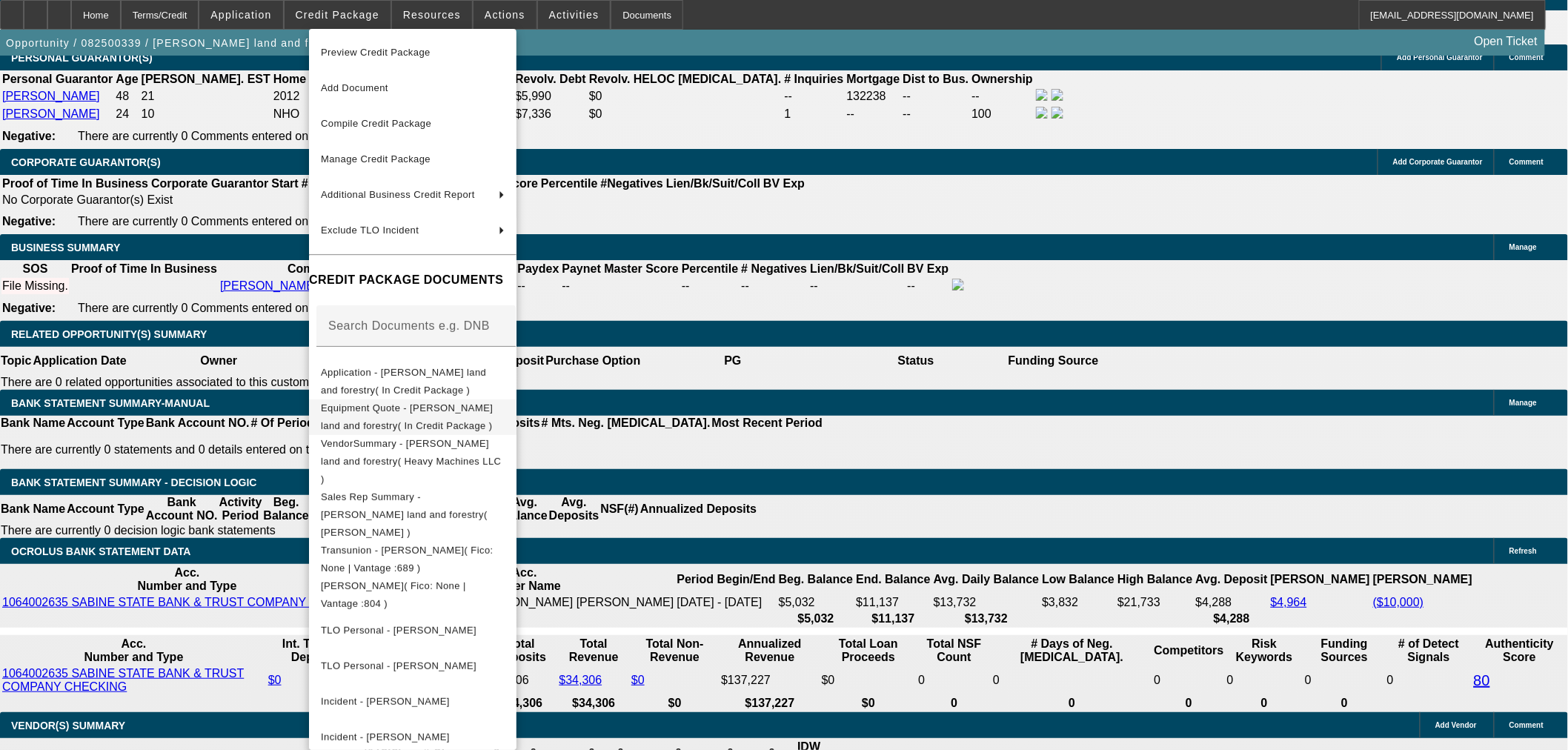
click at [374, 413] on span "Equipment Quote - [PERSON_NAME] land and forestry( In Credit Package )" at bounding box center [407, 416] width 172 height 29
